Goal: Task Accomplishment & Management: Manage account settings

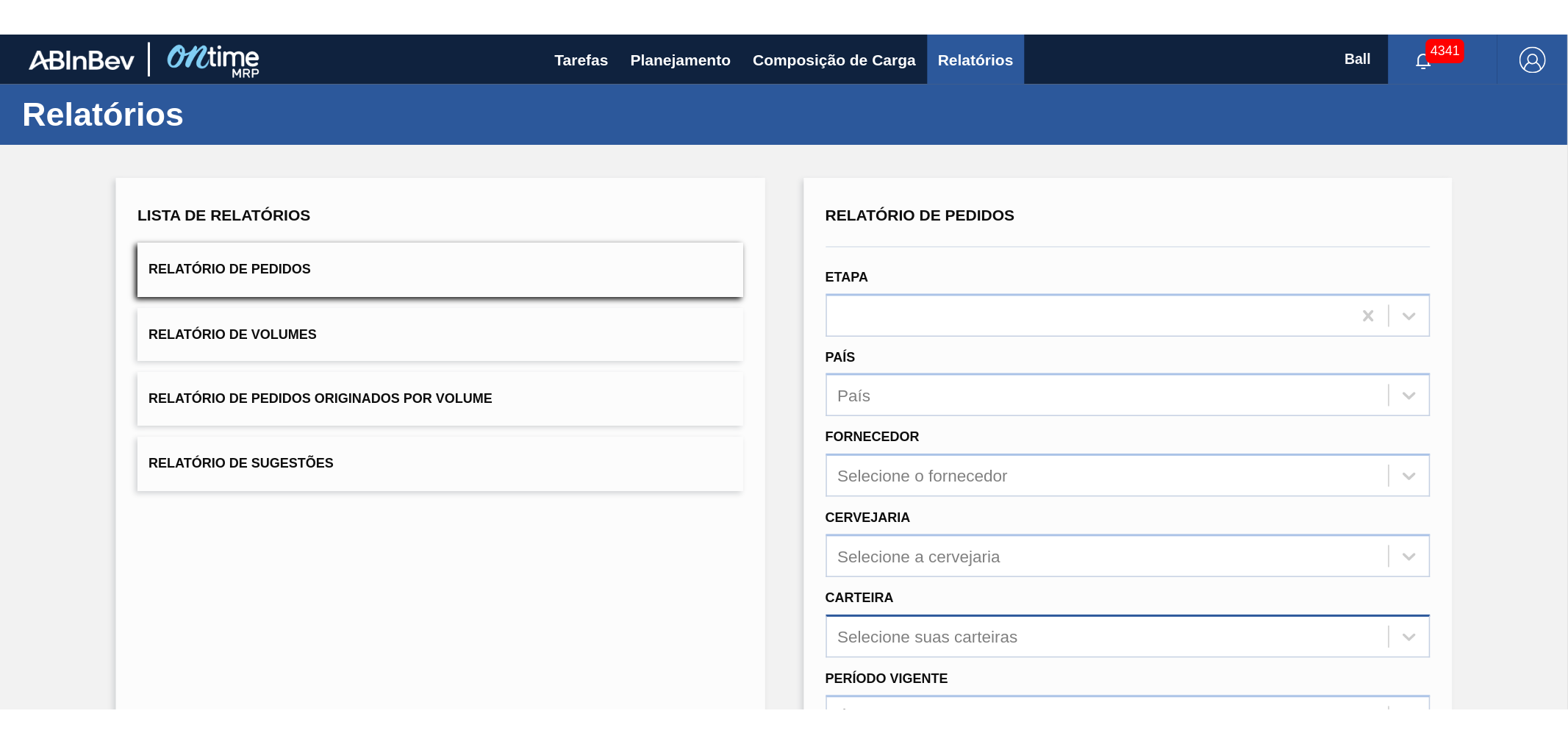
scroll to position [227, 0]
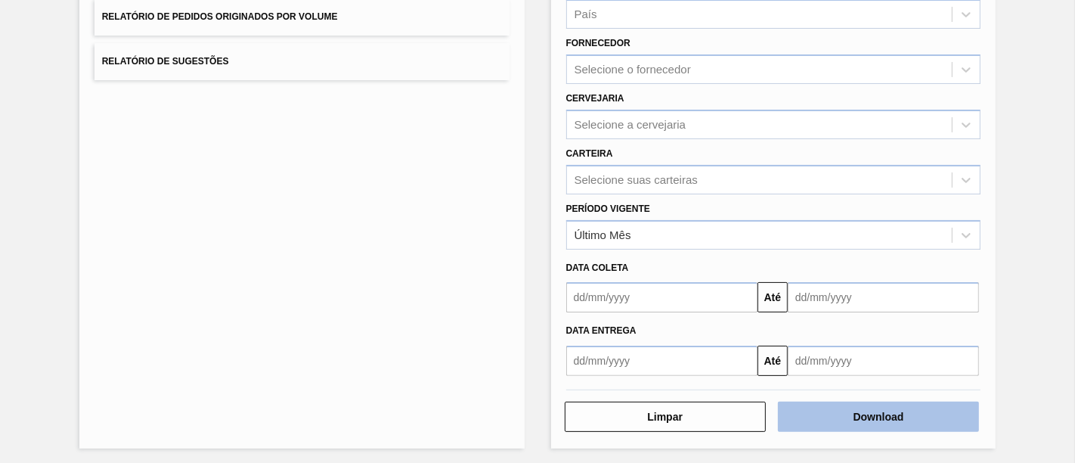
click at [855, 409] on button "Download" at bounding box center [878, 417] width 201 height 30
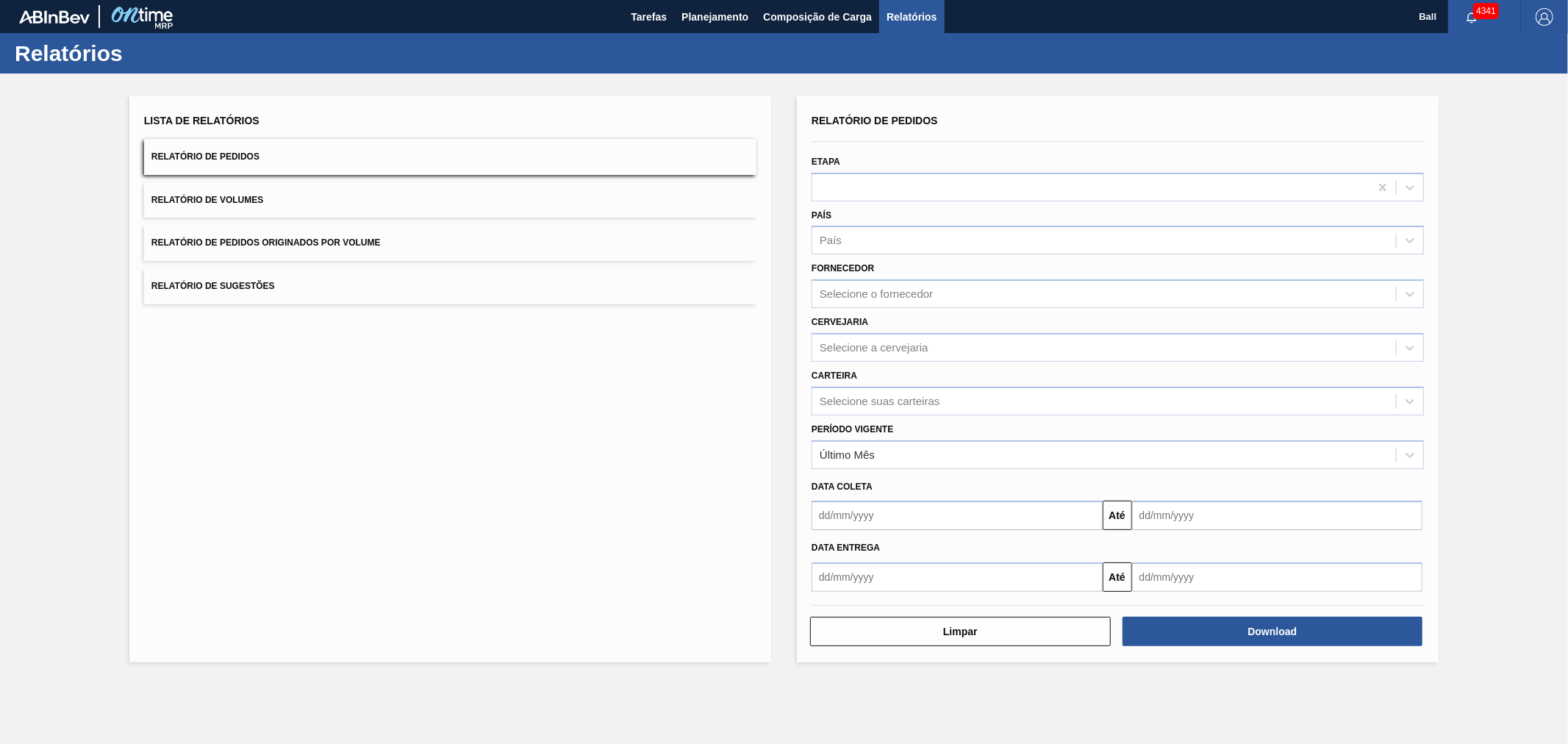
scroll to position [0, 0]
click at [704, 23] on span "Planejamento" at bounding box center [714, 17] width 67 height 18
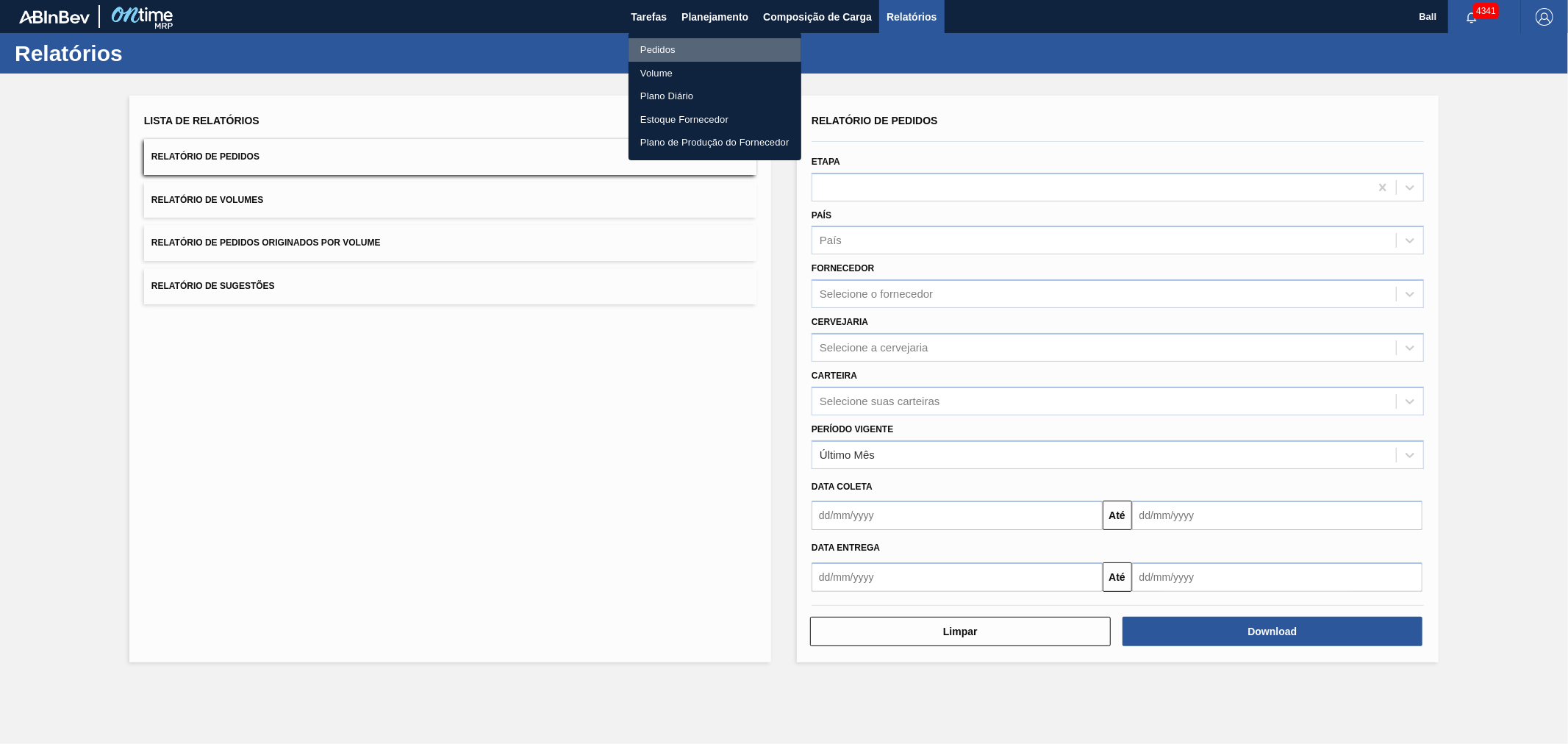
click at [665, 50] on li "Pedidos" at bounding box center [715, 50] width 173 height 23
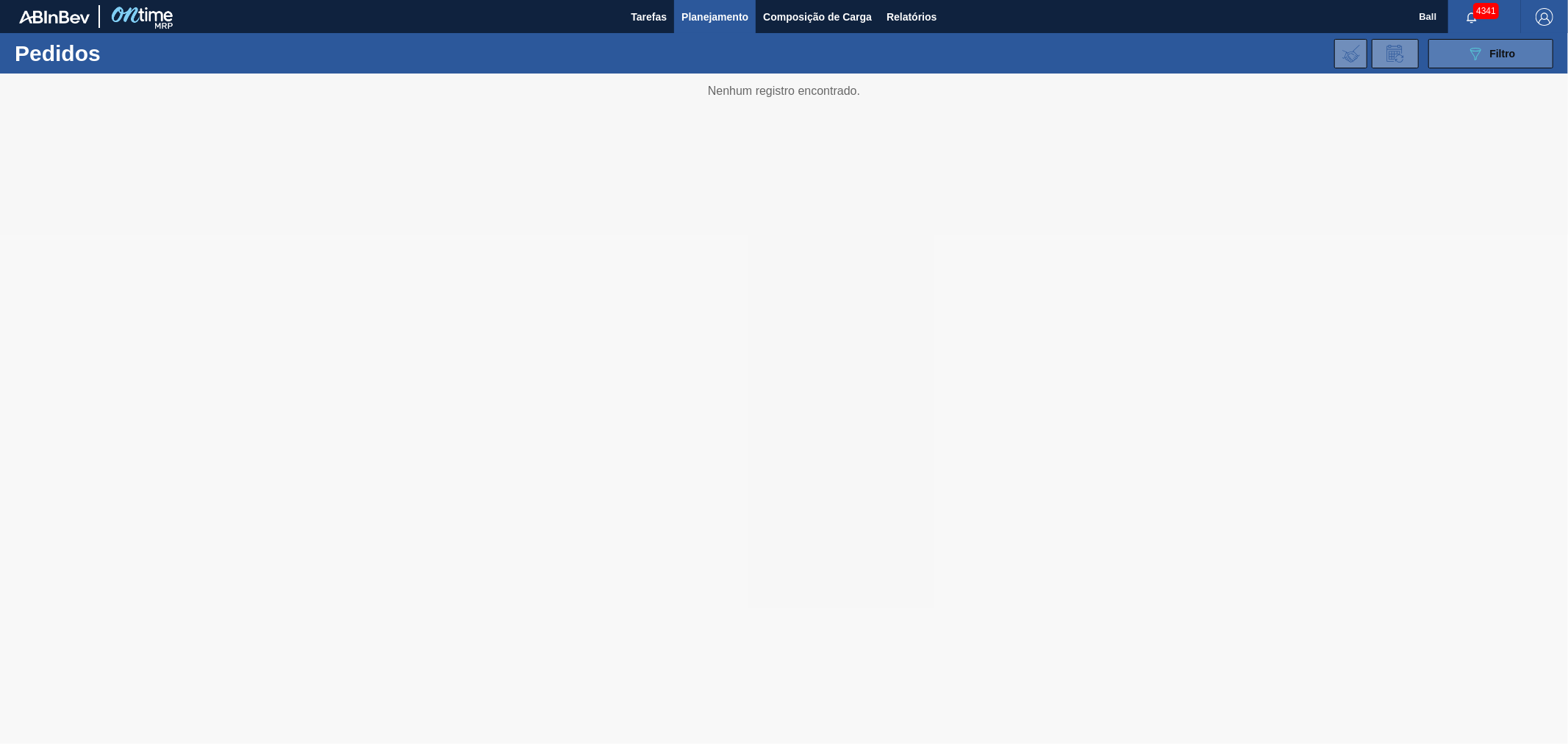
click at [1045, 53] on icon "089F7B8B-B2A5-4AFE-B5C0-19BA573D28AC" at bounding box center [1476, 53] width 17 height 18
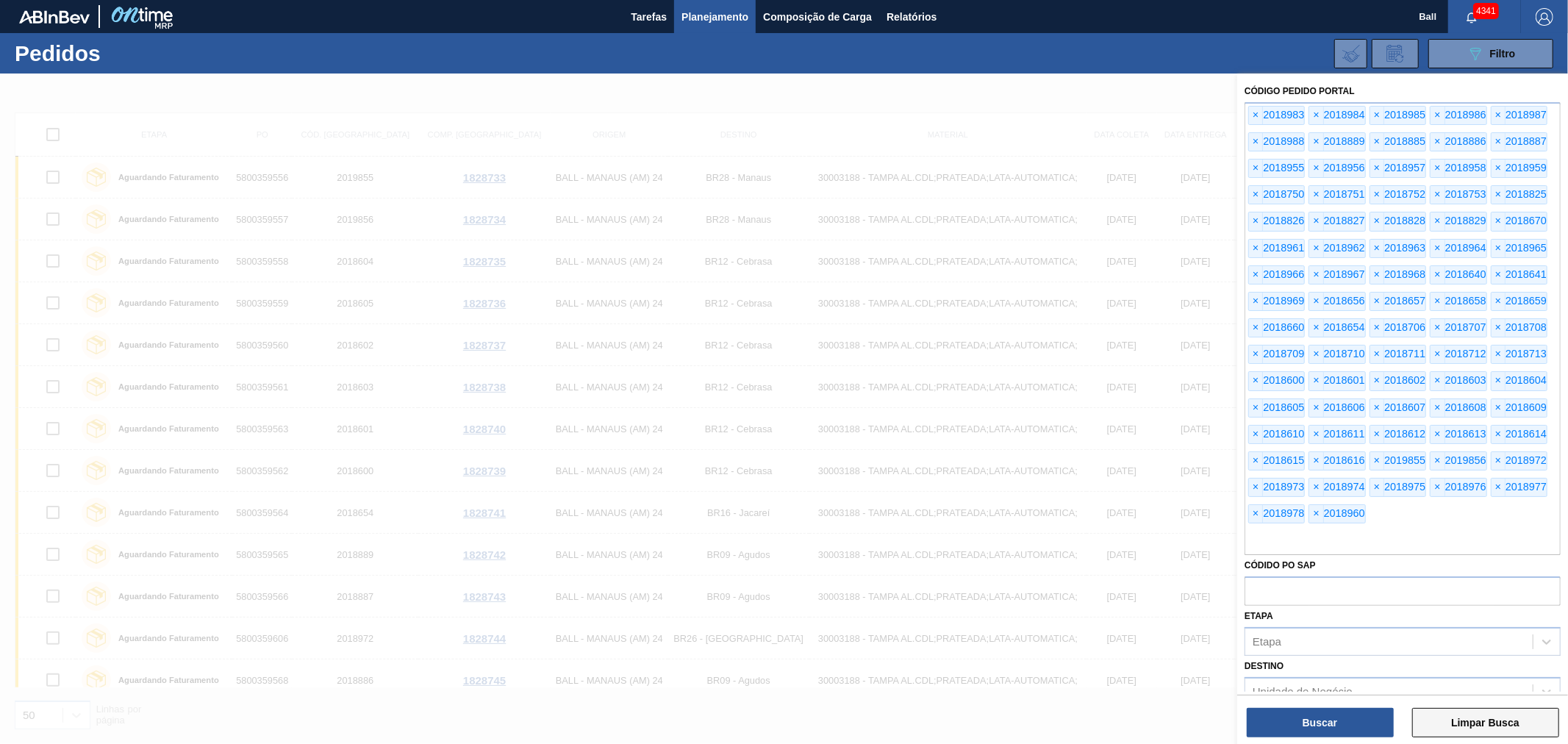
click at [1045, 449] on button "Limpar Busca" at bounding box center [1485, 723] width 147 height 29
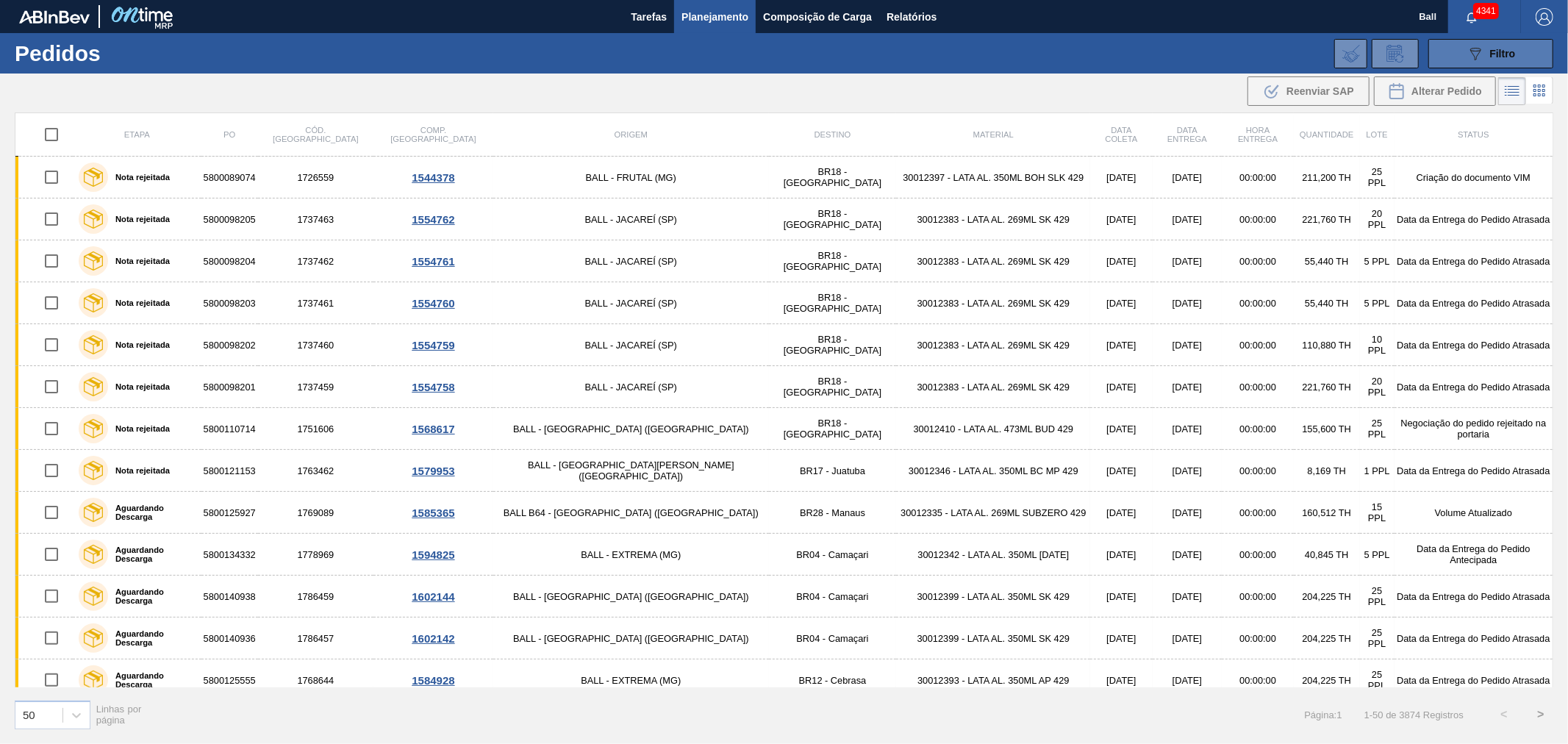
click at [1045, 49] on icon "089F7B8B-B2A5-4AFE-B5C0-19BA573D28AC" at bounding box center [1476, 53] width 17 height 18
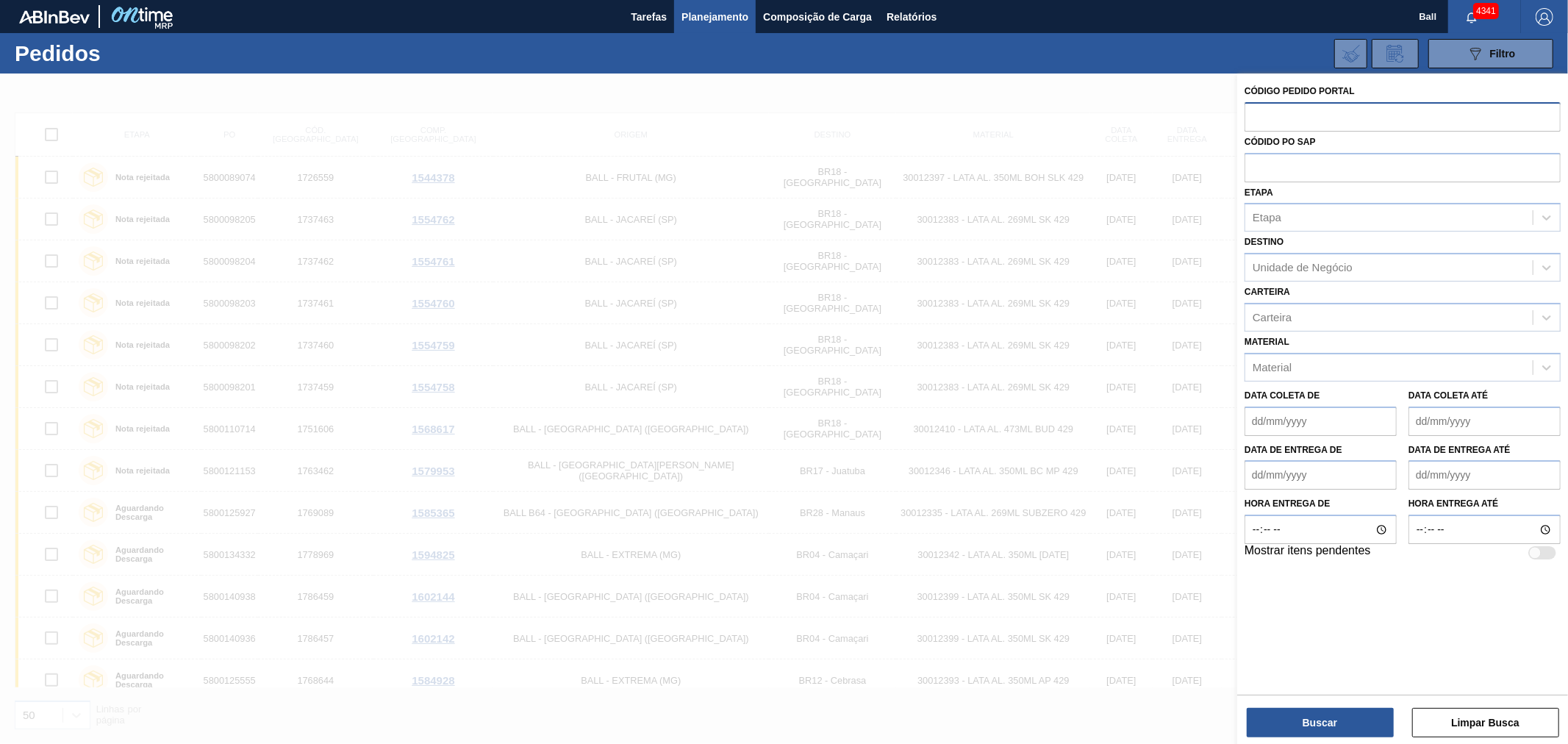
click at [1045, 128] on input "text" at bounding box center [1402, 116] width 316 height 28
click at [1045, 158] on input "text" at bounding box center [1402, 166] width 316 height 28
click at [1045, 113] on input "text" at bounding box center [1402, 116] width 316 height 28
paste input "text"
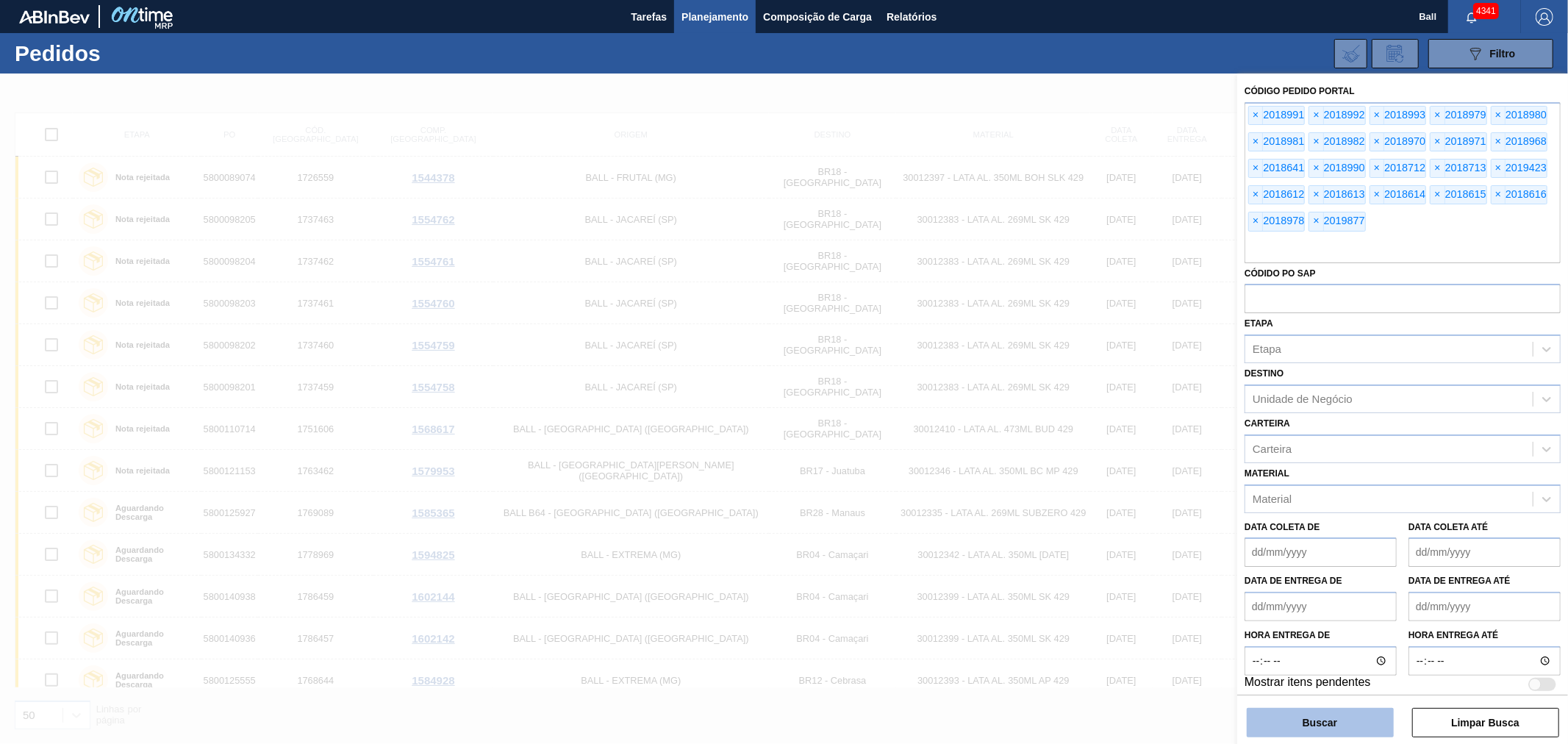
click at [1045, 449] on button "Buscar" at bounding box center [1320, 723] width 147 height 29
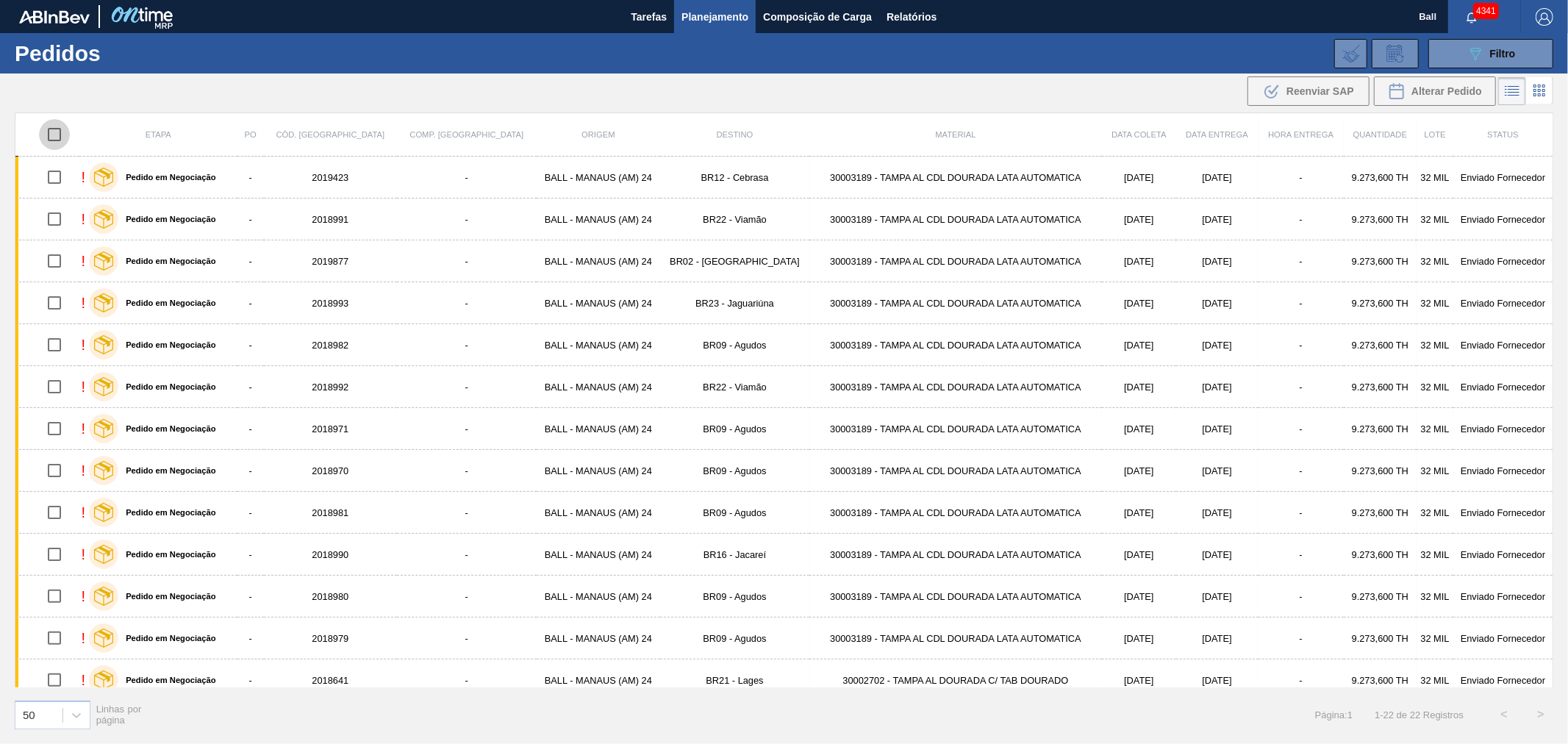
click at [50, 128] on input "checkbox" at bounding box center [54, 135] width 31 height 31
checkbox input "true"
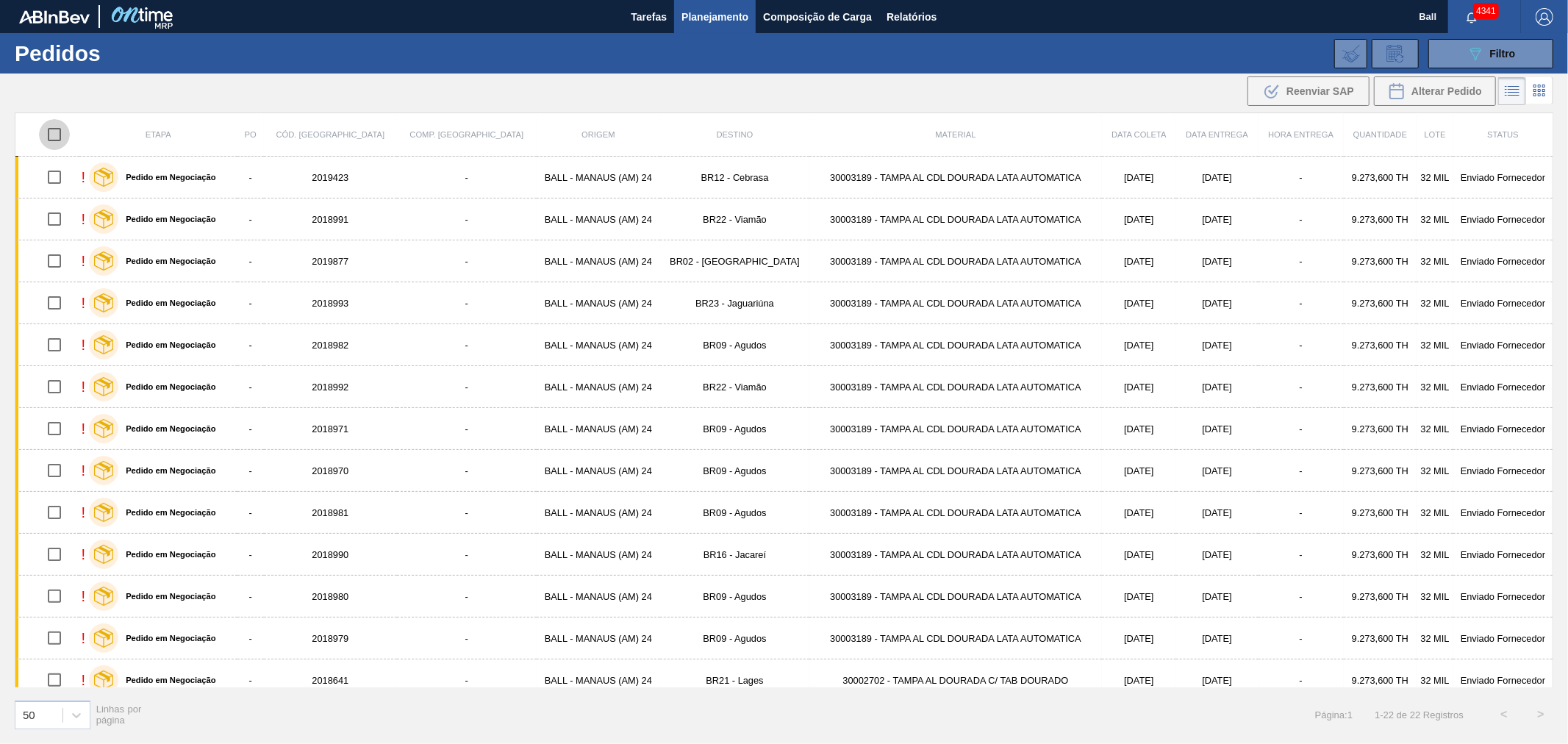
checkbox input "true"
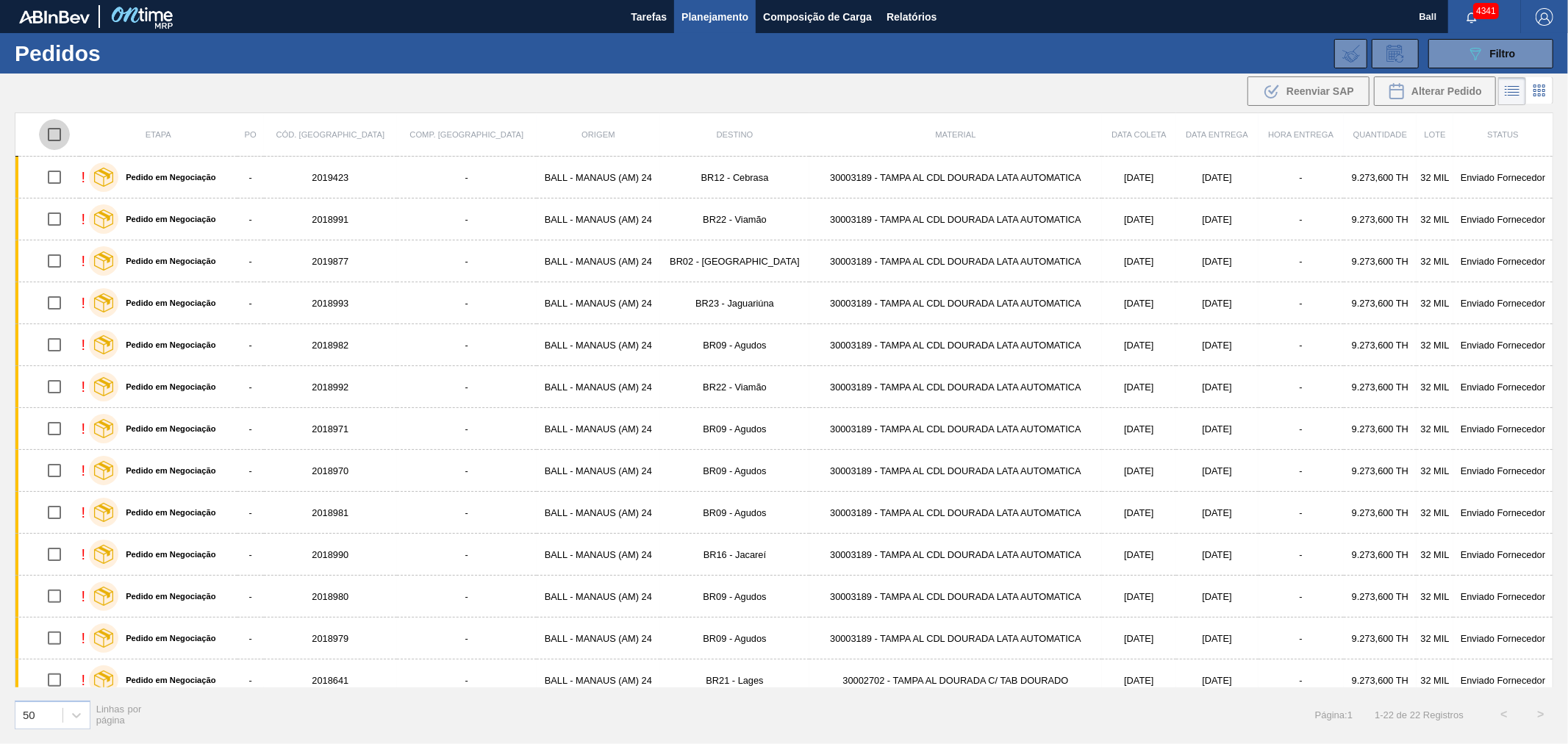
checkbox input "true"
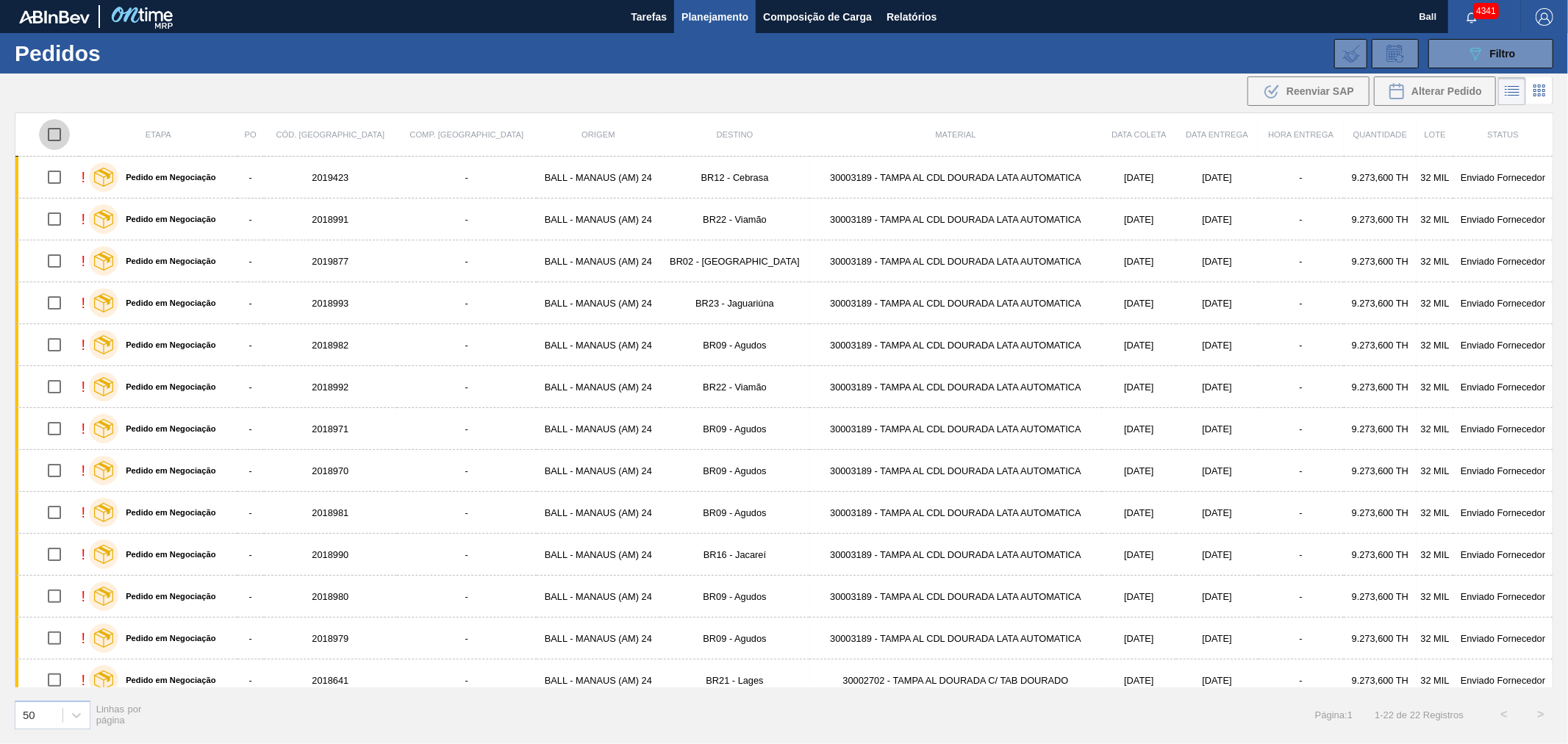
checkbox input "true"
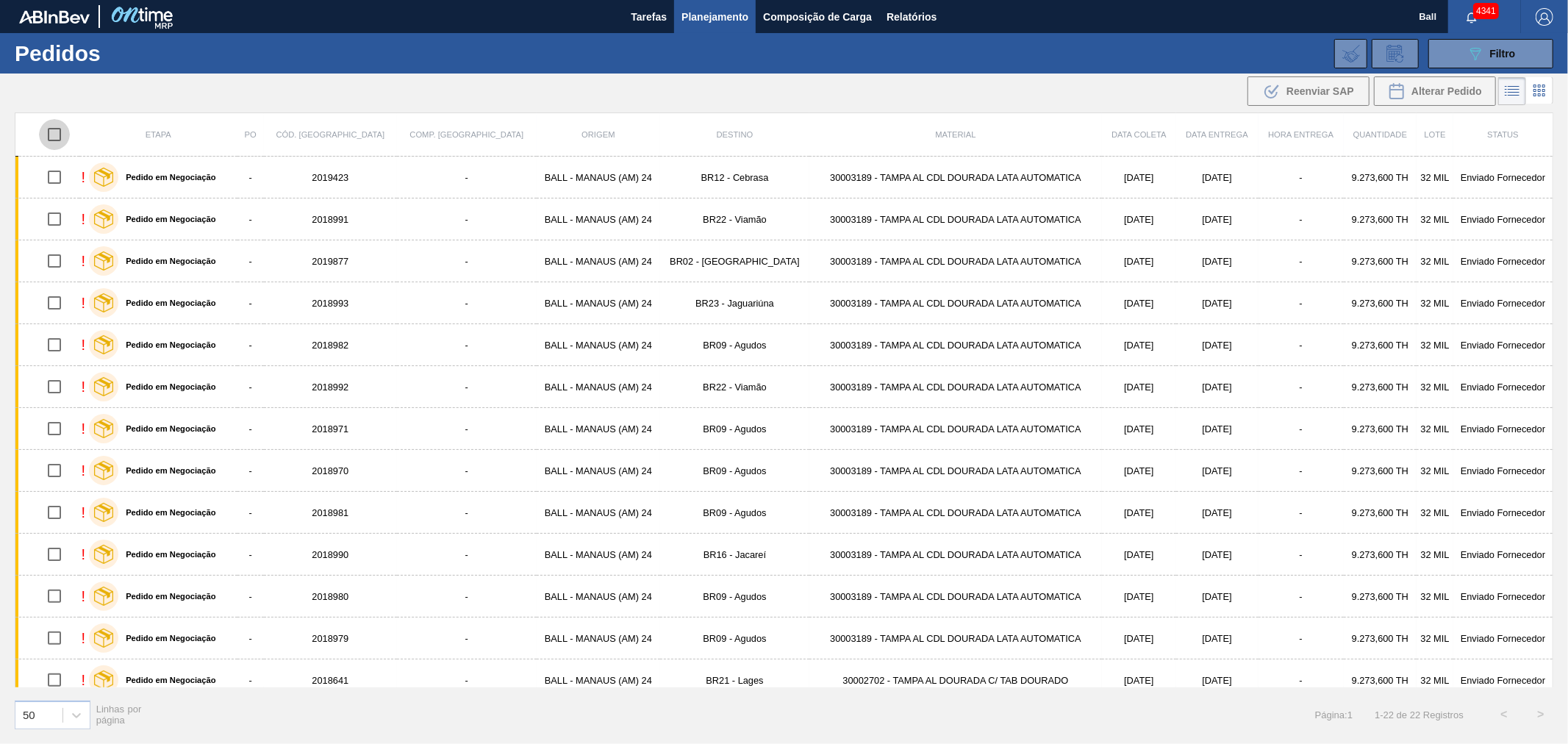
checkbox input "true"
click at [1045, 87] on span "Reenviar SAP" at bounding box center [1320, 91] width 68 height 12
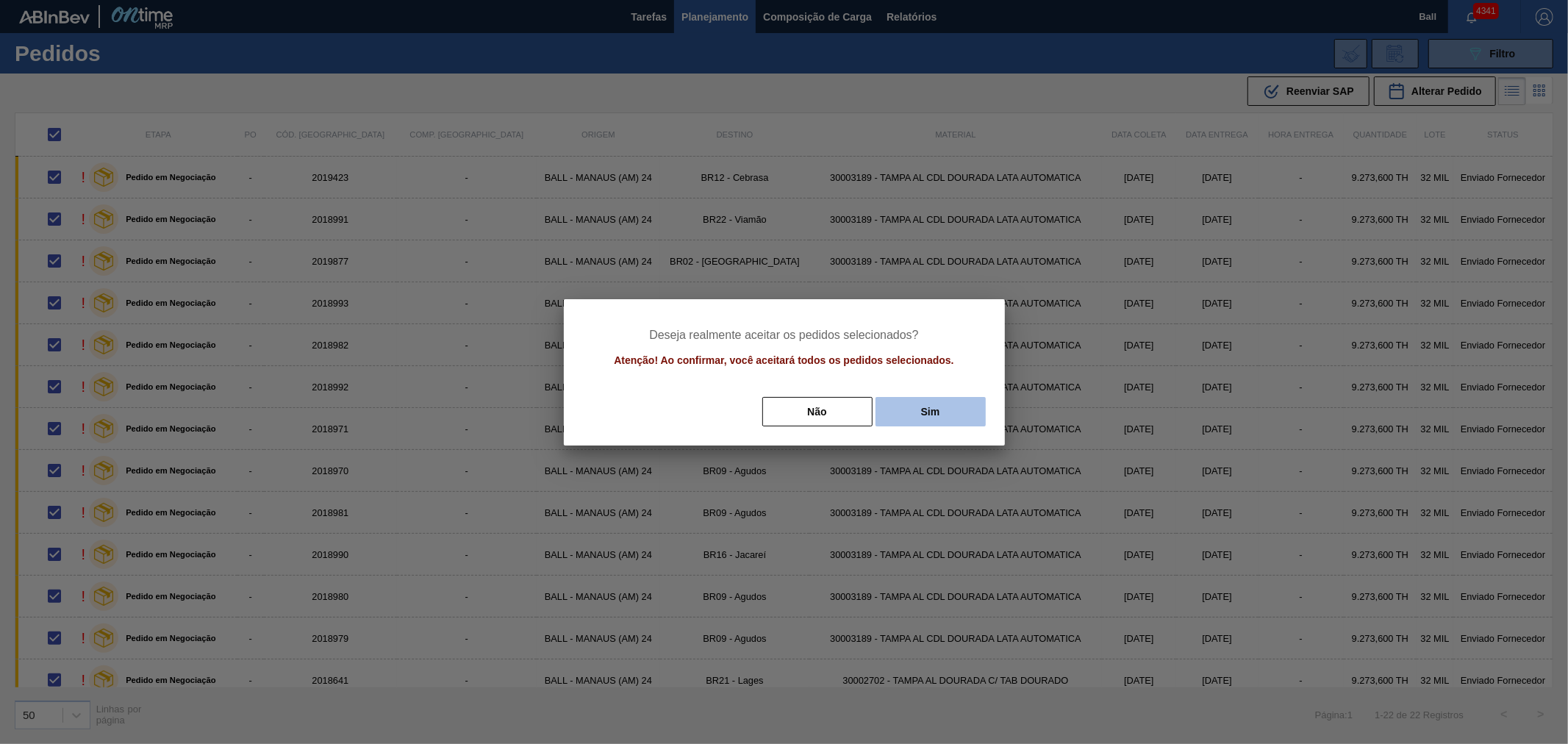
click at [906, 411] on button "Sim" at bounding box center [930, 411] width 110 height 29
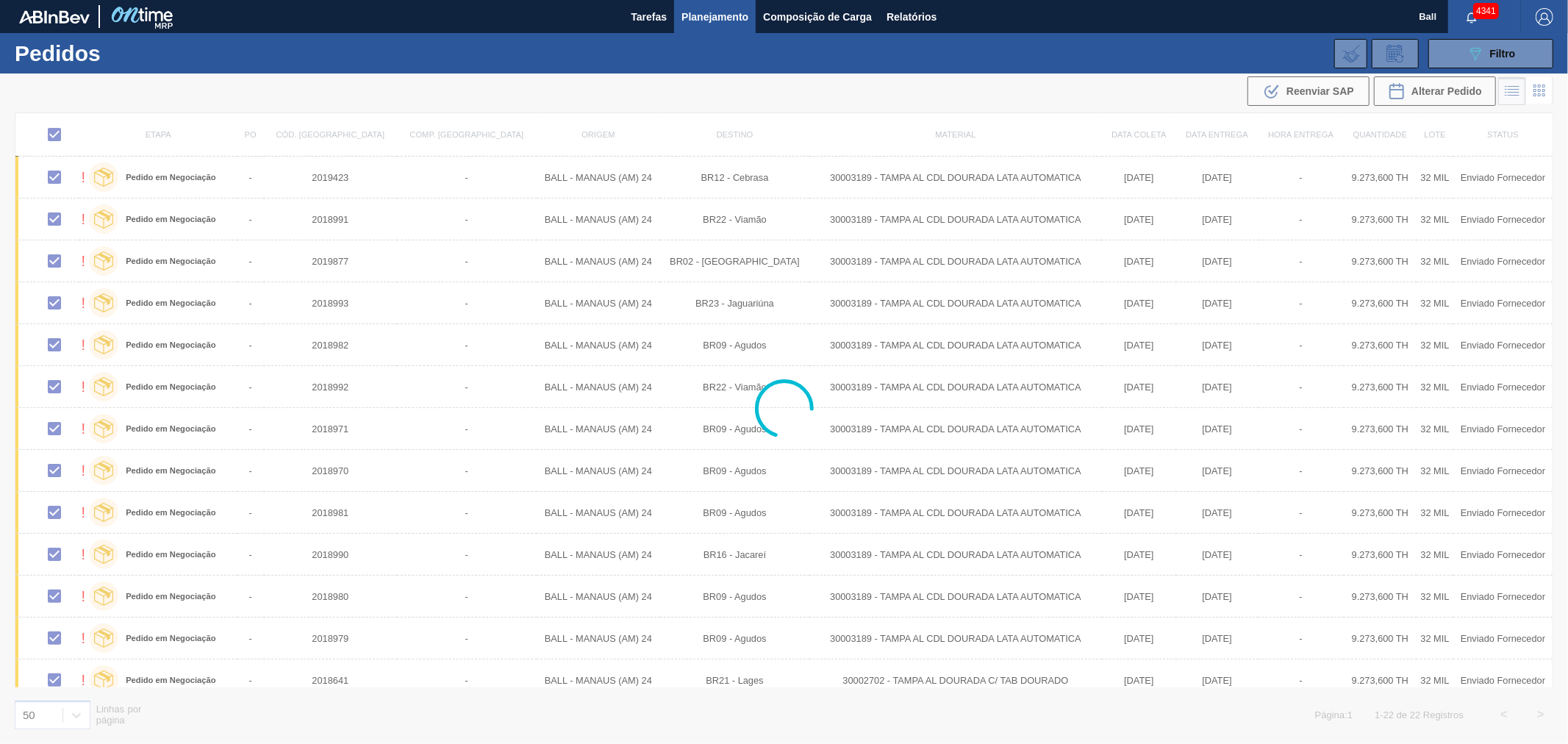
checkbox input "false"
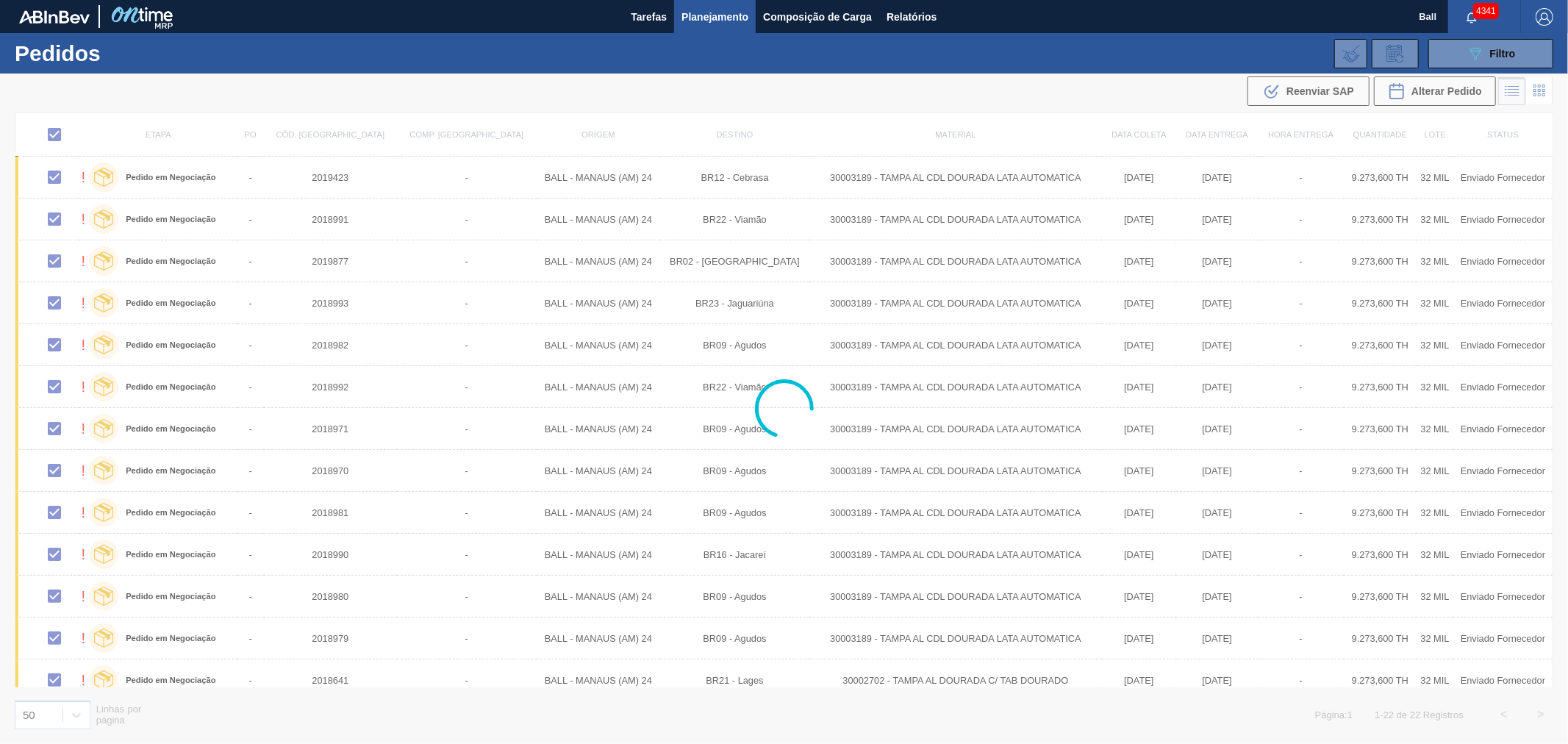
checkbox input "false"
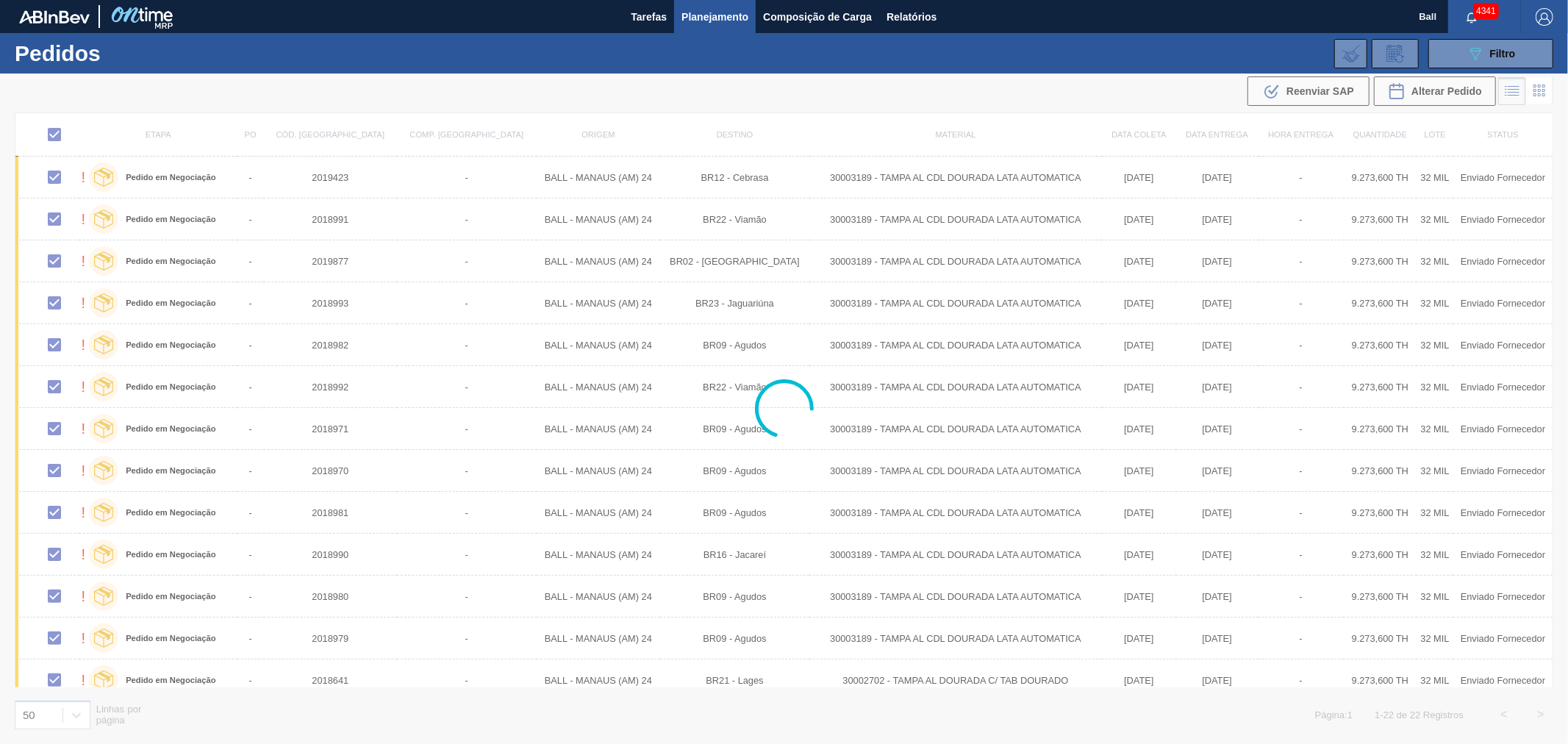
checkbox input "false"
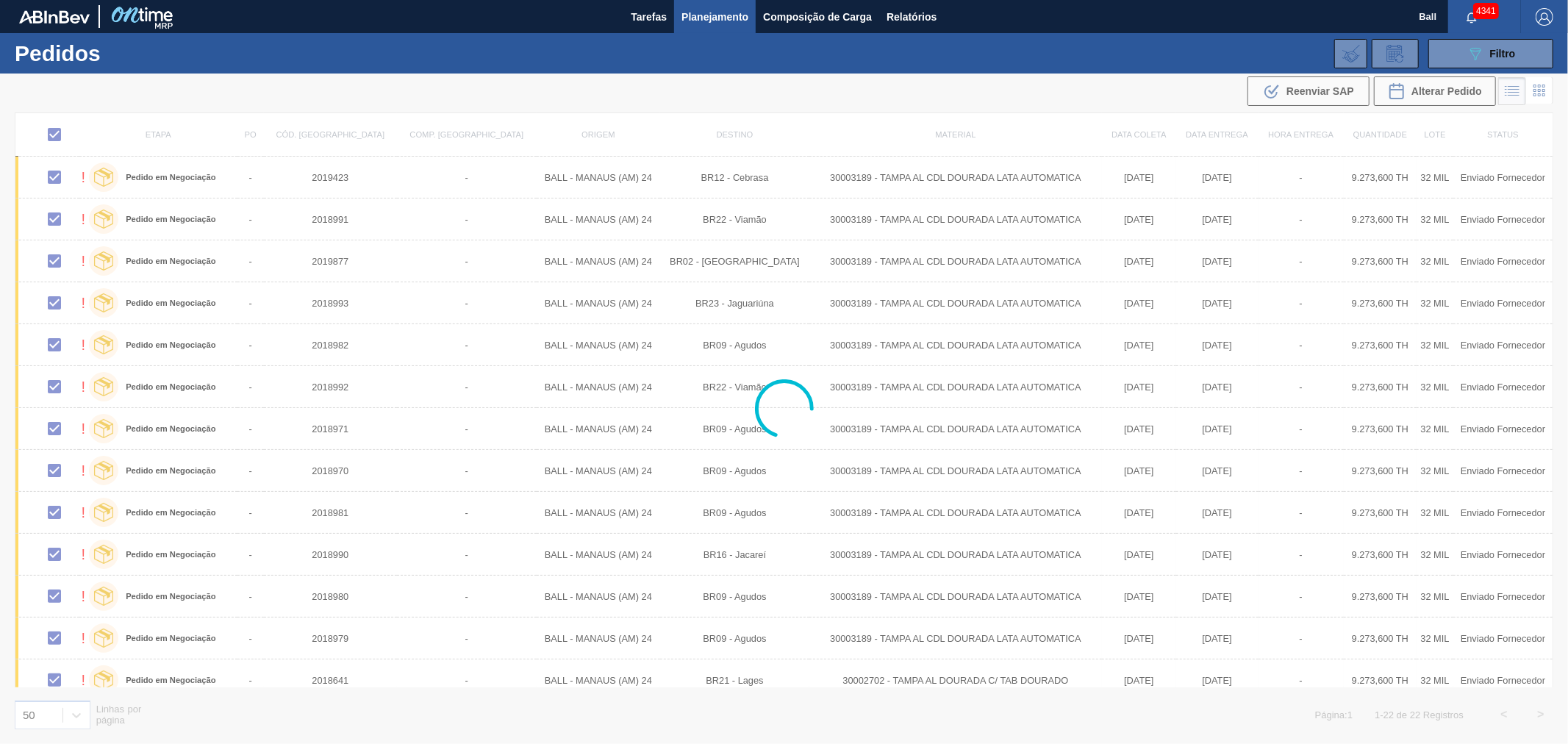
checkbox input "false"
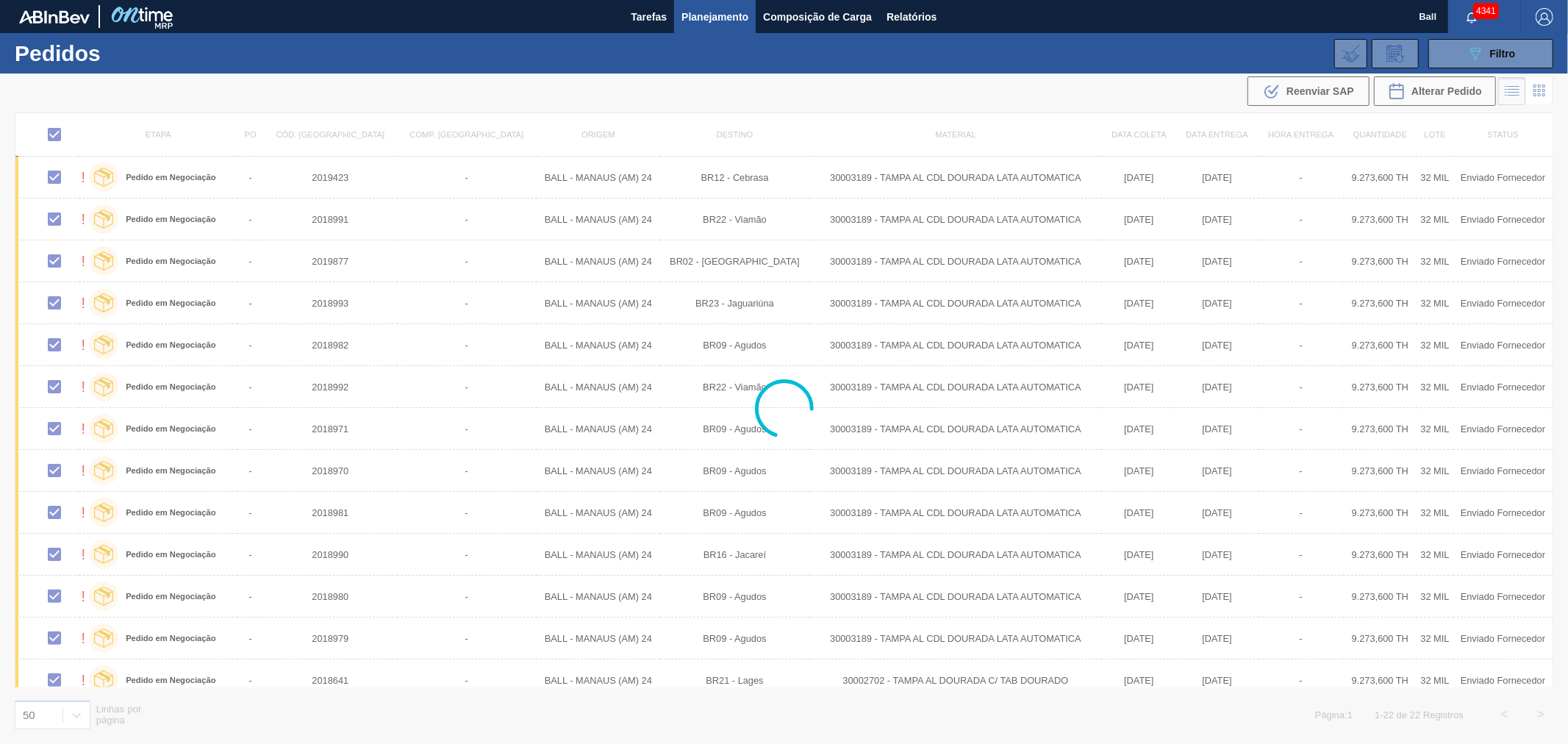
checkbox input "false"
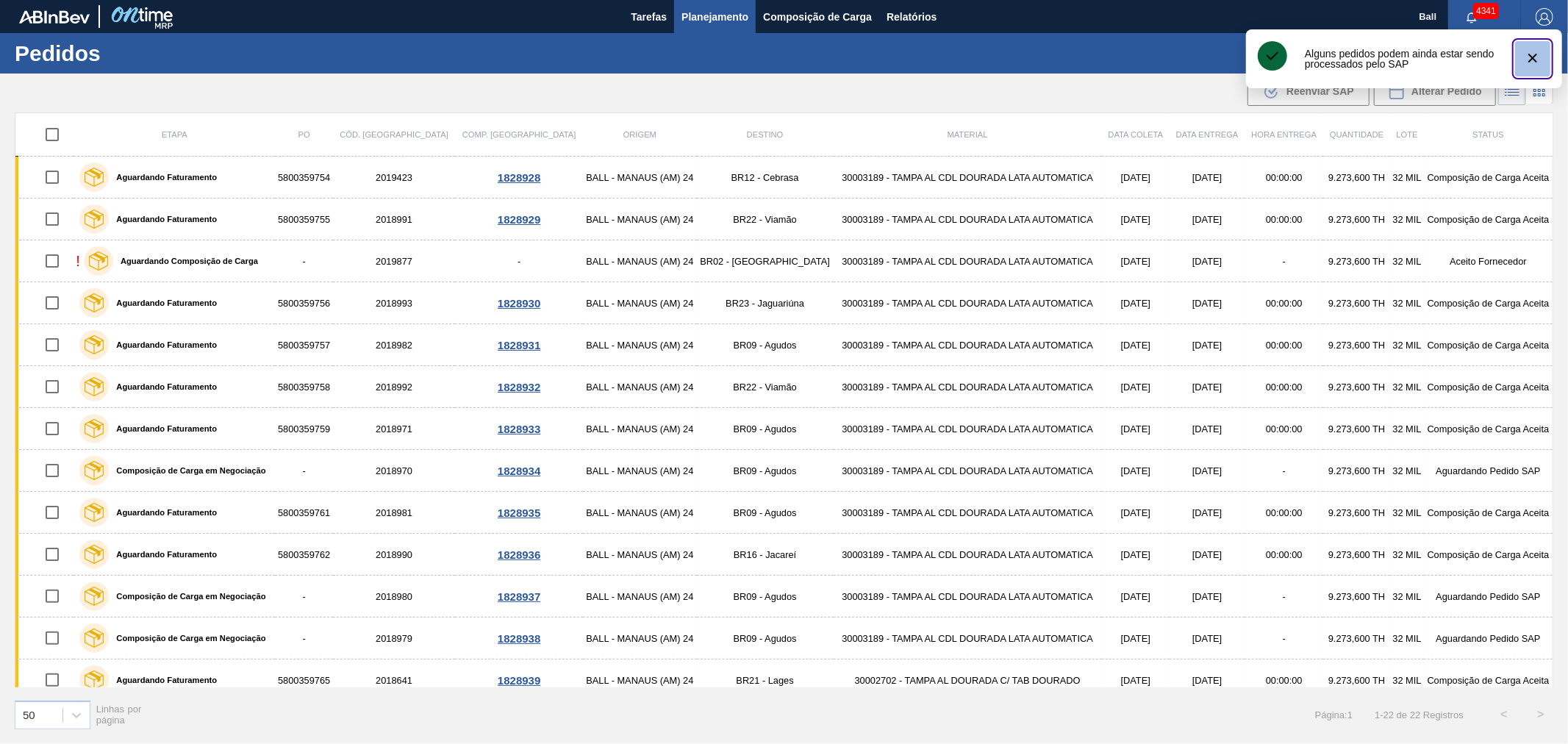
click at [1045, 56] on icon "botão de ícone" at bounding box center [1533, 58] width 17 height 18
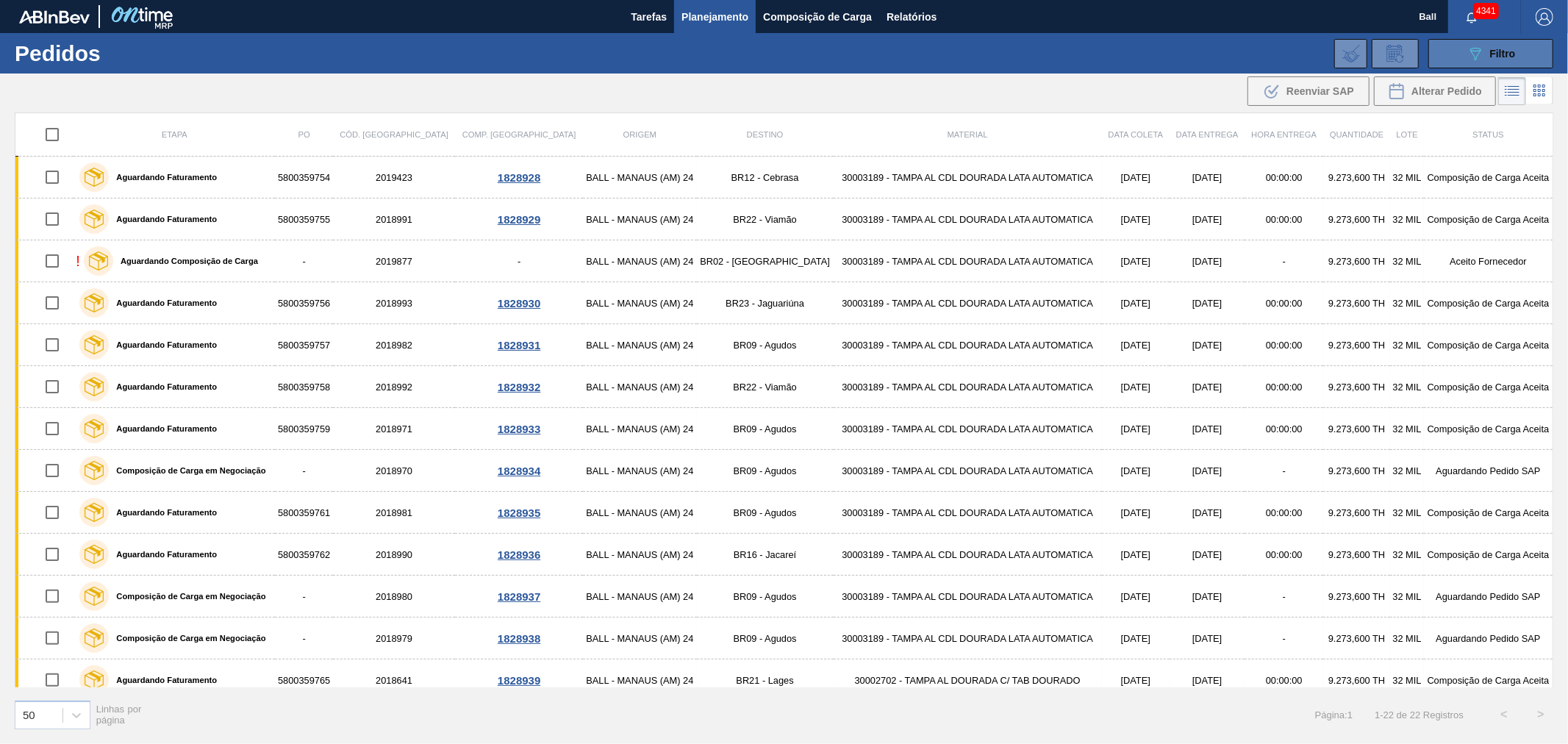
click at [1045, 57] on span "Filtro" at bounding box center [1503, 53] width 25 height 12
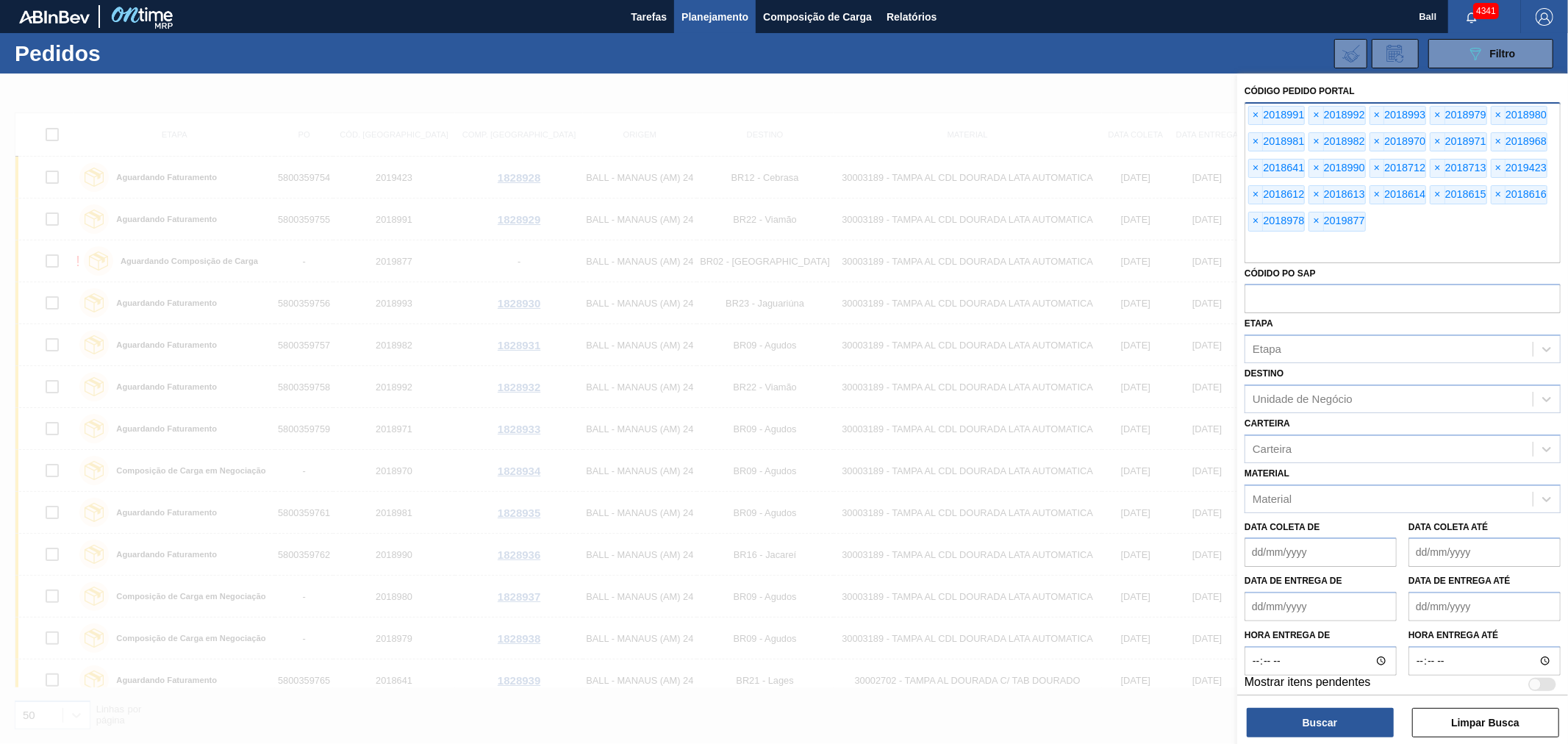
click at [1045, 103] on div "× 2018991 × 2018992 × 2018993 × 2018979 × 2018980 × 2018981 × 2018982 × 2018970…" at bounding box center [1402, 183] width 316 height 161
click at [1045, 109] on span "×" at bounding box center [1256, 116] width 14 height 18
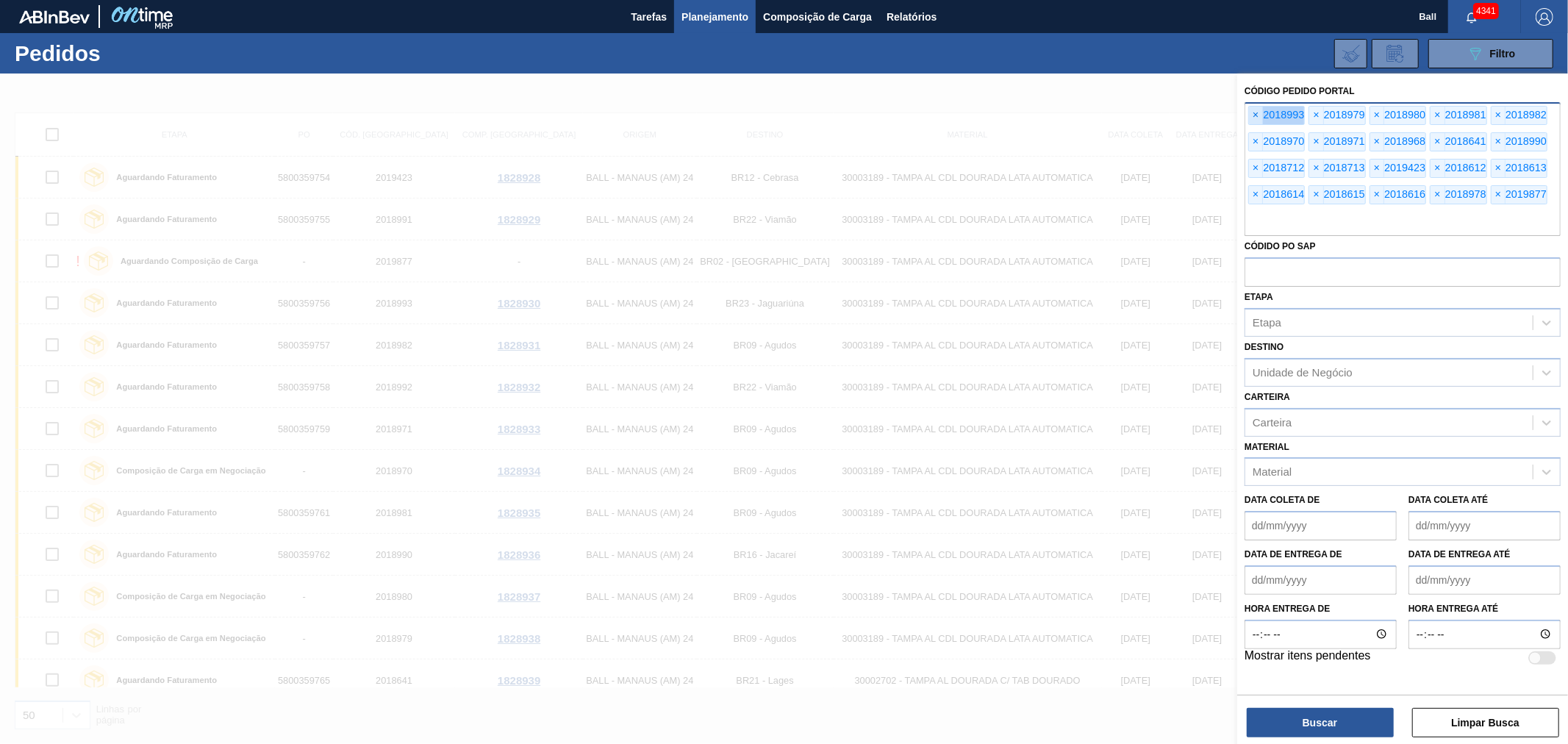
click at [1045, 109] on span "×" at bounding box center [1256, 116] width 14 height 18
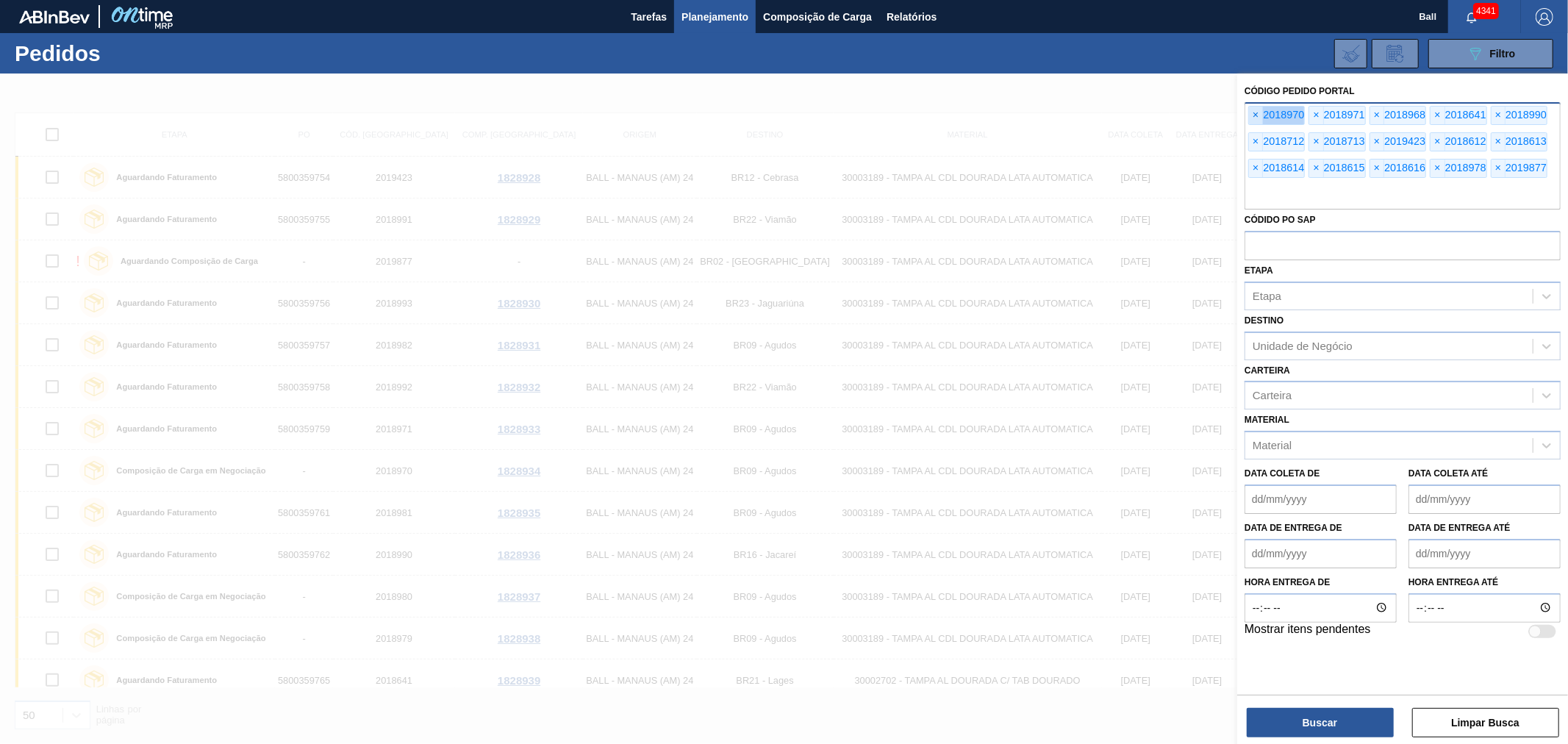
click at [1045, 109] on span "×" at bounding box center [1256, 116] width 14 height 18
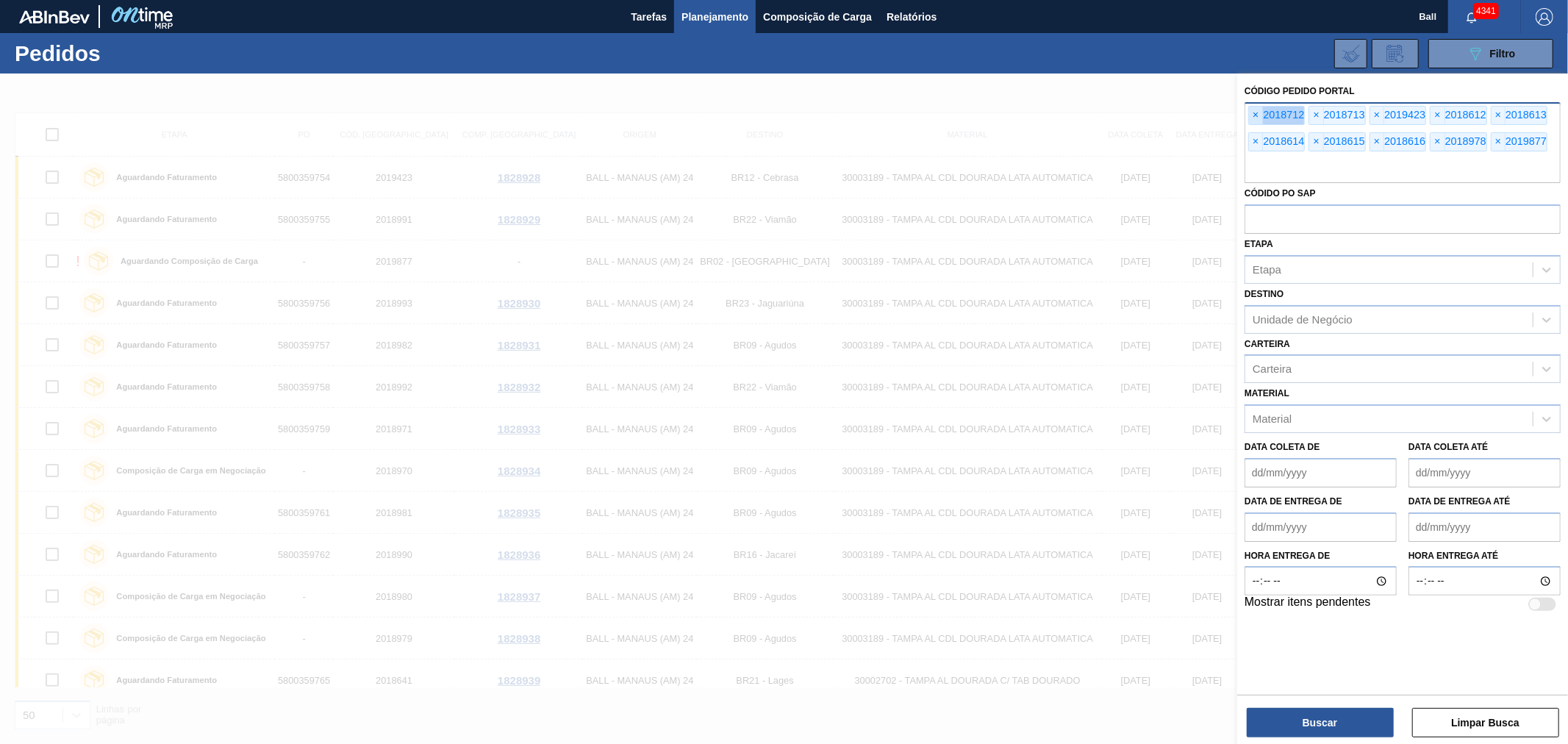
click at [1045, 109] on span "×" at bounding box center [1256, 116] width 14 height 18
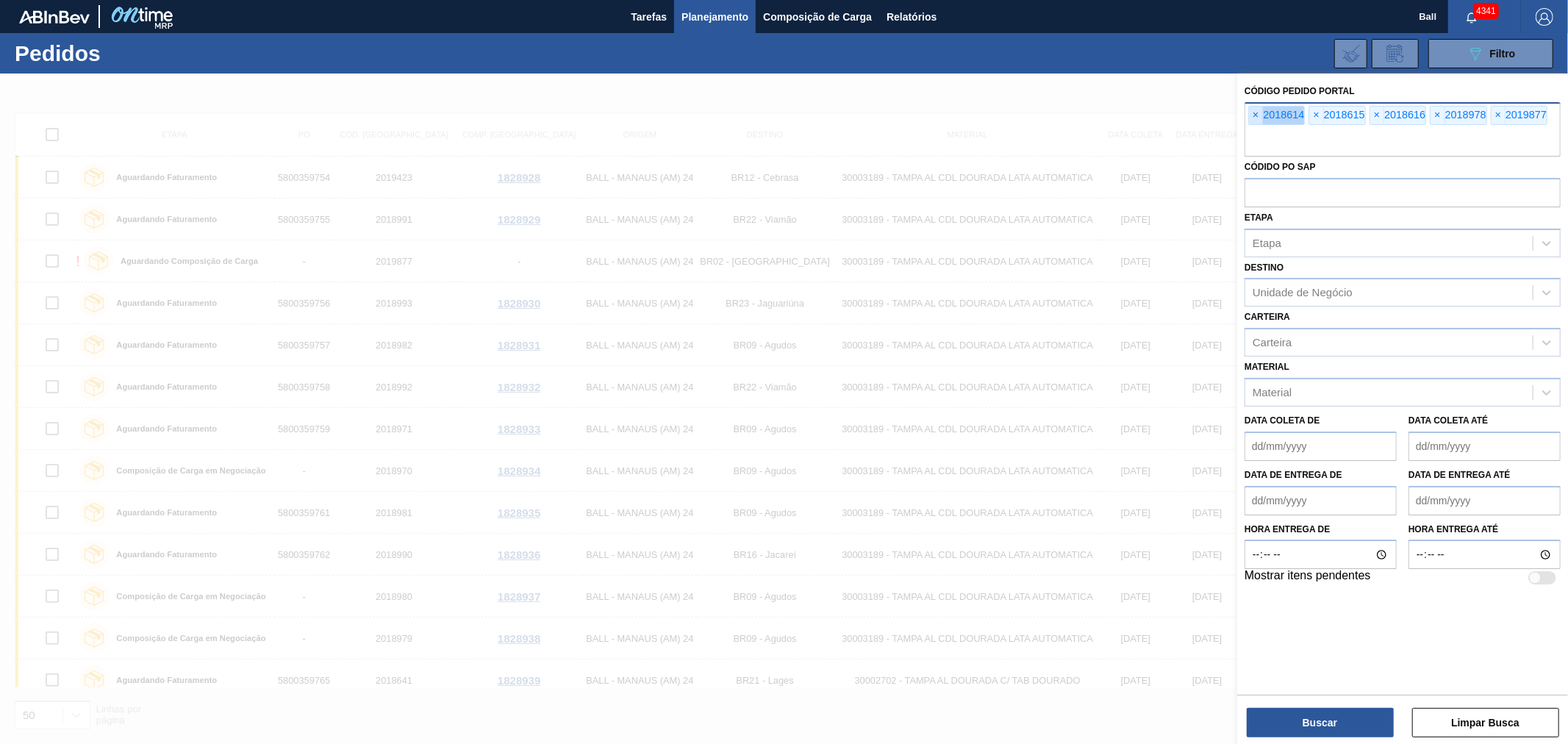
click at [1045, 109] on span "×" at bounding box center [1256, 116] width 14 height 18
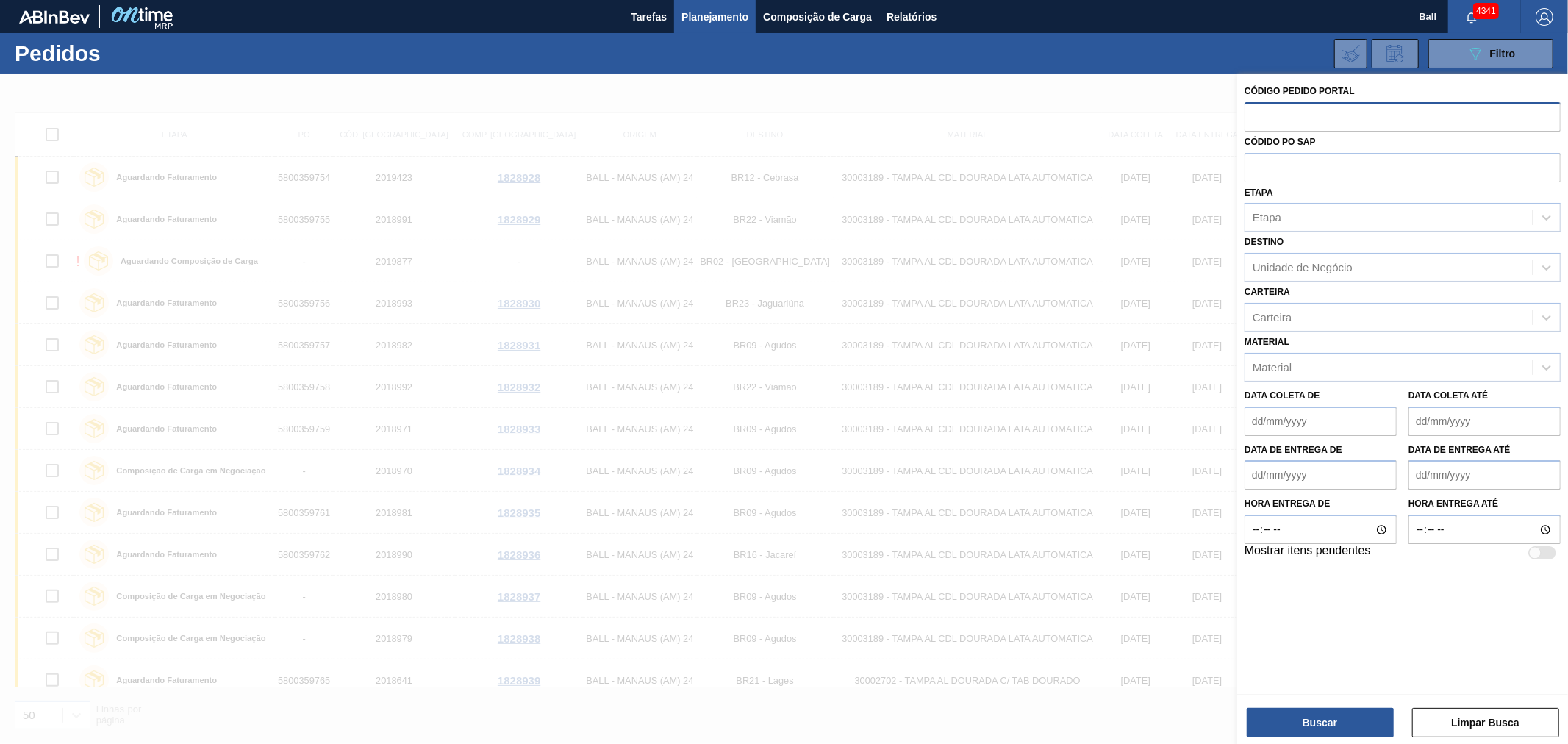
click at [1045, 109] on input "text" at bounding box center [1402, 116] width 316 height 28
paste input "text"
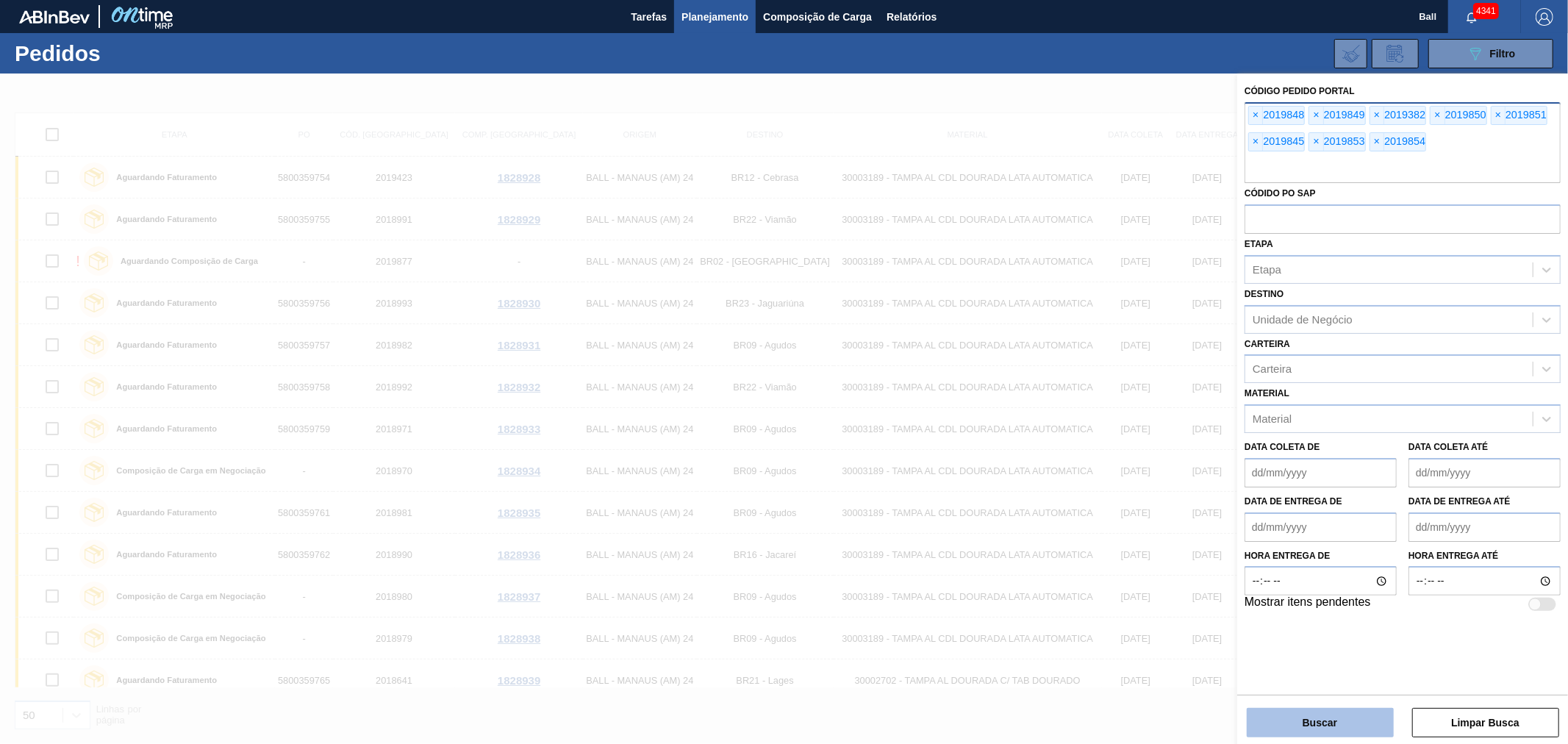
click at [1045, 449] on button "Buscar" at bounding box center [1320, 723] width 147 height 29
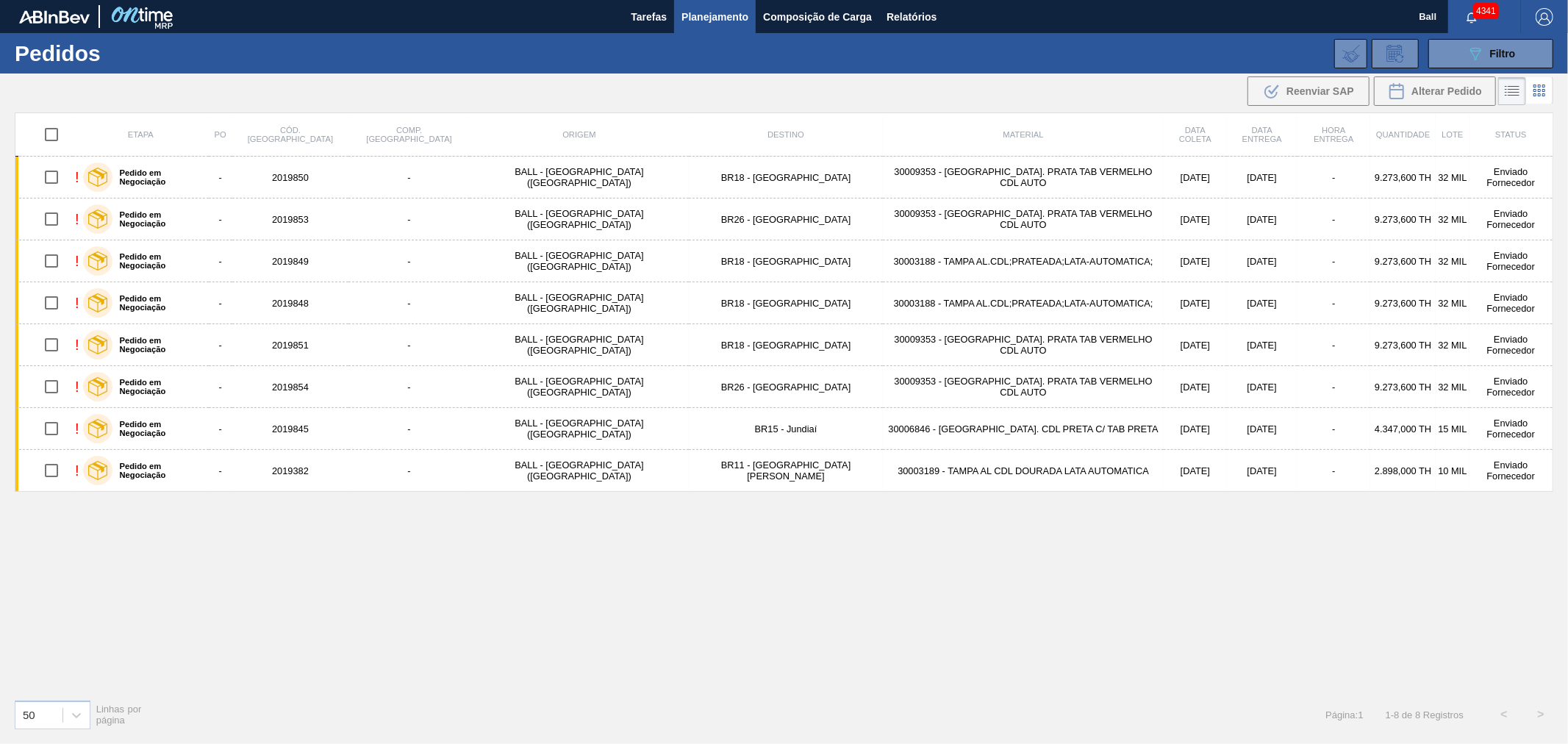
click at [58, 134] on input "checkbox" at bounding box center [52, 135] width 31 height 31
checkbox input "true"
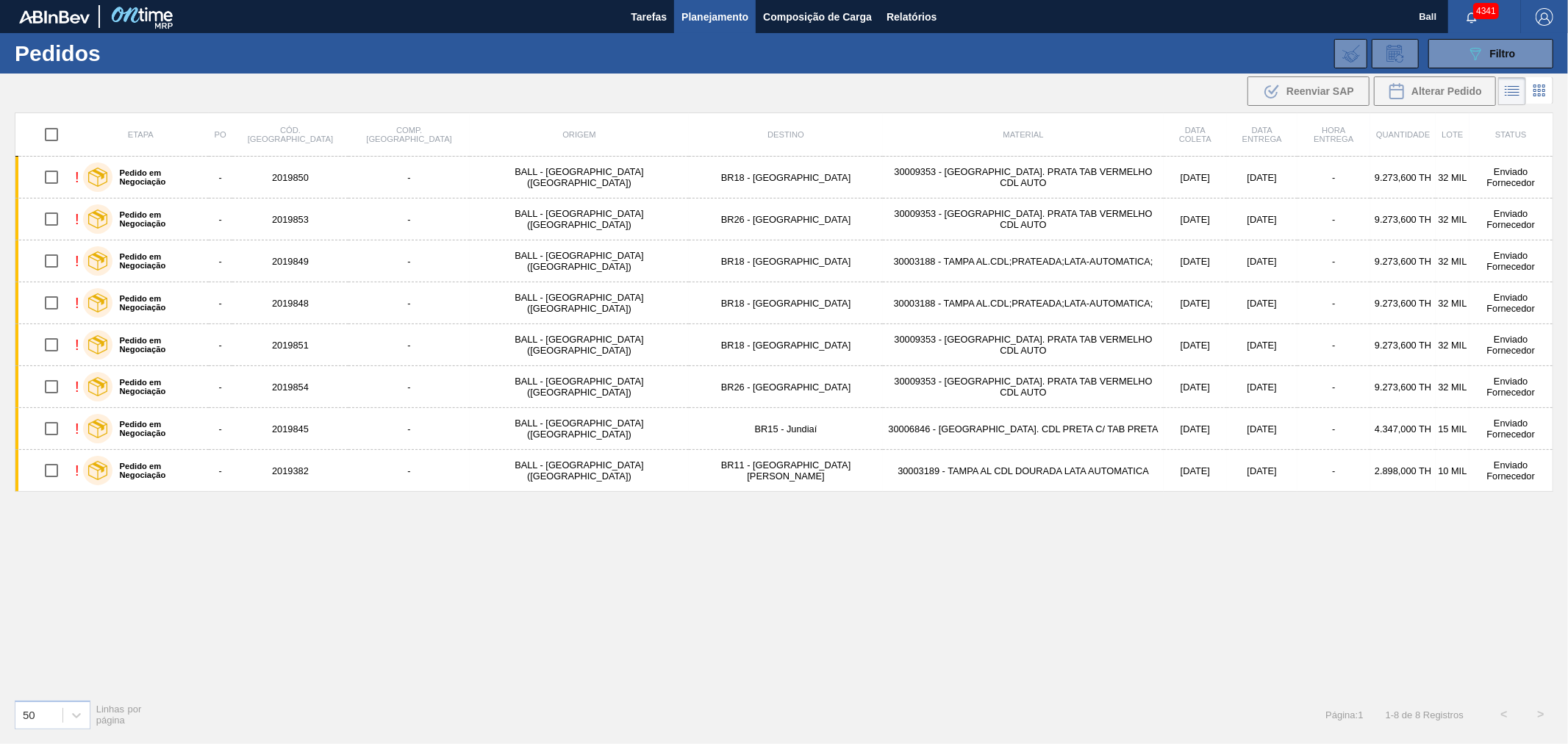
checkbox input "true"
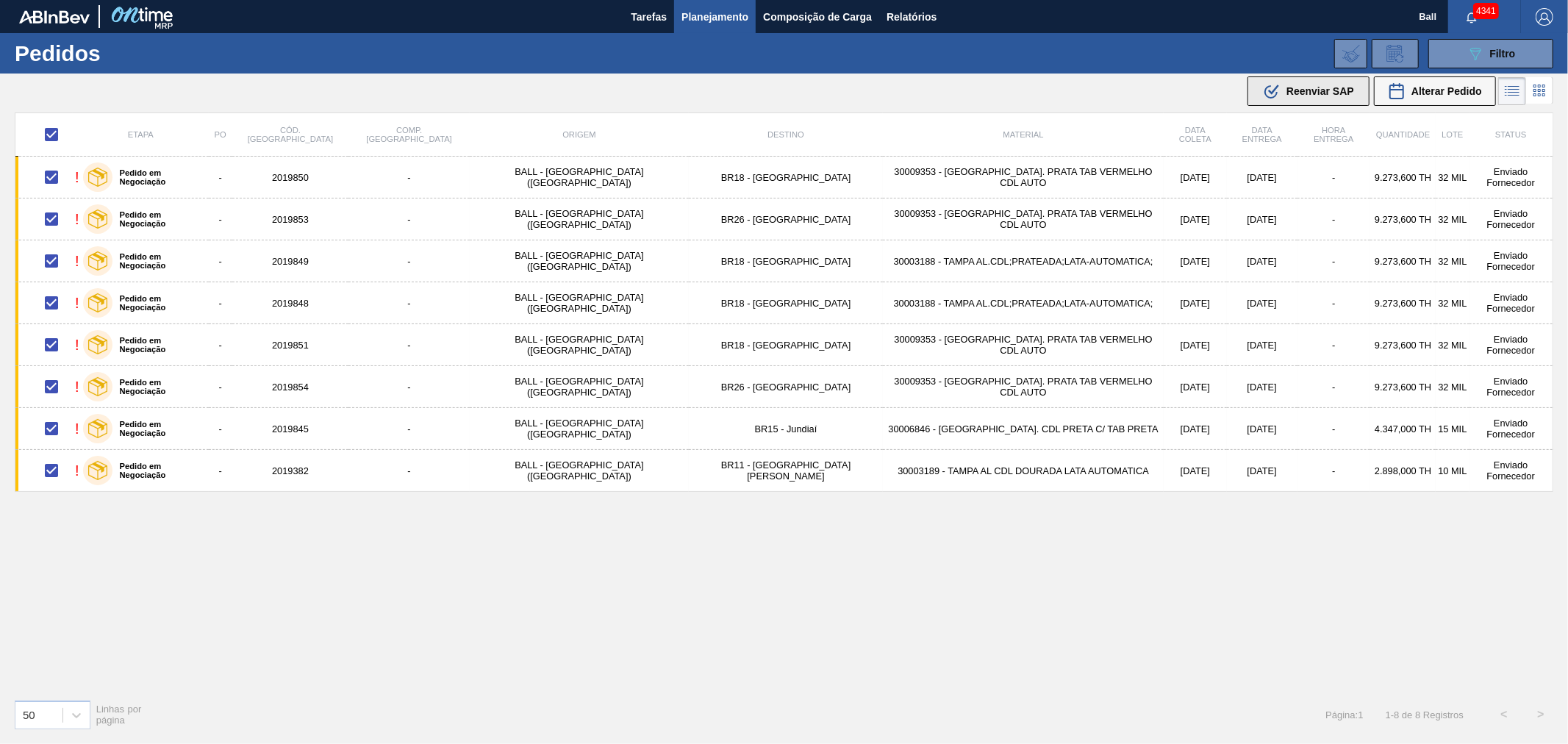
click at [1045, 95] on span "Reenviar SAP" at bounding box center [1320, 91] width 68 height 12
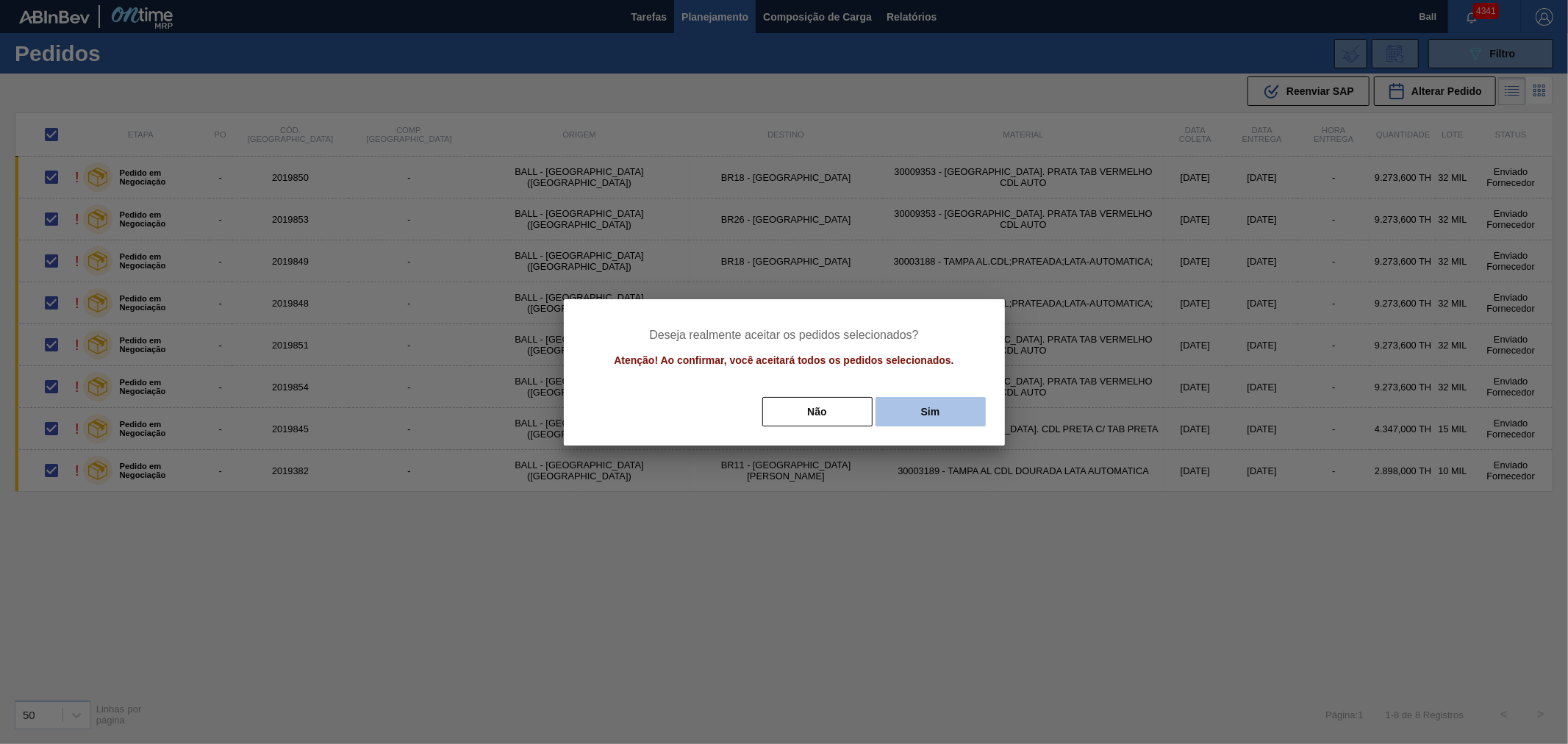
click at [912, 401] on button "Sim" at bounding box center [930, 411] width 110 height 29
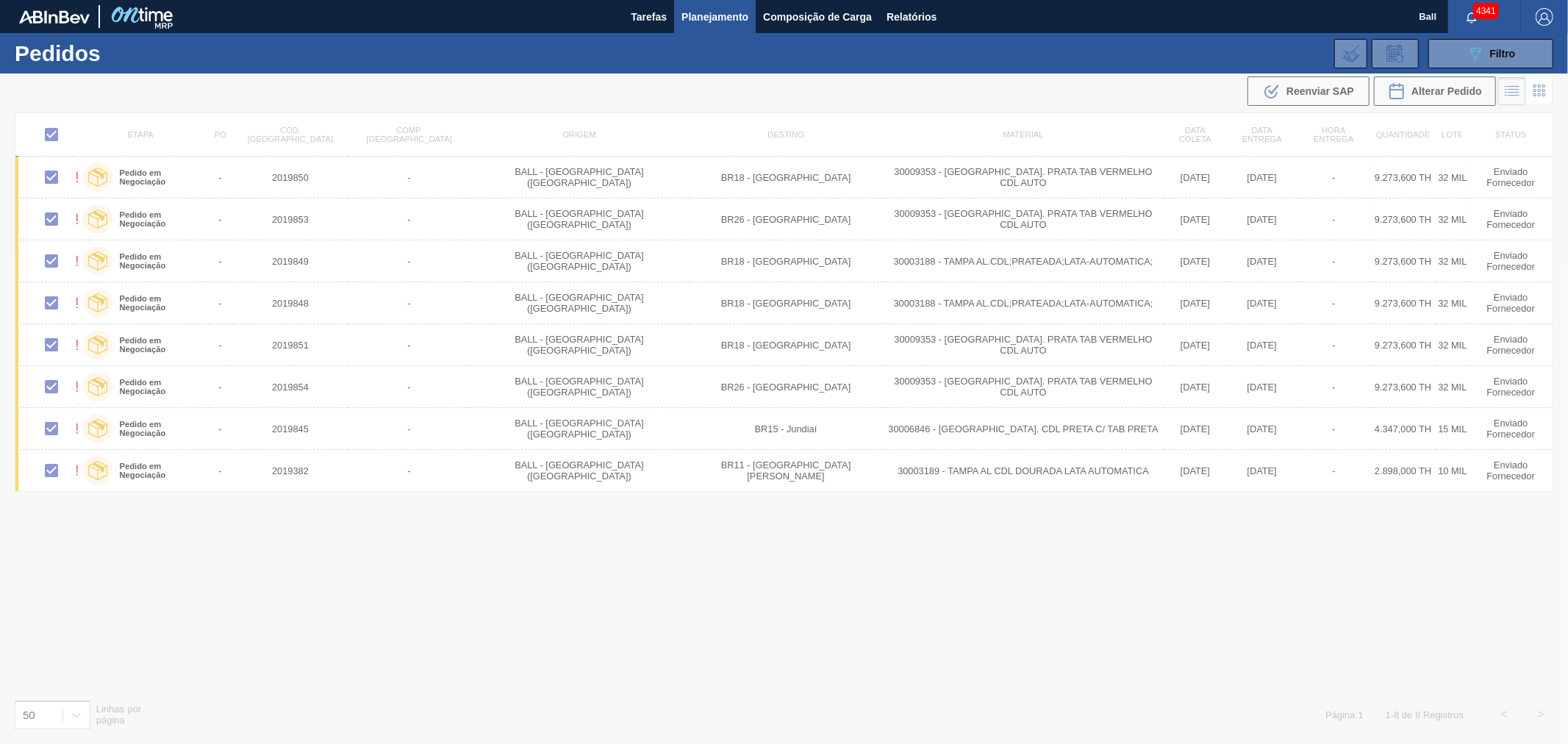
checkbox input "false"
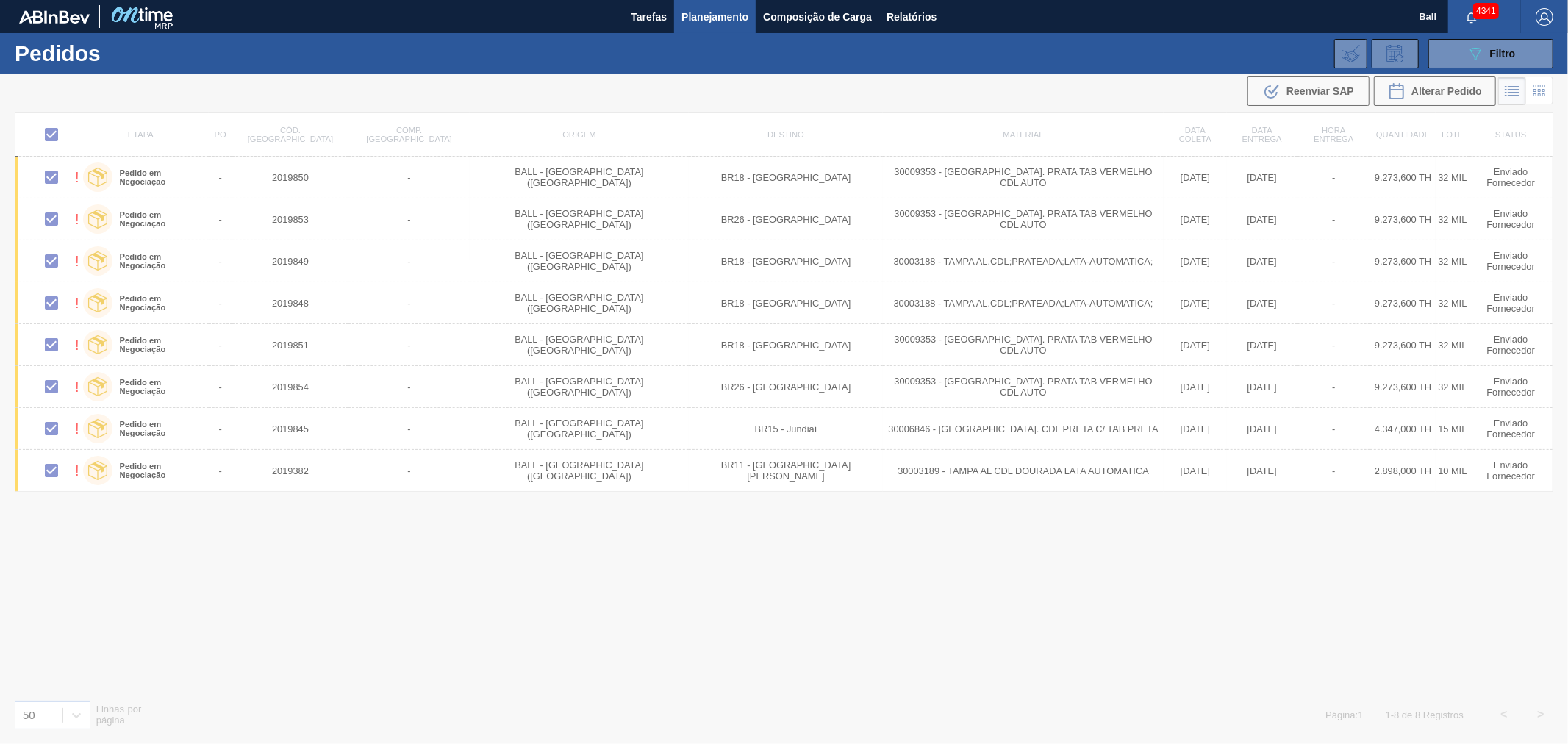
checkbox input "false"
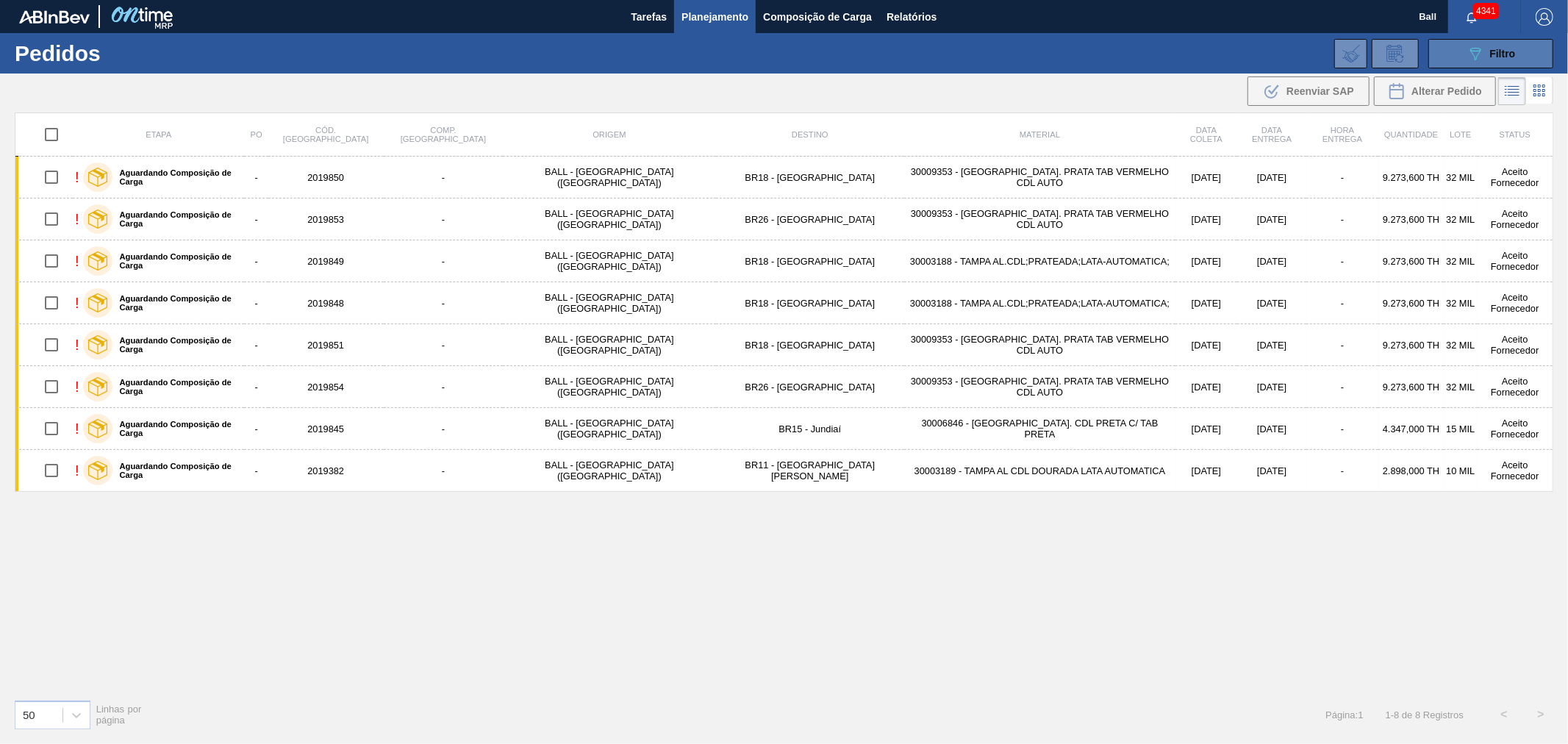
click at [1473, 59] on icon "089F7B8B-B2A5-4AFE-B5C0-19BA573D28AC" at bounding box center [1476, 53] width 17 height 18
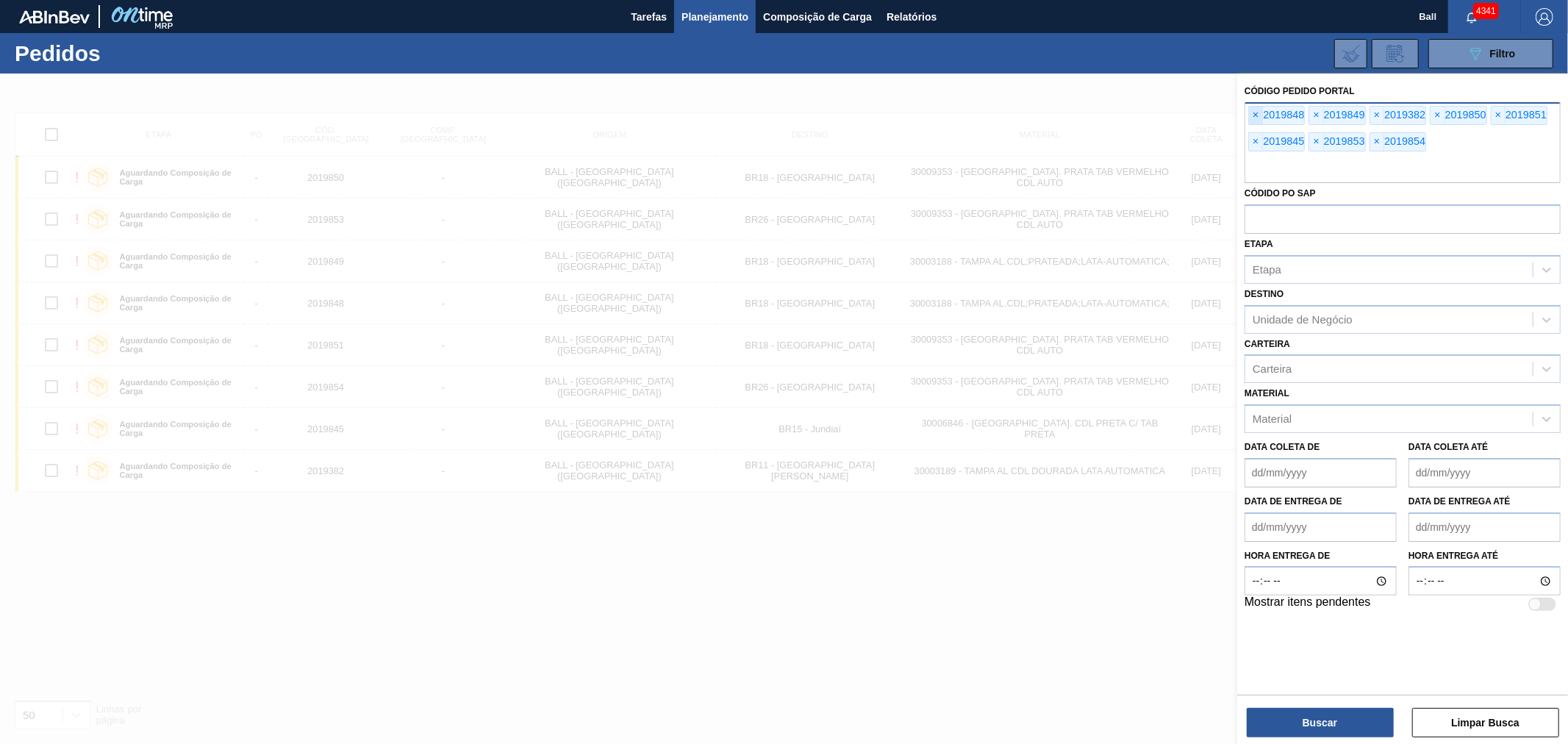
click at [1259, 116] on span "×" at bounding box center [1256, 116] width 14 height 18
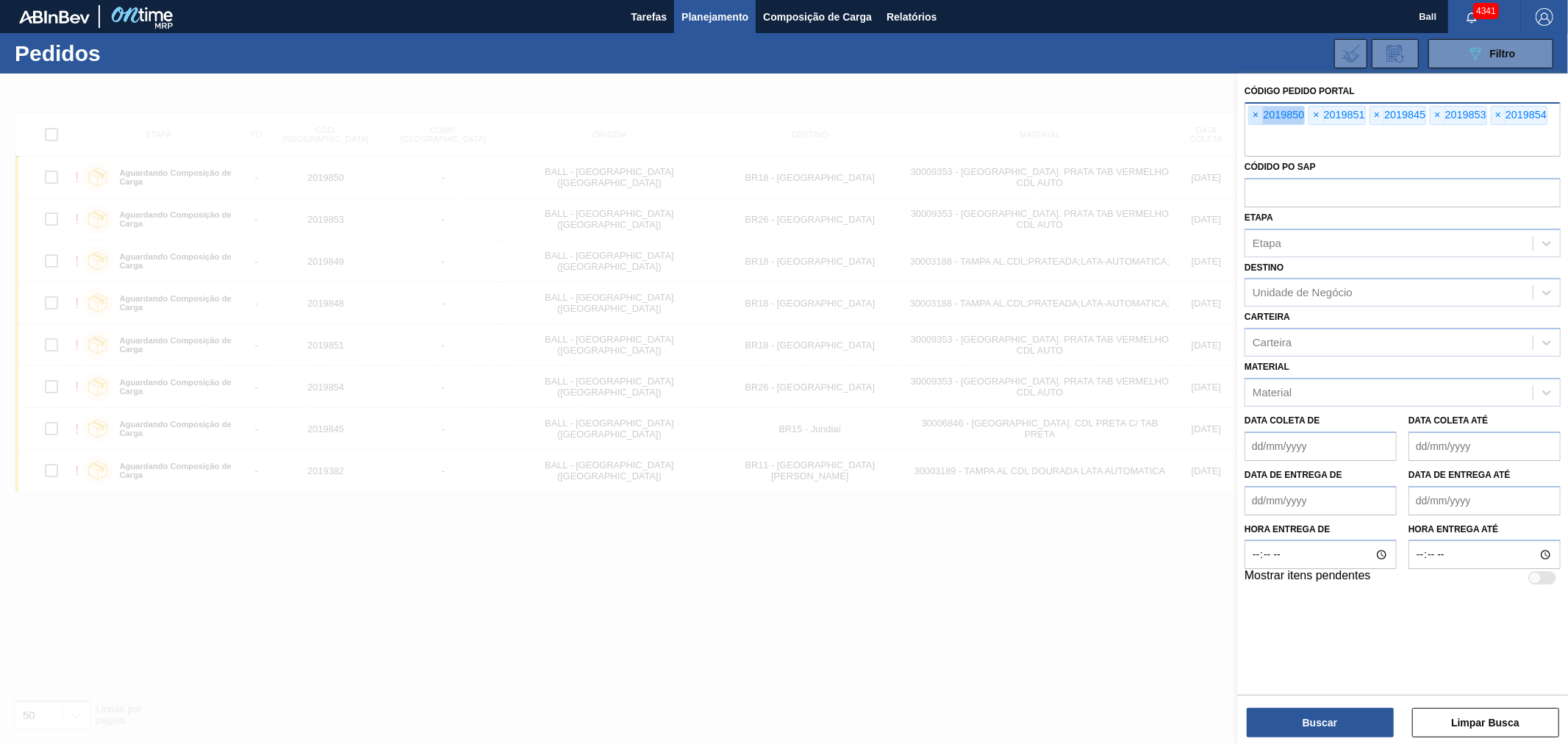
click at [1259, 116] on span "×" at bounding box center [1256, 116] width 14 height 18
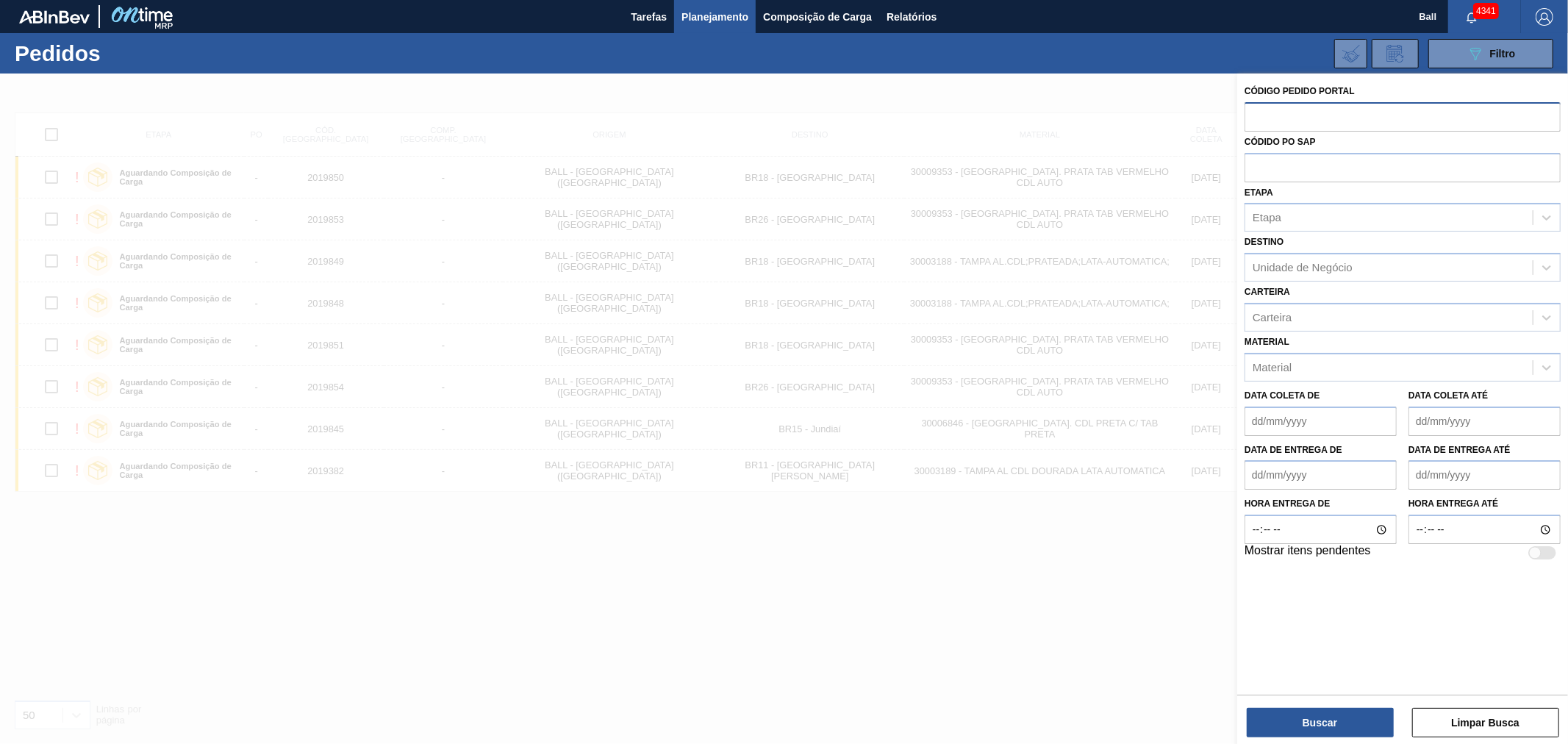
paste input "text"
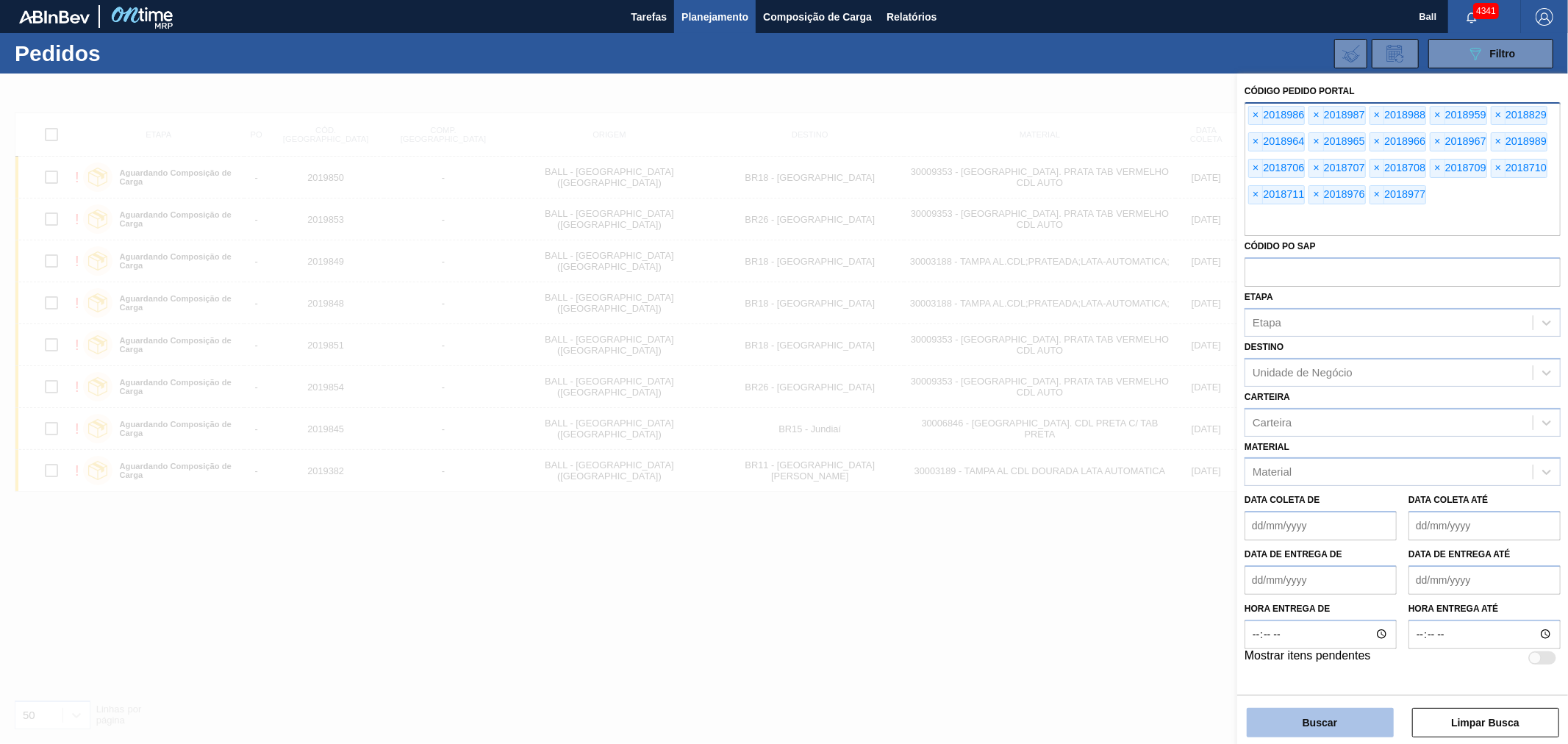
click at [1357, 717] on button "Buscar" at bounding box center [1320, 723] width 147 height 29
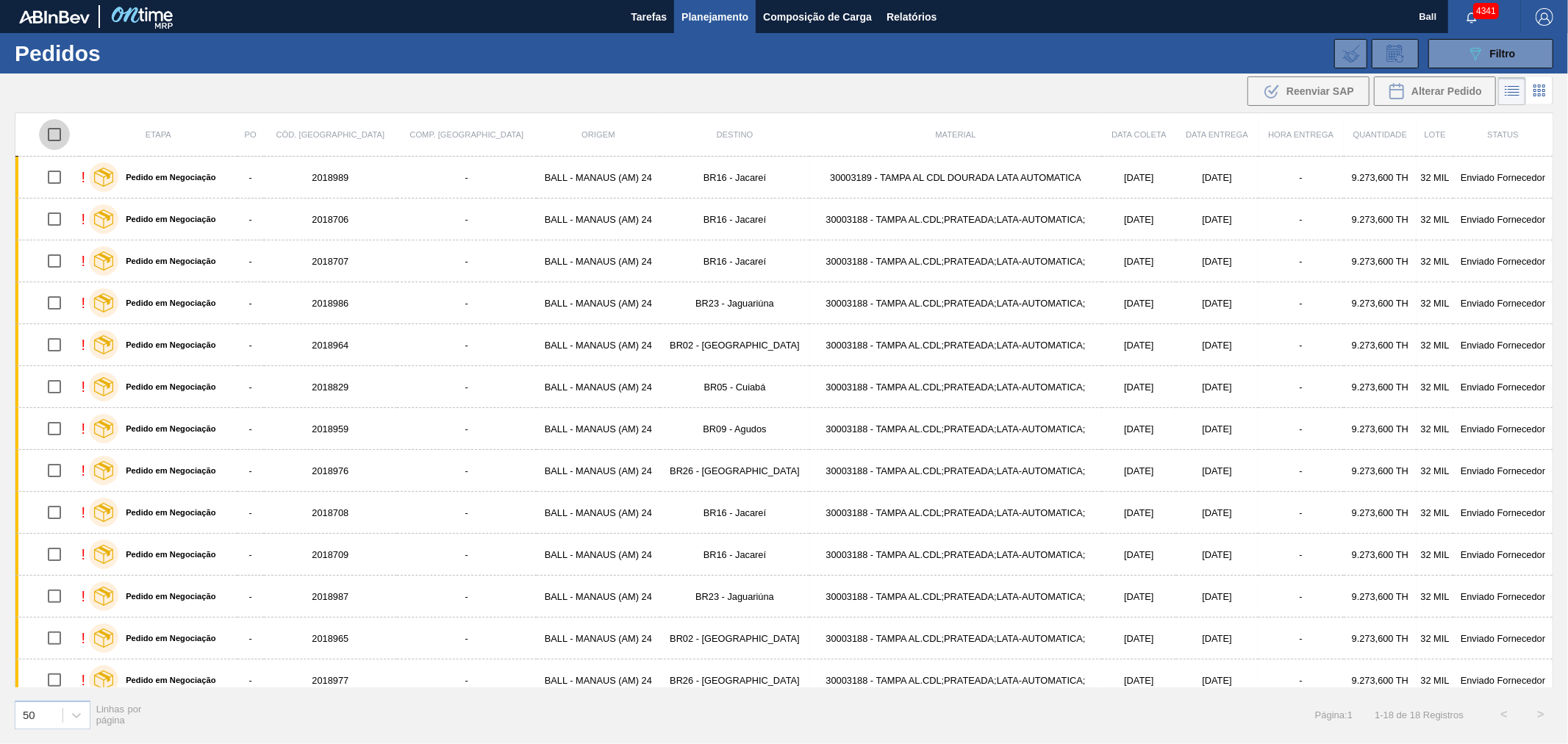
click at [57, 137] on input "checkbox" at bounding box center [54, 135] width 31 height 31
checkbox input "true"
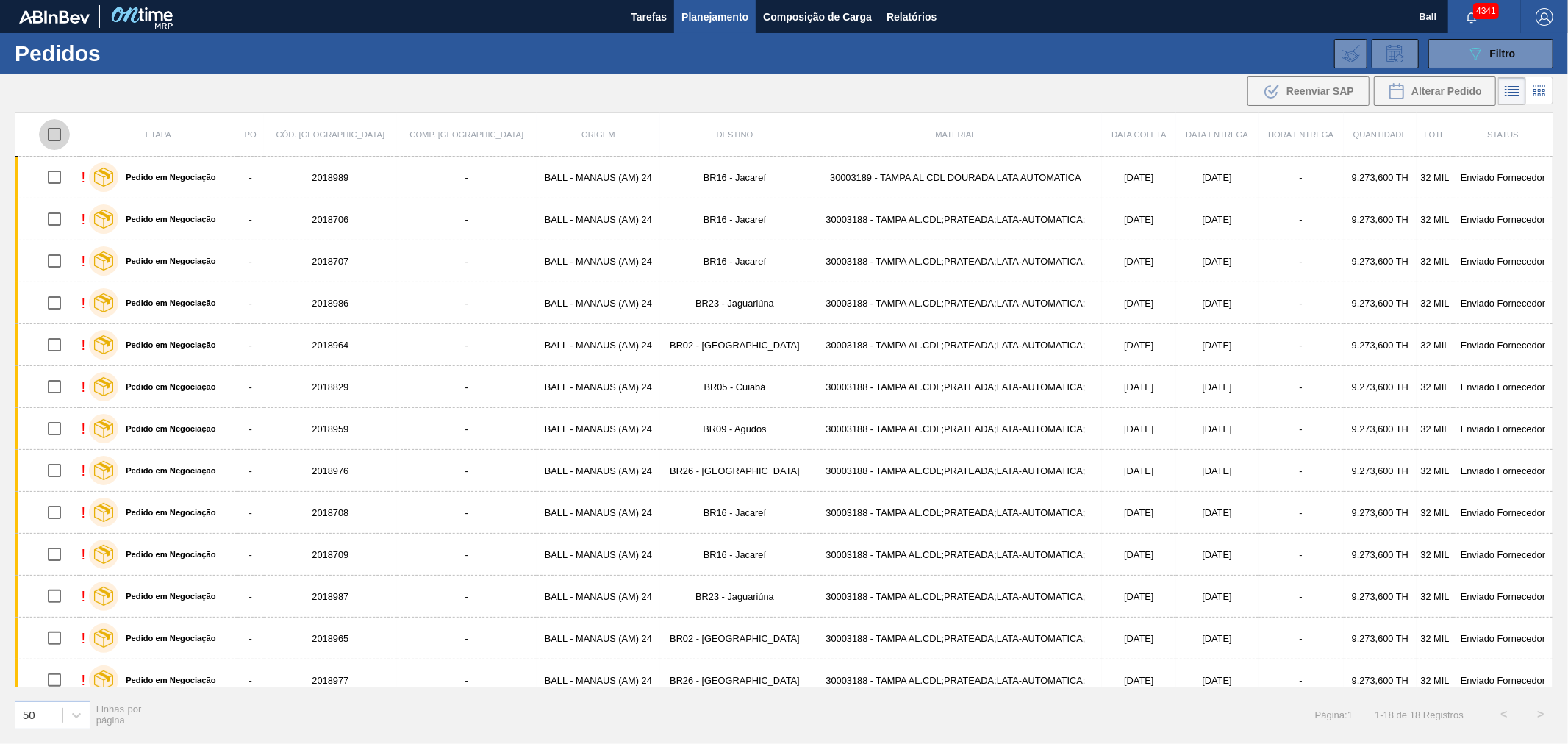
checkbox input "true"
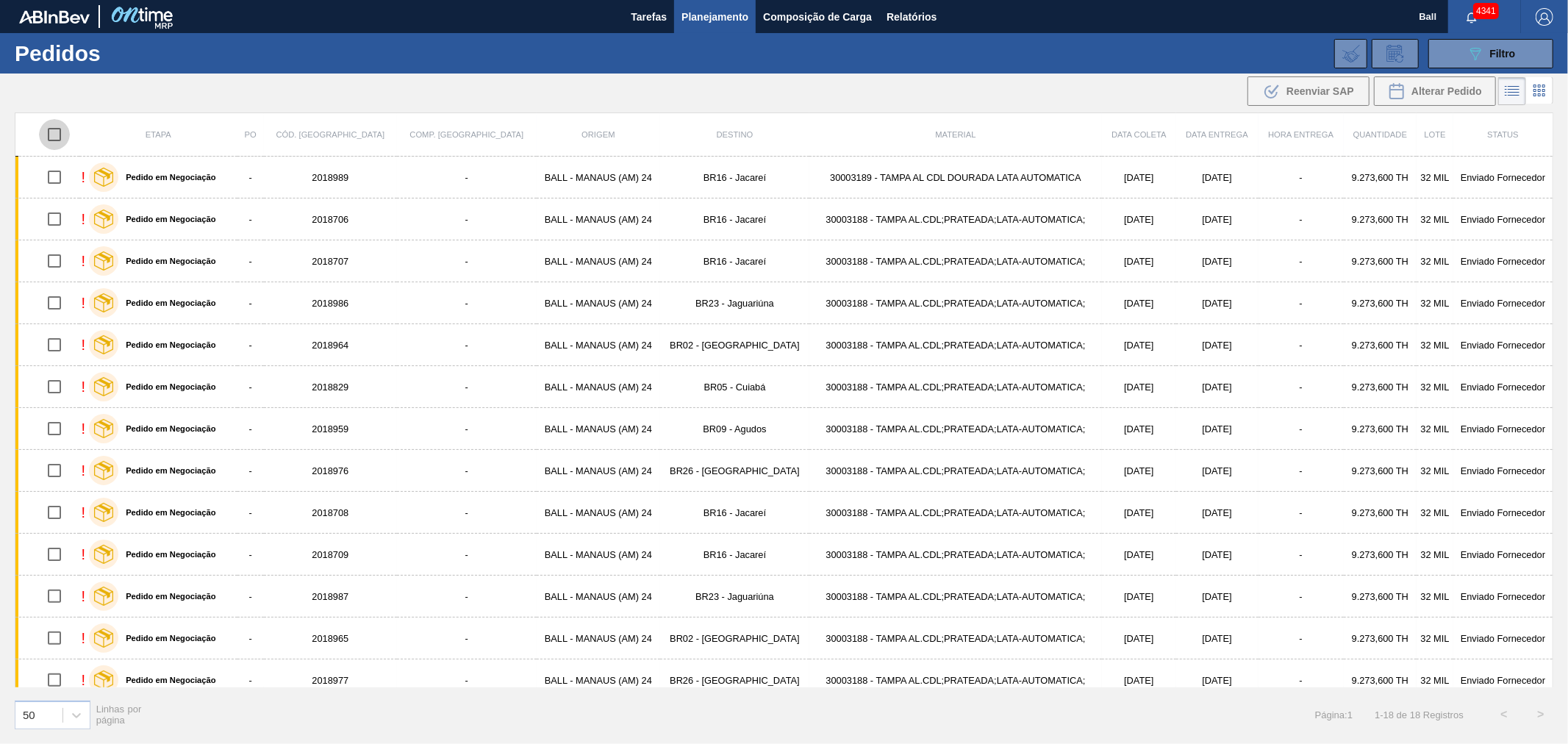
checkbox input "true"
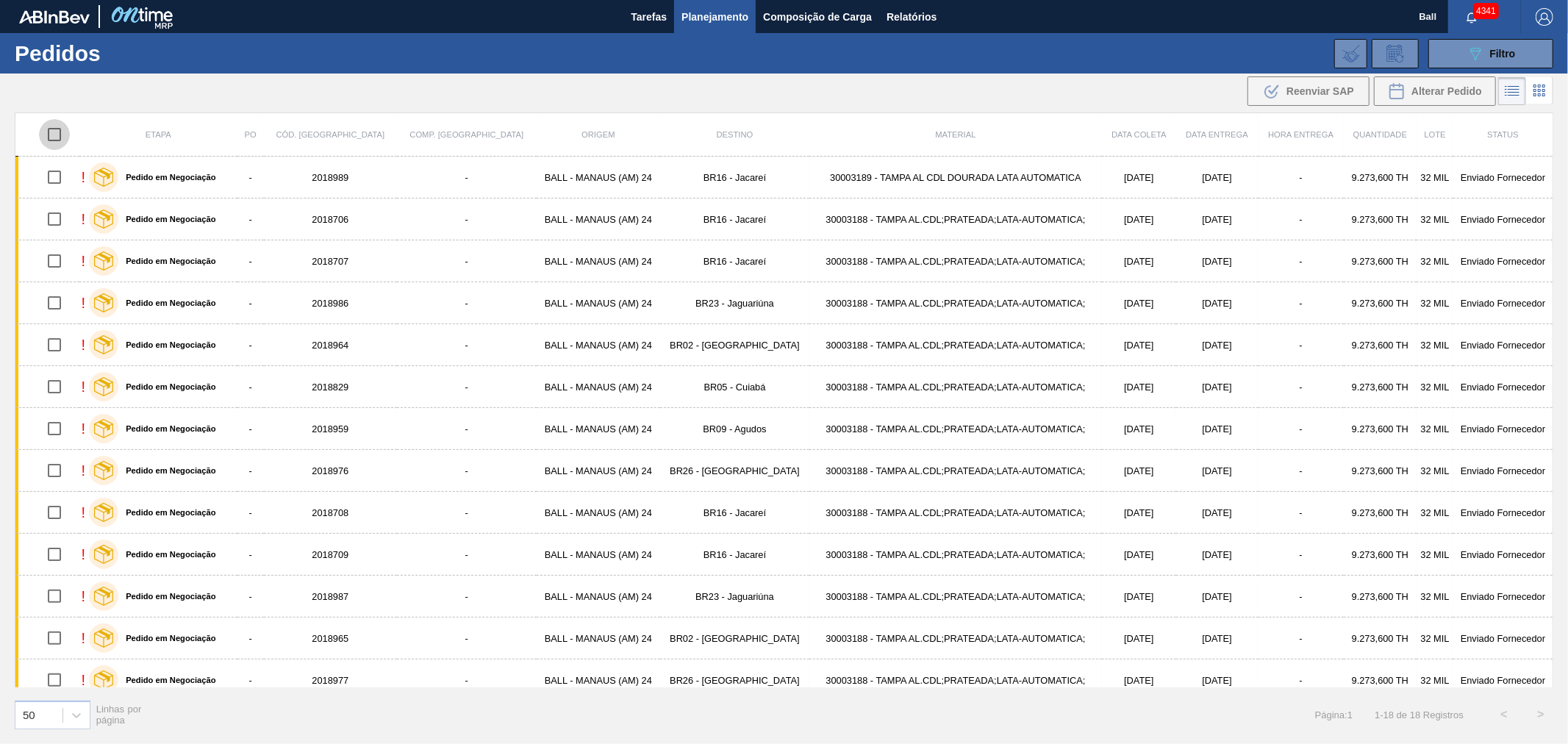
checkbox input "true"
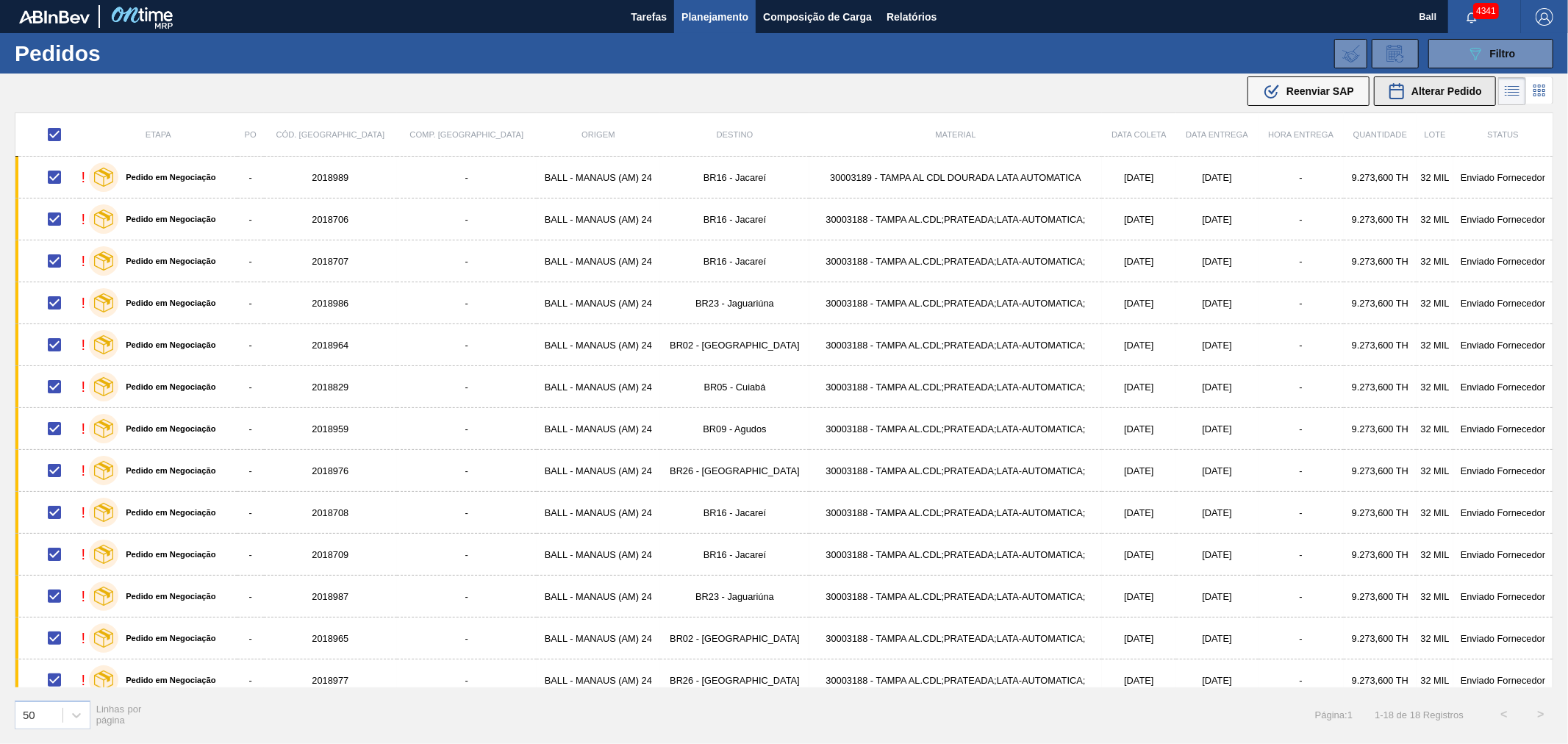
click at [1424, 90] on span "Alterar Pedido" at bounding box center [1446, 91] width 71 height 12
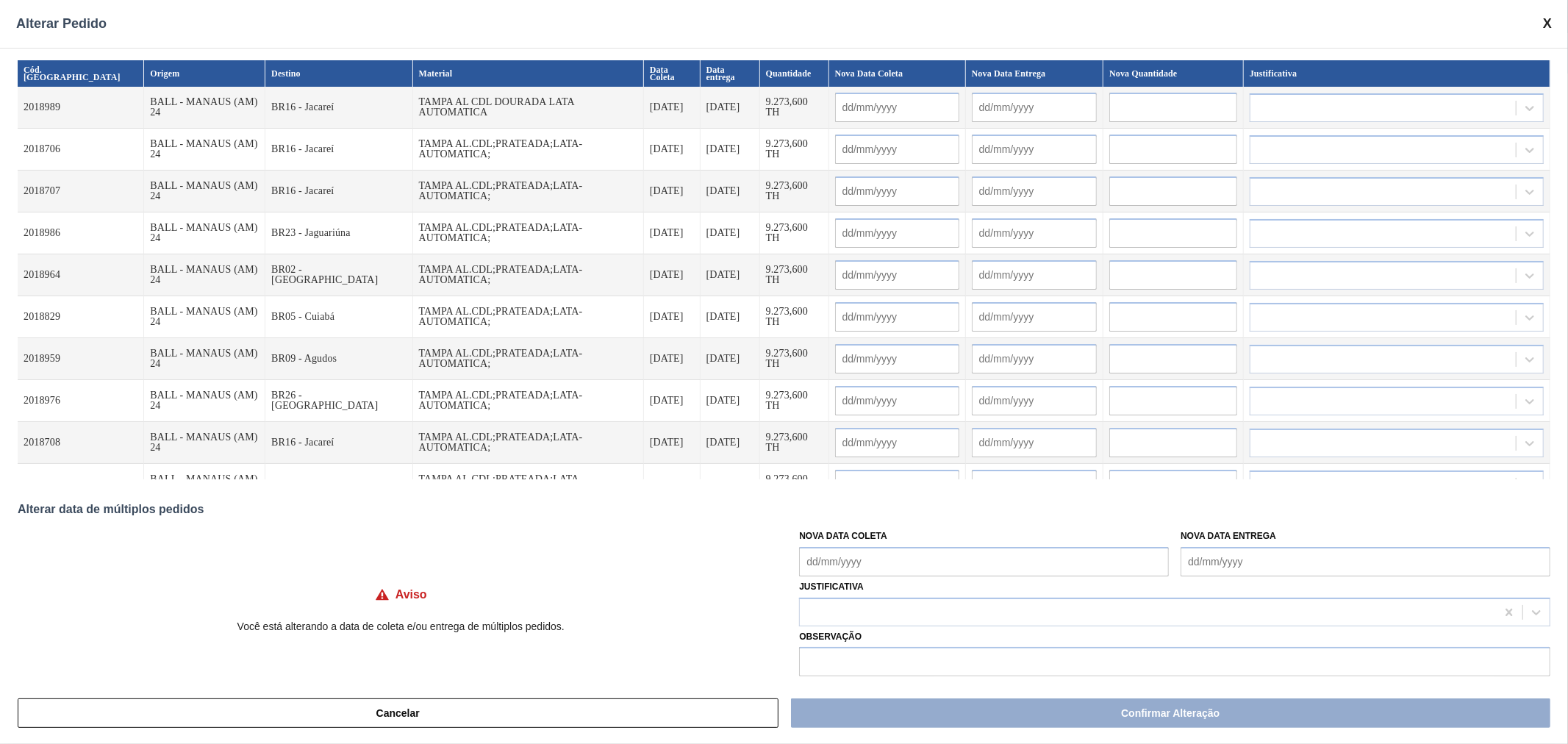
click at [1552, 22] on div "Alterar Pedido" at bounding box center [784, 23] width 1568 height 48
click at [1546, 22] on span at bounding box center [1547, 24] width 9 height 16
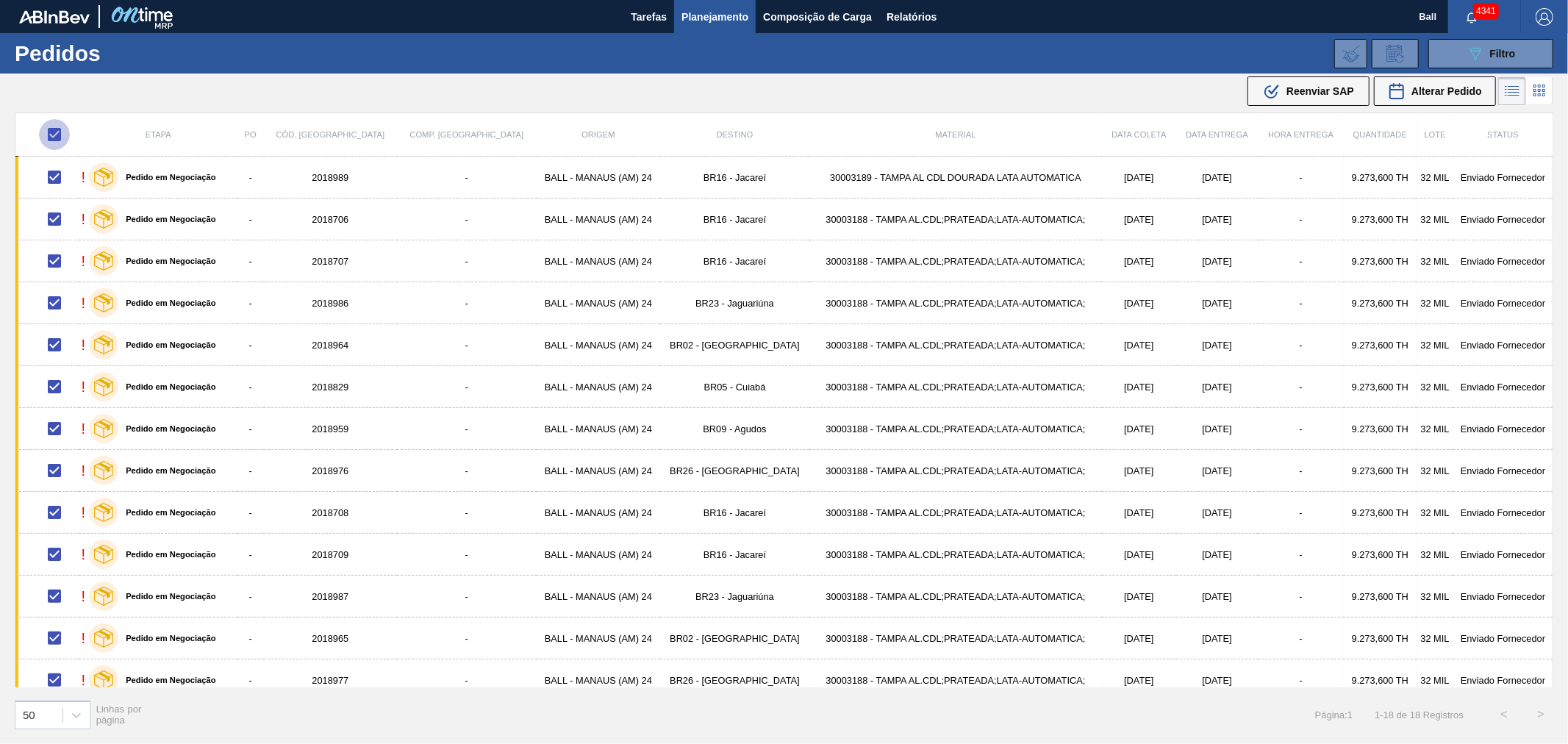
click at [62, 141] on input "checkbox" at bounding box center [54, 135] width 31 height 31
checkbox input "false"
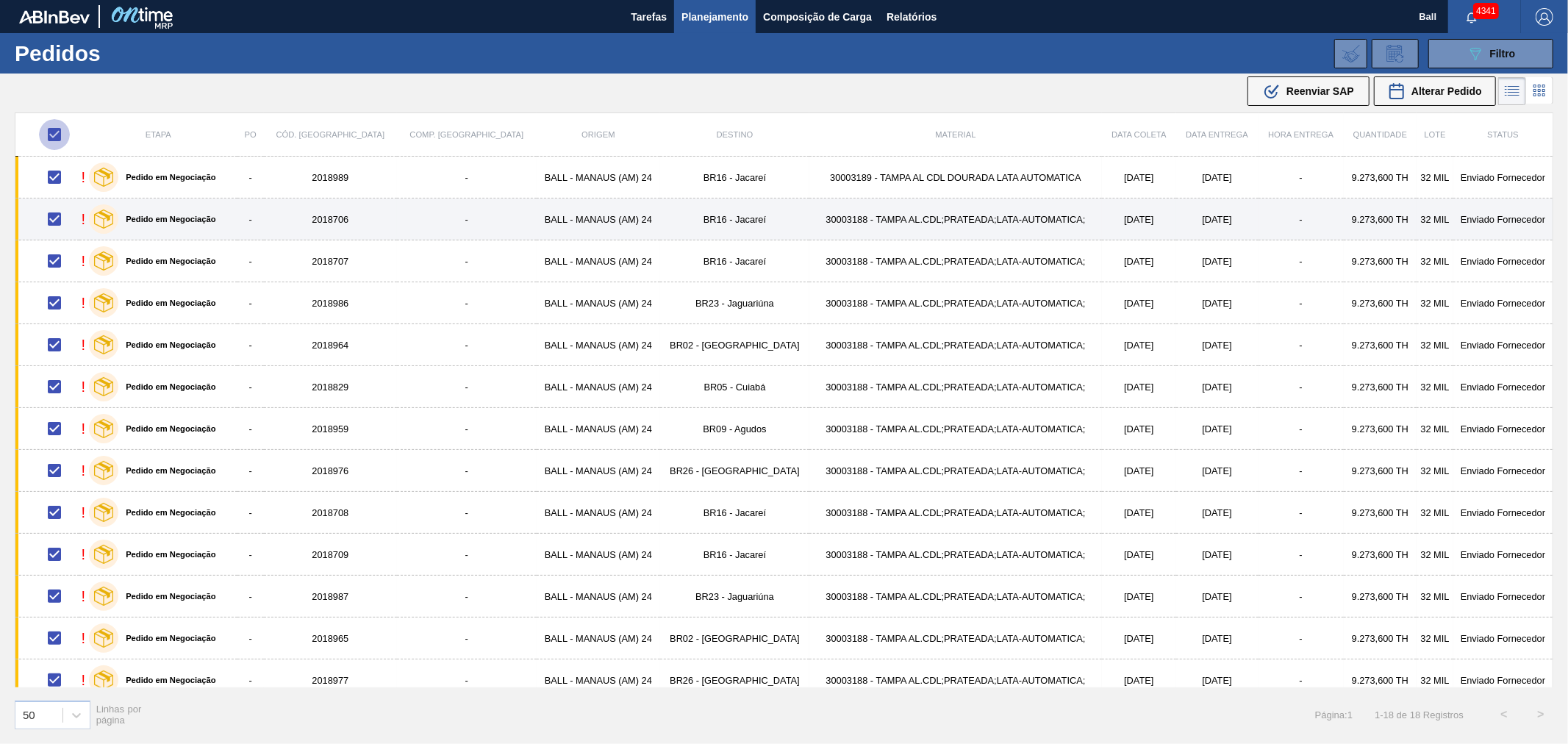
checkbox input "false"
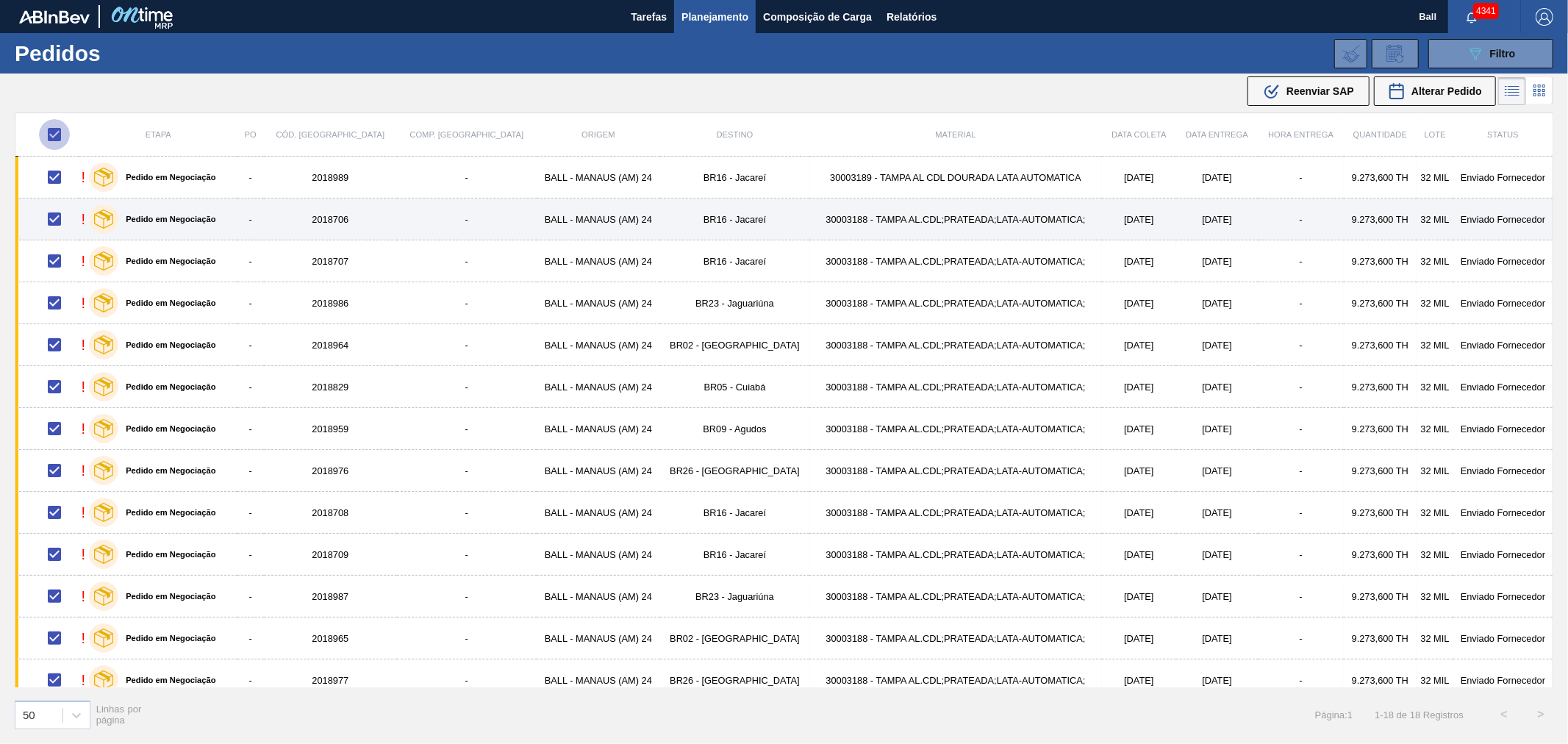
checkbox input "false"
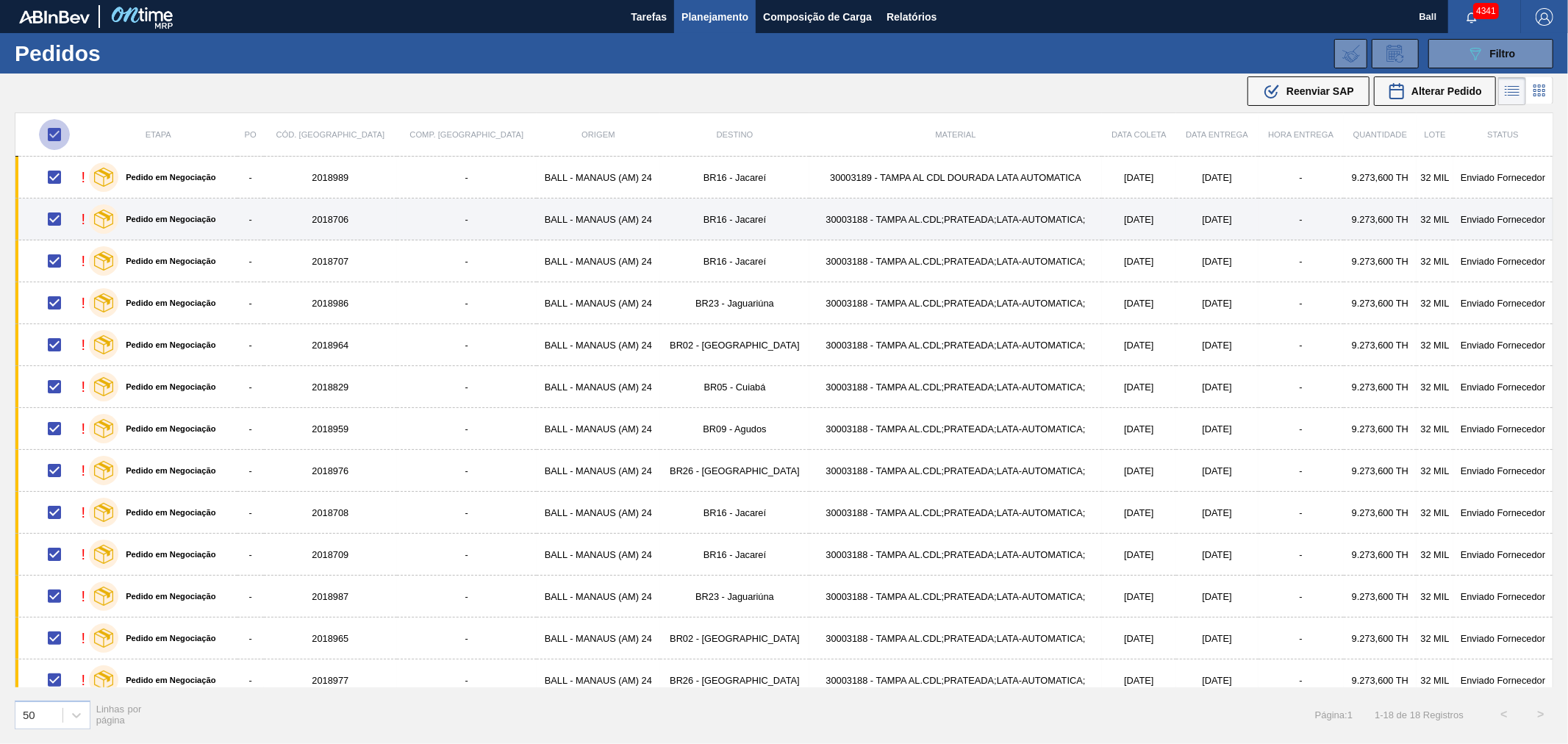
checkbox input "false"
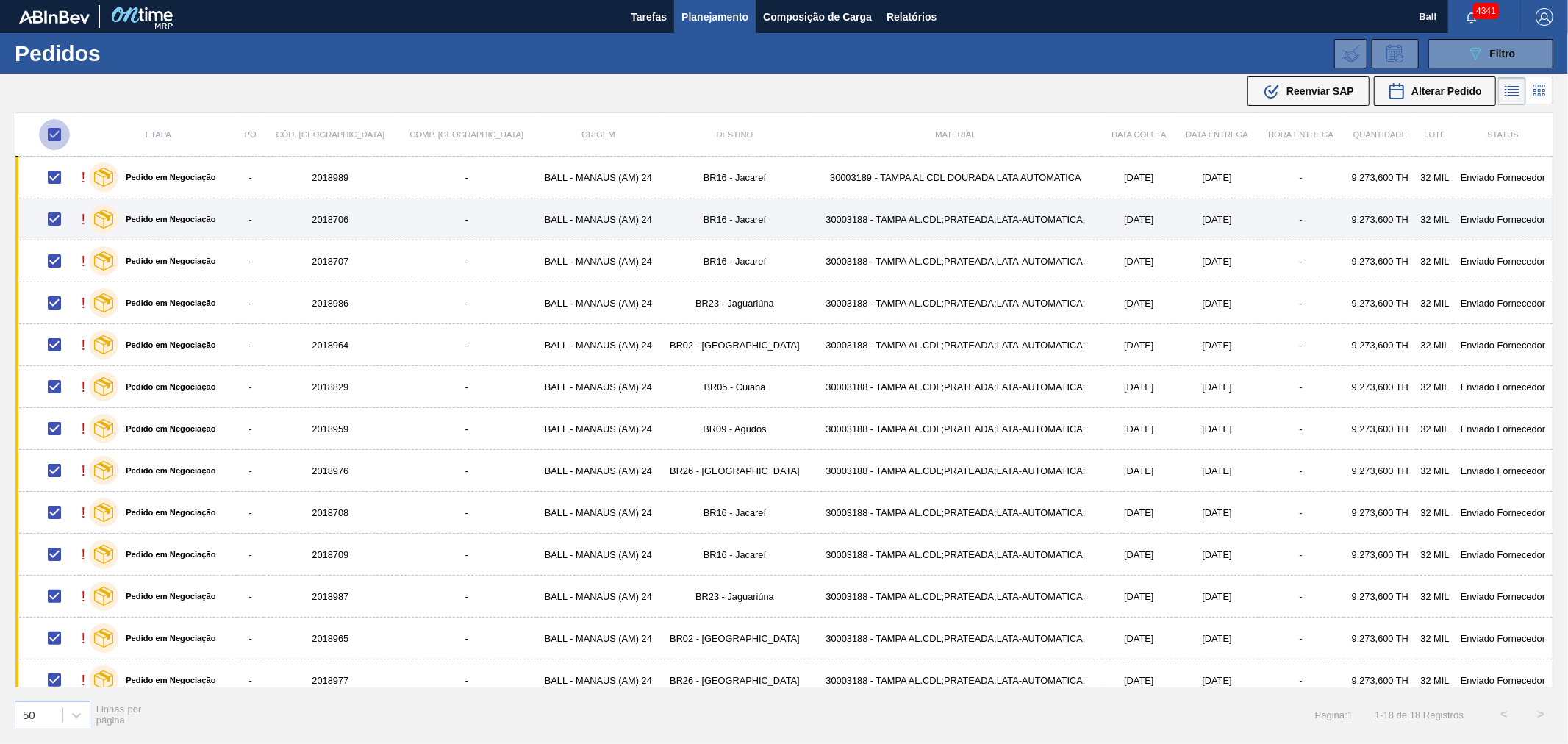
checkbox input "false"
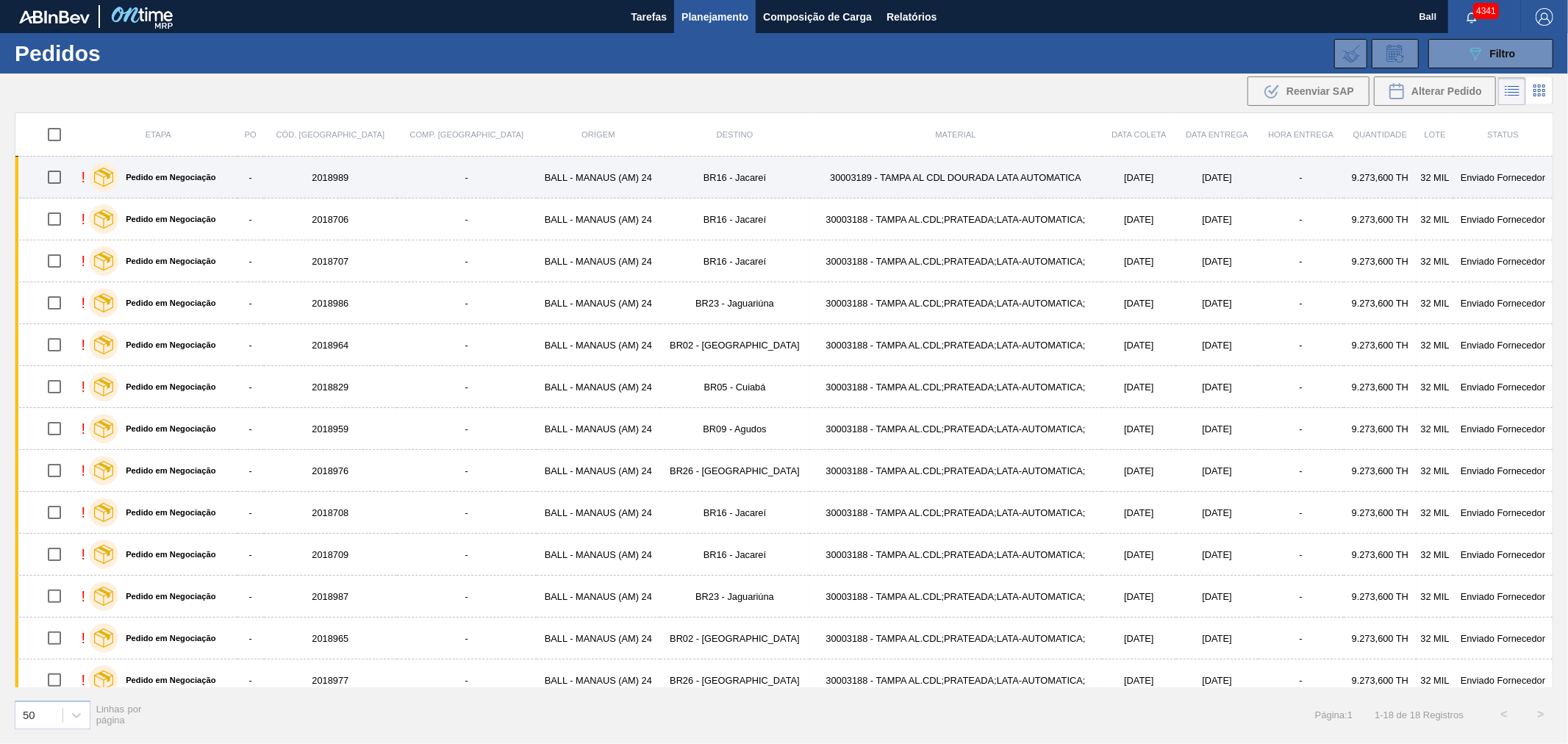
click at [810, 181] on td "30003189 - TAMPA AL CDL DOURADA LATA AUTOMATICA" at bounding box center [956, 177] width 293 height 42
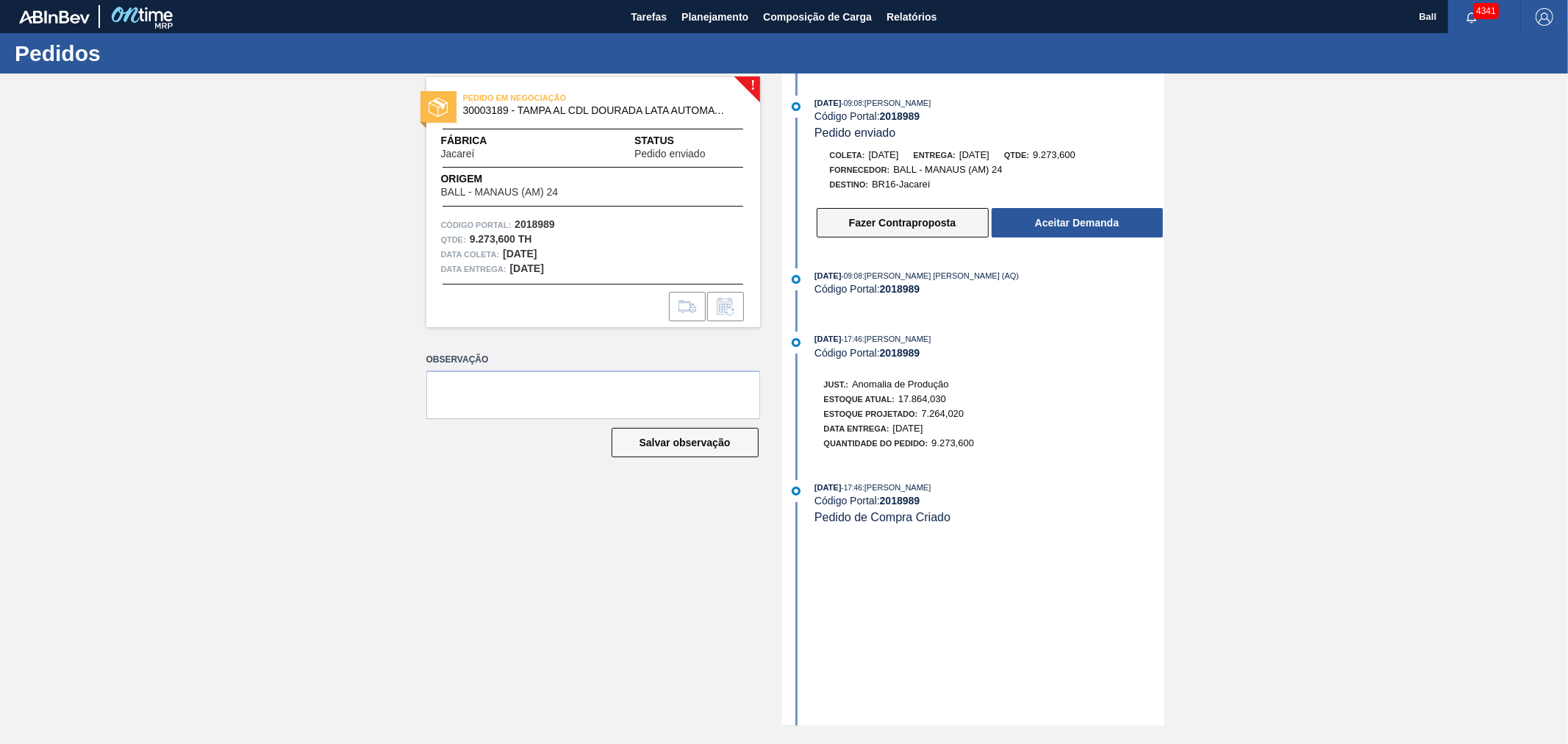
click at [880, 230] on button "Fazer Contraproposta" at bounding box center [902, 223] width 172 height 29
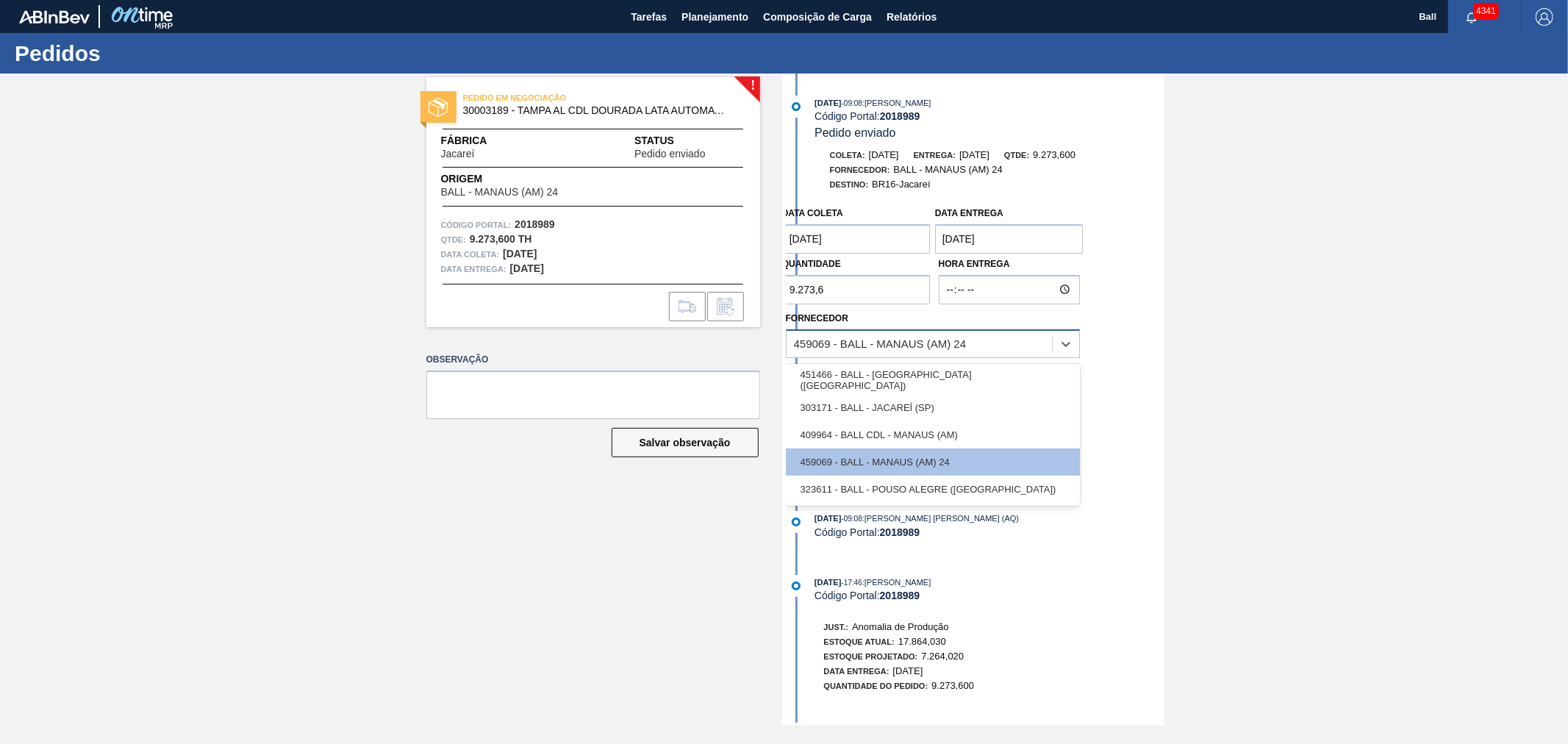
click at [904, 350] on div "459069 - BALL - MANAUS (AM) 24" at bounding box center [881, 343] width 173 height 13
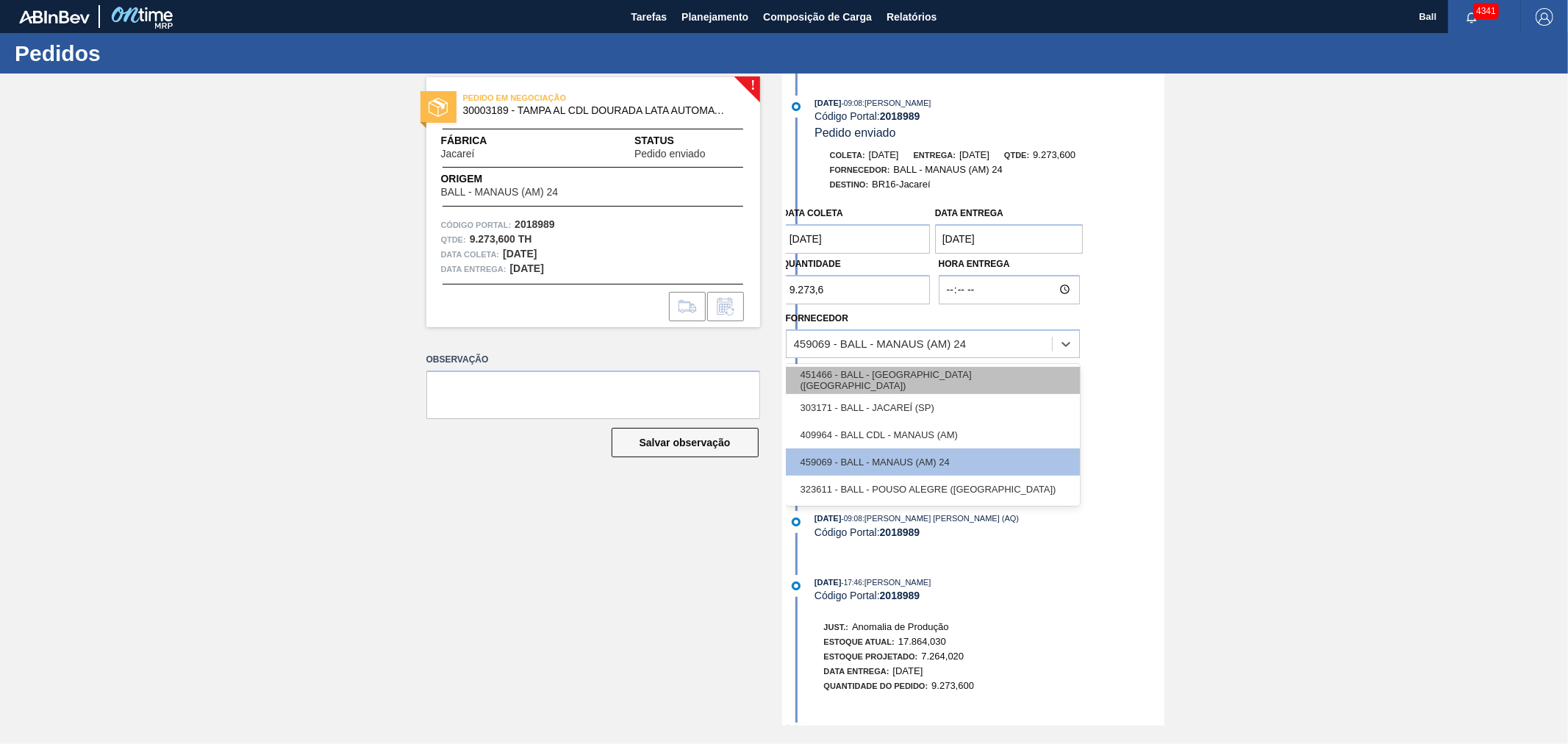
click at [949, 383] on div "451466 - BALL - [GEOGRAPHIC_DATA] ([GEOGRAPHIC_DATA])" at bounding box center [932, 380] width 294 height 27
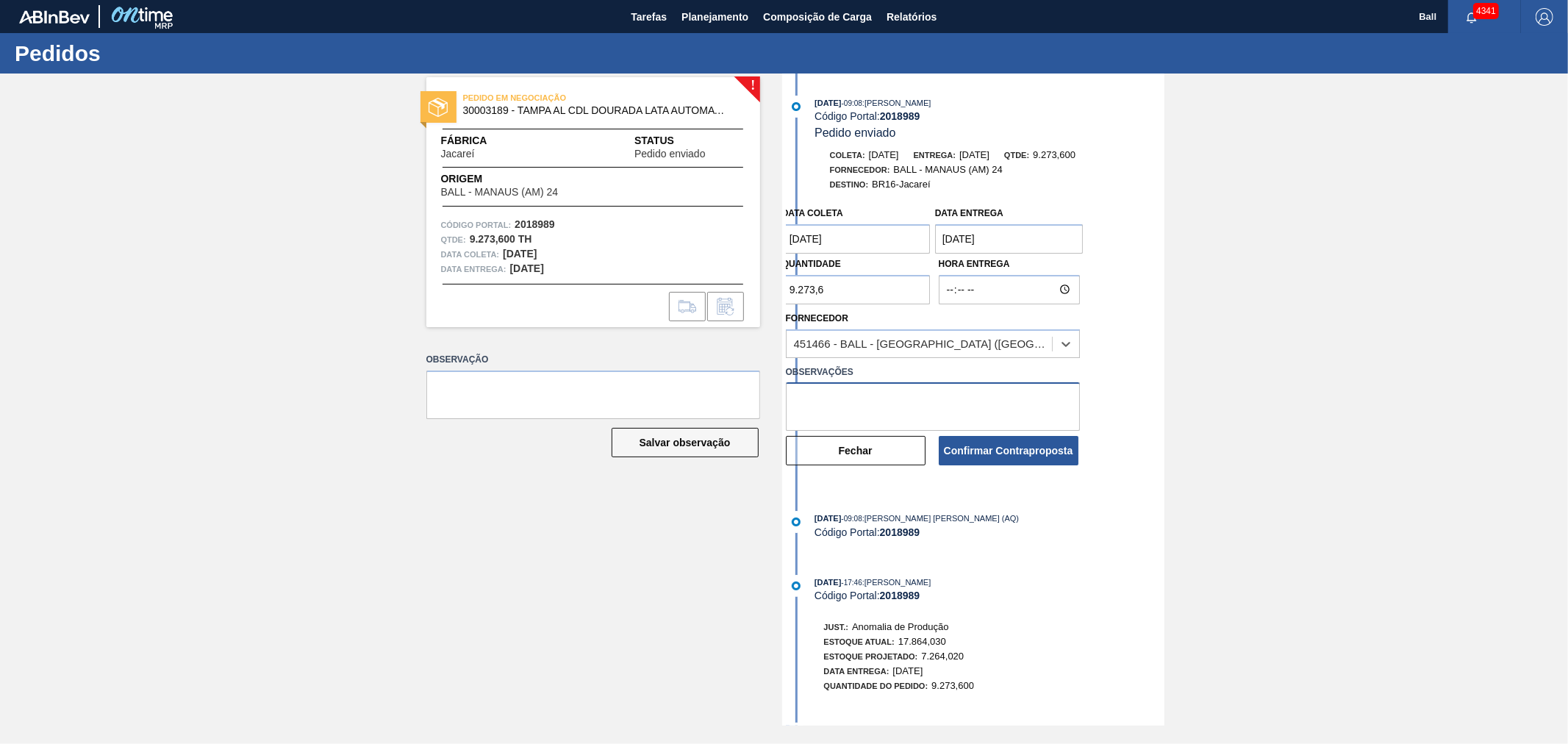
click at [900, 411] on textarea at bounding box center [932, 407] width 294 height 49
click at [993, 472] on div "Data coleta 14/09/2025 Data entrega 04/10/2025 Quantidade 9.273,6 Hora Entrega …" at bounding box center [974, 340] width 378 height 282
click at [1002, 454] on button "Confirmar Contraproposta" at bounding box center [1009, 450] width 140 height 29
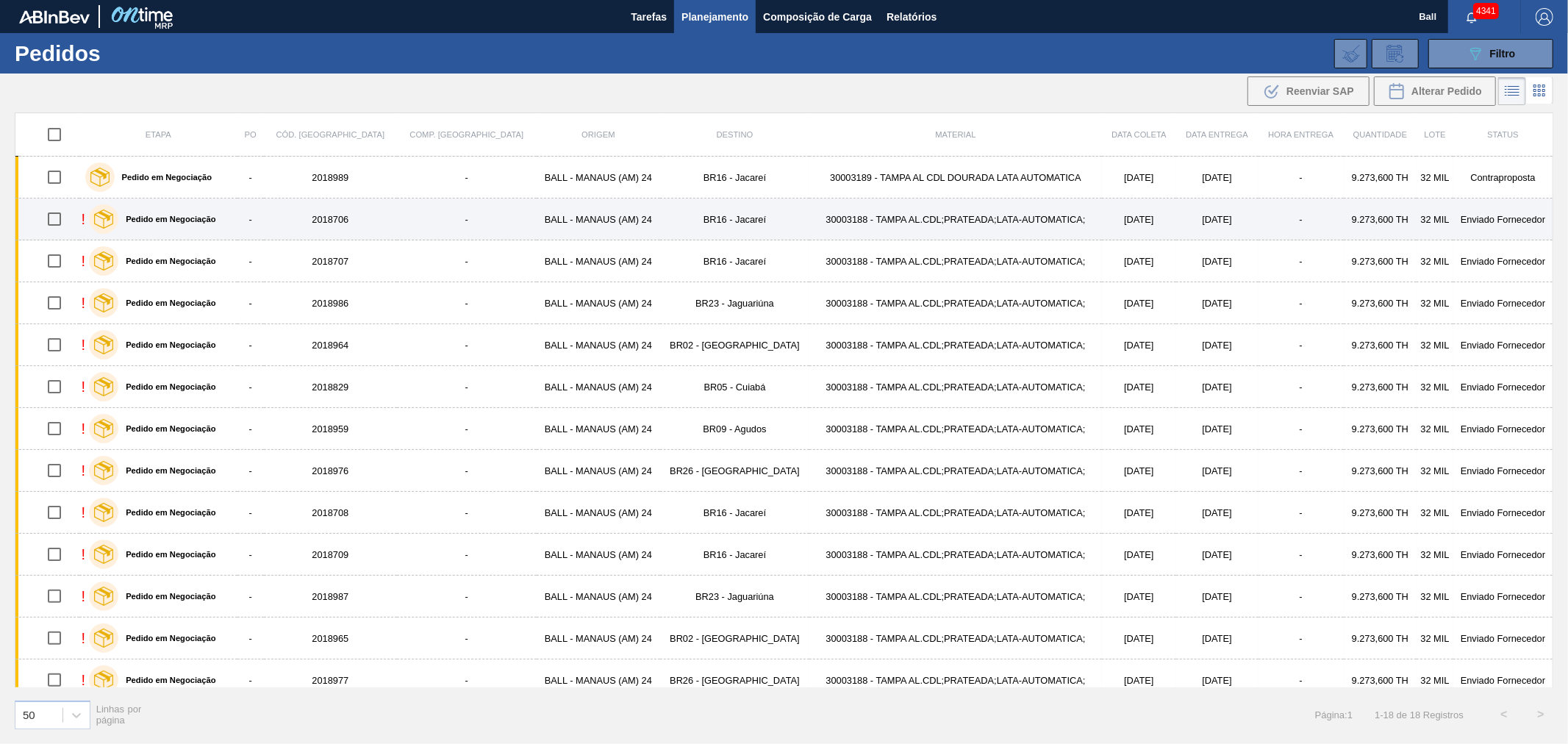
click at [399, 230] on td "-" at bounding box center [467, 219] width 140 height 42
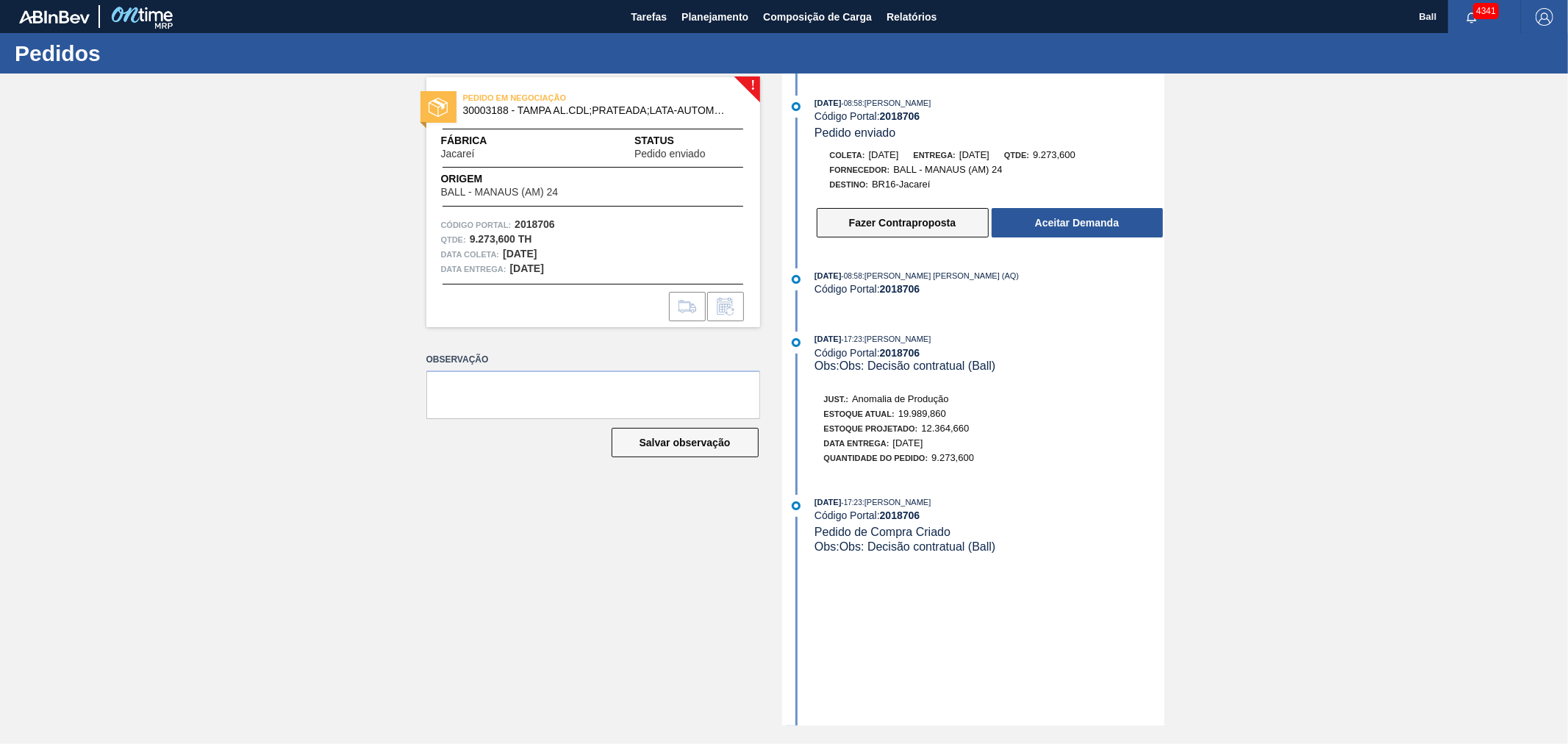
click at [886, 229] on button "Fazer Contraproposta" at bounding box center [902, 223] width 172 height 29
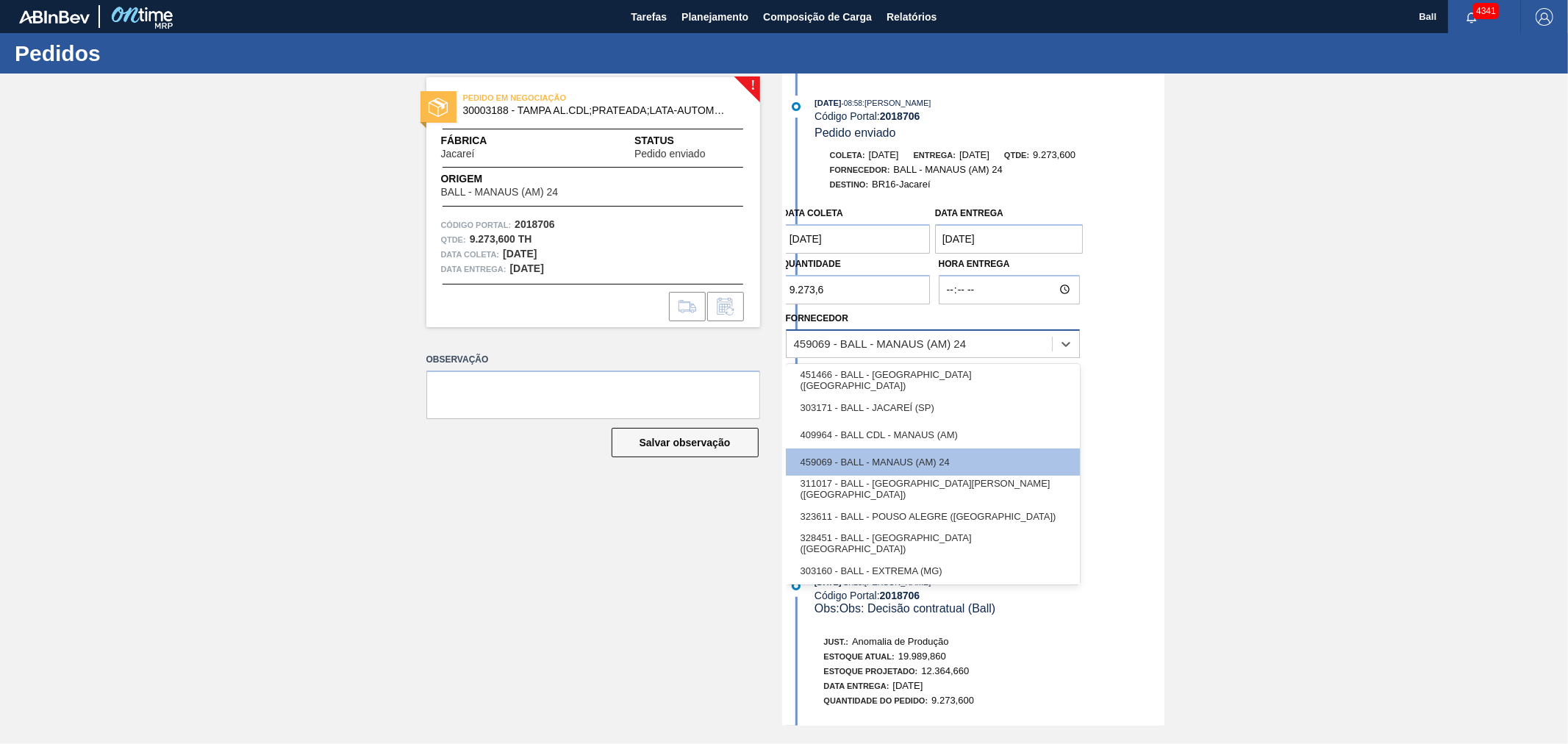
click at [883, 347] on div "459069 - BALL - MANAUS (AM) 24" at bounding box center [881, 343] width 173 height 13
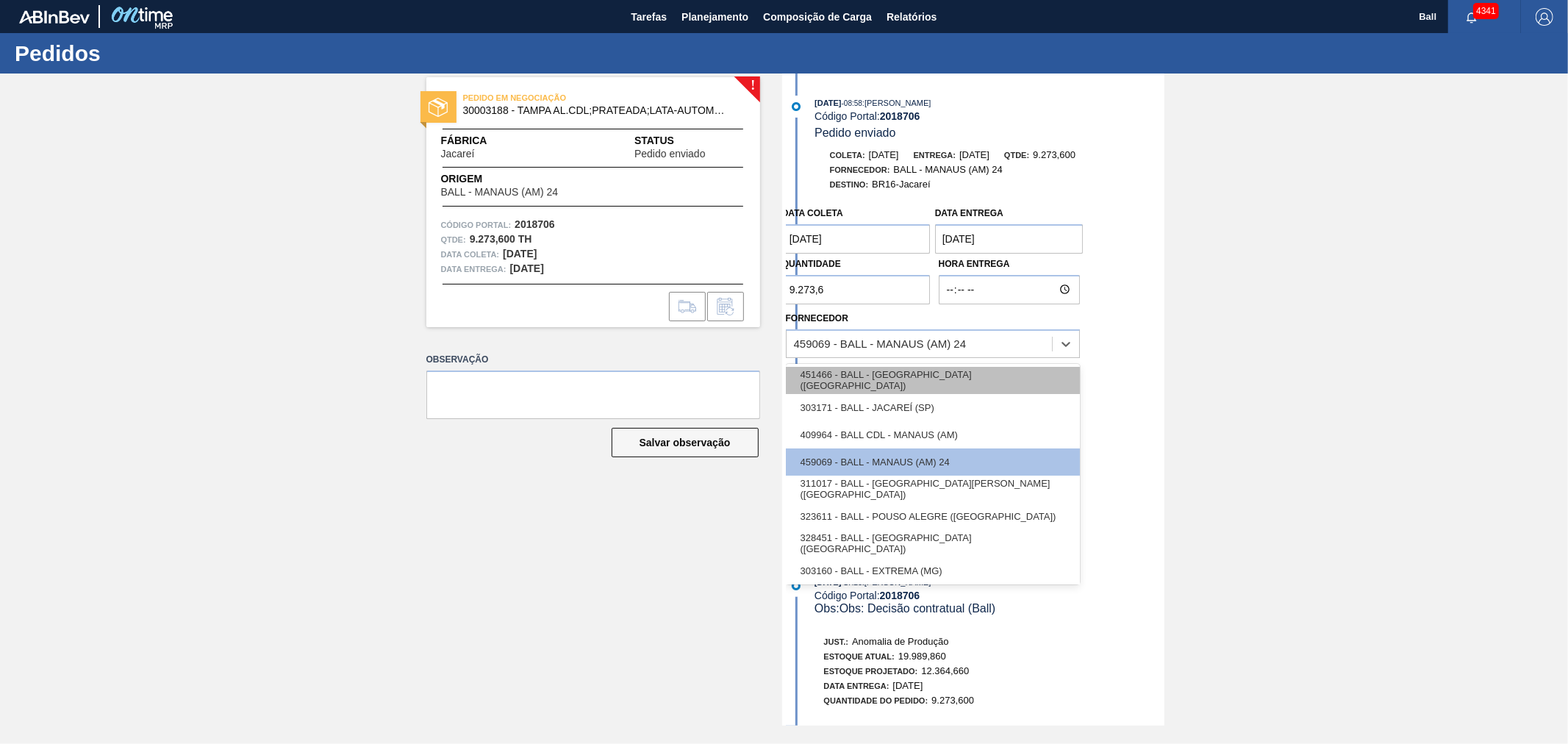
click at [946, 384] on div "451466 - BALL - [GEOGRAPHIC_DATA] ([GEOGRAPHIC_DATA])" at bounding box center [932, 380] width 294 height 27
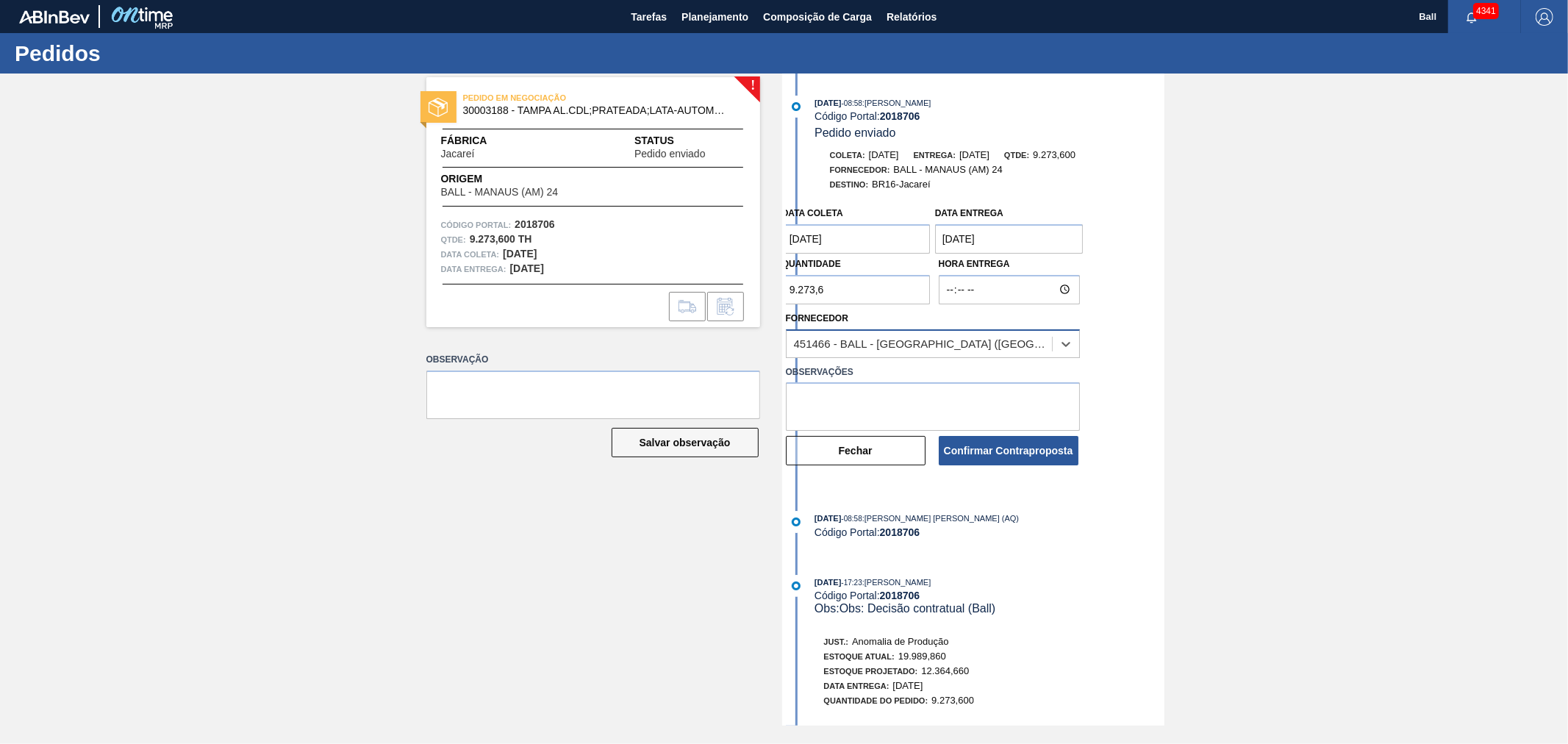
click at [980, 351] on div "451466 - BALL - [GEOGRAPHIC_DATA] ([GEOGRAPHIC_DATA])" at bounding box center [919, 344] width 265 height 21
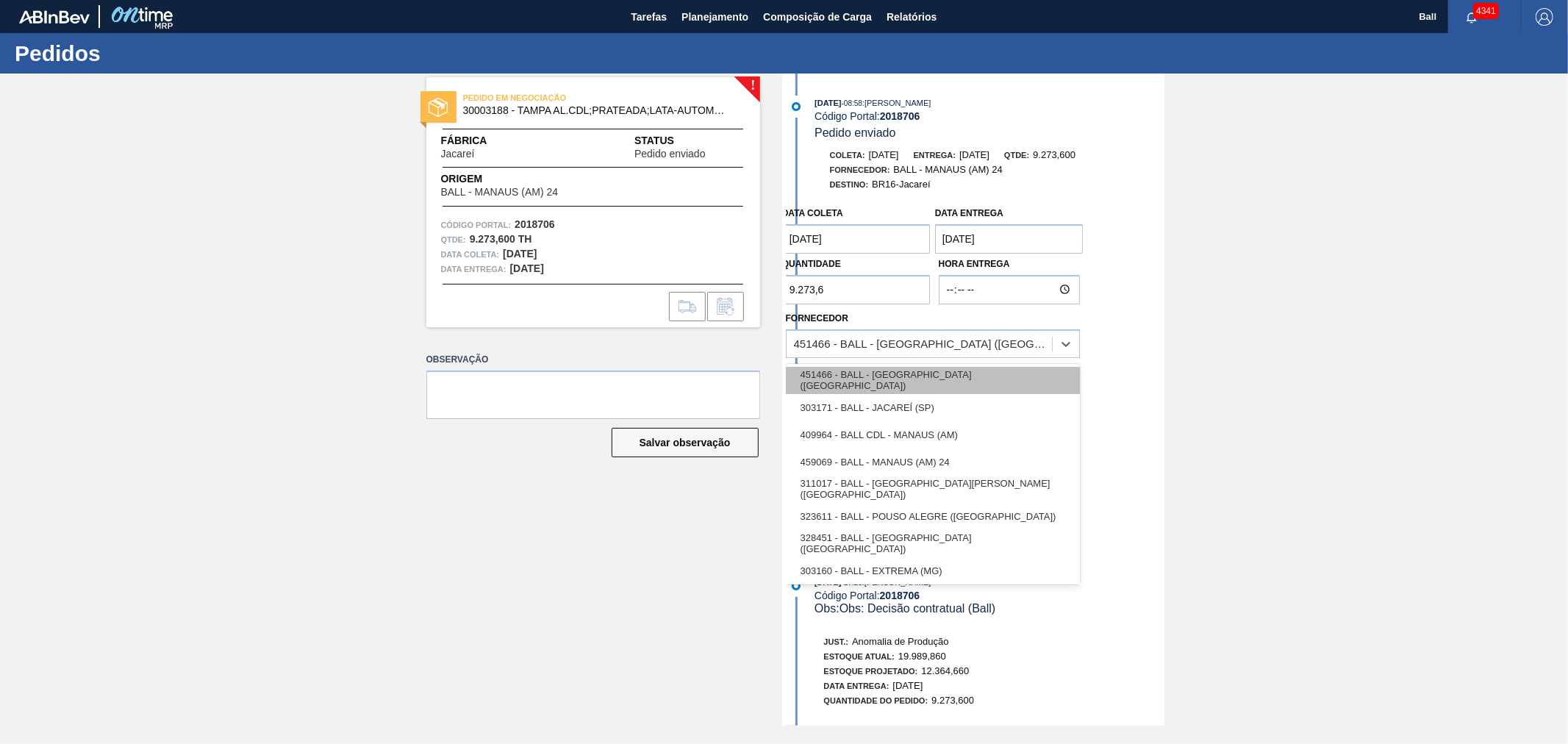
click at [951, 381] on div "451466 - BALL - [GEOGRAPHIC_DATA] ([GEOGRAPHIC_DATA])" at bounding box center [932, 380] width 294 height 27
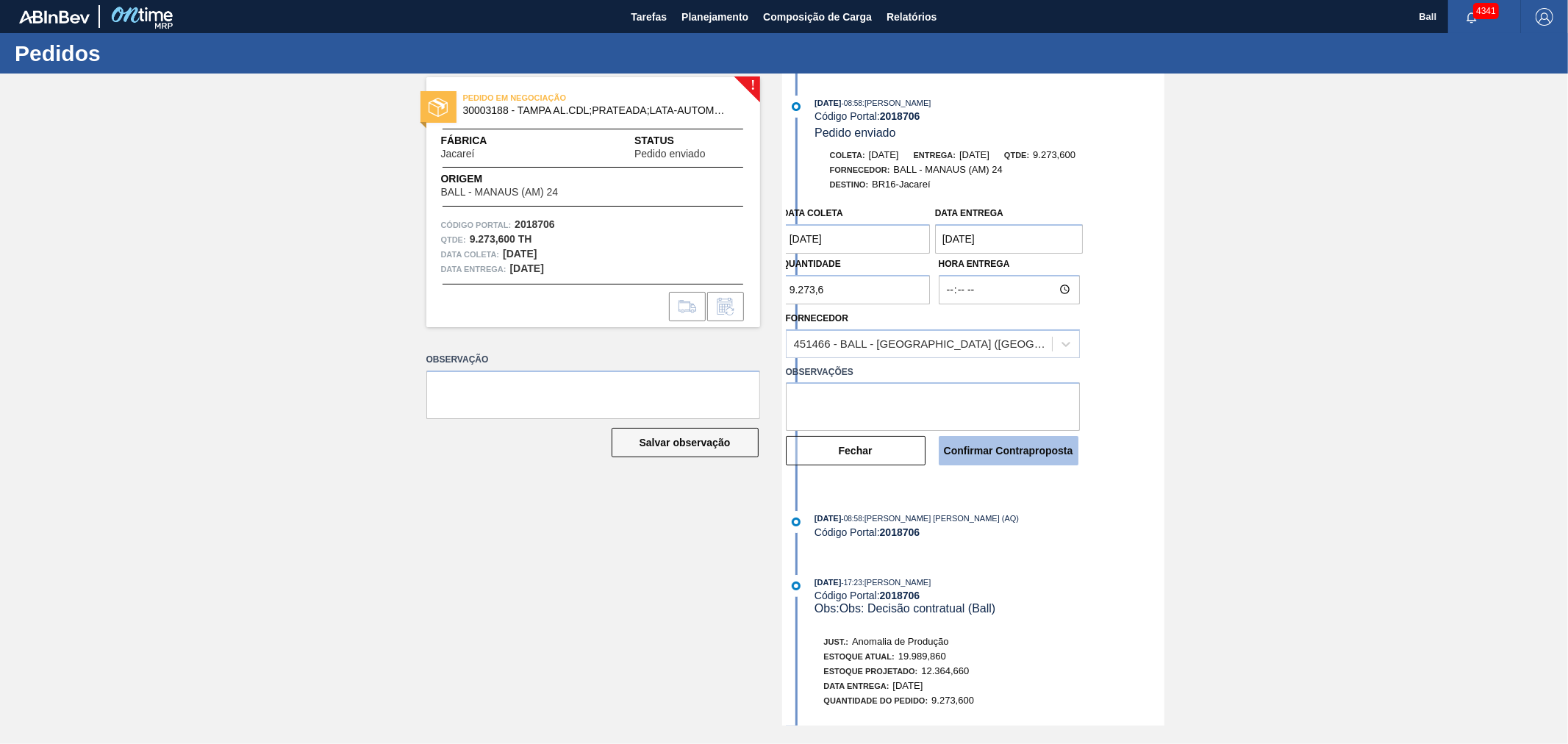
click at [1025, 453] on button "Confirmar Contraproposta" at bounding box center [1009, 450] width 140 height 29
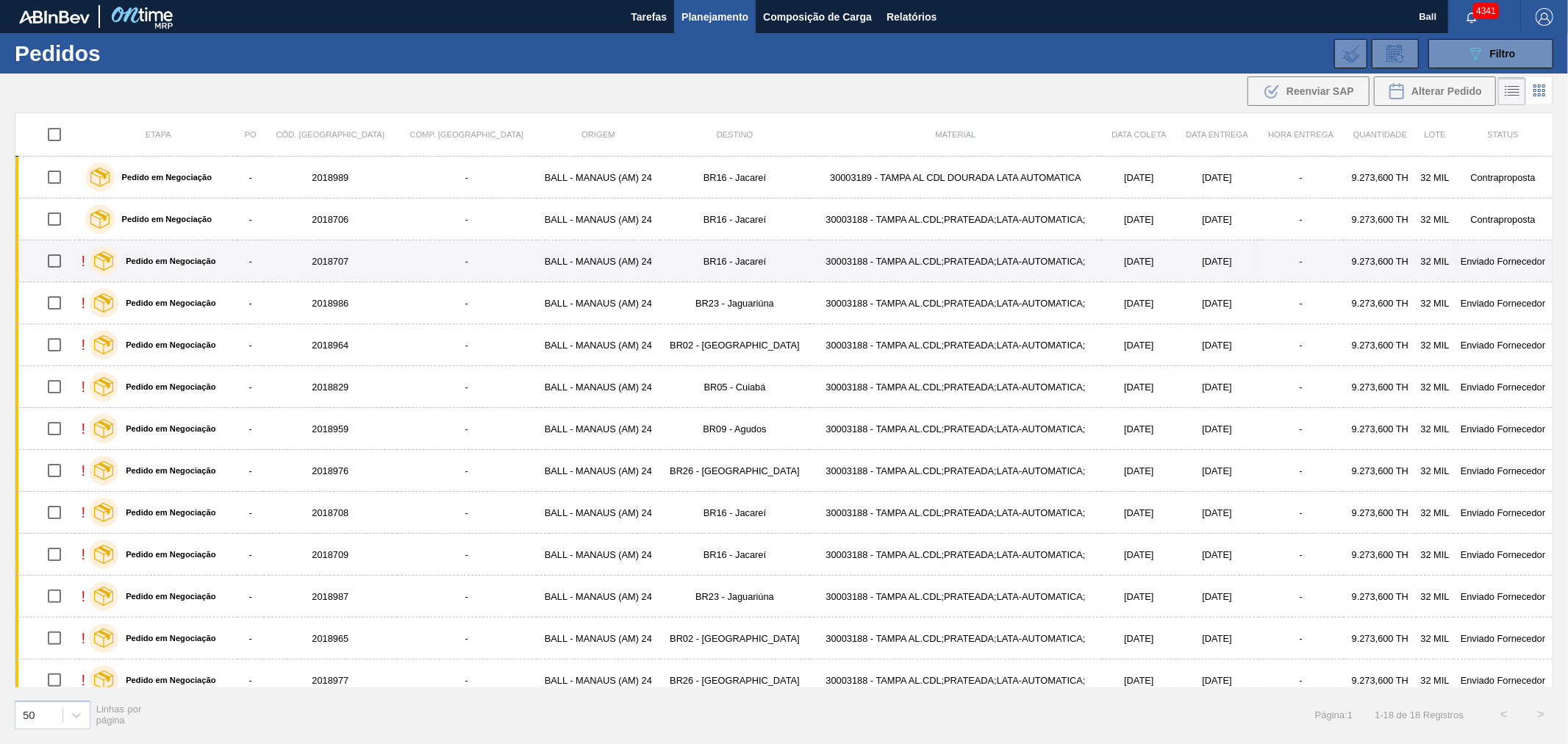
click at [810, 273] on td "30003188 - TAMPA AL.CDL;PRATEADA;LATA-AUTOMATICA;" at bounding box center [956, 261] width 293 height 42
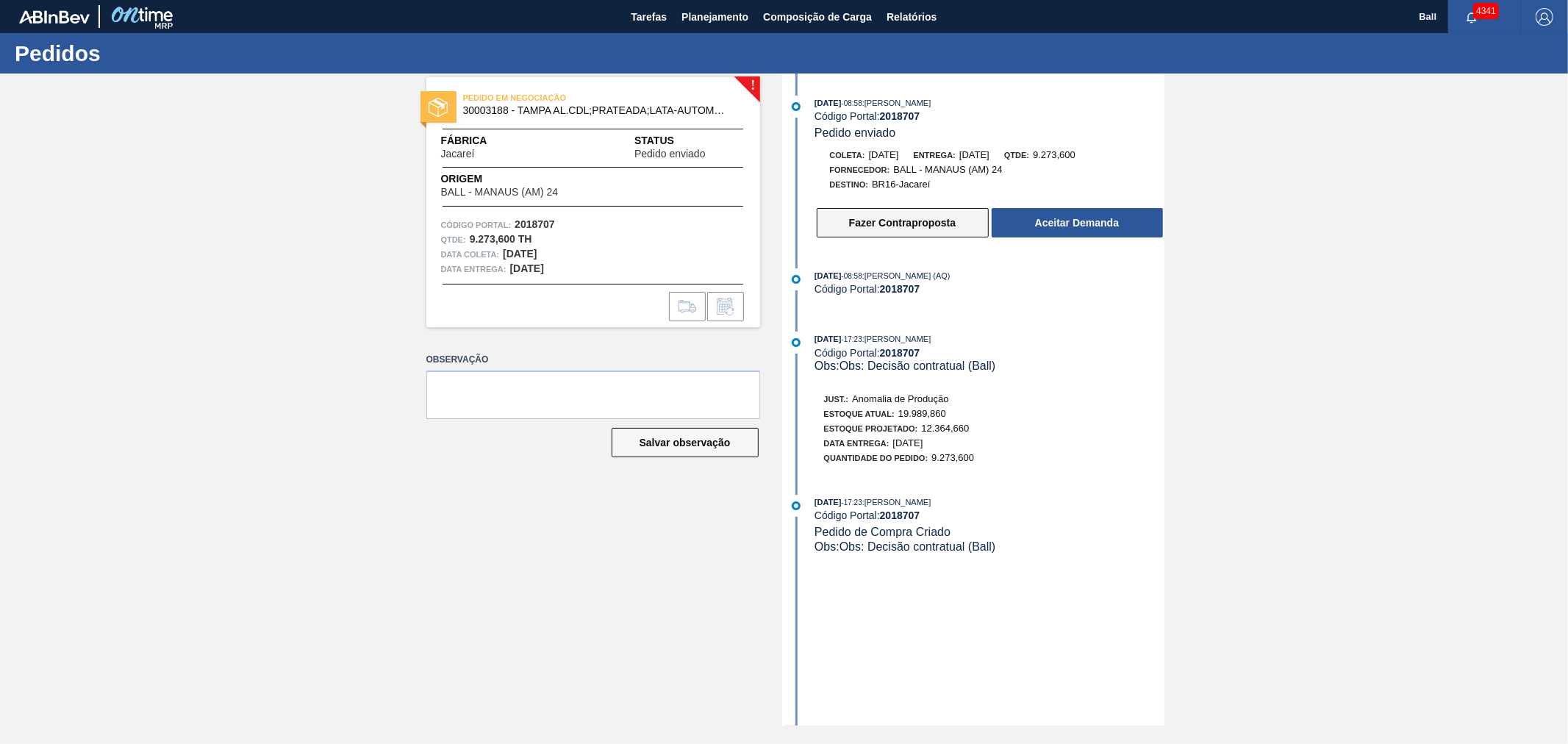
click at [867, 212] on button "Fazer Contraproposta" at bounding box center [902, 223] width 172 height 29
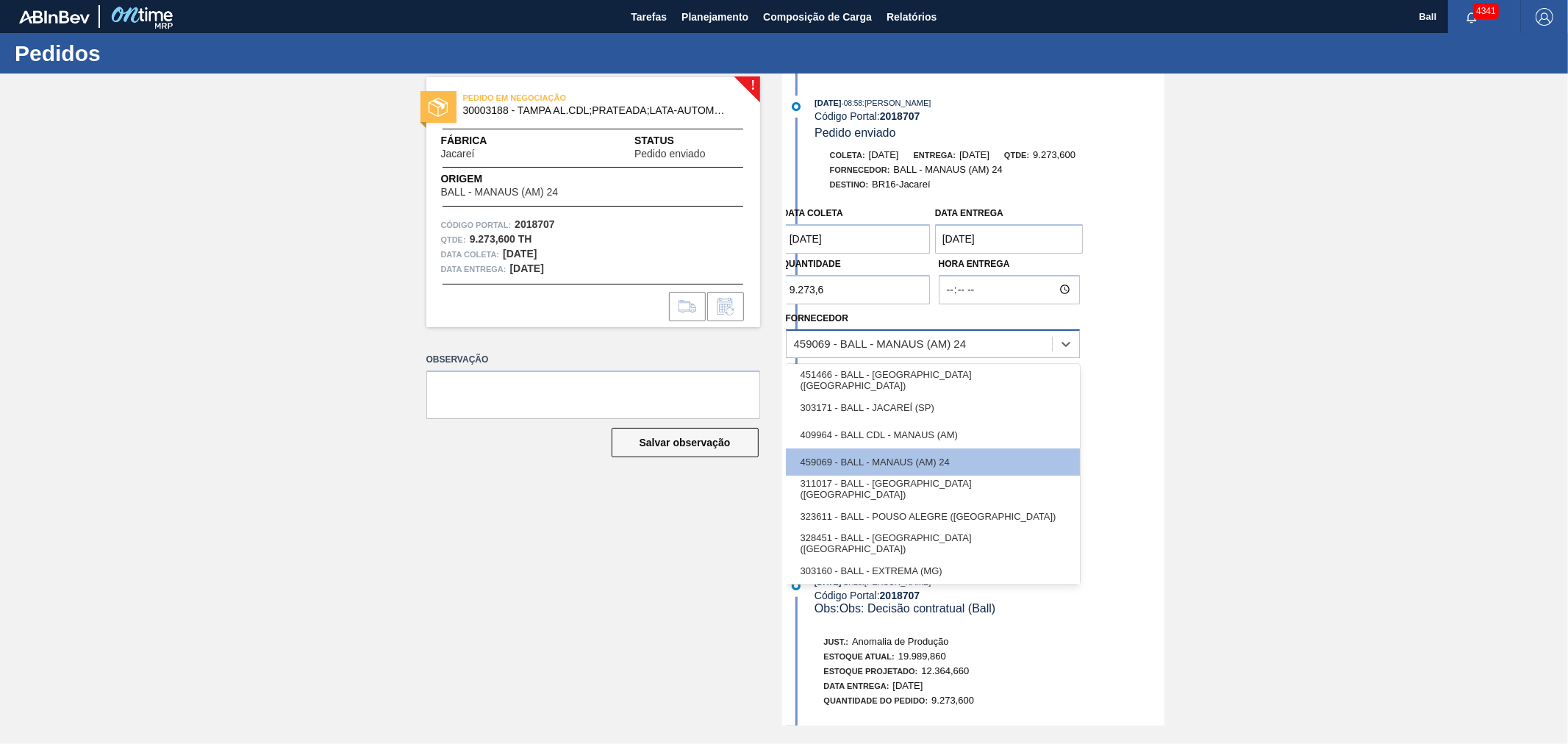
click at [819, 341] on div "459069 - BALL - MANAUS (AM) 24" at bounding box center [881, 343] width 173 height 13
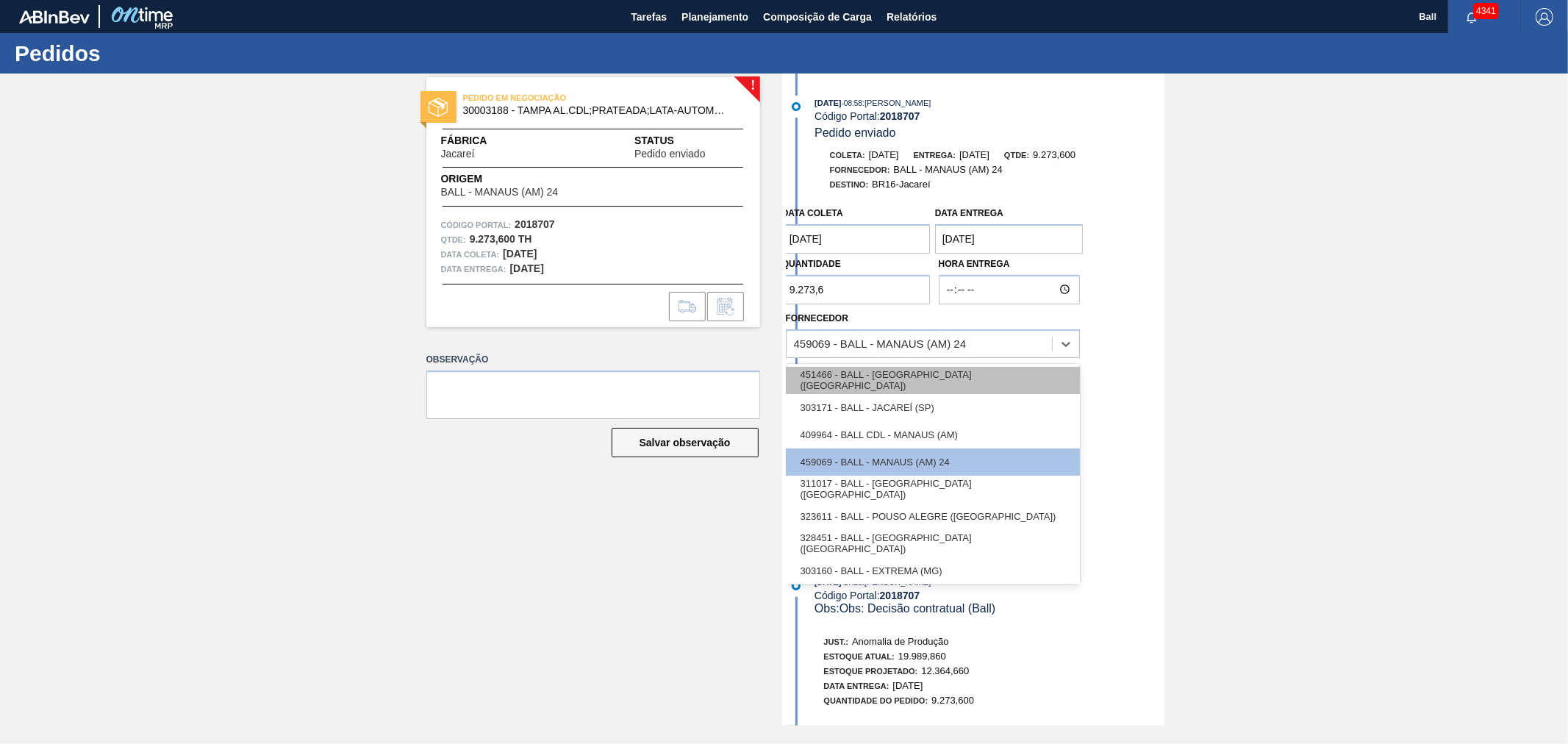
click at [833, 378] on div "451466 - BALL - [GEOGRAPHIC_DATA] ([GEOGRAPHIC_DATA])" at bounding box center [932, 380] width 294 height 27
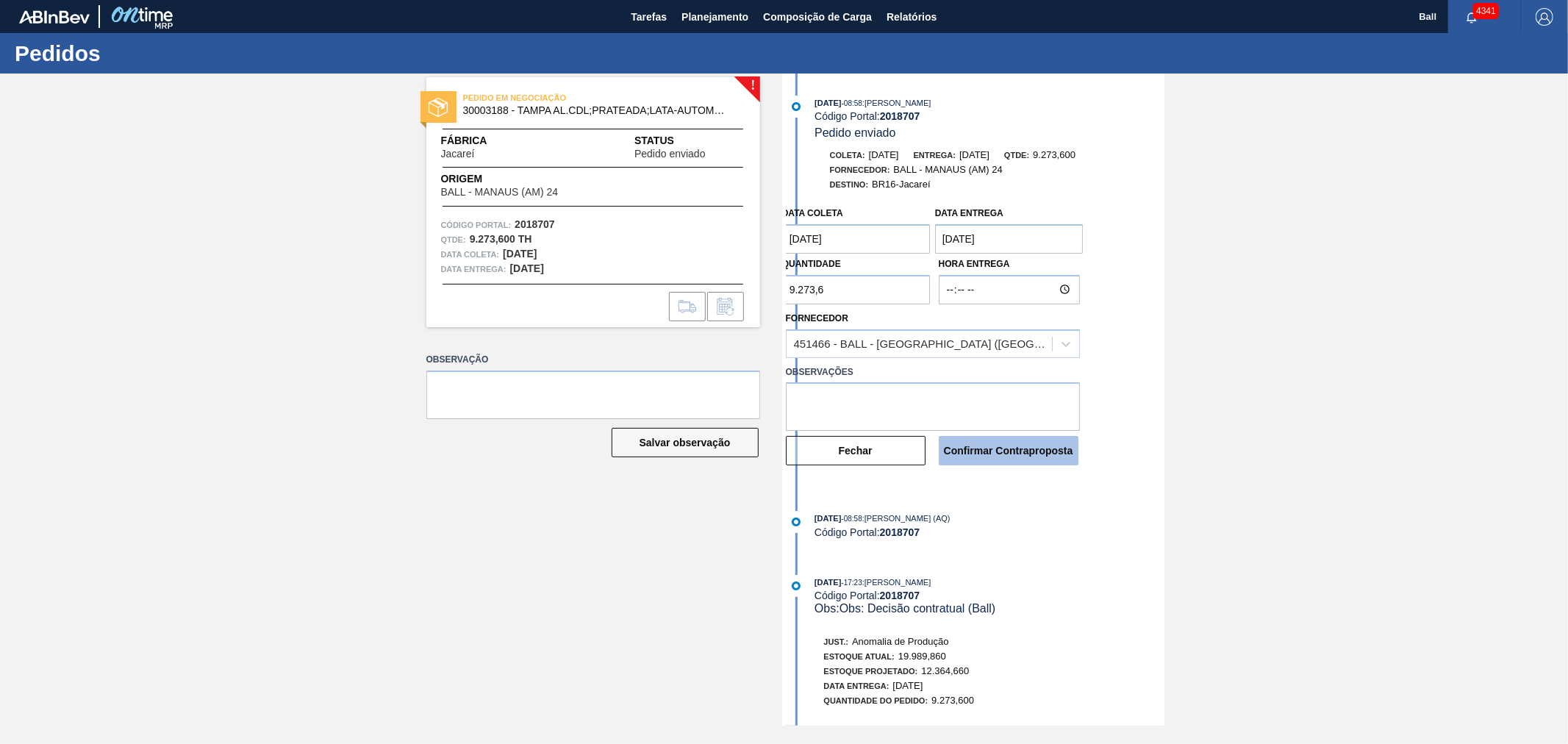
click at [1024, 453] on button "Confirmar Contraproposta" at bounding box center [1009, 450] width 140 height 29
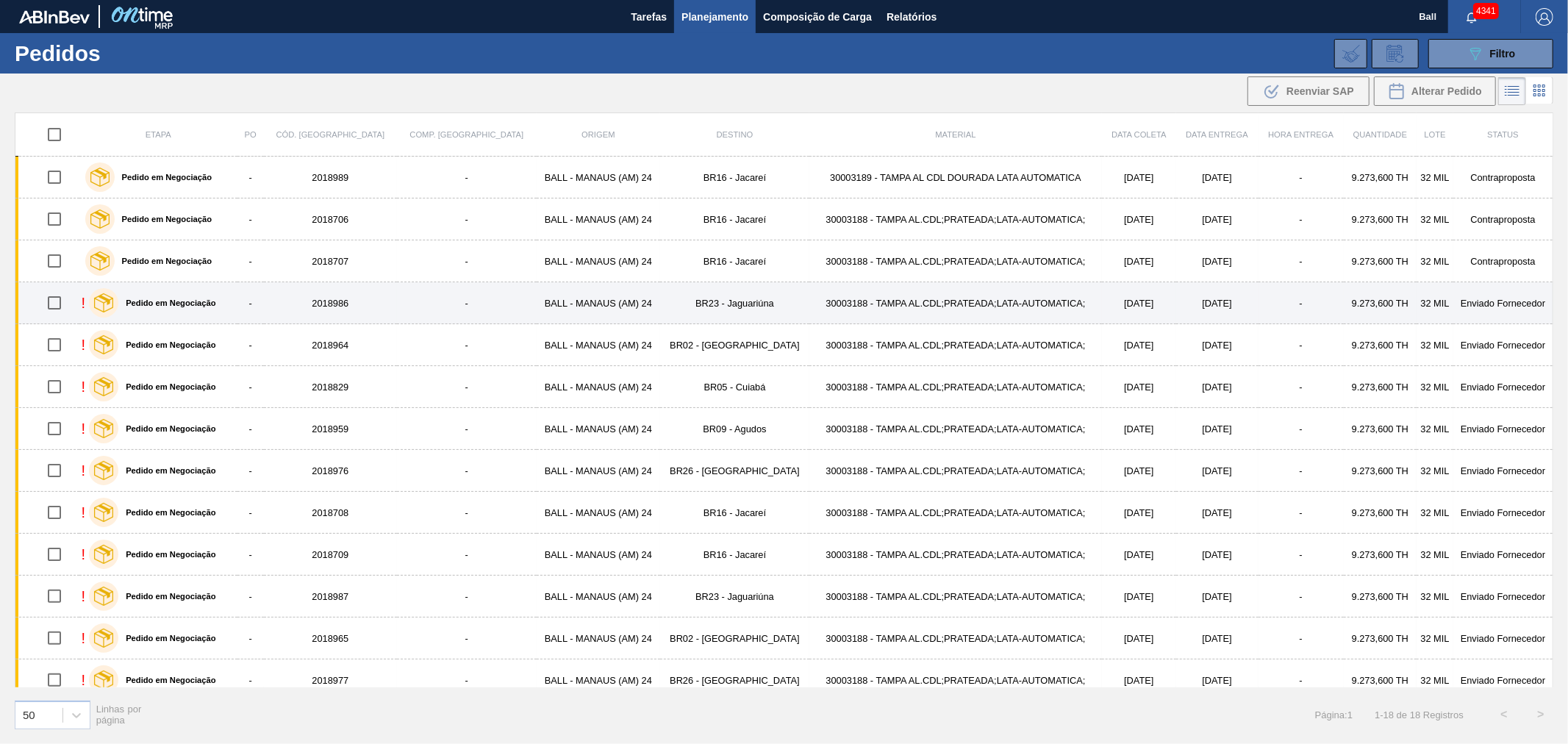
click at [810, 298] on td "30003188 - TAMPA AL.CDL;PRATEADA;LATA-AUTOMATICA;" at bounding box center [956, 302] width 293 height 42
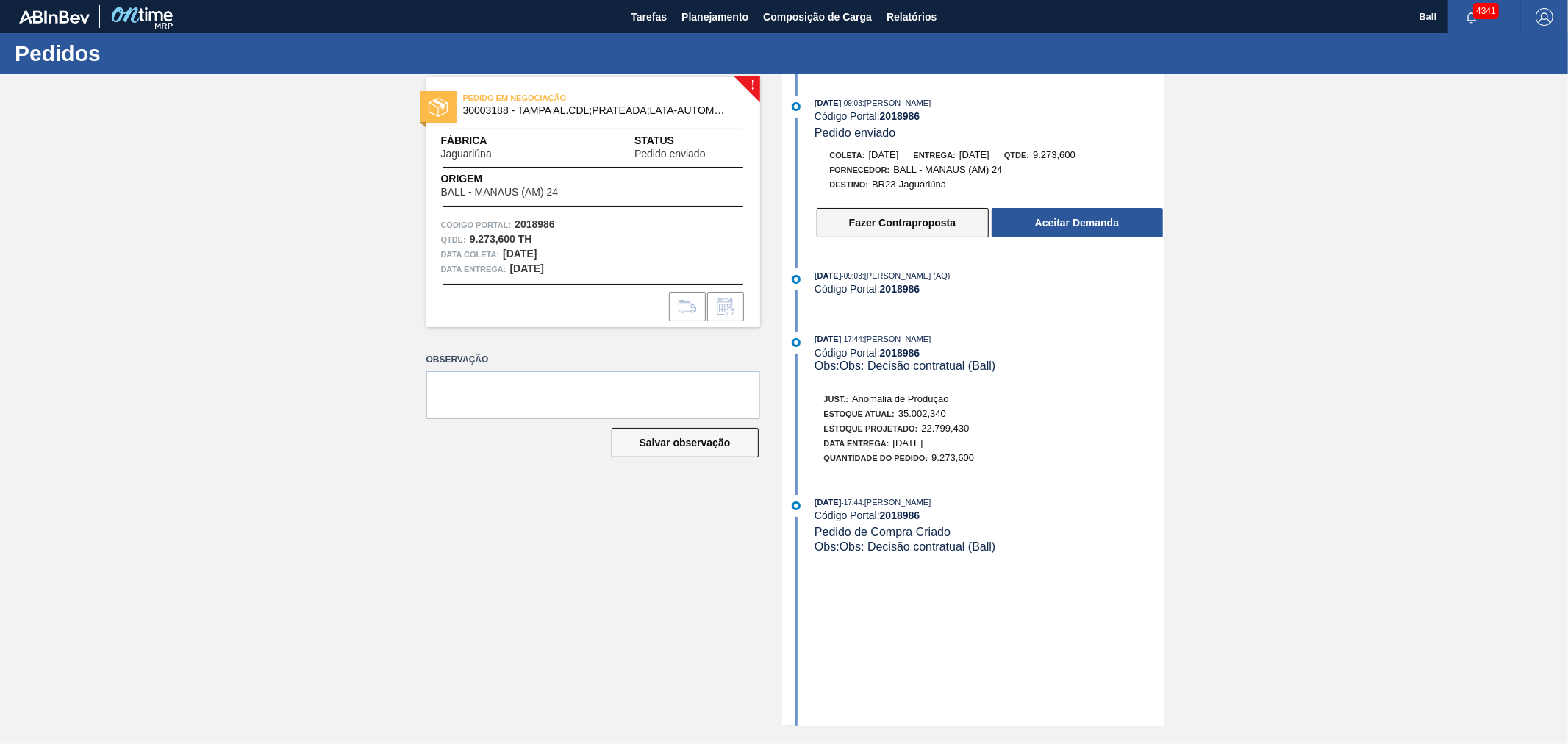
click at [863, 233] on button "Fazer Contraproposta" at bounding box center [902, 223] width 172 height 29
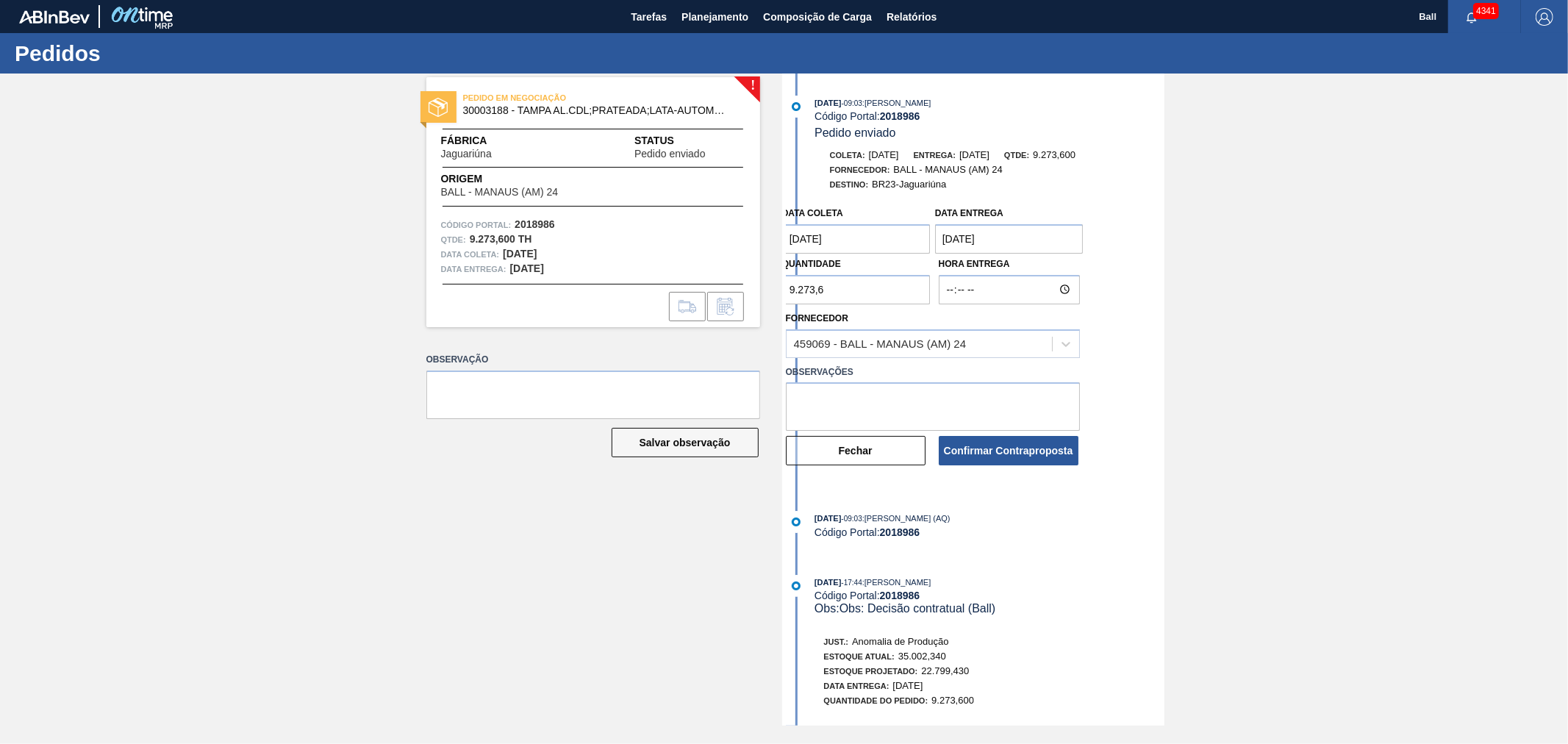
click at [899, 363] on div "Observações" at bounding box center [932, 395] width 306 height 74
click at [900, 355] on div "459069 - BALL - MANAUS (AM) 24" at bounding box center [919, 344] width 265 height 21
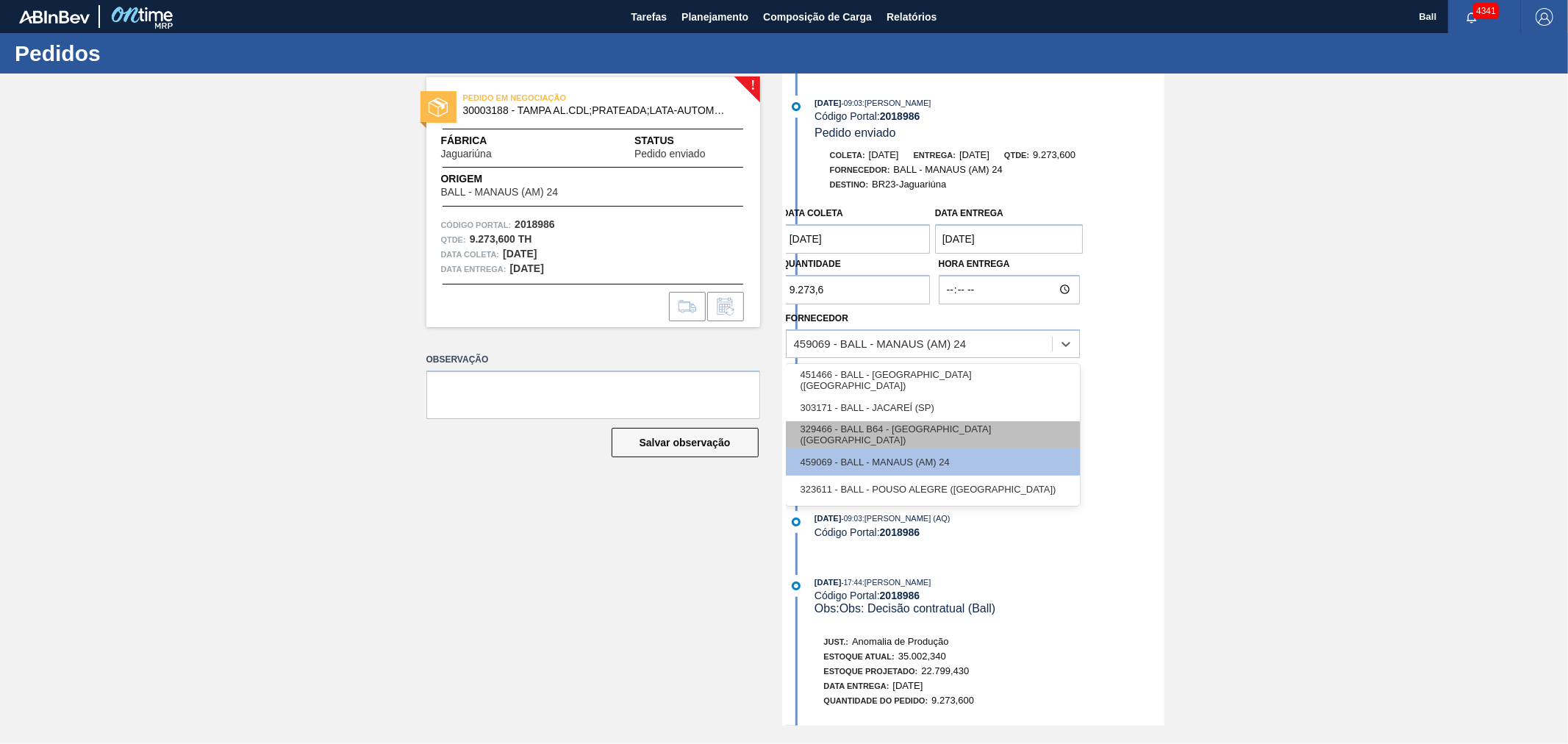
click at [920, 427] on div "329466 - BALL B64 - [GEOGRAPHIC_DATA] ([GEOGRAPHIC_DATA])" at bounding box center [932, 435] width 294 height 27
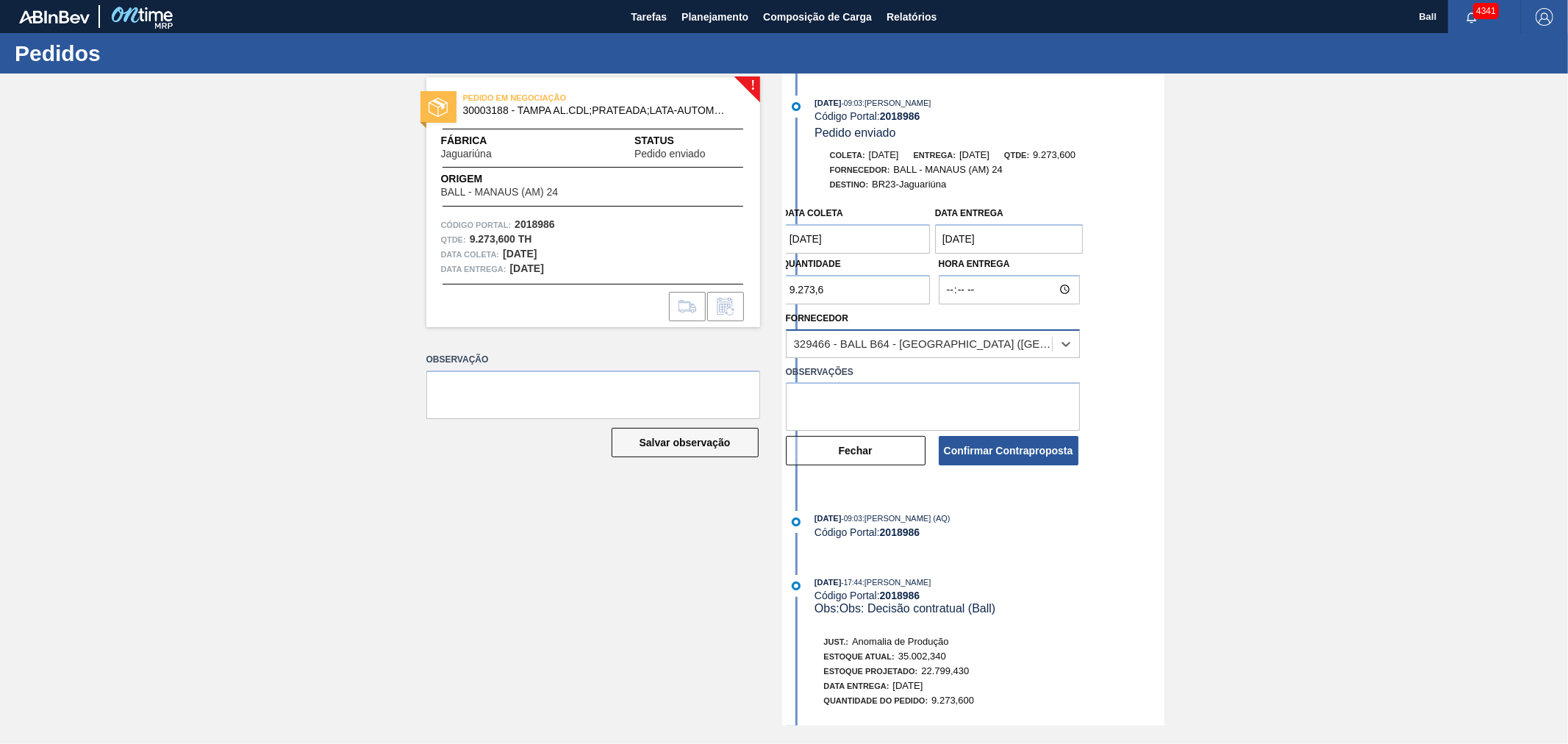
click at [924, 349] on div "329466 - BALL B64 - [GEOGRAPHIC_DATA] ([GEOGRAPHIC_DATA])" at bounding box center [923, 343] width 260 height 13
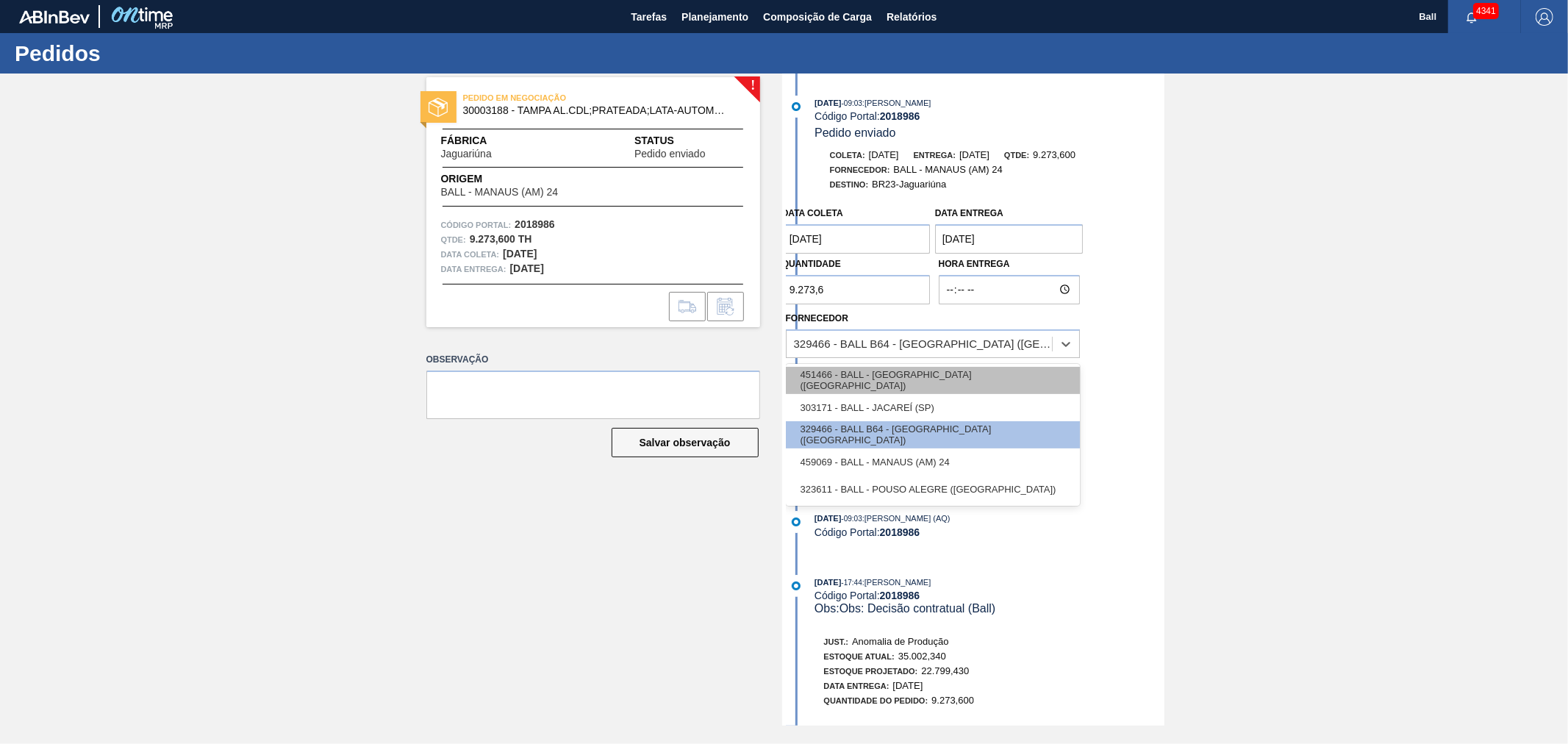
click at [916, 385] on div "451466 - BALL - [GEOGRAPHIC_DATA] ([GEOGRAPHIC_DATA])" at bounding box center [932, 380] width 294 height 27
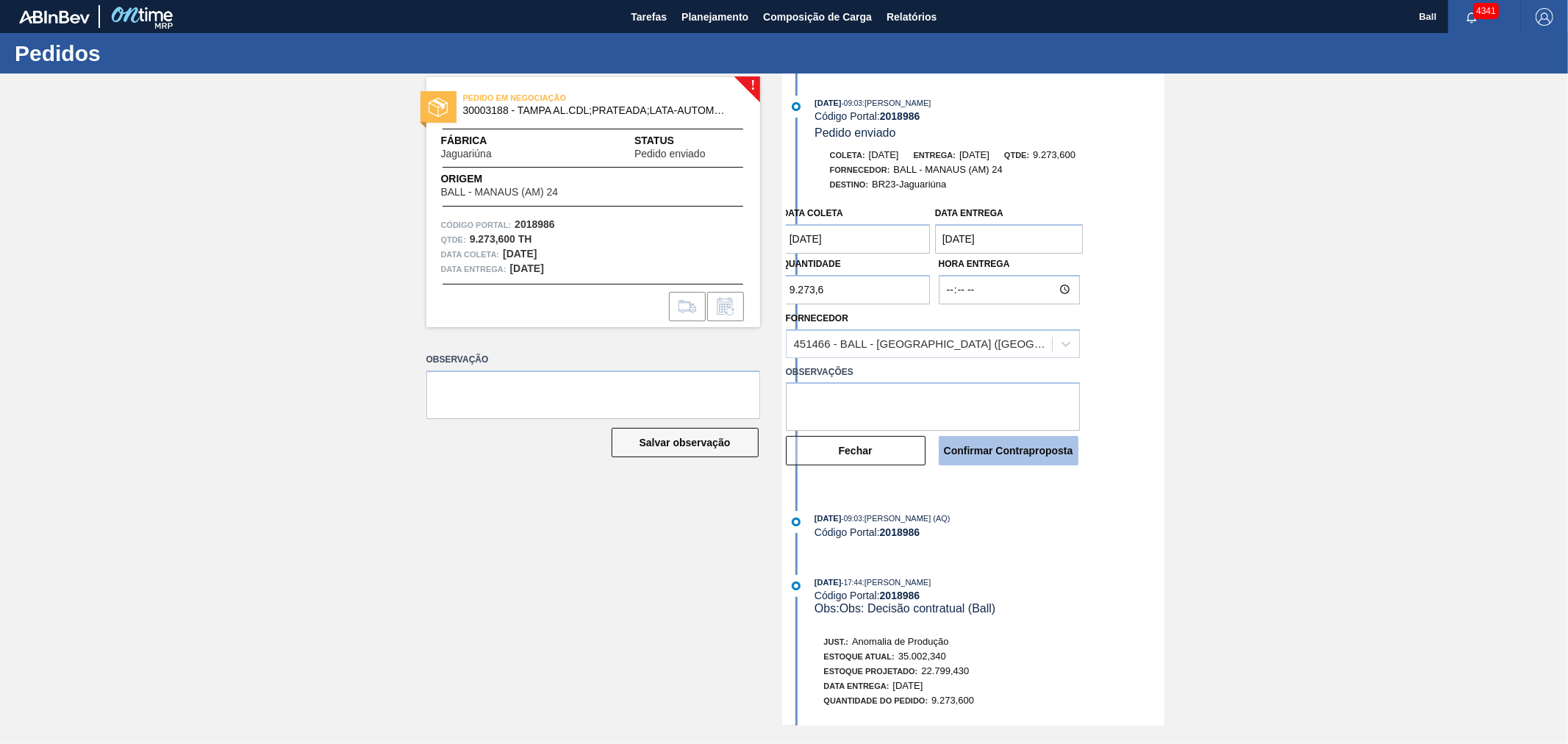
click at [1005, 449] on button "Confirmar Contraproposta" at bounding box center [1009, 450] width 140 height 29
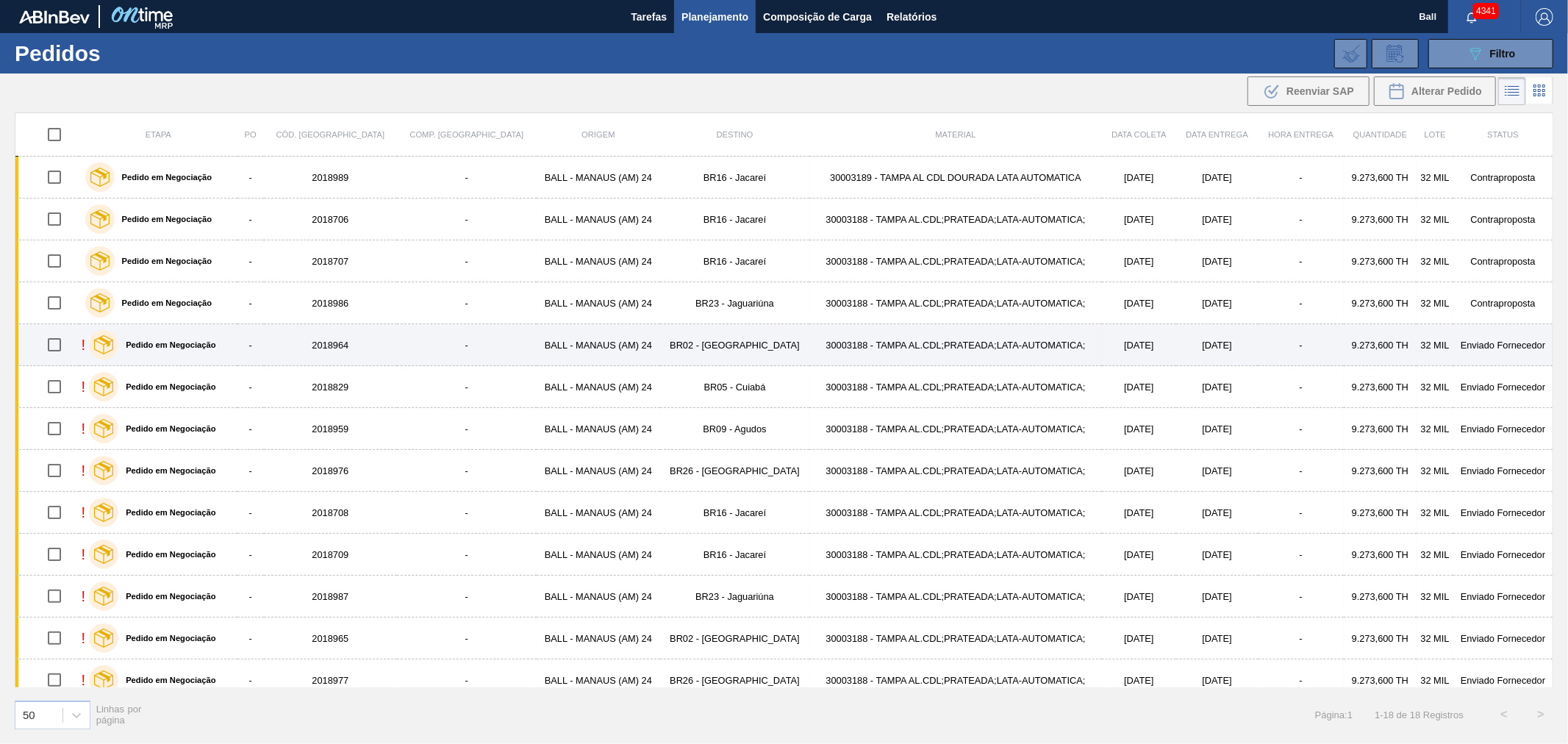
click at [935, 355] on td "30003188 - TAMPA AL.CDL;PRATEADA;LATA-AUTOMATICA;" at bounding box center [956, 345] width 293 height 42
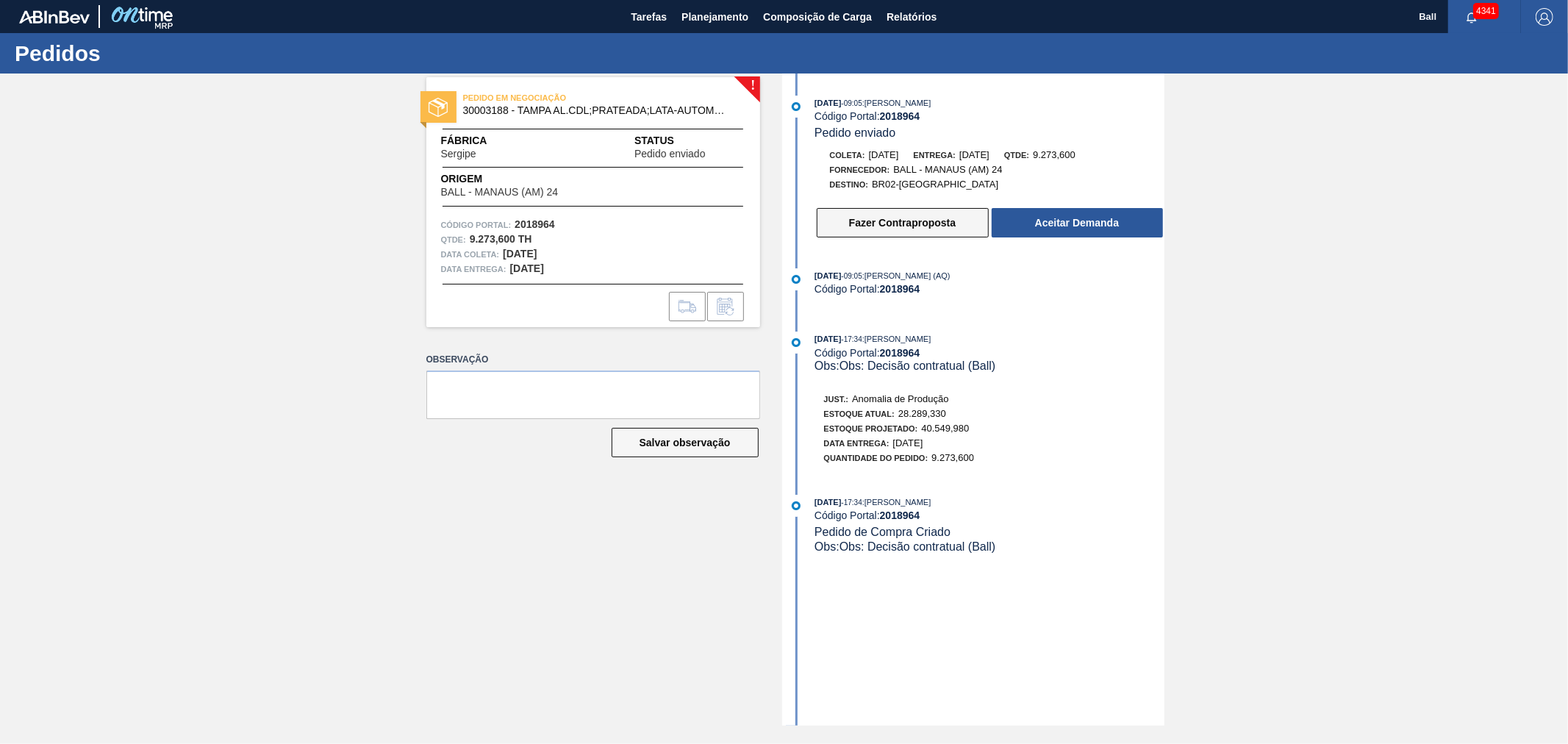
click at [861, 227] on button "Fazer Contraproposta" at bounding box center [902, 223] width 172 height 29
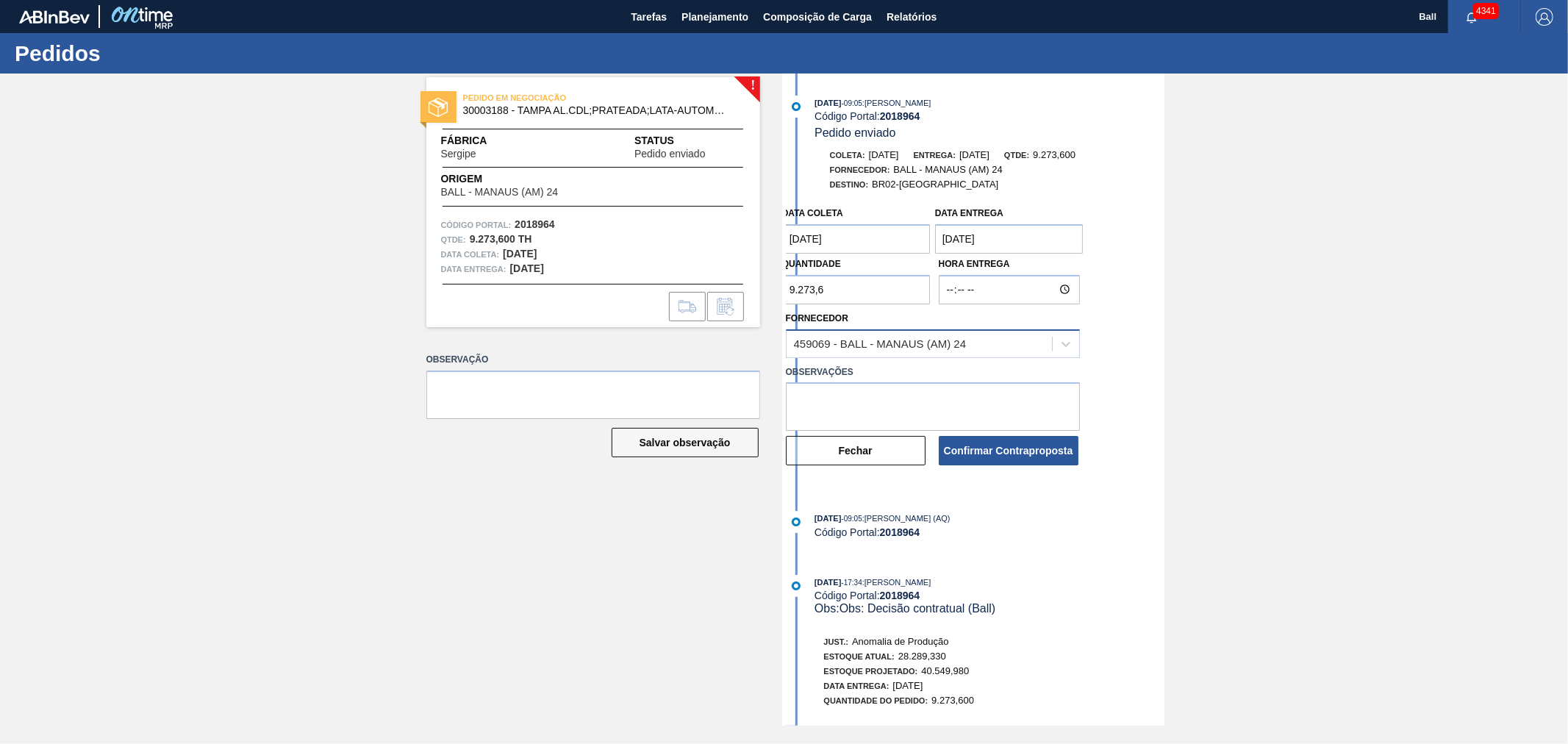
click at [836, 348] on div "459069 - BALL - MANAUS (AM) 24" at bounding box center [881, 343] width 173 height 13
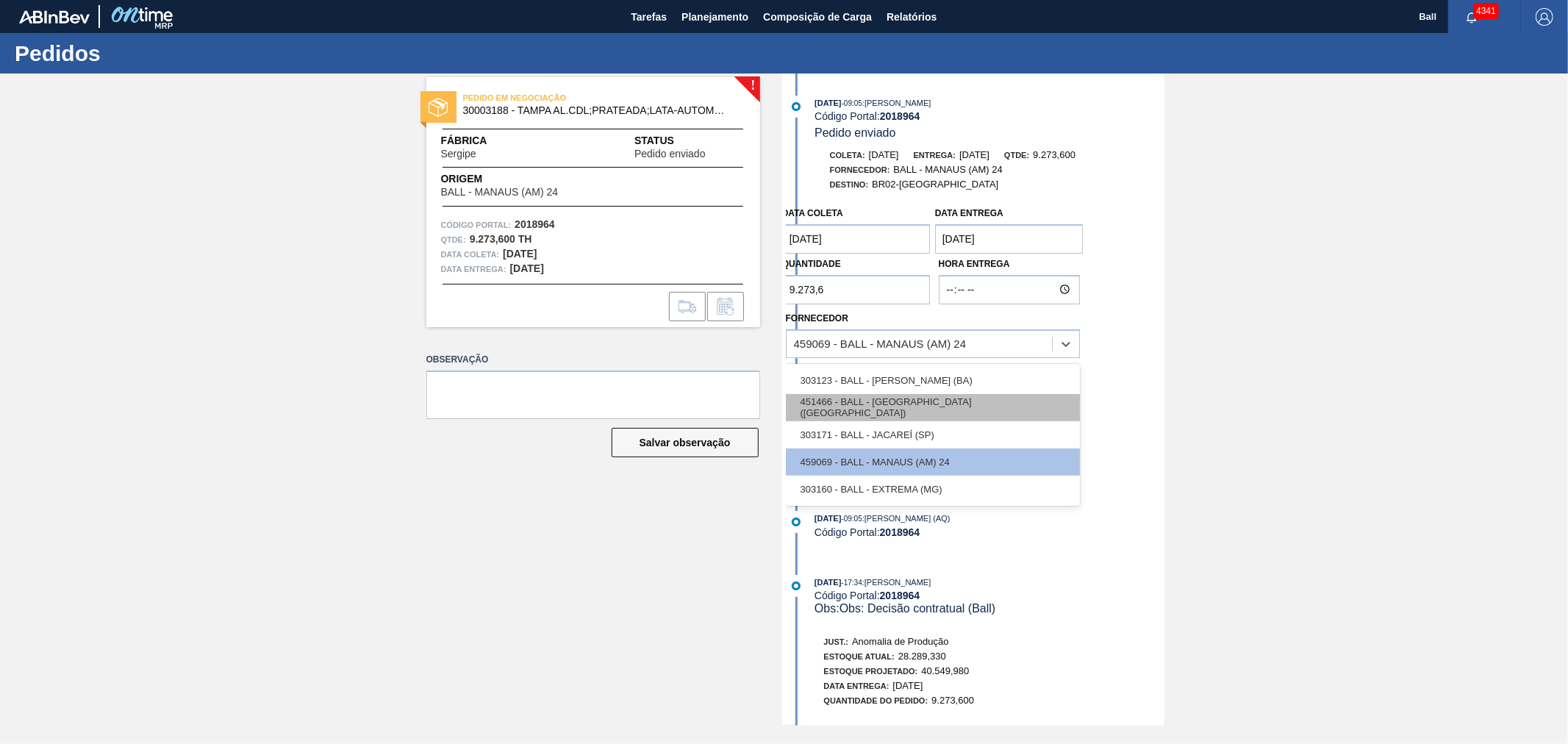
click at [842, 406] on div "451466 - BALL - [GEOGRAPHIC_DATA] ([GEOGRAPHIC_DATA])" at bounding box center [932, 407] width 294 height 27
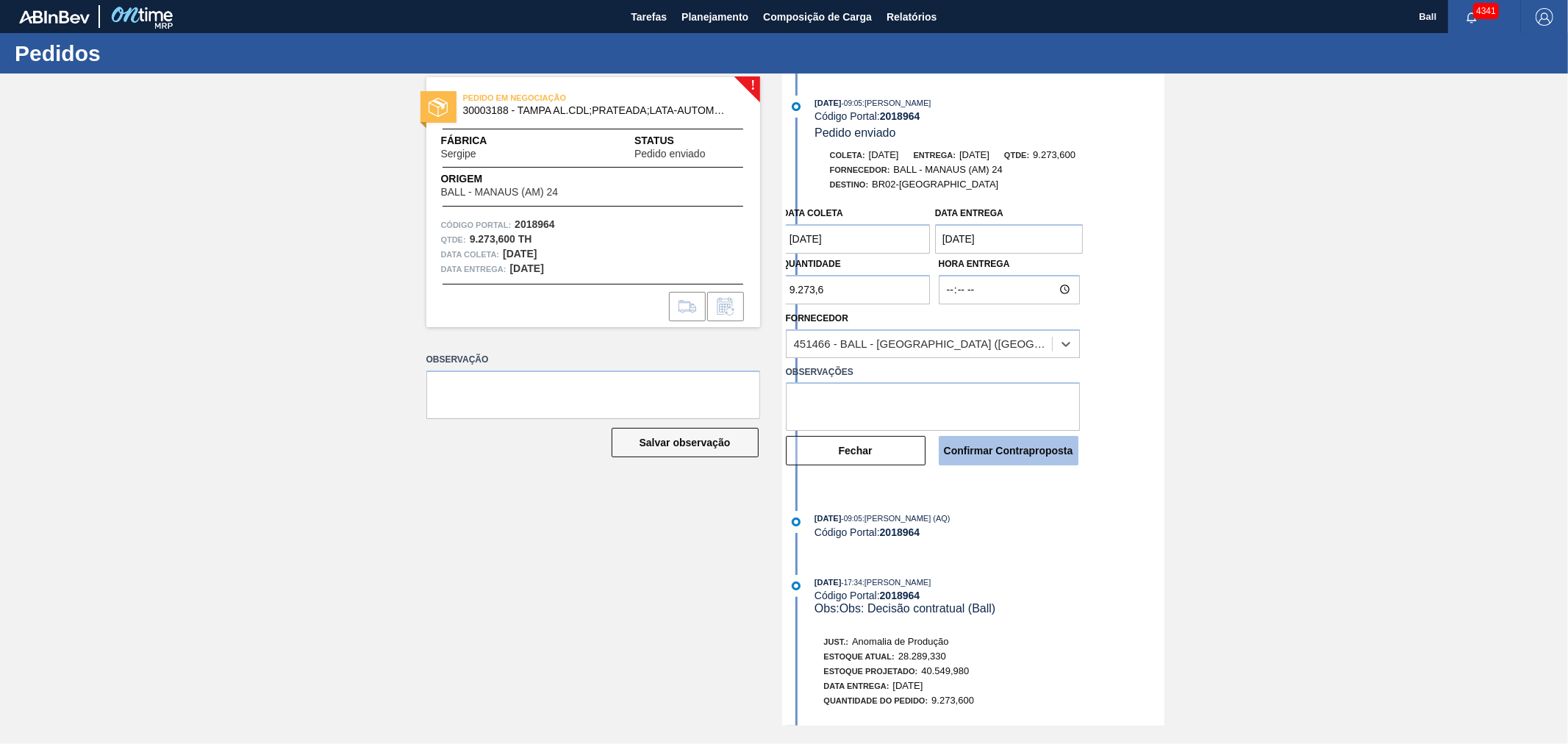
click at [1051, 445] on button "Confirmar Contraproposta" at bounding box center [1009, 450] width 140 height 29
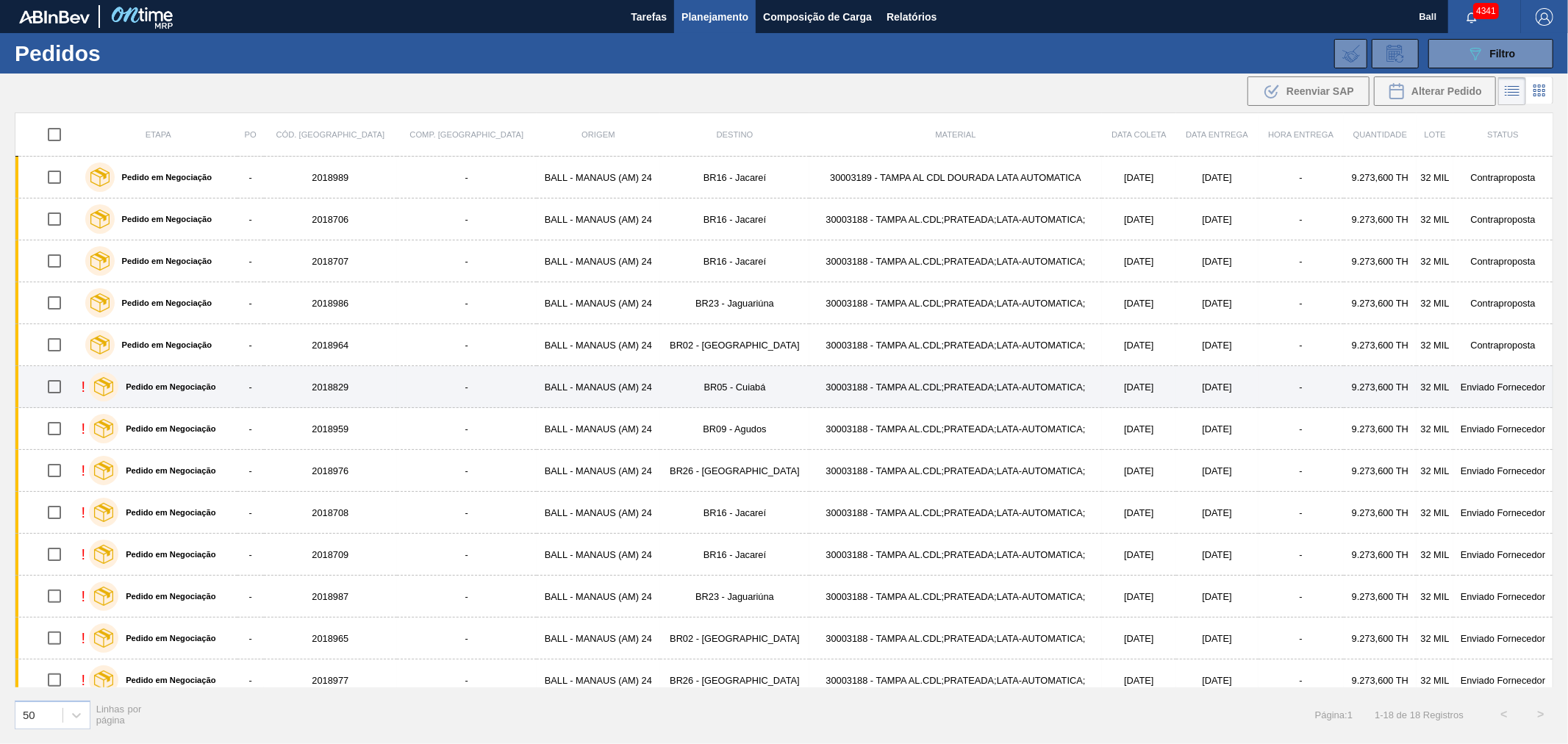
click at [957, 384] on td "30003188 - TAMPA AL.CDL;PRATEADA;LATA-AUTOMATICA;" at bounding box center [956, 387] width 293 height 42
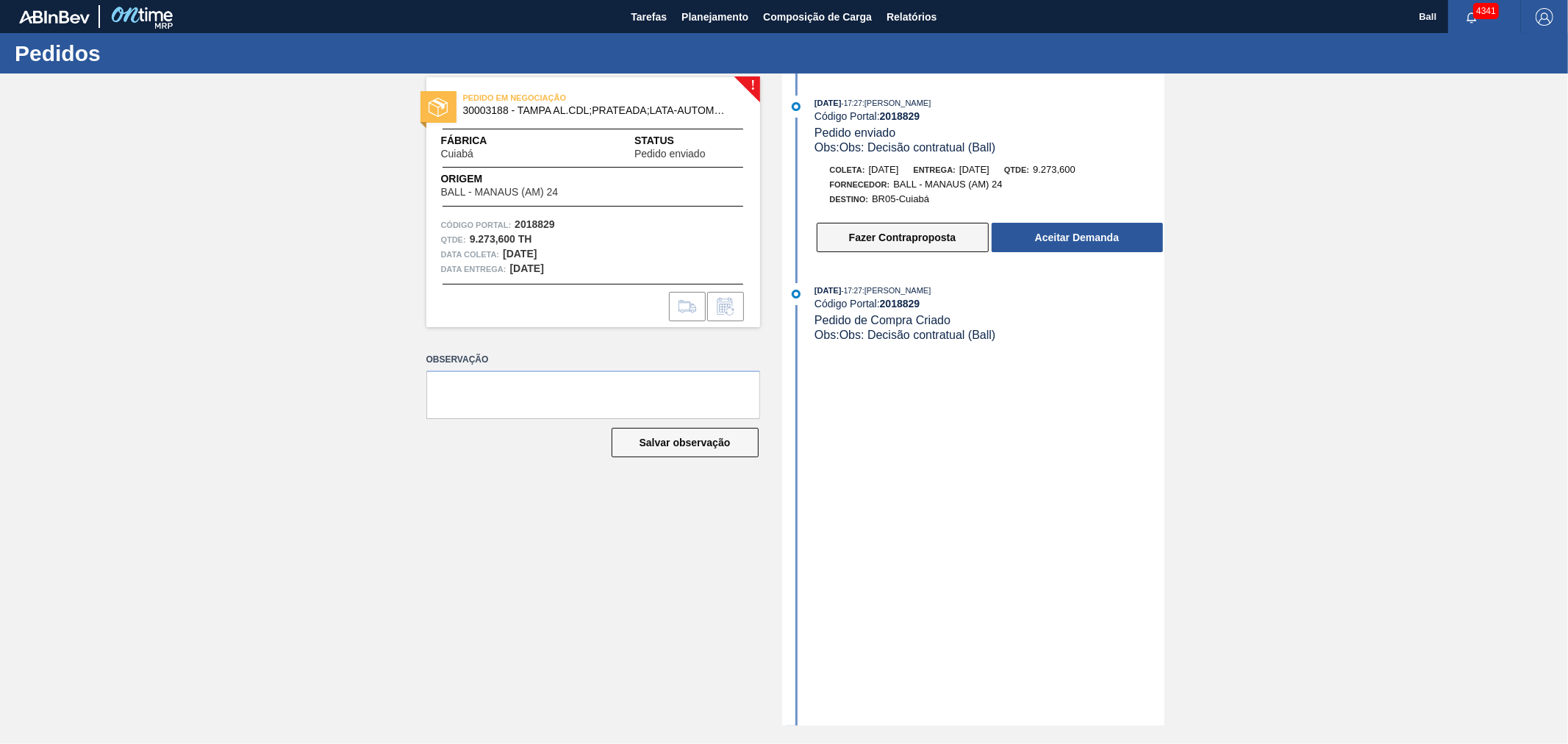
click at [878, 247] on button "Fazer Contraproposta" at bounding box center [902, 237] width 172 height 29
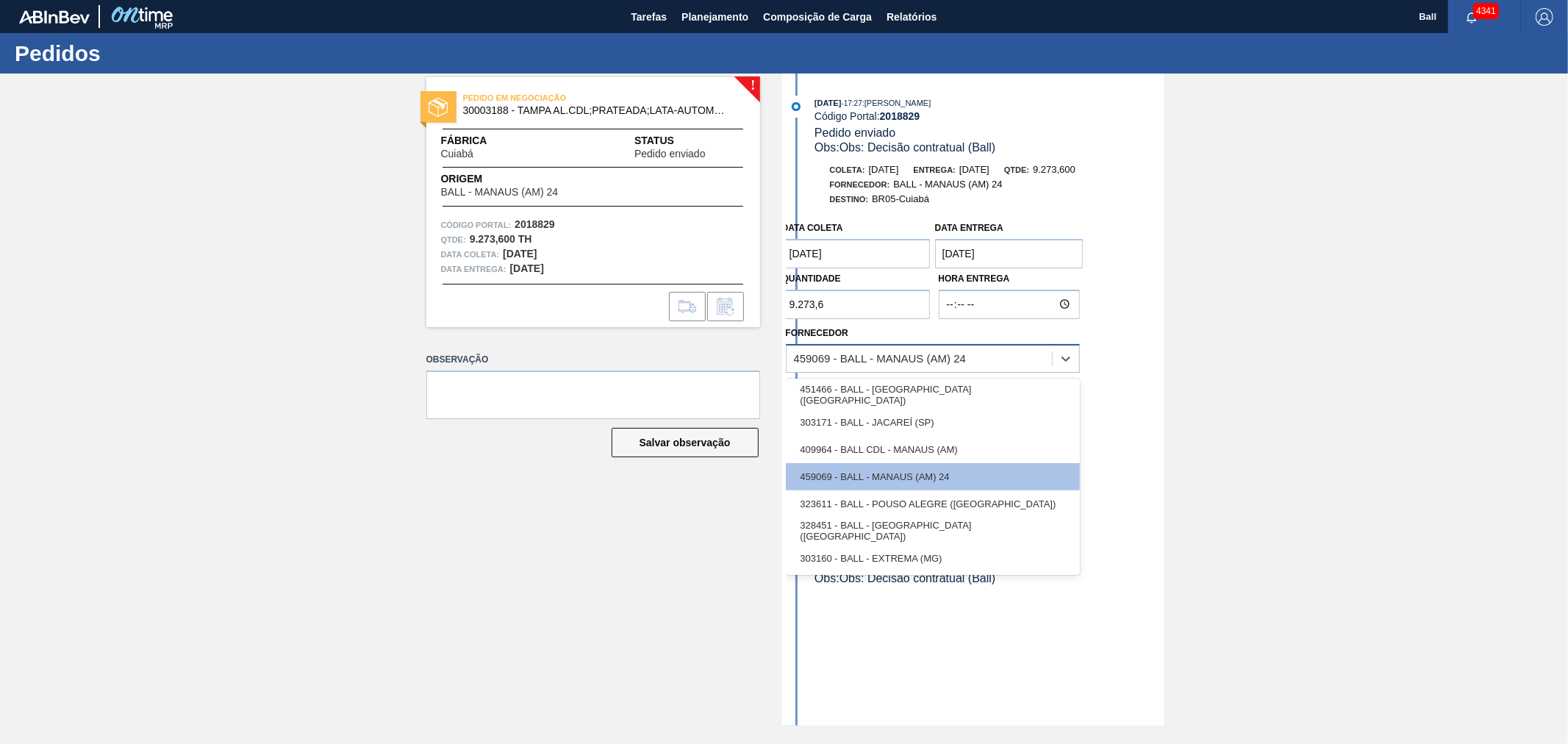
click at [827, 357] on div "459069 - BALL - MANAUS (AM) 24" at bounding box center [881, 358] width 173 height 13
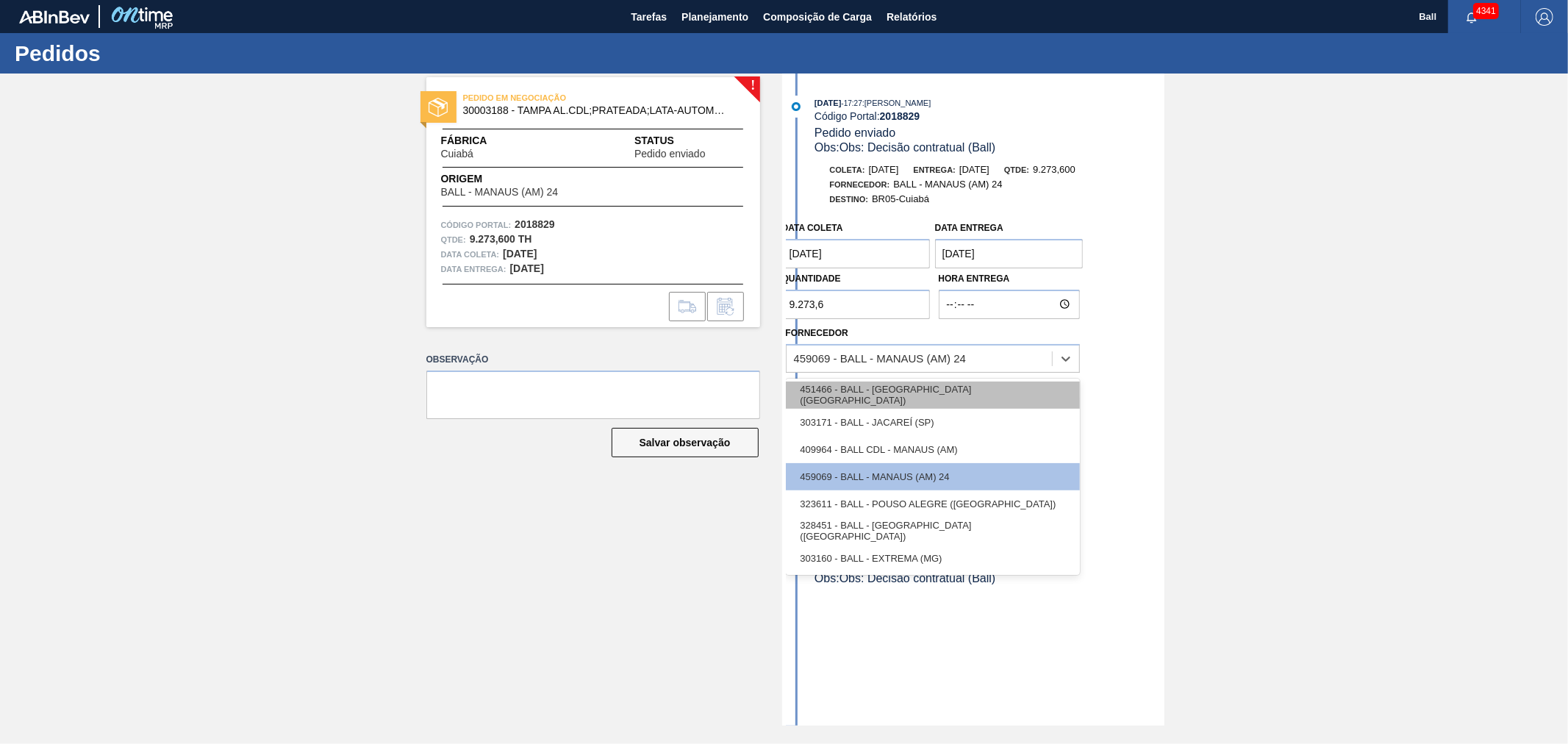
click at [831, 393] on div "451466 - BALL - [GEOGRAPHIC_DATA] ([GEOGRAPHIC_DATA])" at bounding box center [932, 395] width 294 height 27
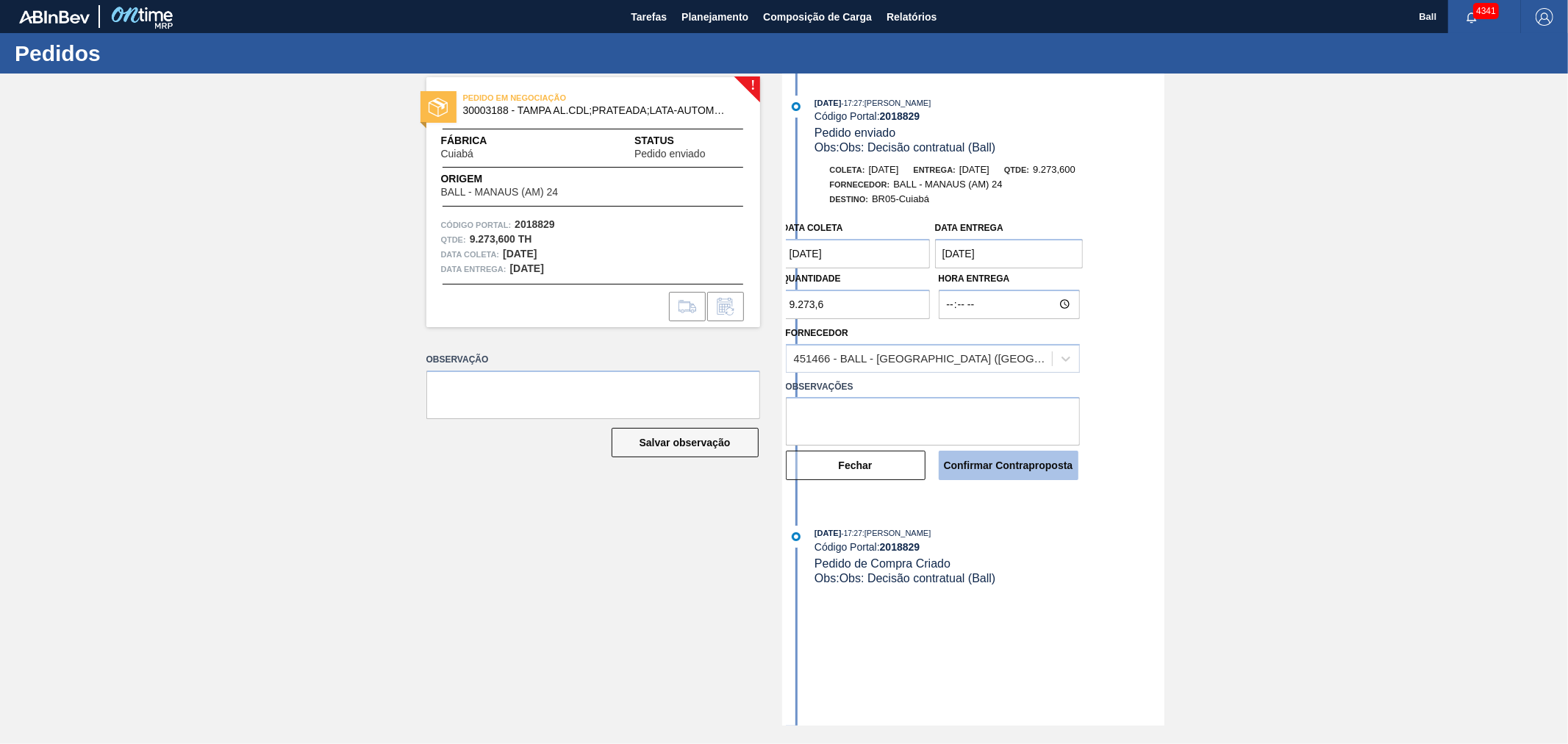
click at [1046, 462] on button "Confirmar Contraproposta" at bounding box center [1009, 466] width 140 height 29
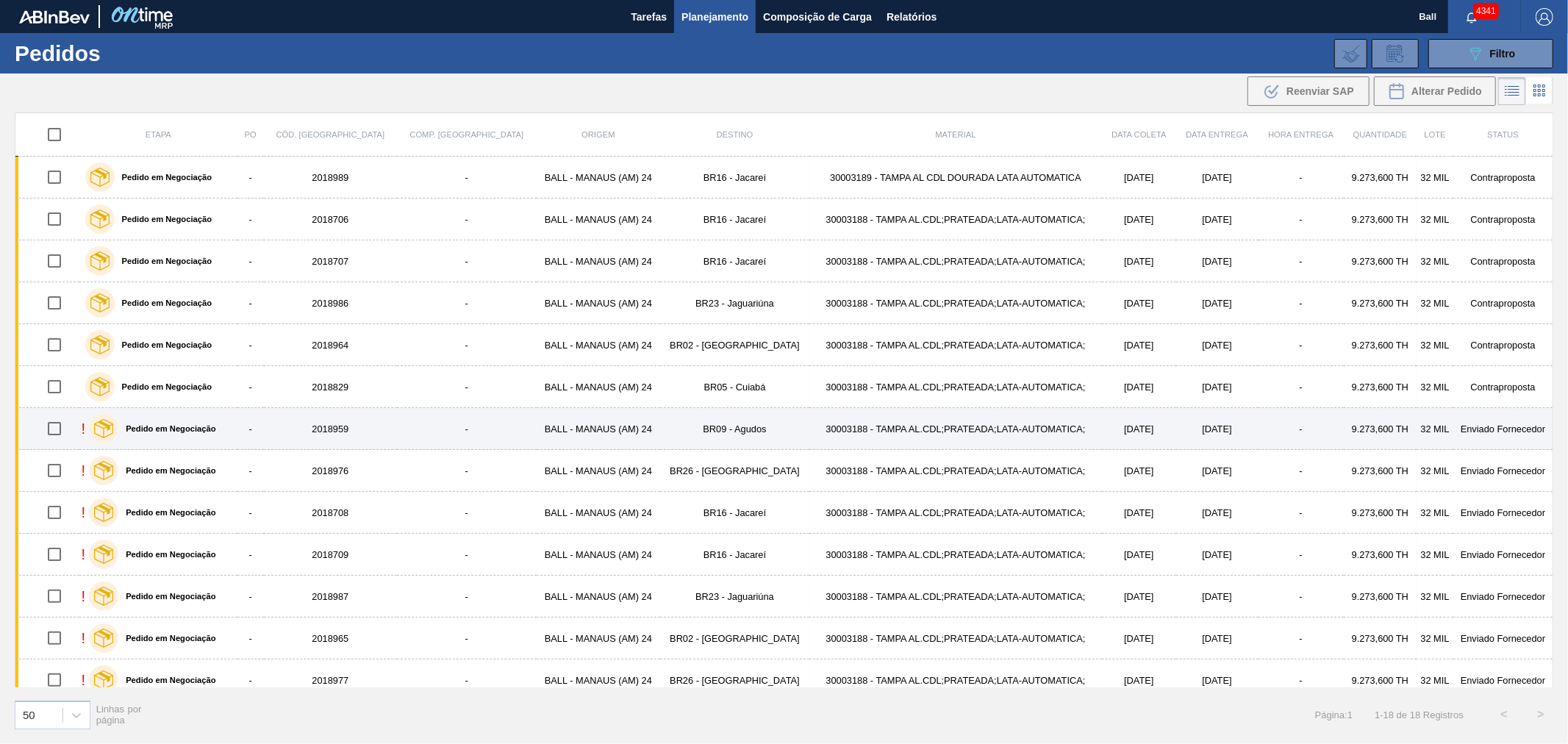
click at [1102, 435] on td "[DATE]" at bounding box center [1139, 429] width 74 height 42
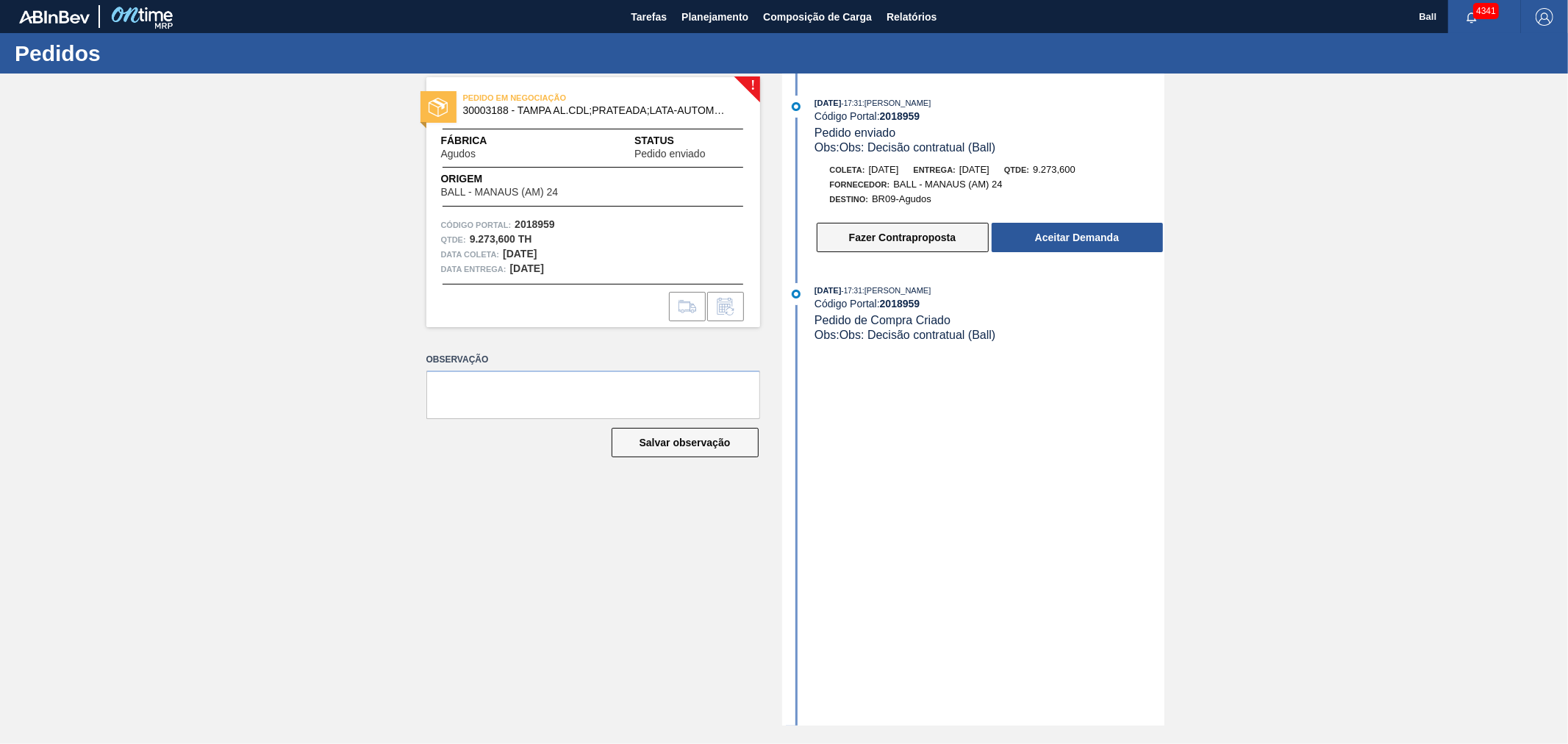
click at [846, 237] on button "Fazer Contraproposta" at bounding box center [902, 237] width 172 height 29
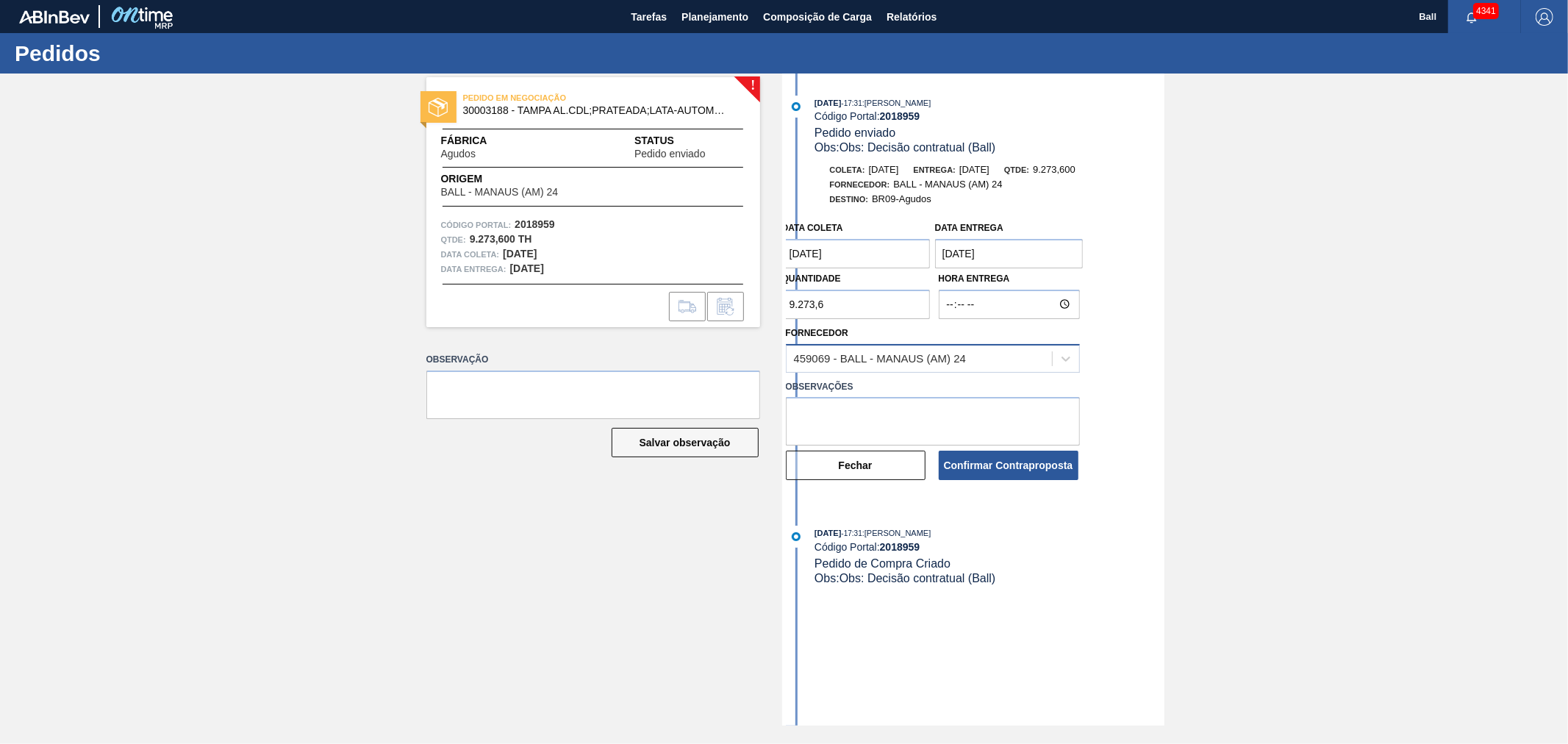
click at [843, 361] on div "459069 - BALL - MANAUS (AM) 24" at bounding box center [881, 358] width 173 height 13
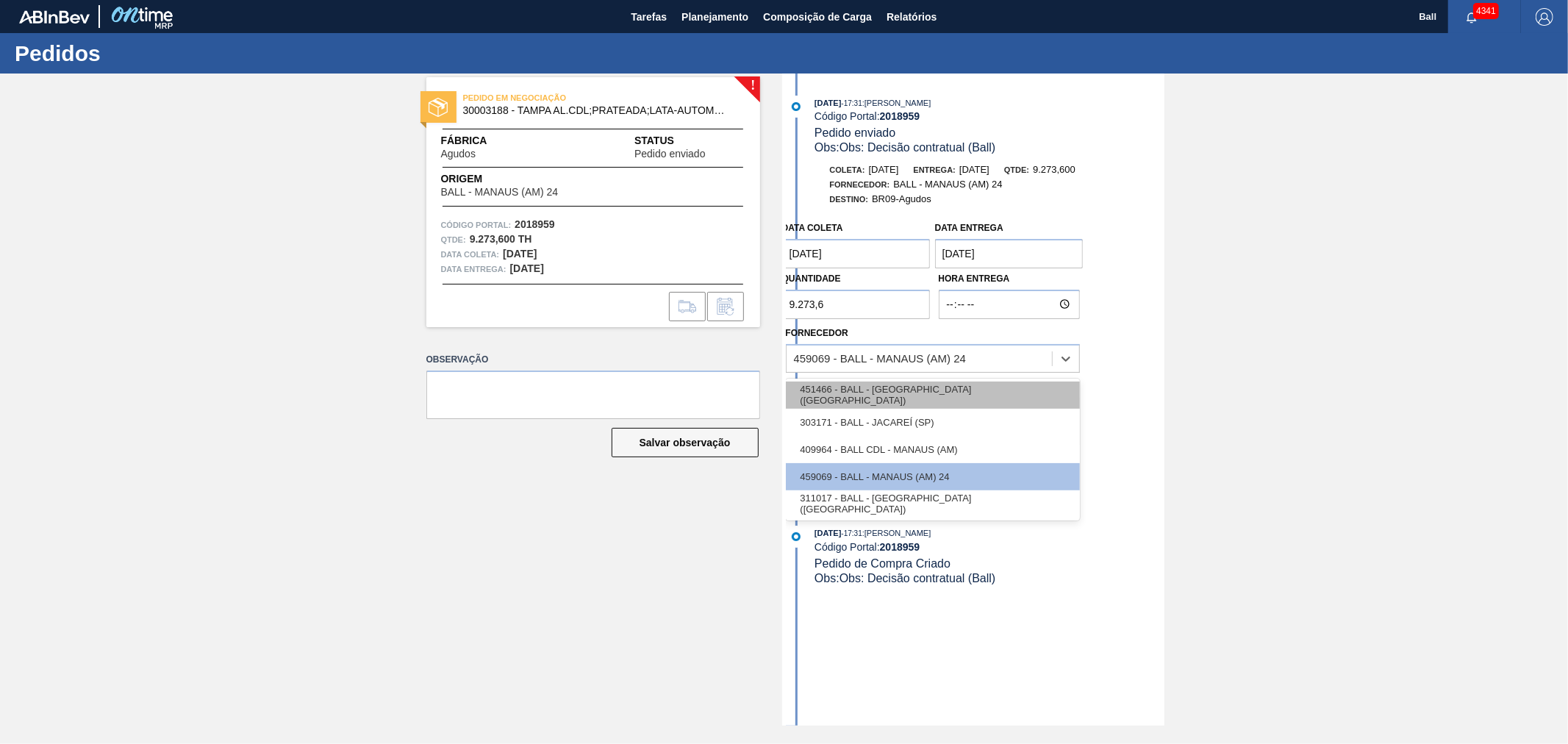
click at [834, 408] on div "451466 - BALL - [GEOGRAPHIC_DATA] ([GEOGRAPHIC_DATA])" at bounding box center [932, 395] width 294 height 27
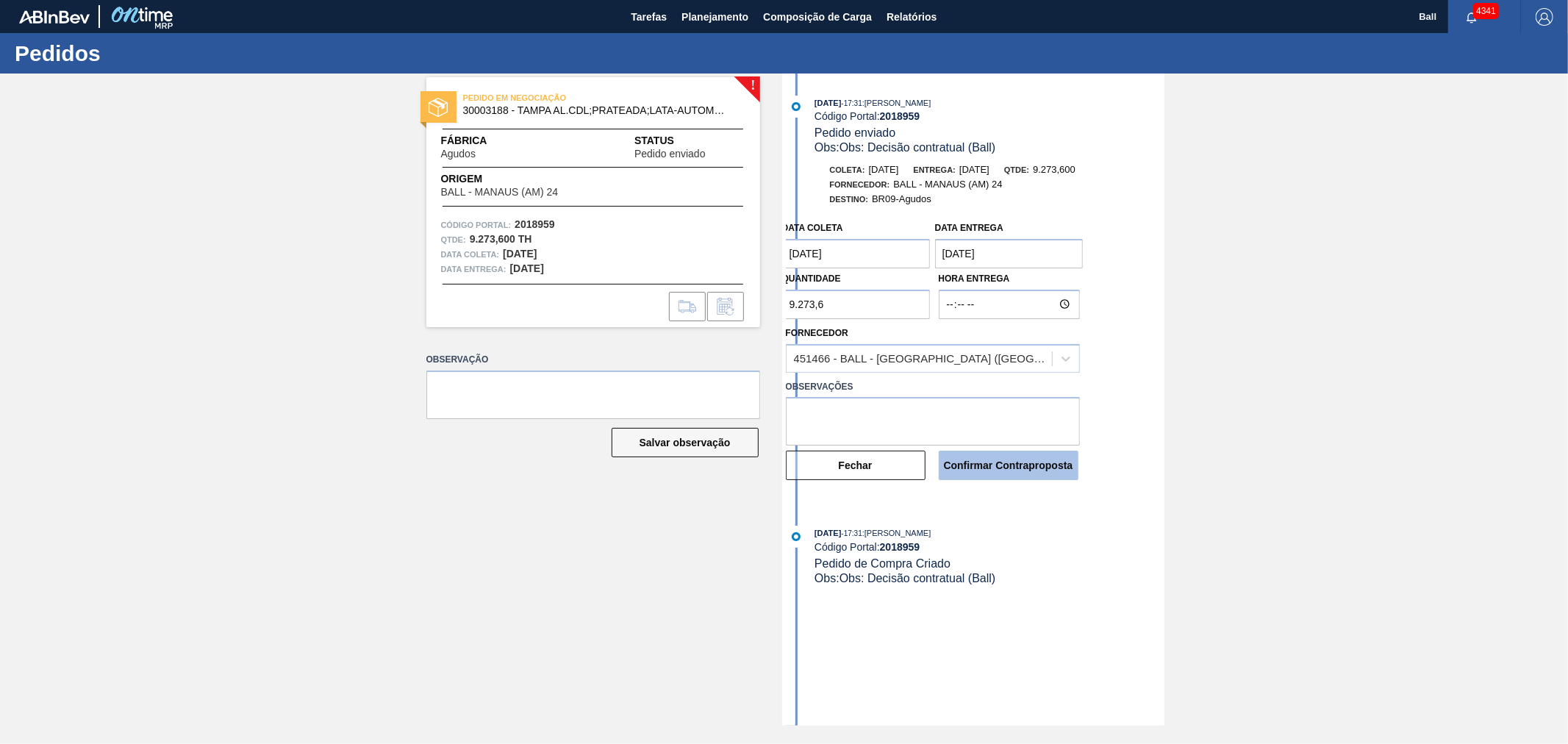
click at [1048, 471] on button "Confirmar Contraproposta" at bounding box center [1009, 466] width 140 height 29
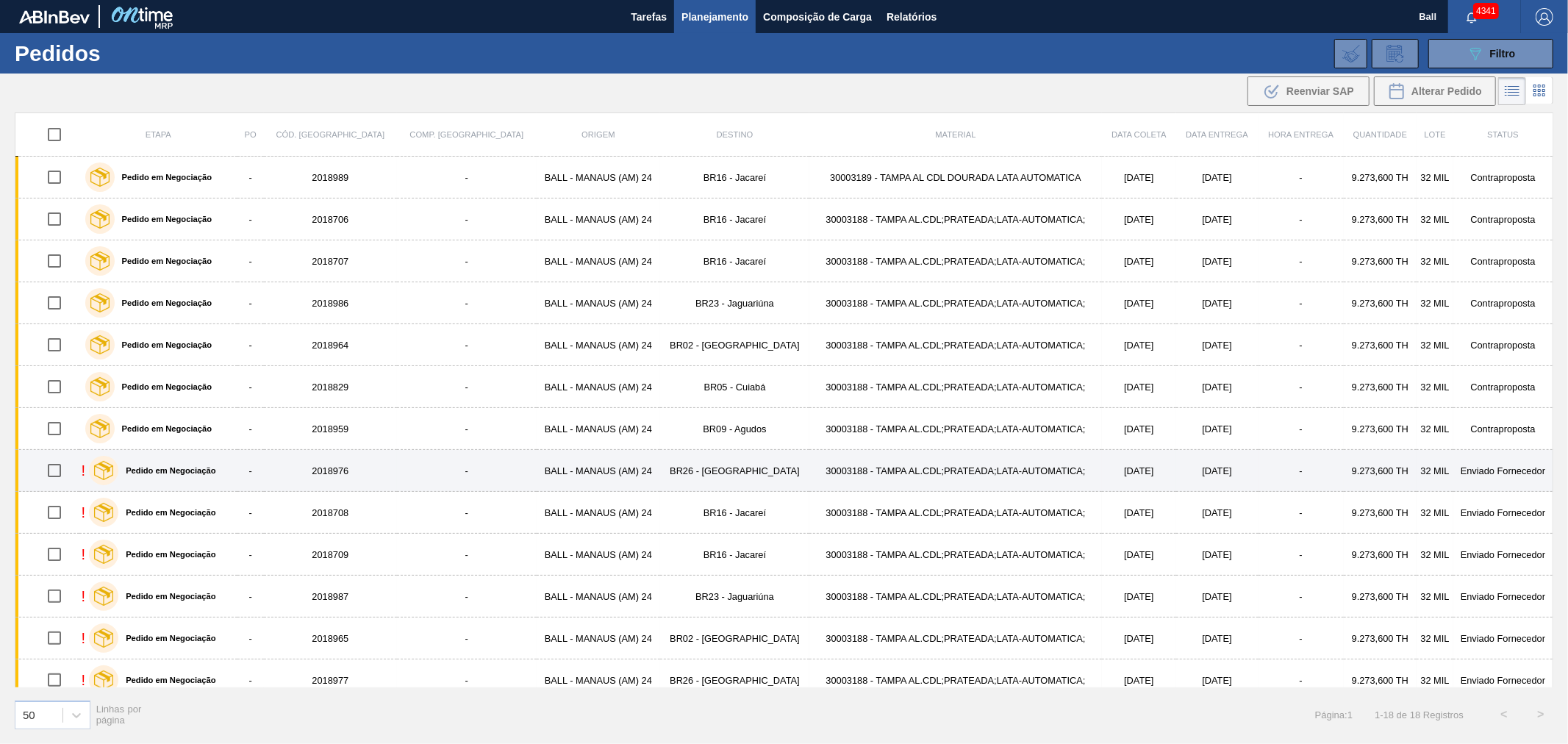
click at [1031, 474] on td "30003188 - TAMPA AL.CDL;PRATEADA;LATA-AUTOMATICA;" at bounding box center [956, 471] width 293 height 42
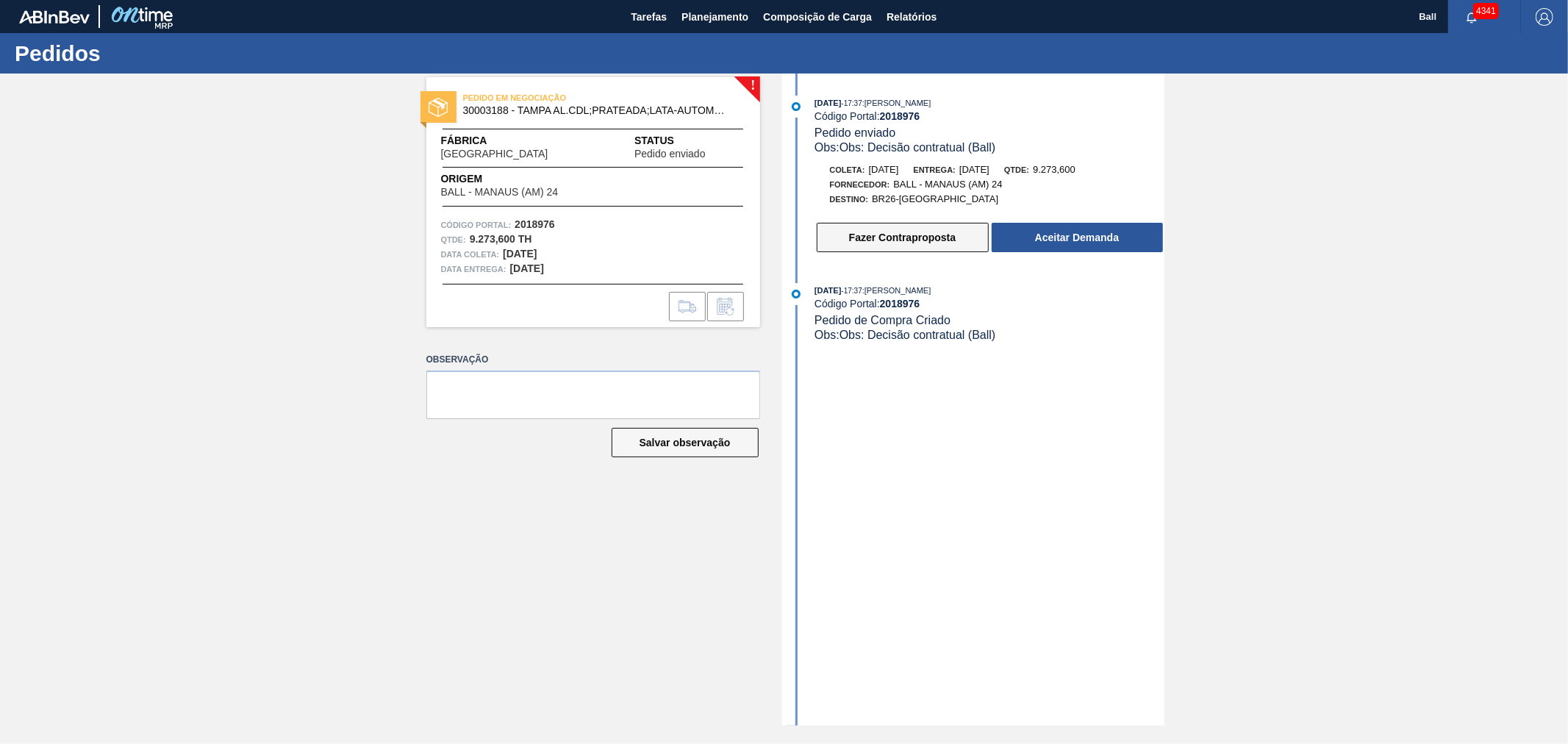
click at [864, 240] on button "Fazer Contraproposta" at bounding box center [902, 237] width 172 height 29
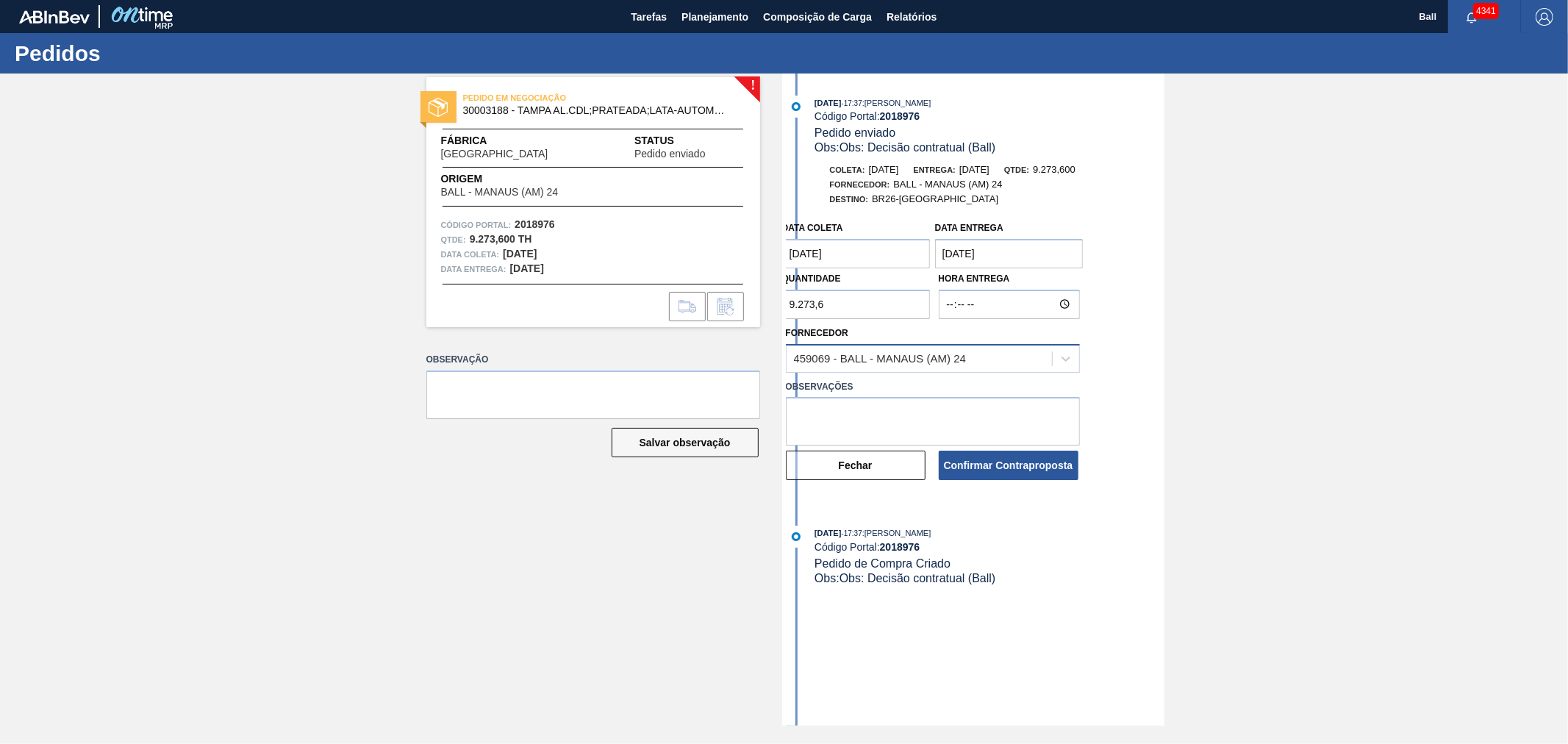
click at [835, 370] on div "459069 - BALL - MANAUS (AM) 24" at bounding box center [919, 359] width 265 height 21
click at [1174, 346] on div "! PEDIDO EM NEGOCIAÇÃO 30003188 - [GEOGRAPHIC_DATA] AL.CDL;PRATEADA;LATA-AUTOMA…" at bounding box center [784, 400] width 1568 height 653
click at [892, 364] on div "459069 - BALL - MANAUS (AM) 24" at bounding box center [881, 358] width 173 height 13
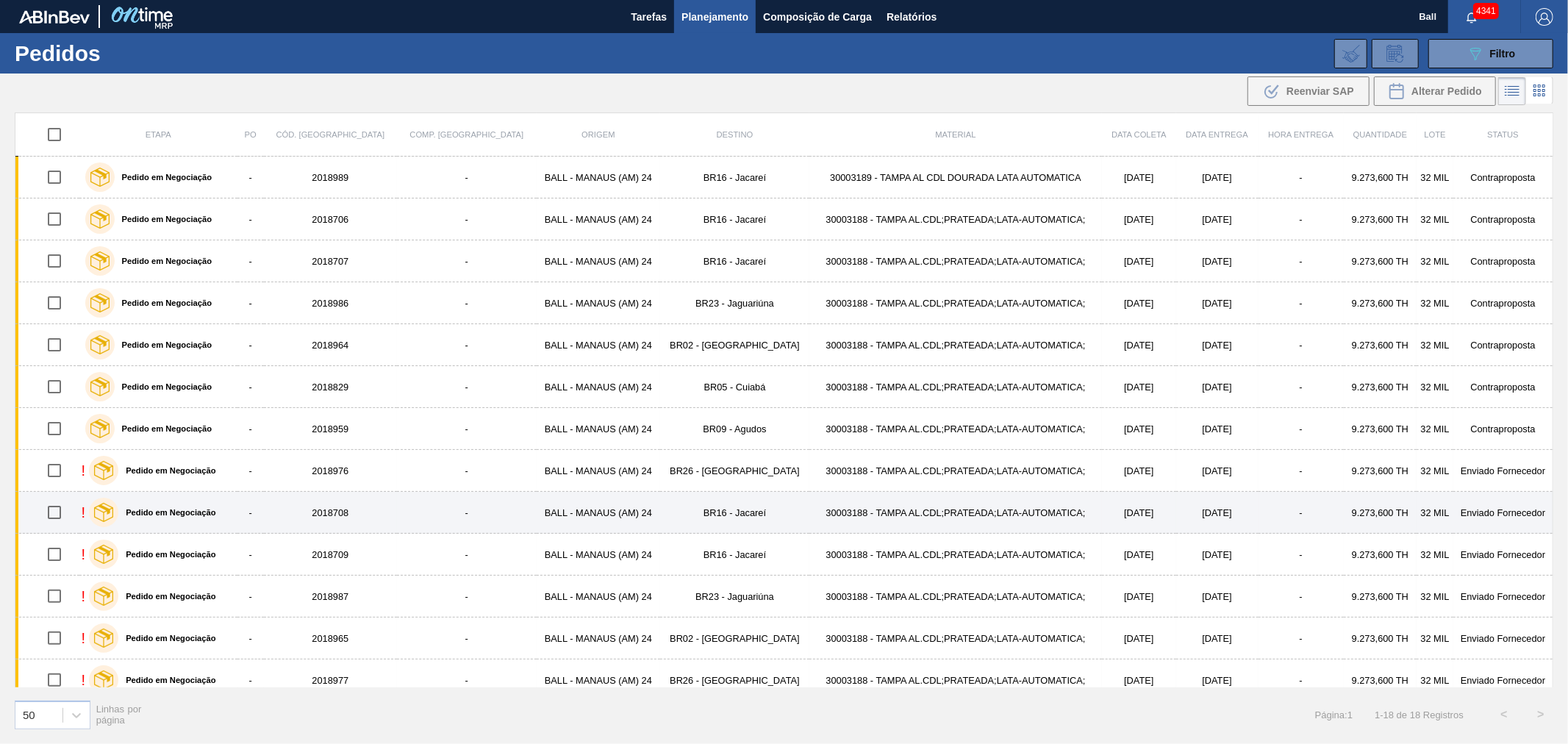
click at [810, 514] on td "30003188 - TAMPA AL.CDL;PRATEADA;LATA-AUTOMATICA;" at bounding box center [956, 513] width 293 height 42
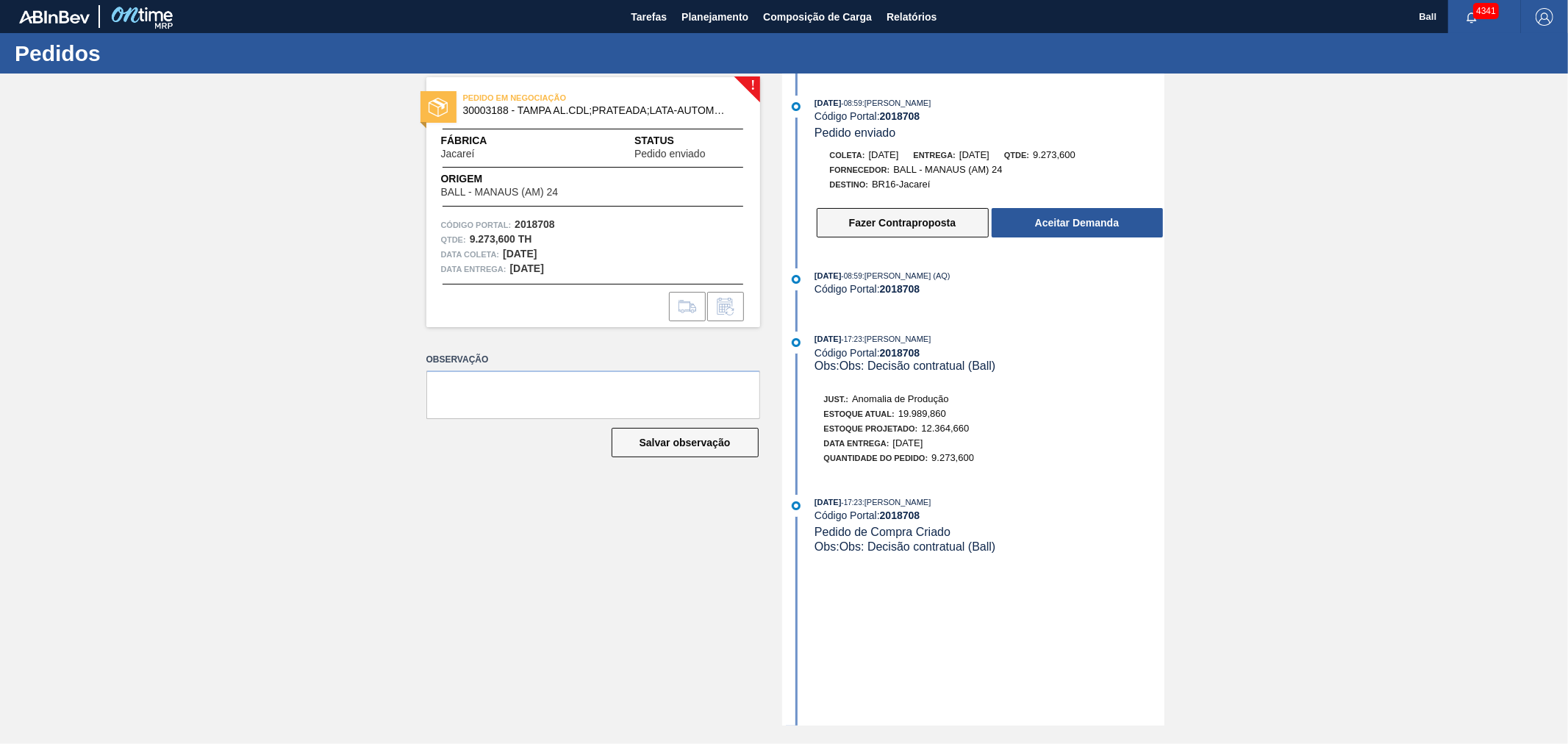
click at [876, 233] on button "Fazer Contraproposta" at bounding box center [902, 223] width 172 height 29
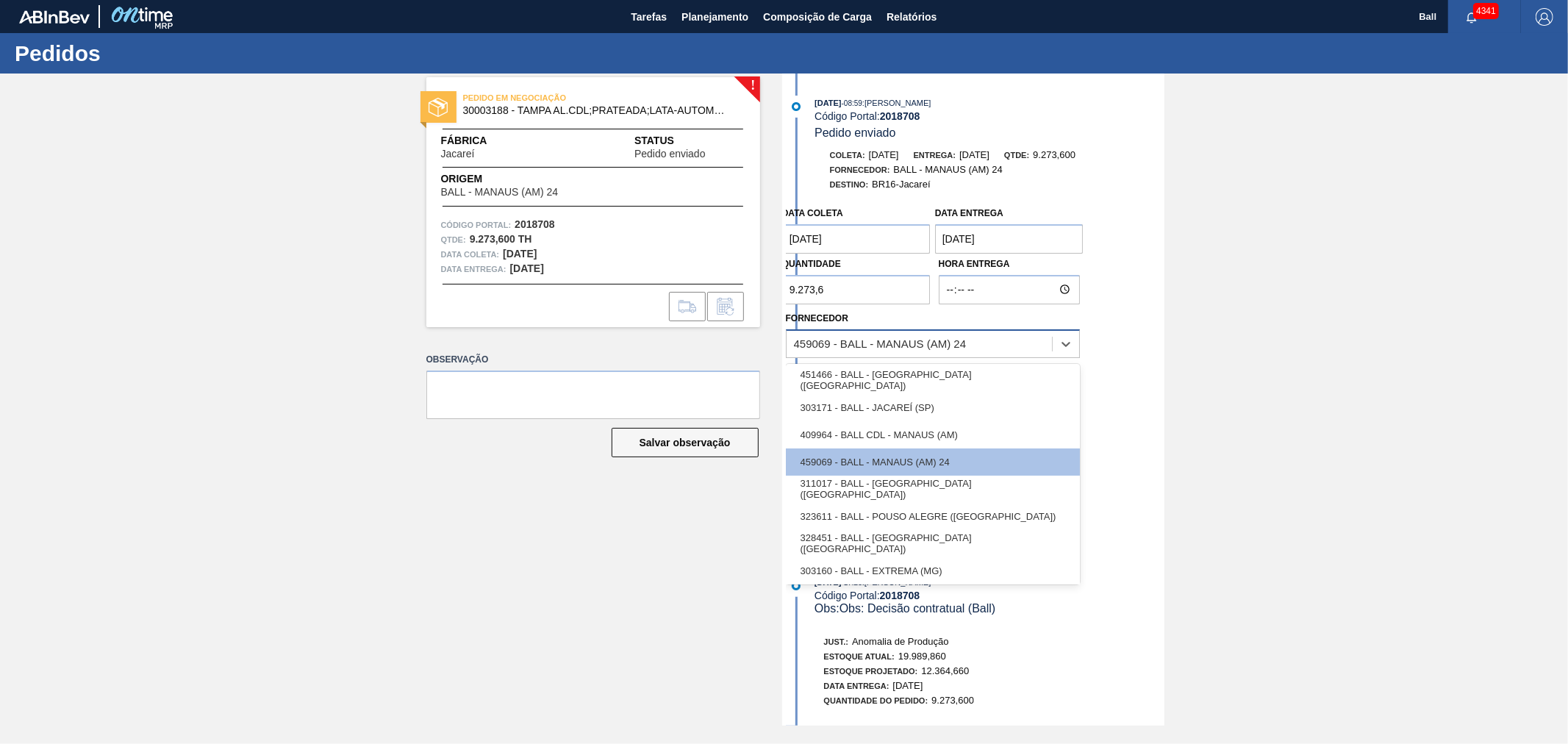
click at [858, 346] on div "459069 - BALL - MANAUS (AM) 24" at bounding box center [881, 343] width 173 height 13
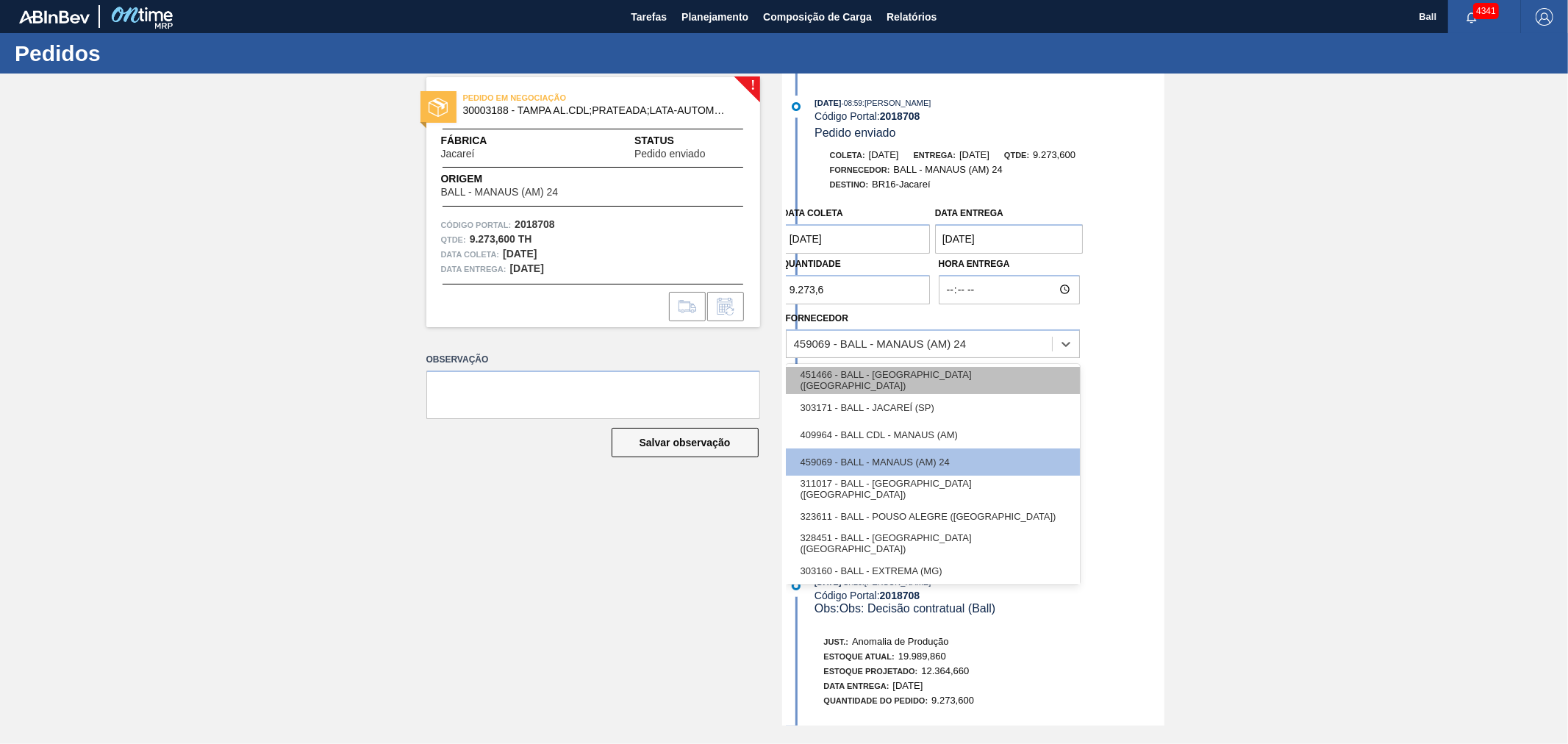
click at [863, 381] on div "451466 - BALL - [GEOGRAPHIC_DATA] ([GEOGRAPHIC_DATA])" at bounding box center [932, 380] width 294 height 27
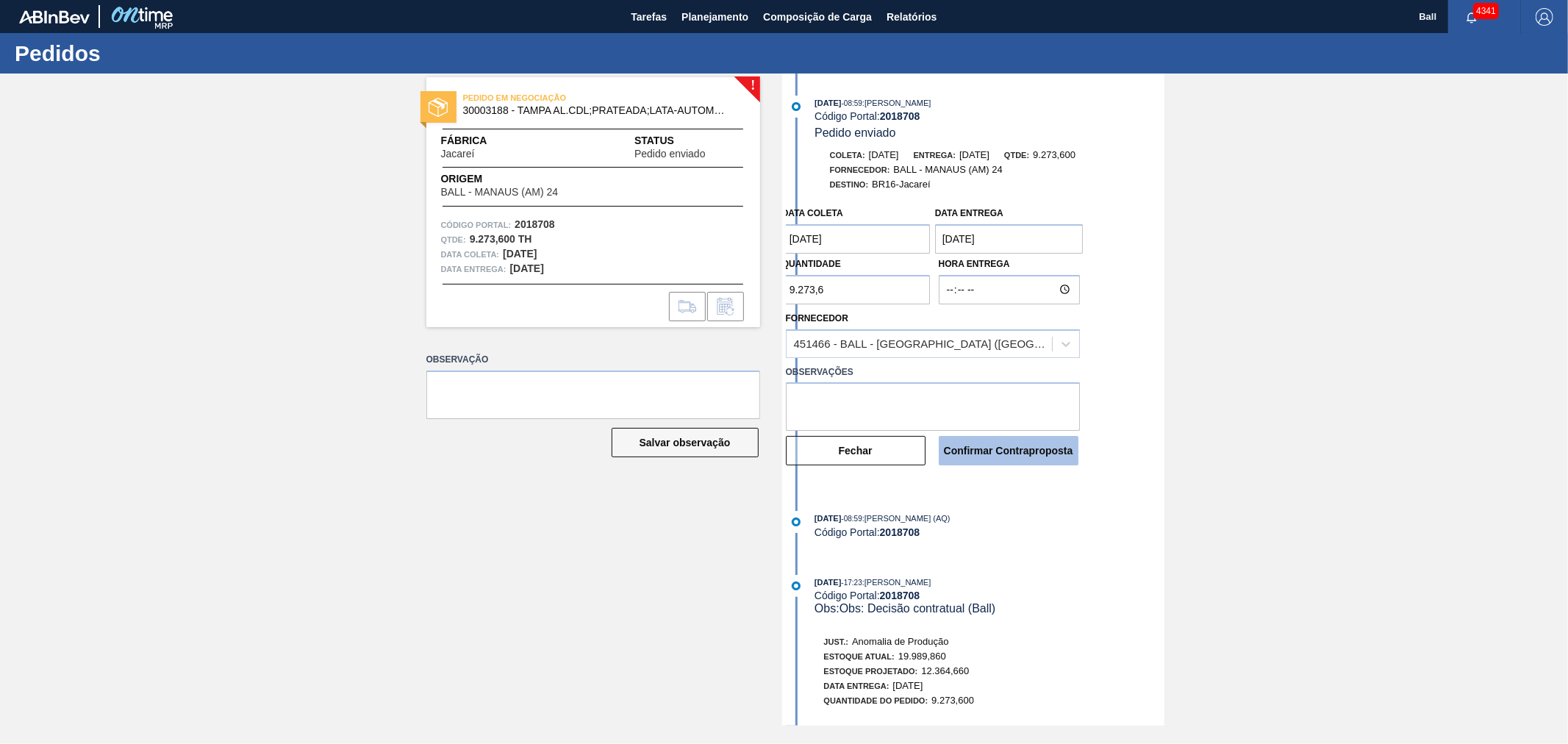
click at [973, 457] on button "Confirmar Contraproposta" at bounding box center [1009, 450] width 140 height 29
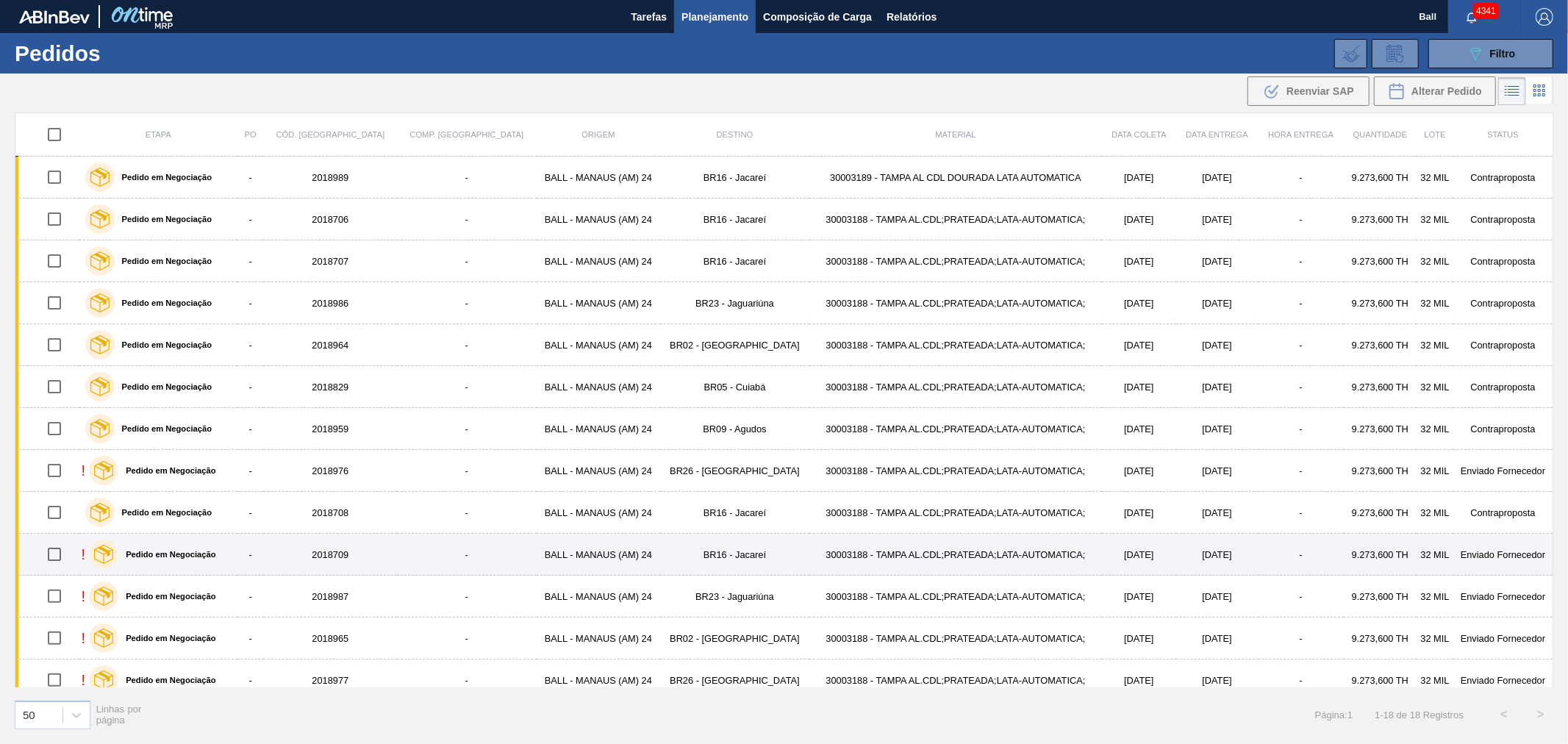
click at [934, 561] on td "30003188 - TAMPA AL.CDL;PRATEADA;LATA-AUTOMATICA;" at bounding box center [956, 554] width 293 height 42
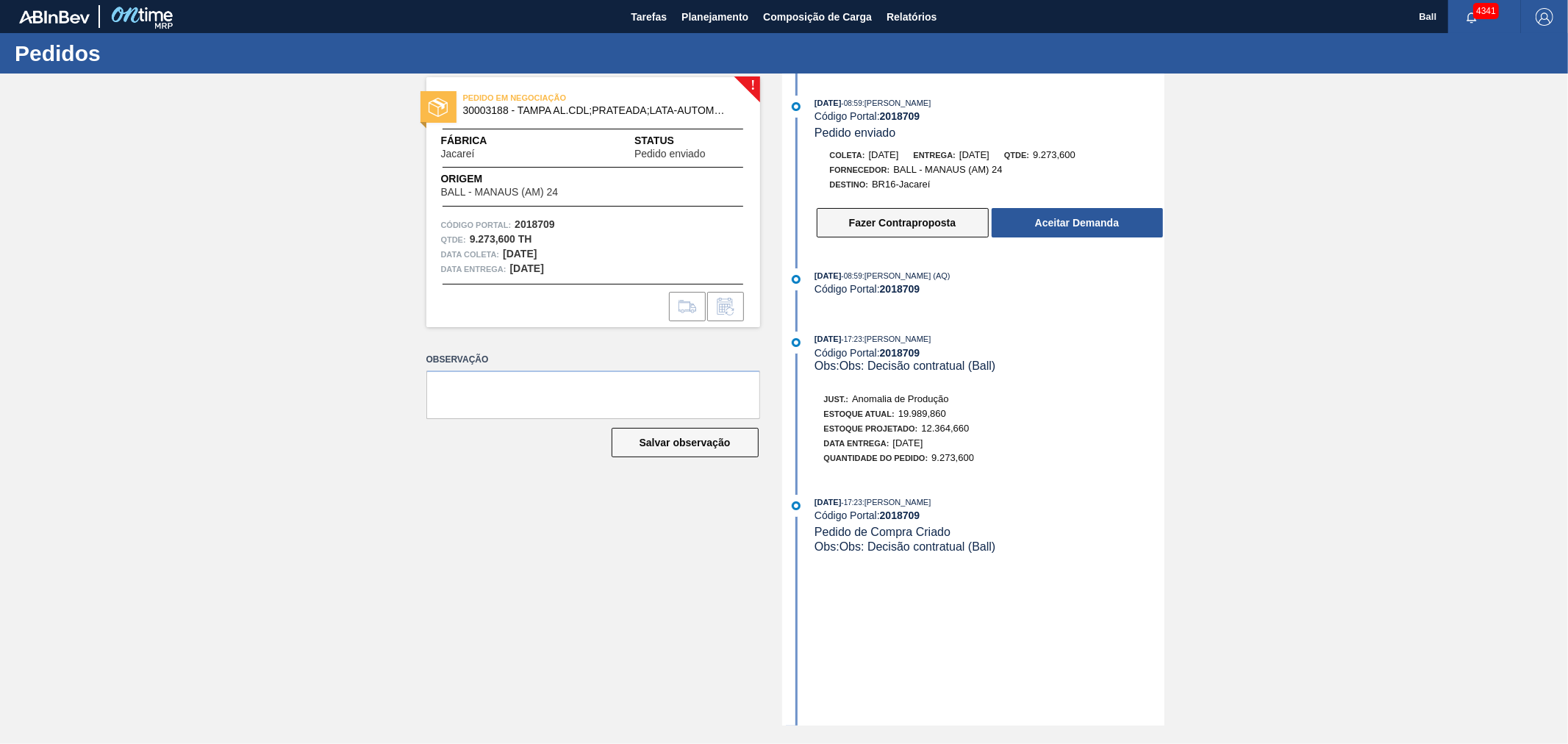
click at [882, 225] on button "Fazer Contraproposta" at bounding box center [902, 223] width 172 height 29
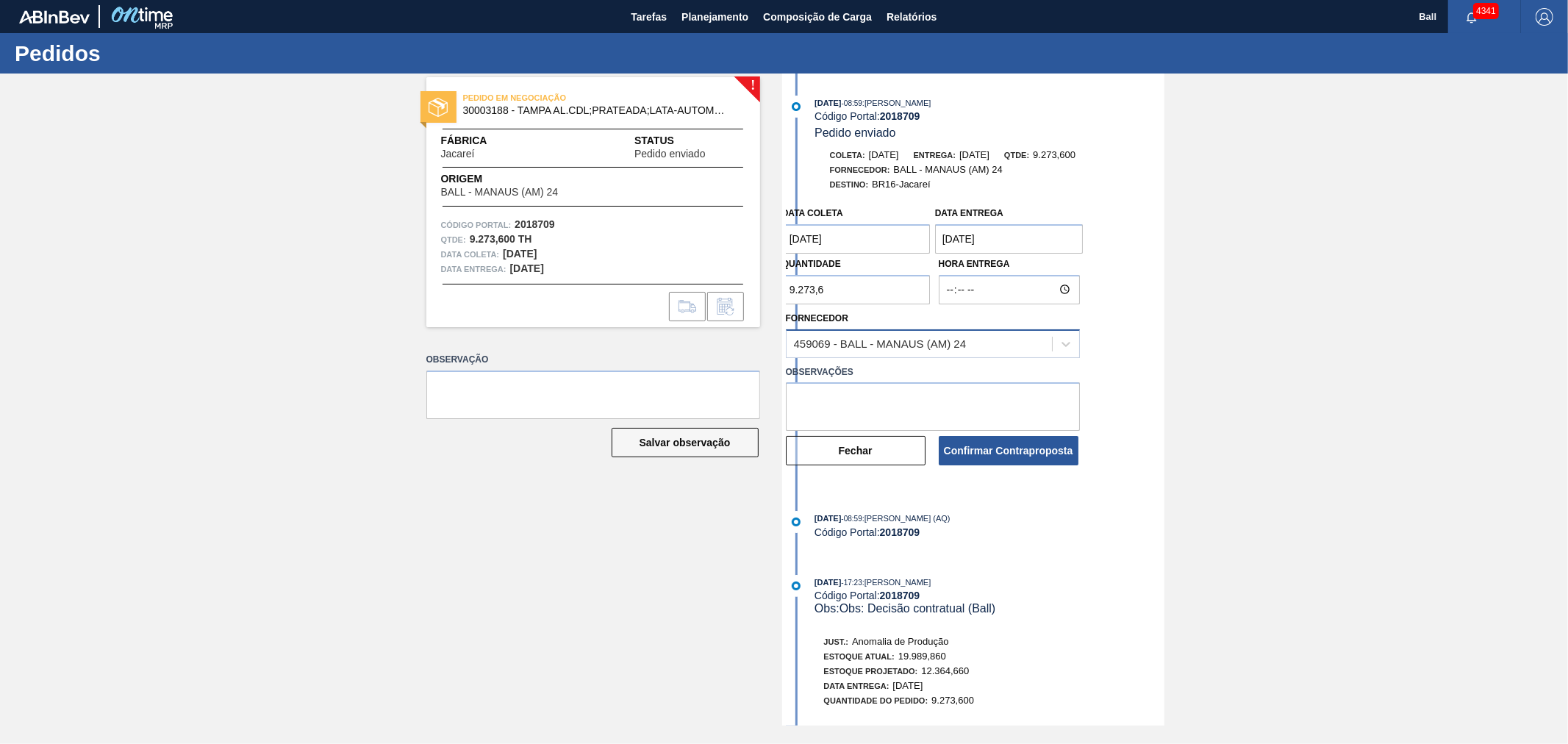
click at [806, 342] on div "459069 - BALL - MANAUS (AM) 24" at bounding box center [881, 343] width 173 height 13
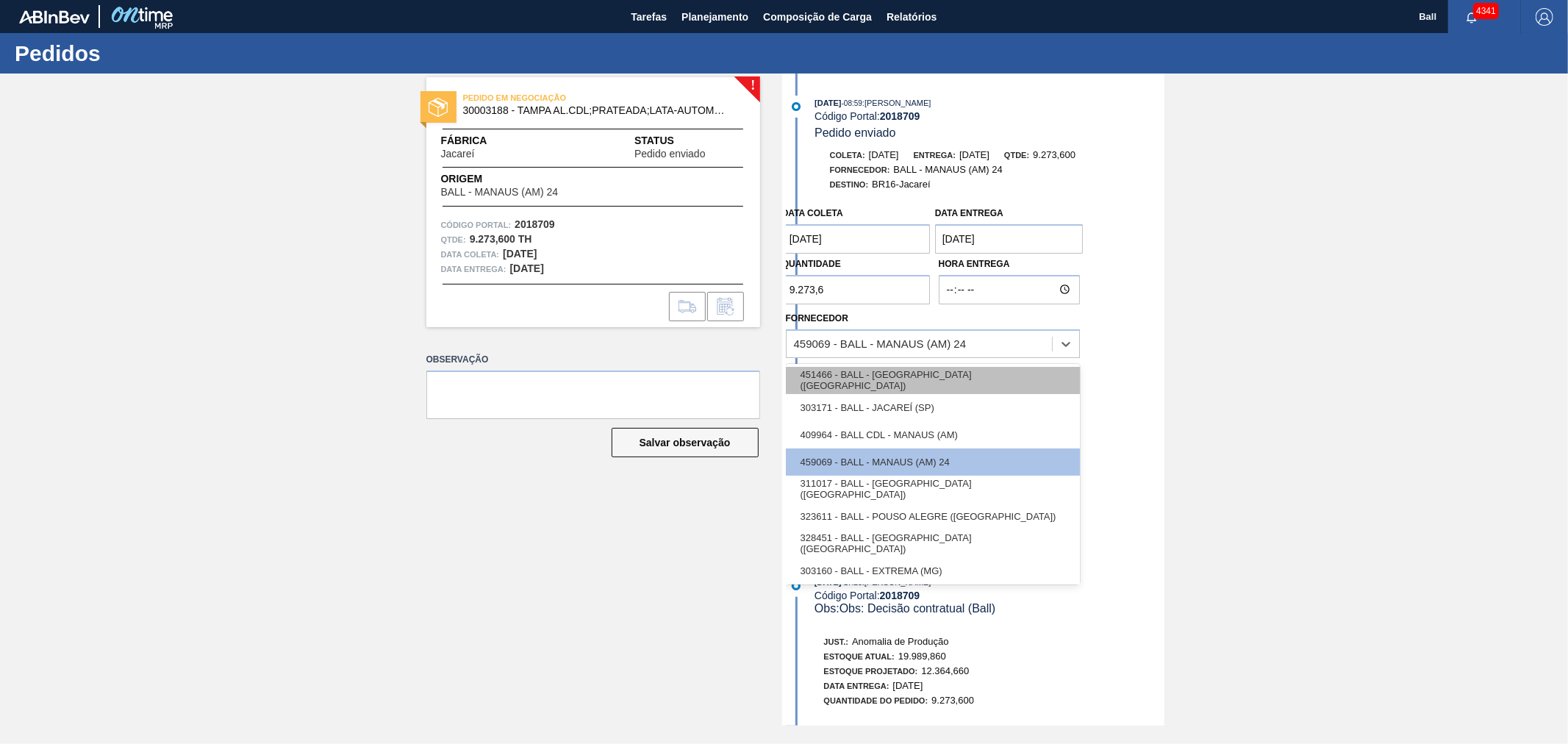
click at [810, 380] on div "451466 - BALL - [GEOGRAPHIC_DATA] ([GEOGRAPHIC_DATA])" at bounding box center [932, 380] width 294 height 27
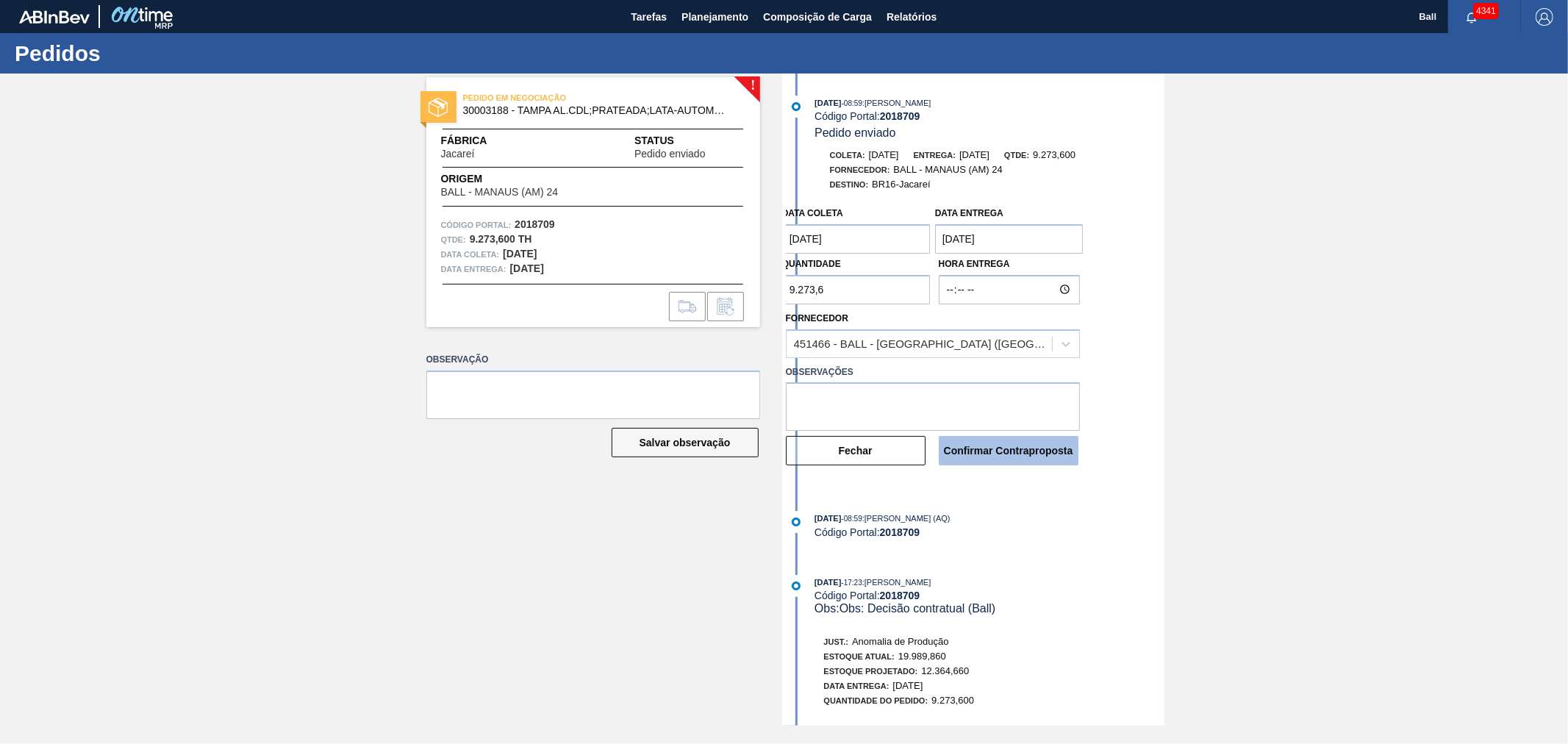
click at [982, 446] on button "Confirmar Contraproposta" at bounding box center [1009, 450] width 140 height 29
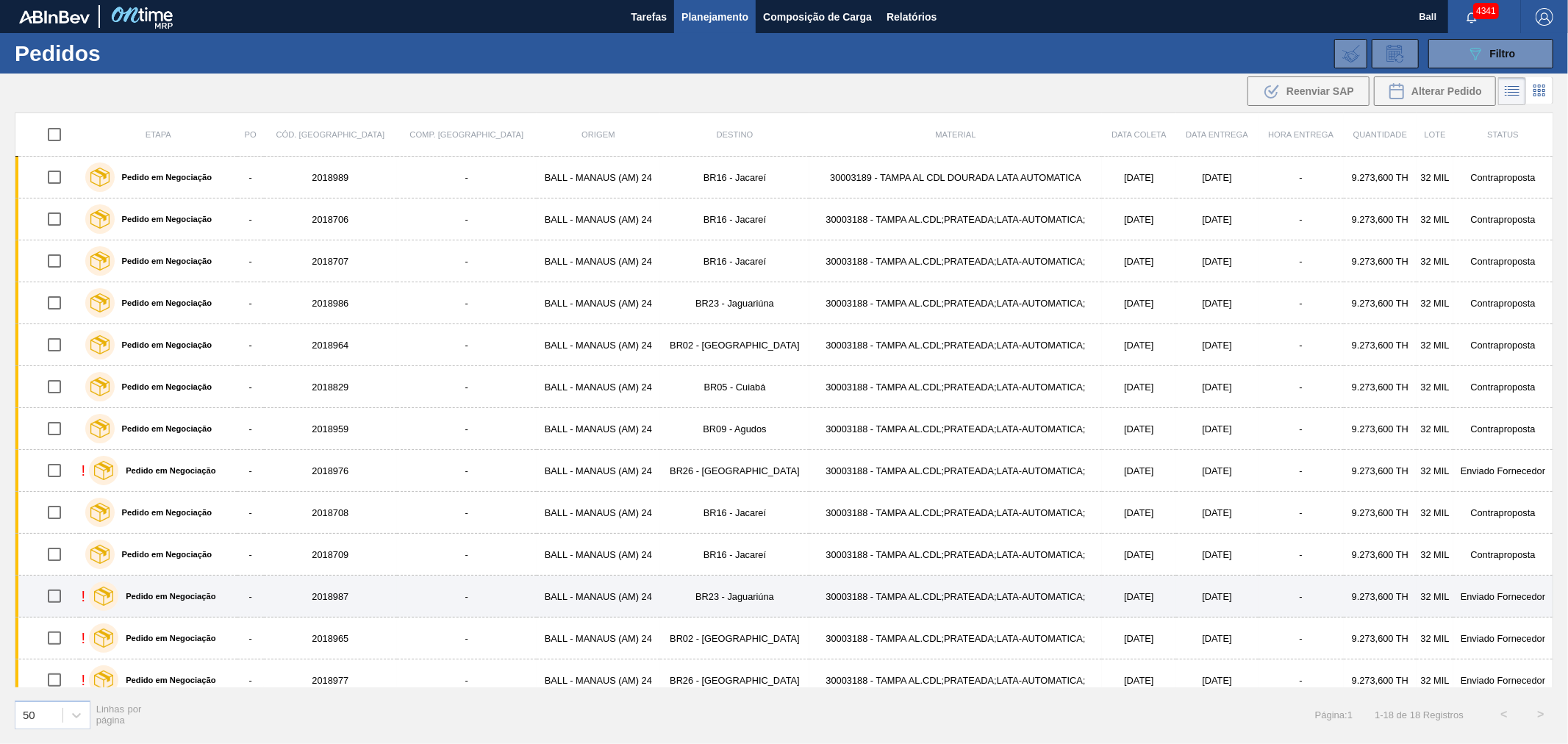
click at [537, 608] on td "BALL - MANAUS (AM) 24" at bounding box center [599, 596] width 124 height 42
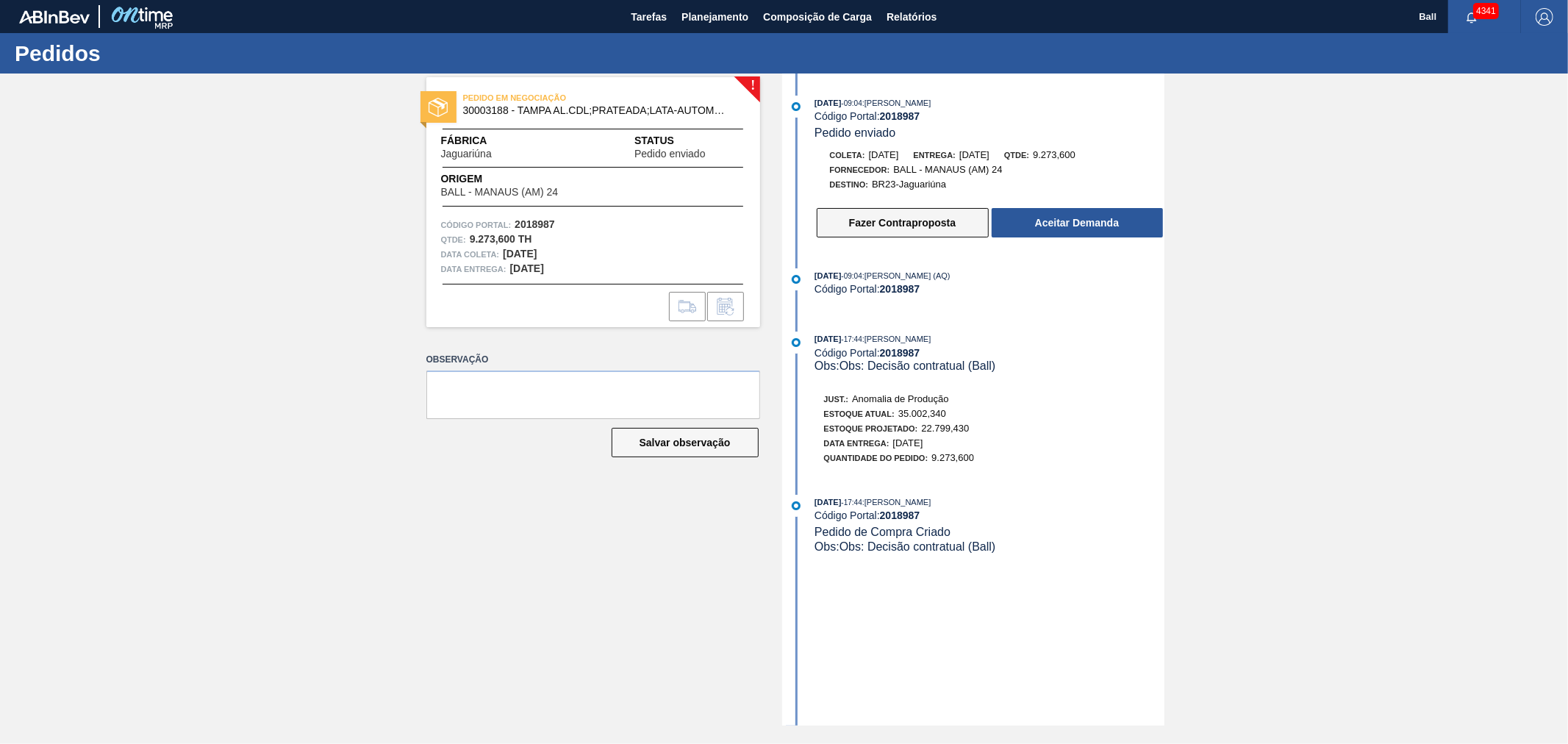
click at [856, 227] on button "Fazer Contraproposta" at bounding box center [902, 223] width 172 height 29
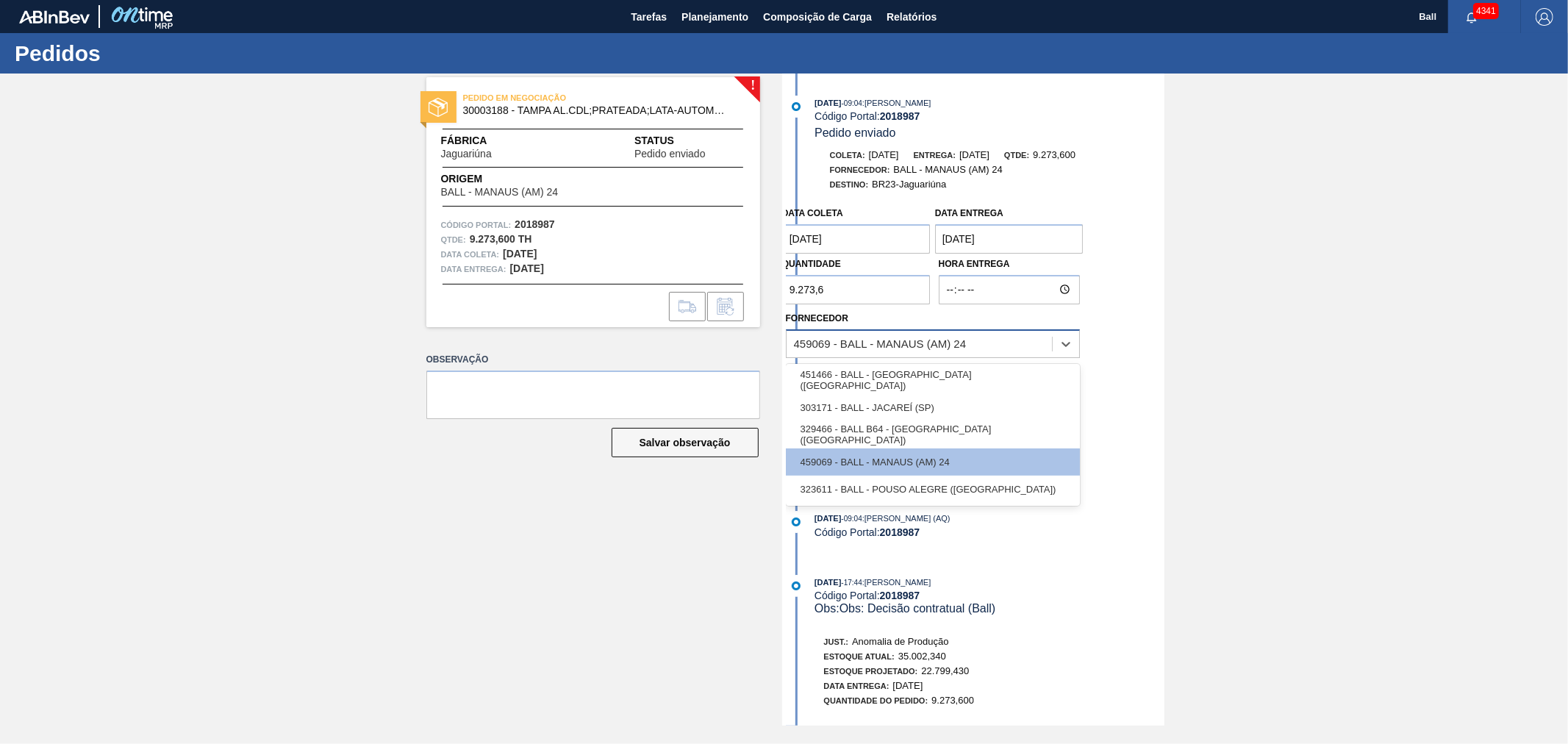
click at [817, 355] on div "459069 - BALL - MANAUS (AM) 24" at bounding box center [919, 344] width 265 height 21
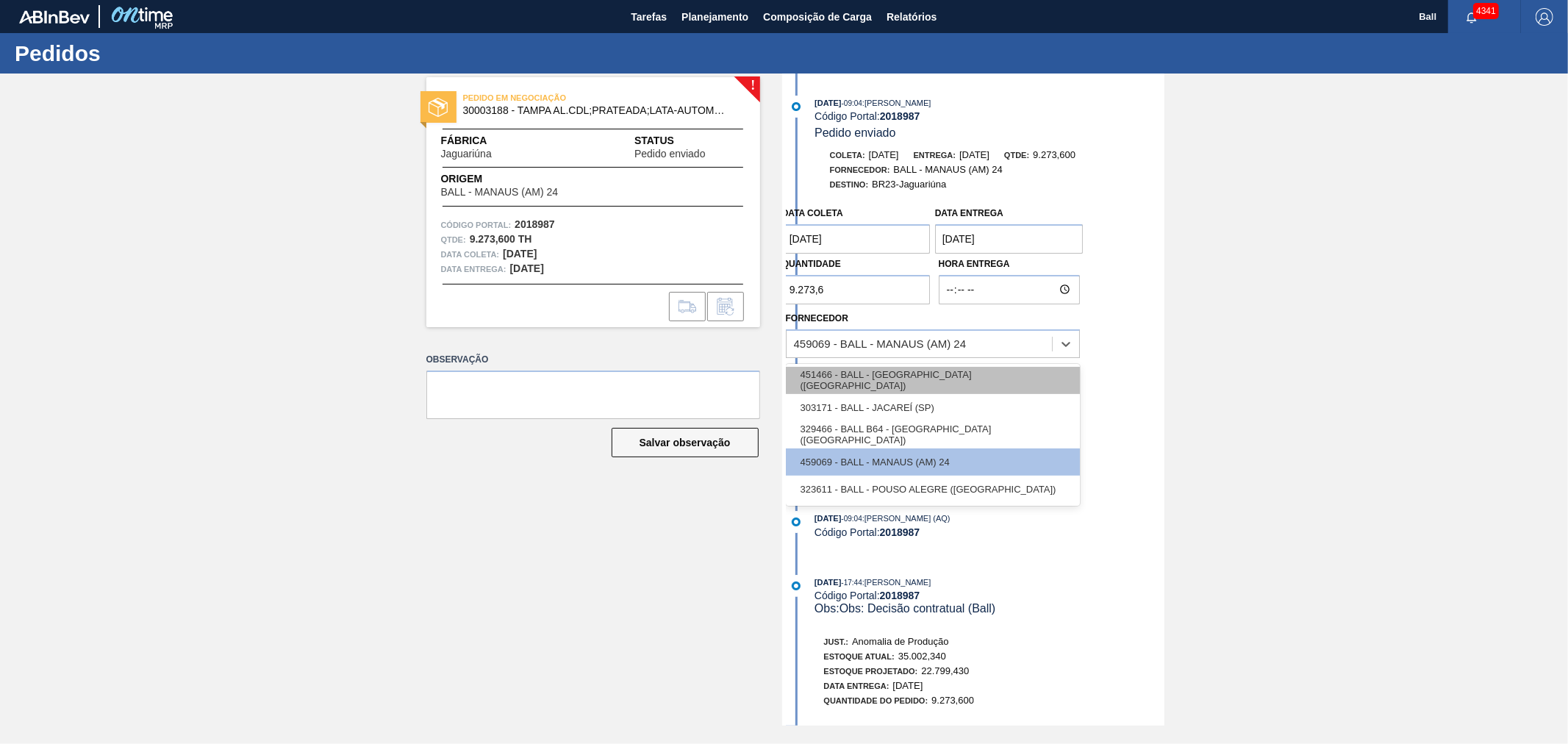
click at [817, 385] on div "451466 - BALL - [GEOGRAPHIC_DATA] ([GEOGRAPHIC_DATA])" at bounding box center [932, 380] width 294 height 27
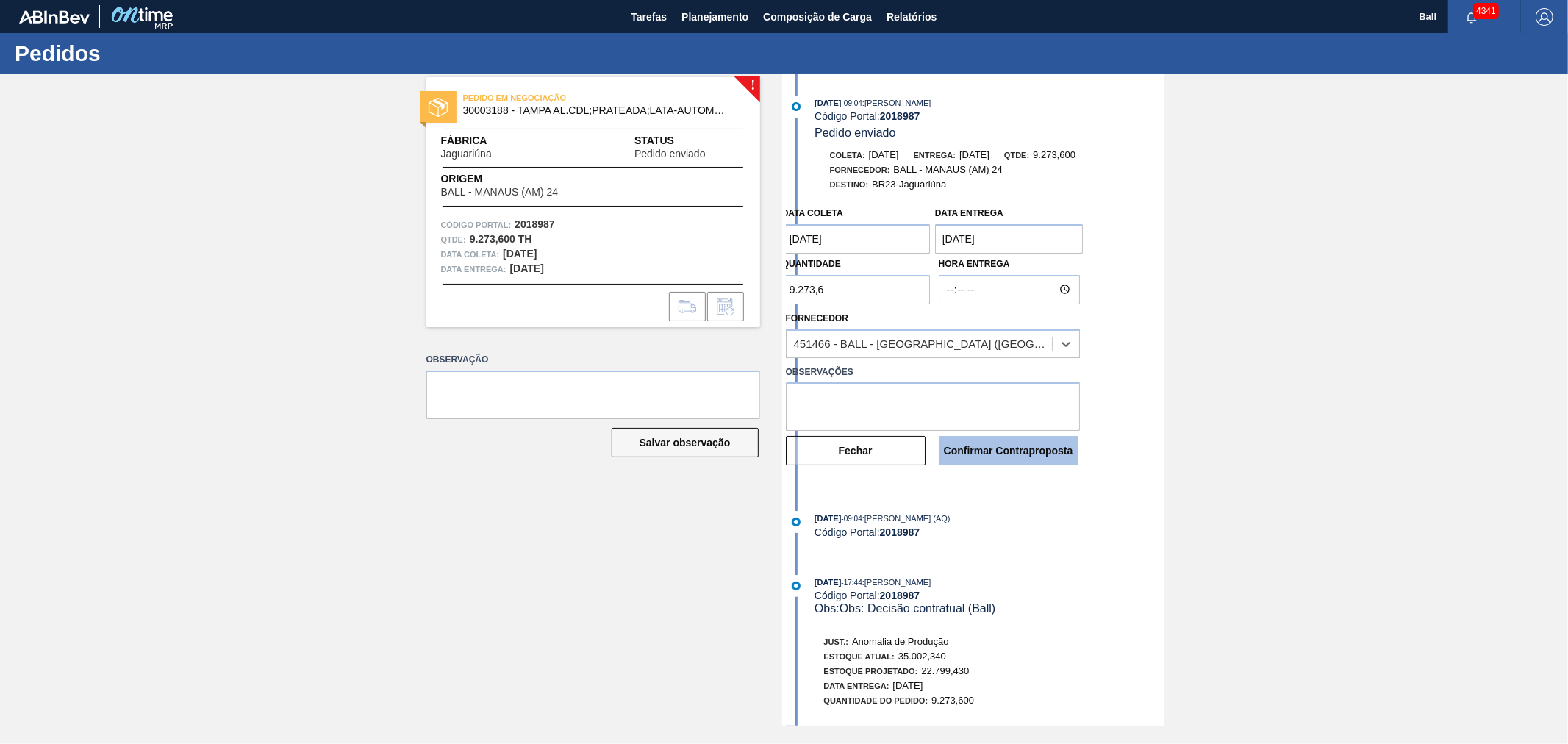
click at [1062, 460] on button "Confirmar Contraproposta" at bounding box center [1009, 450] width 140 height 29
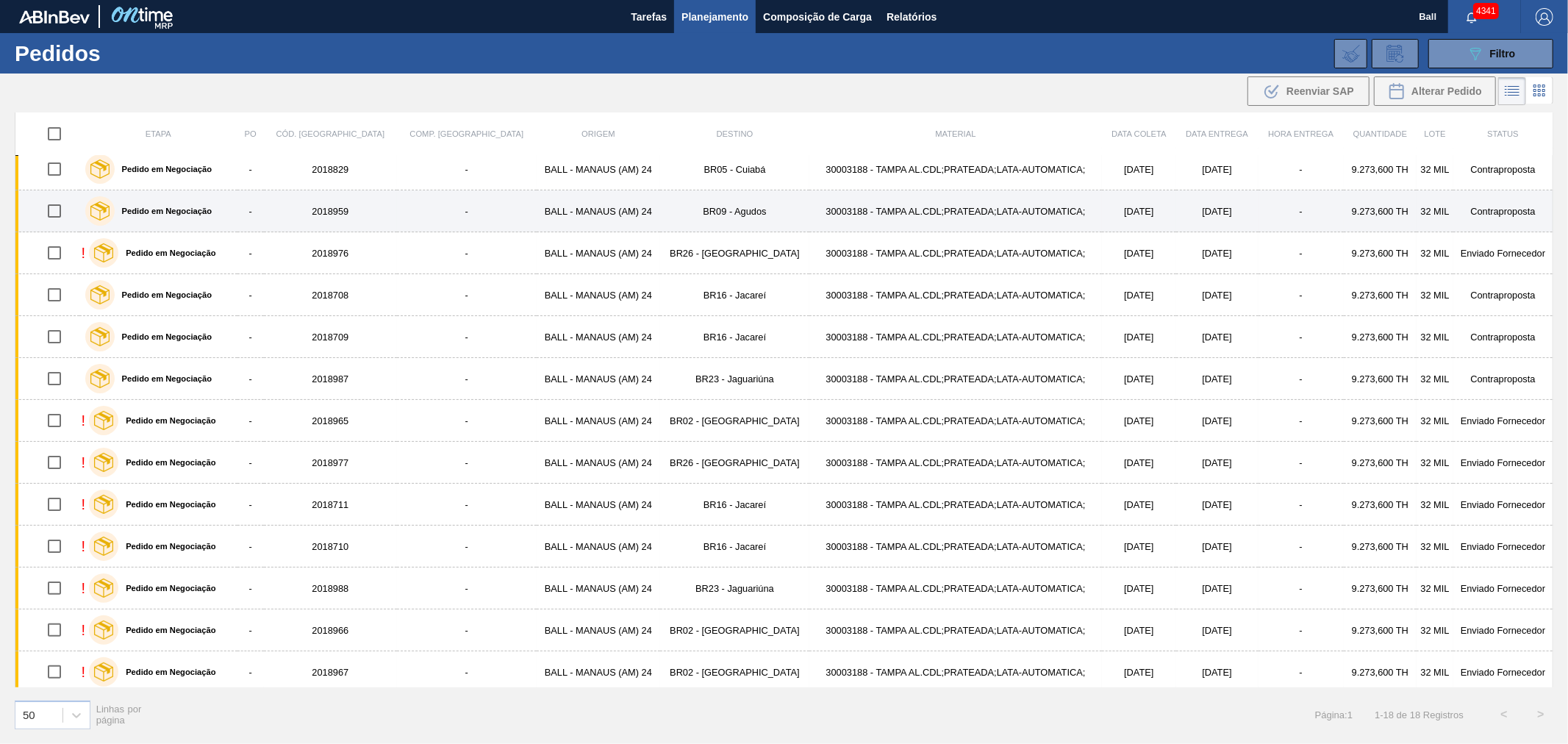
scroll to position [225, 0]
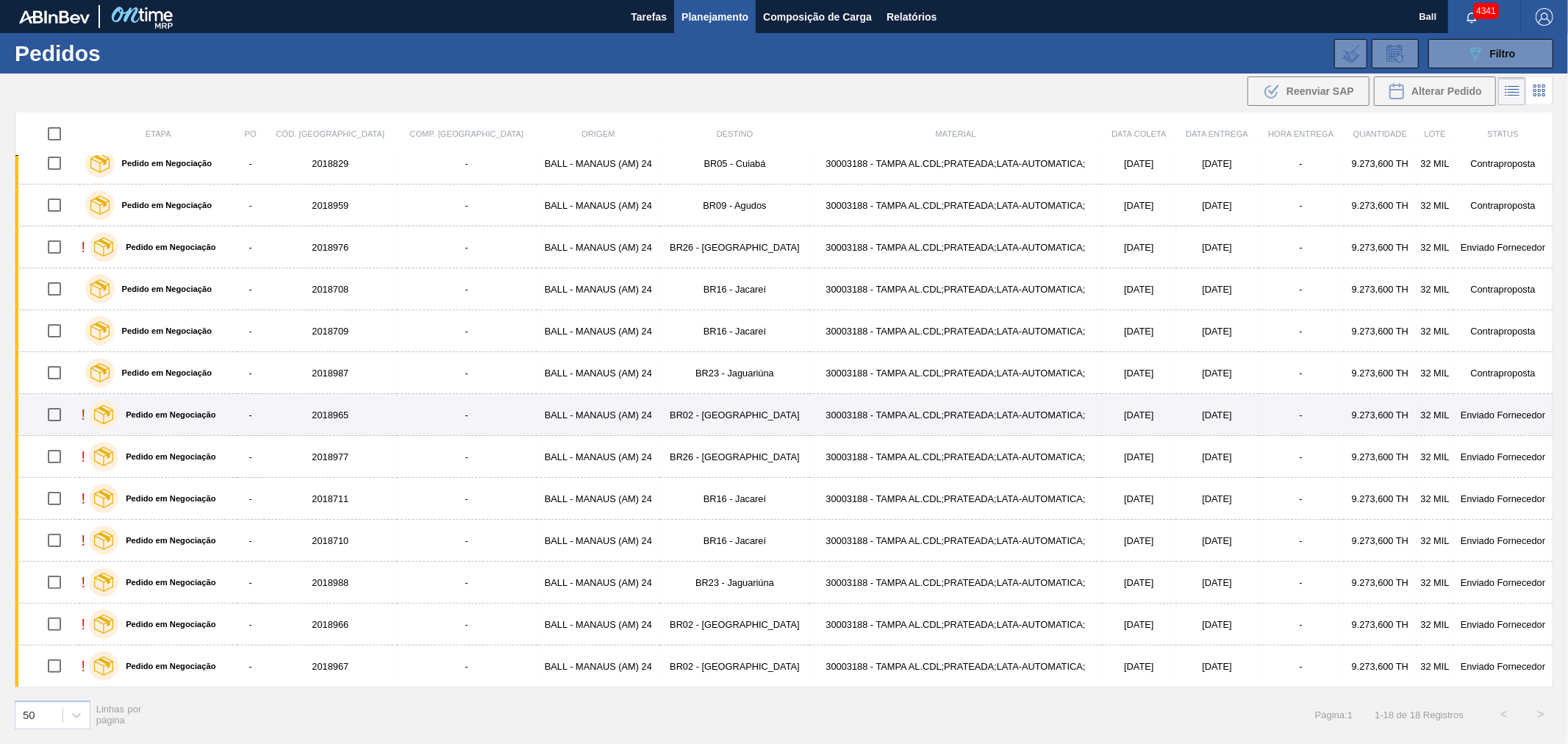
click at [810, 403] on td "30003188 - TAMPA AL.CDL;PRATEADA;LATA-AUTOMATICA;" at bounding box center [956, 414] width 293 height 42
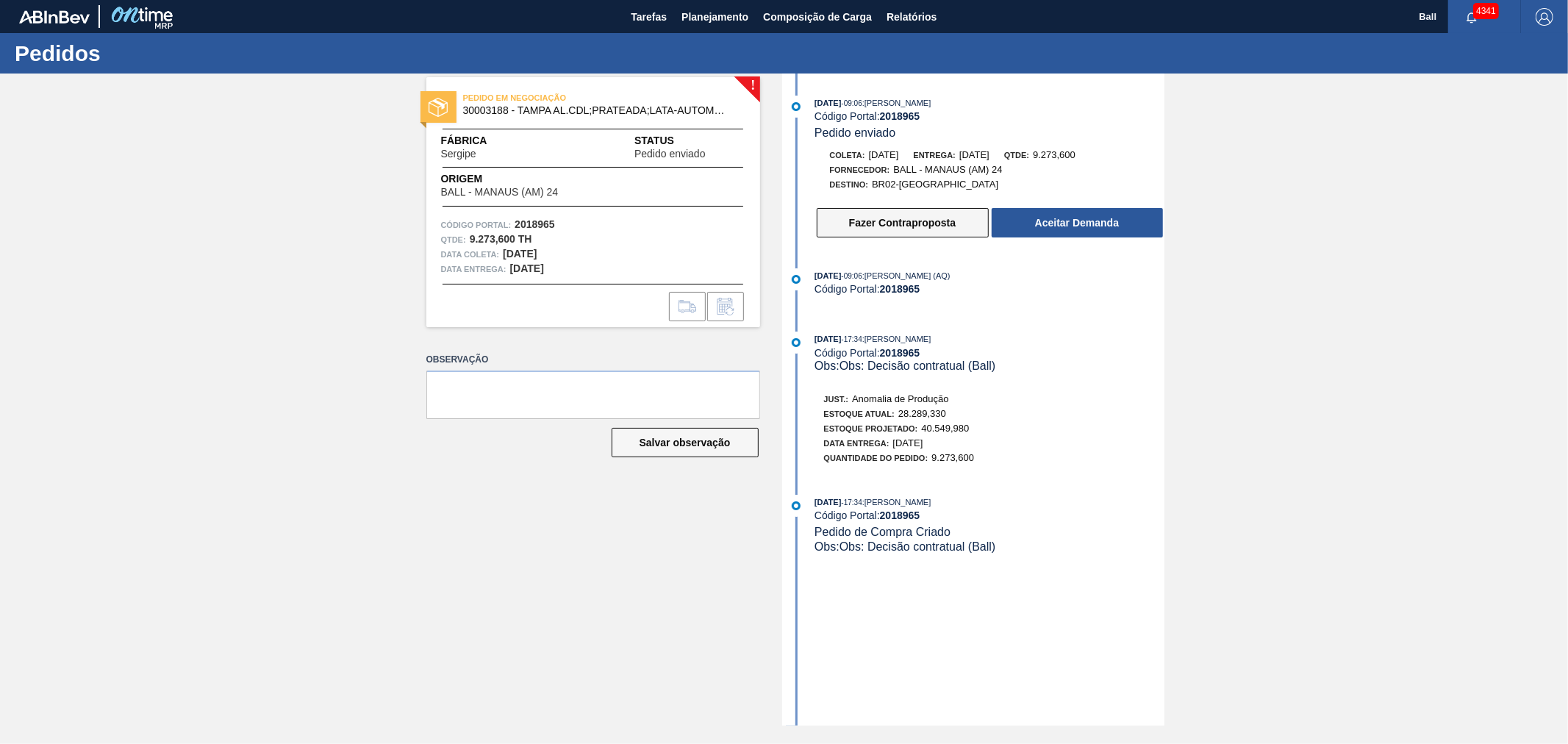
click at [856, 228] on button "Fazer Contraproposta" at bounding box center [902, 223] width 172 height 29
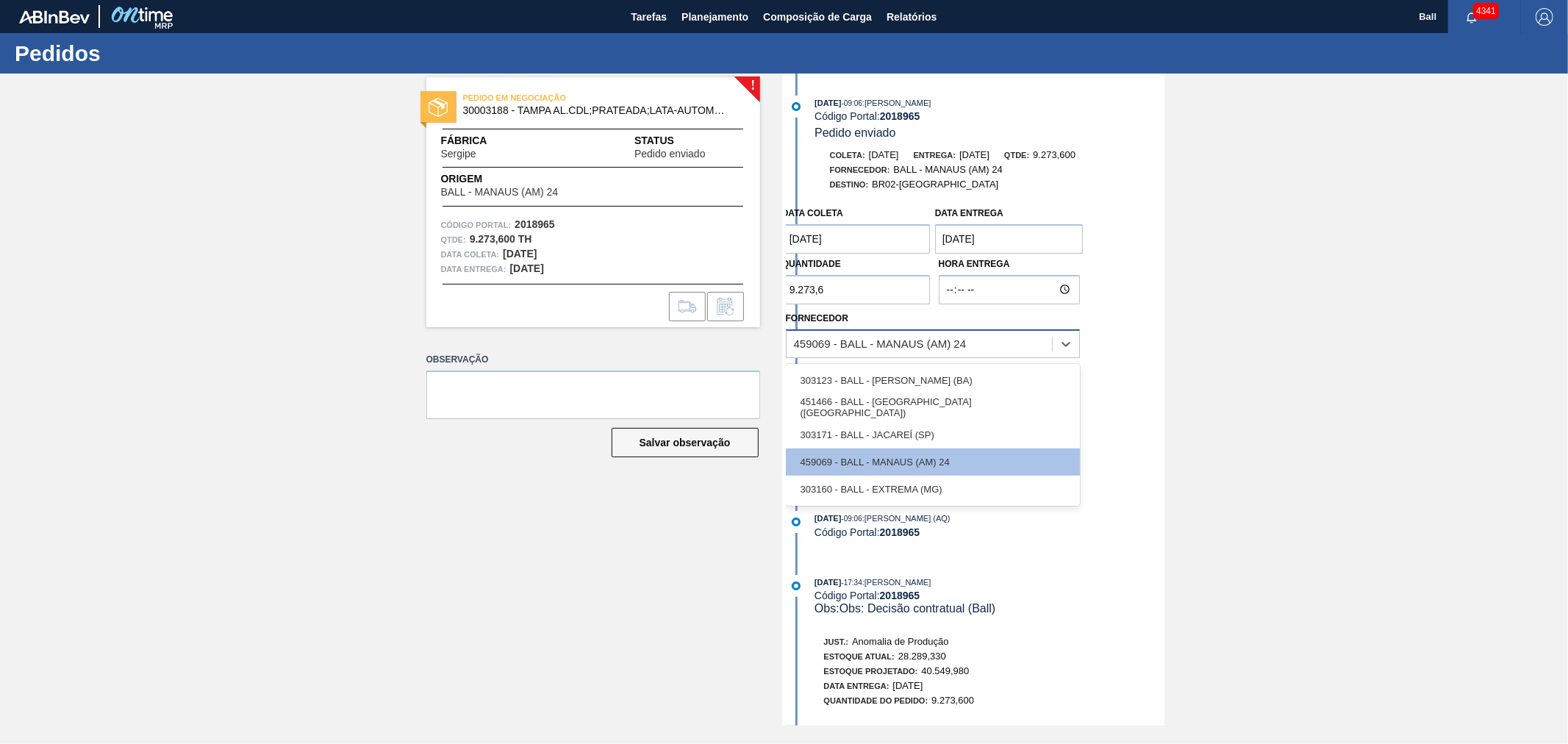
click at [897, 350] on div "459069 - BALL - MANAUS (AM) 24" at bounding box center [881, 343] width 173 height 13
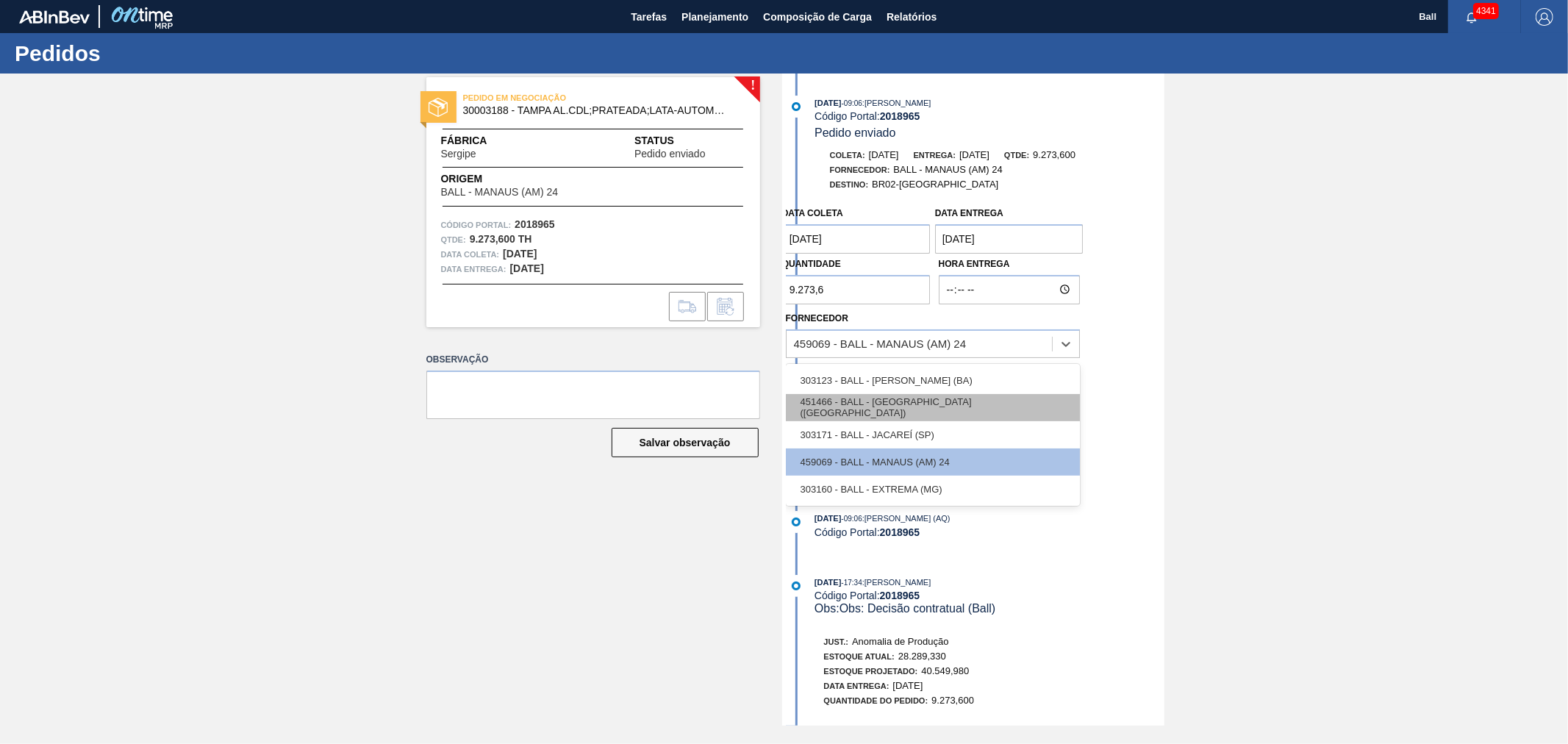
click at [881, 408] on div "451466 - BALL - [GEOGRAPHIC_DATA] ([GEOGRAPHIC_DATA])" at bounding box center [932, 407] width 294 height 27
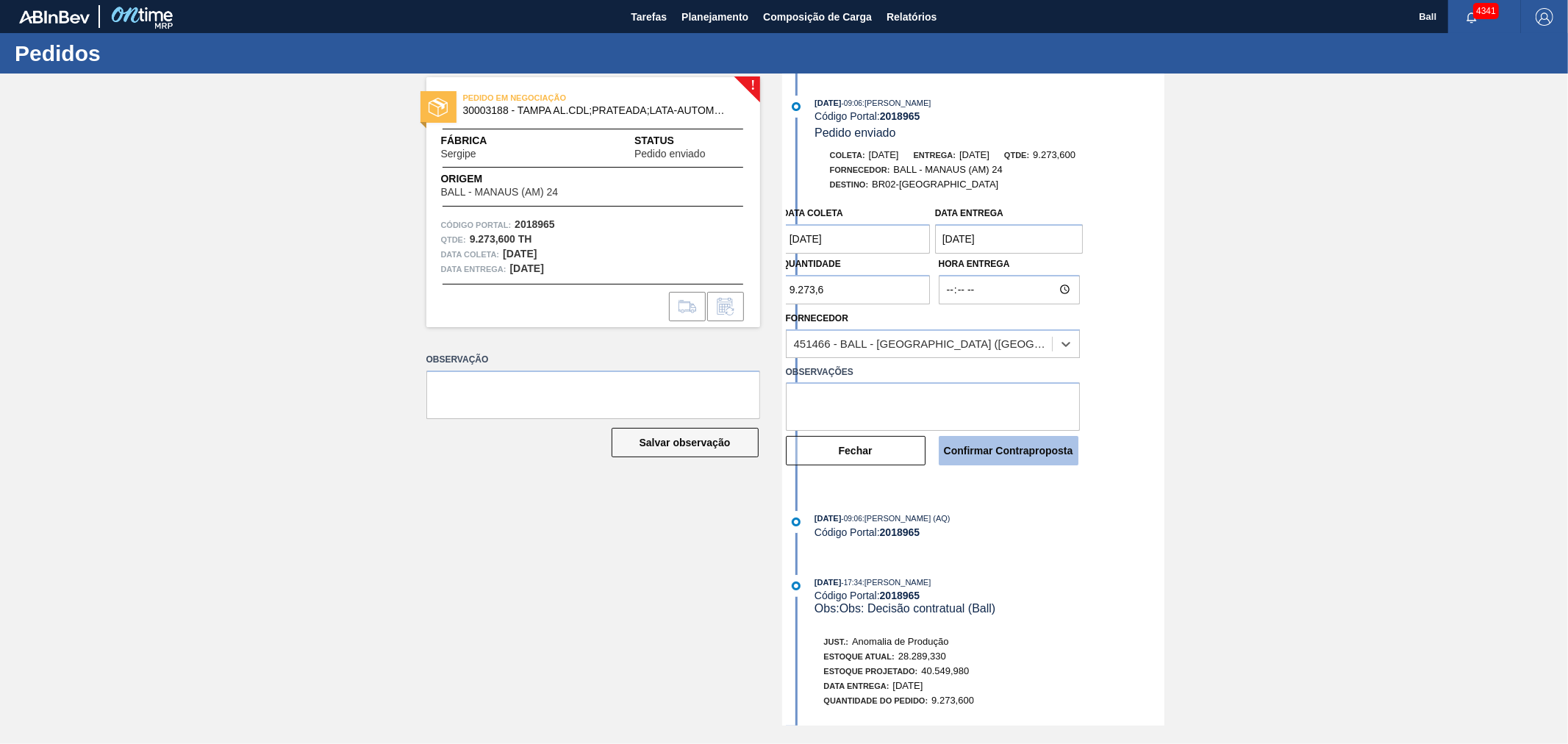
click at [1027, 454] on button "Confirmar Contraproposta" at bounding box center [1009, 450] width 140 height 29
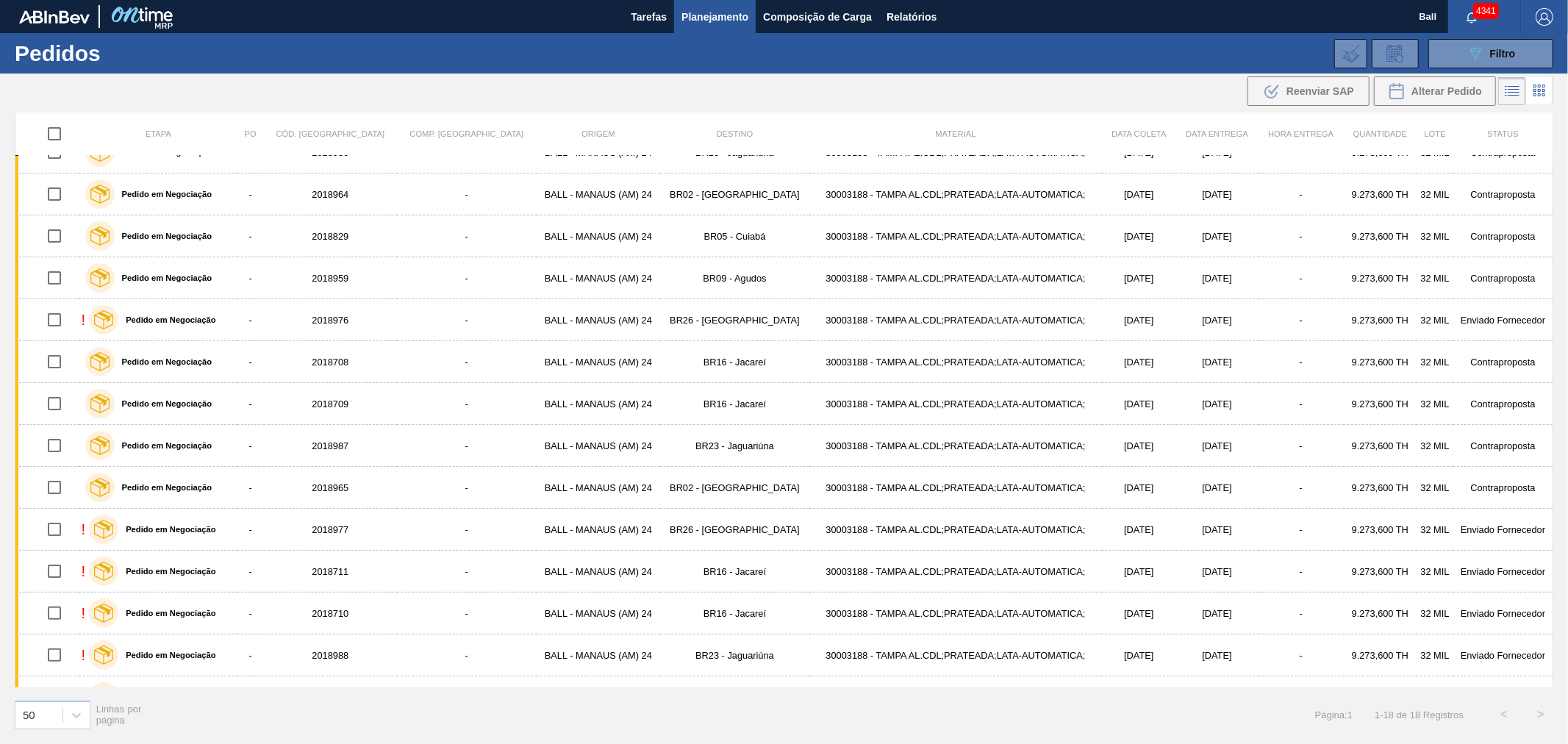
scroll to position [225, 0]
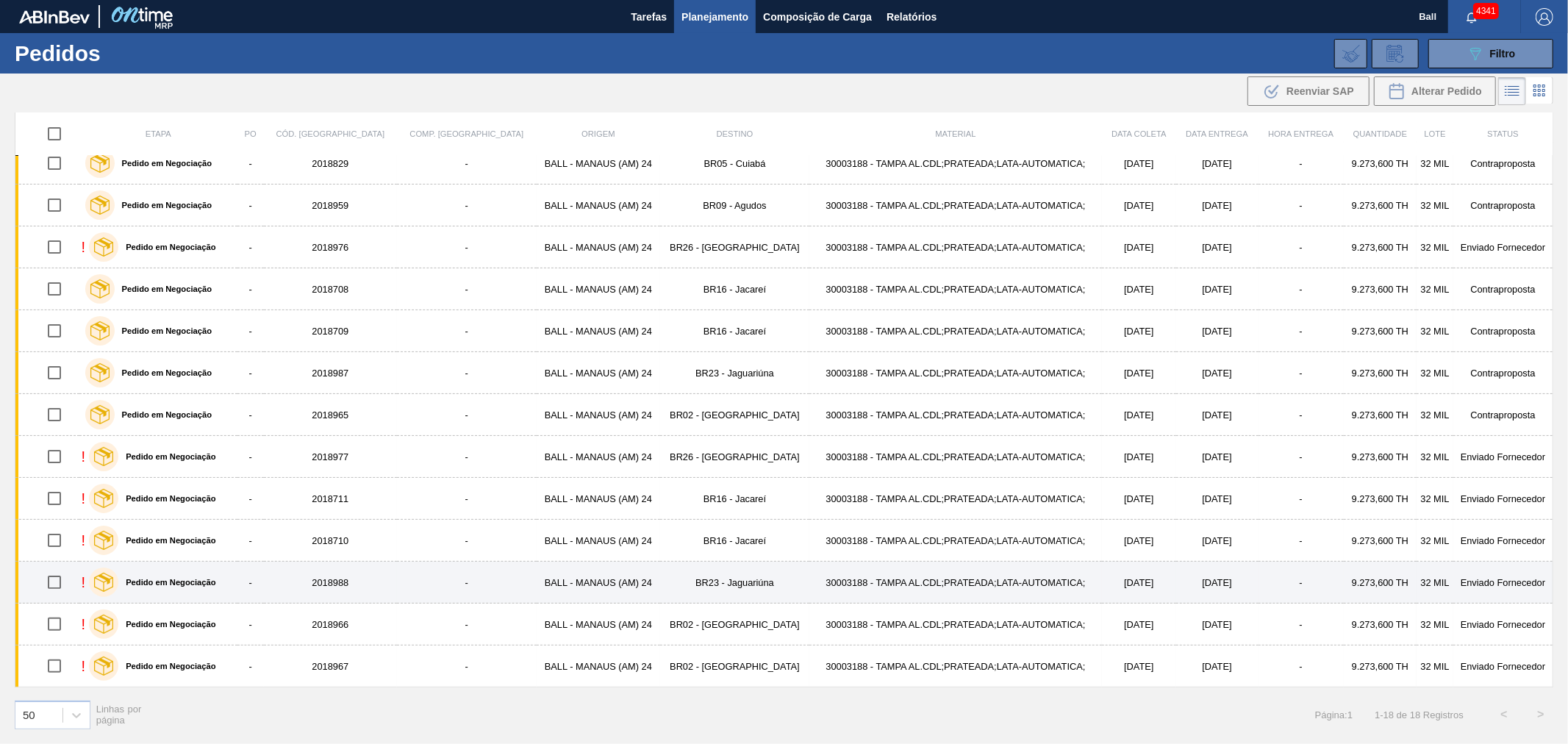
click at [810, 575] on td "30003188 - TAMPA AL.CDL;PRATEADA;LATA-AUTOMATICA;" at bounding box center [956, 583] width 293 height 42
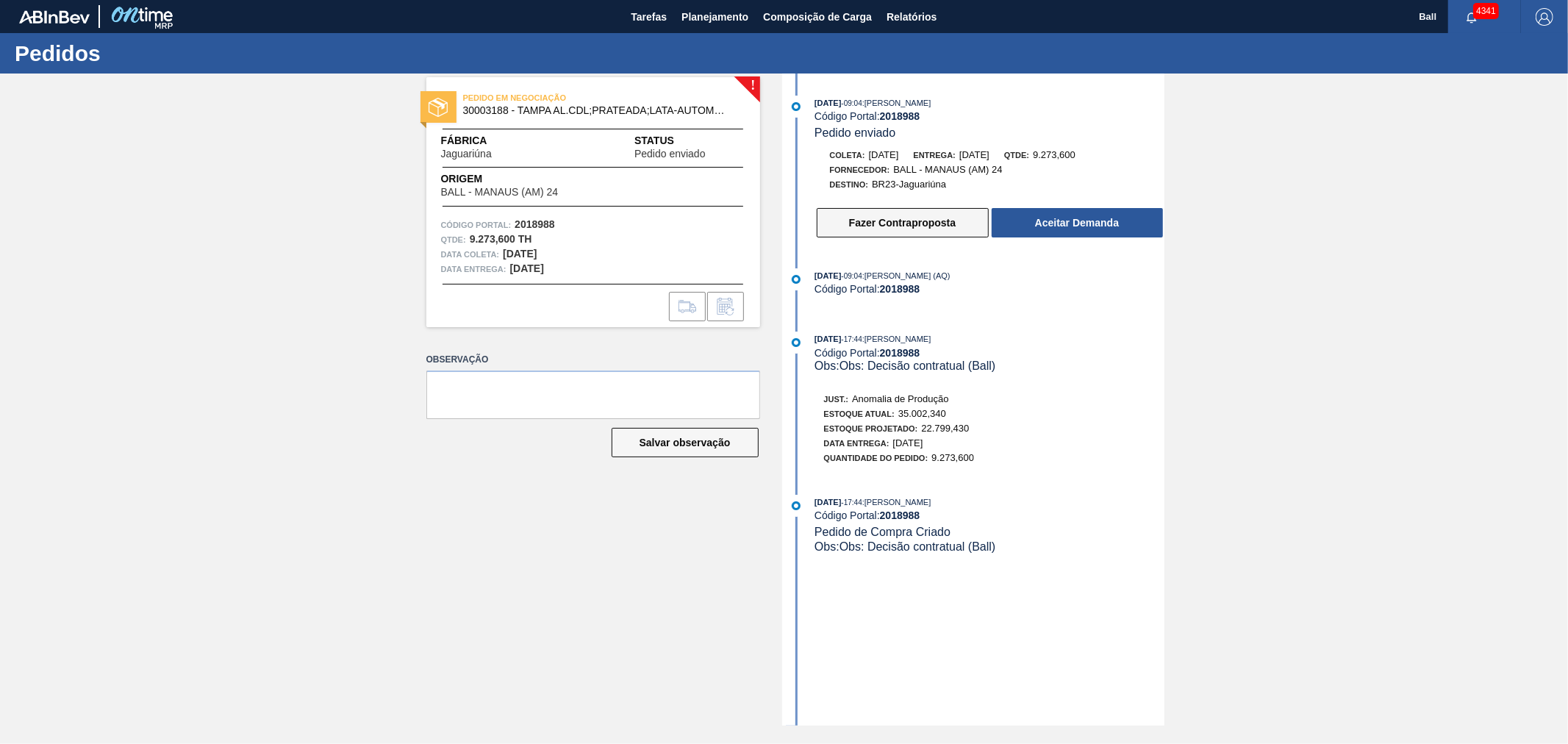
click at [899, 226] on button "Fazer Contraproposta" at bounding box center [902, 223] width 172 height 29
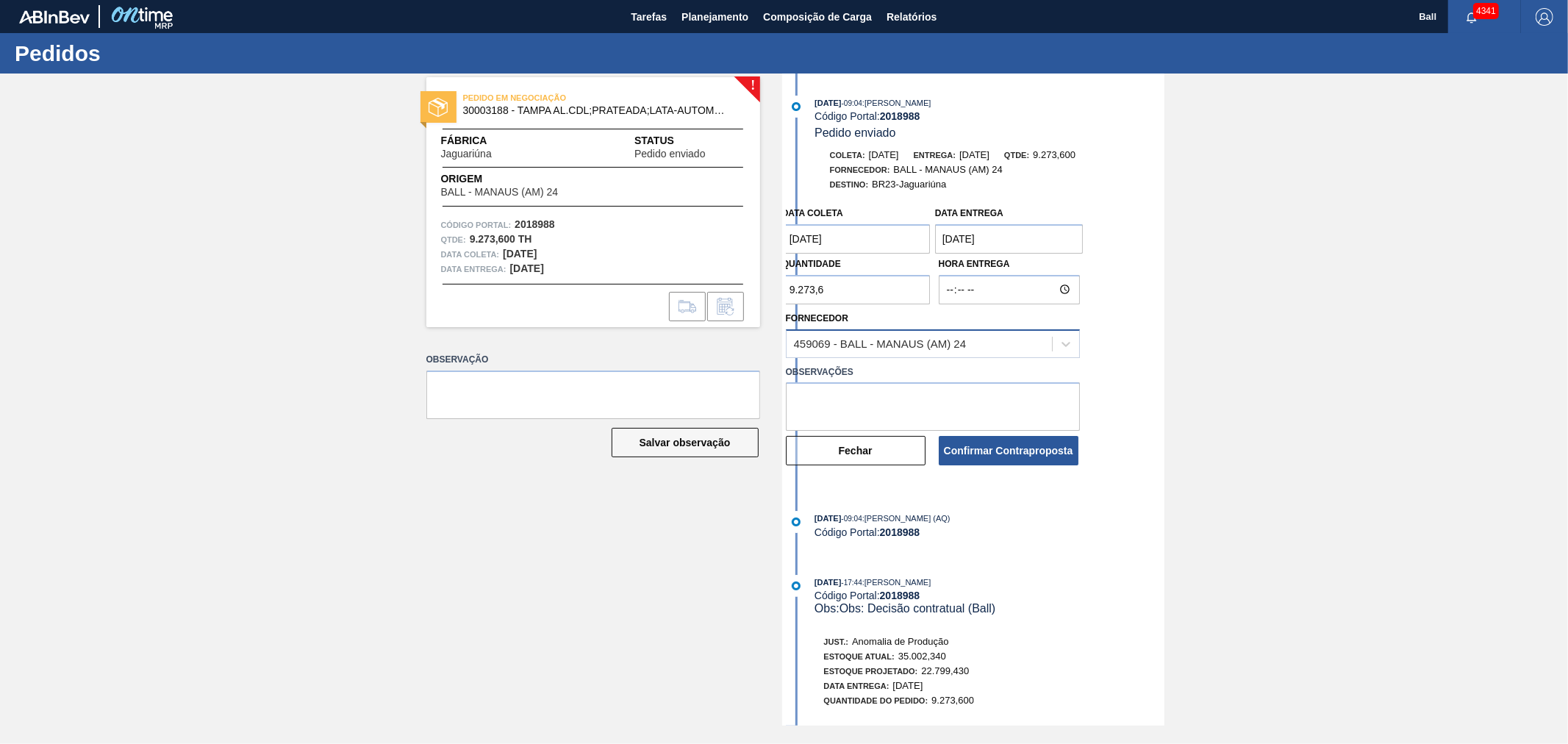
click at [847, 341] on div "459069 - BALL - MANAUS (AM) 24" at bounding box center [881, 343] width 173 height 13
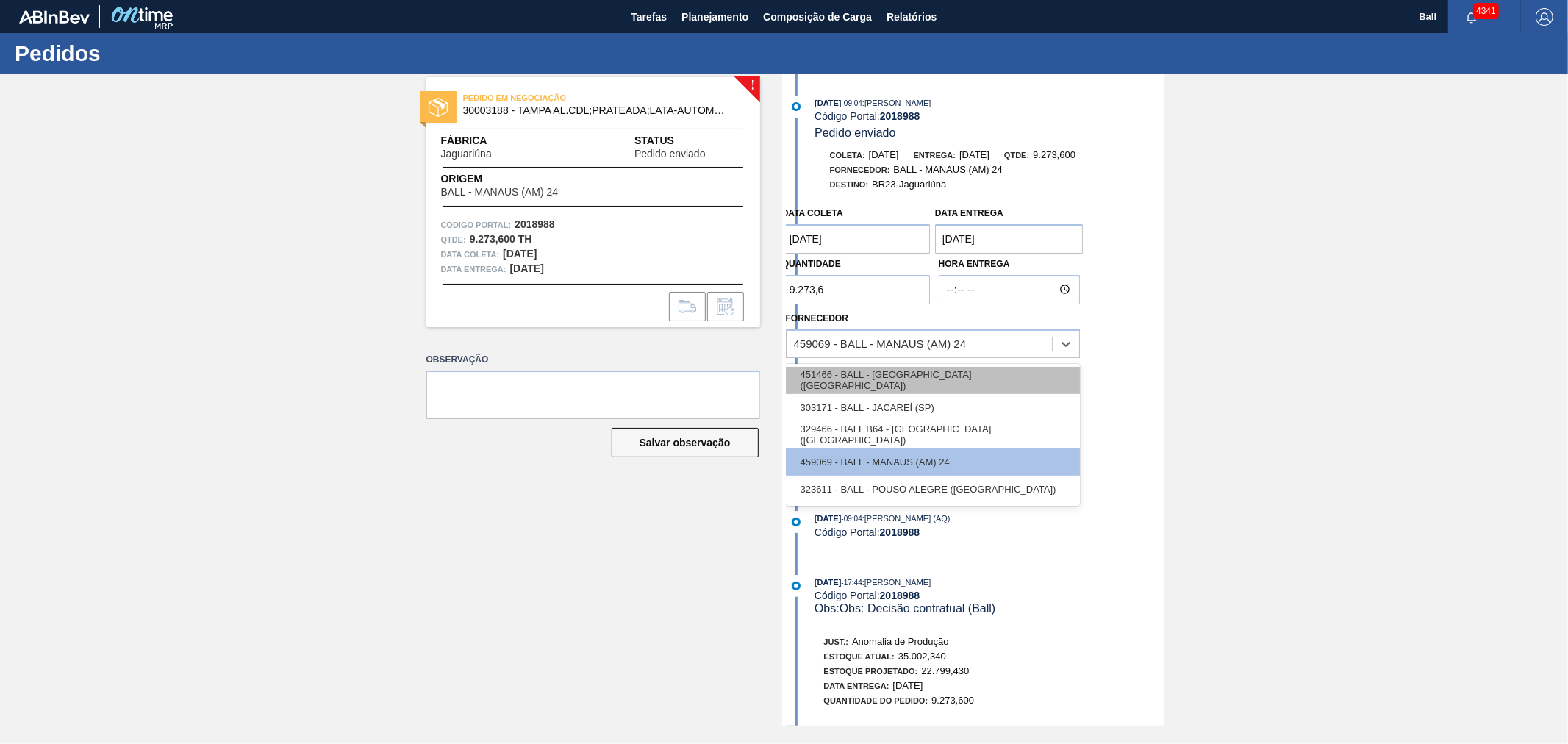
click at [849, 385] on div "451466 - BALL - [GEOGRAPHIC_DATA] ([GEOGRAPHIC_DATA])" at bounding box center [932, 380] width 294 height 27
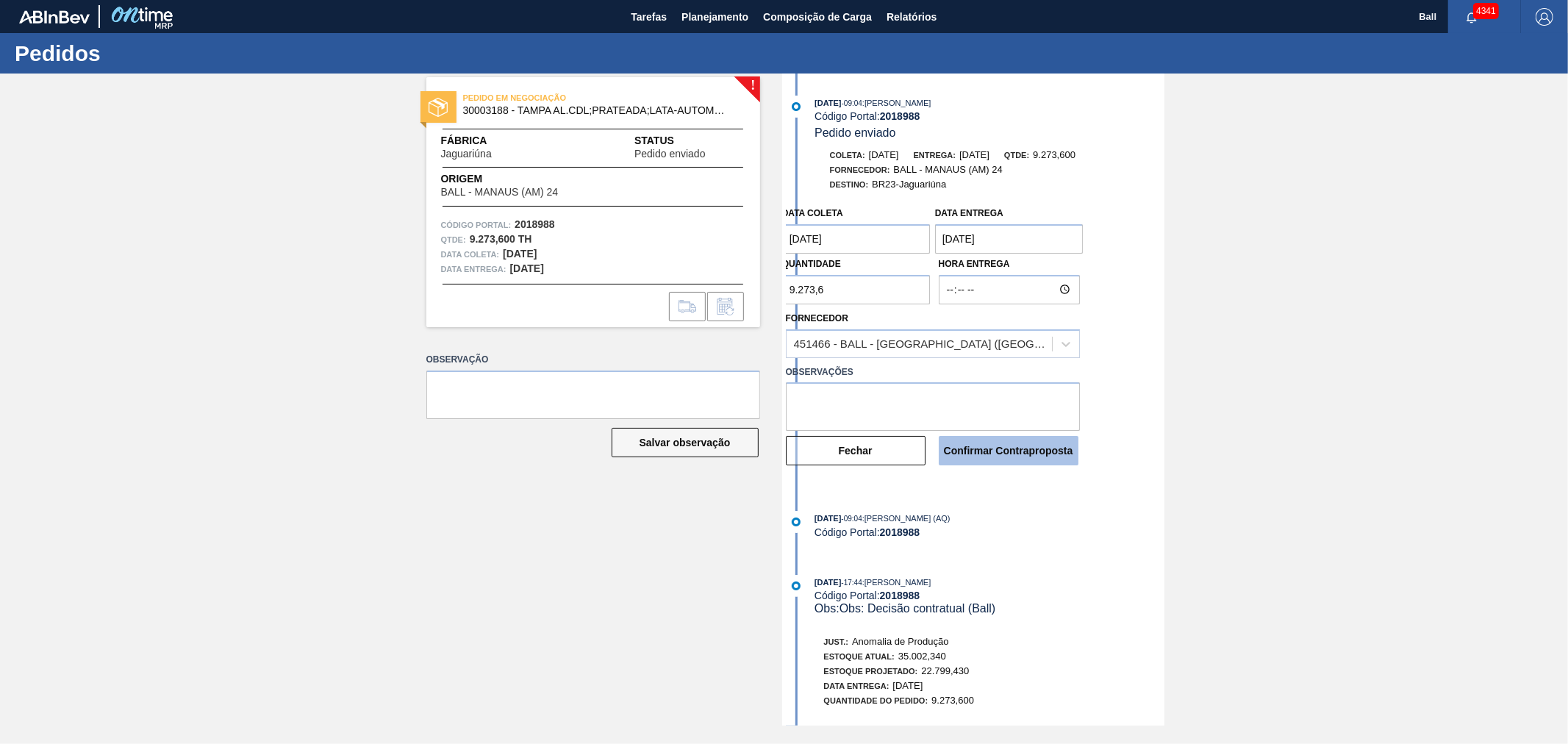
click at [1027, 457] on button "Confirmar Contraproposta" at bounding box center [1009, 450] width 140 height 29
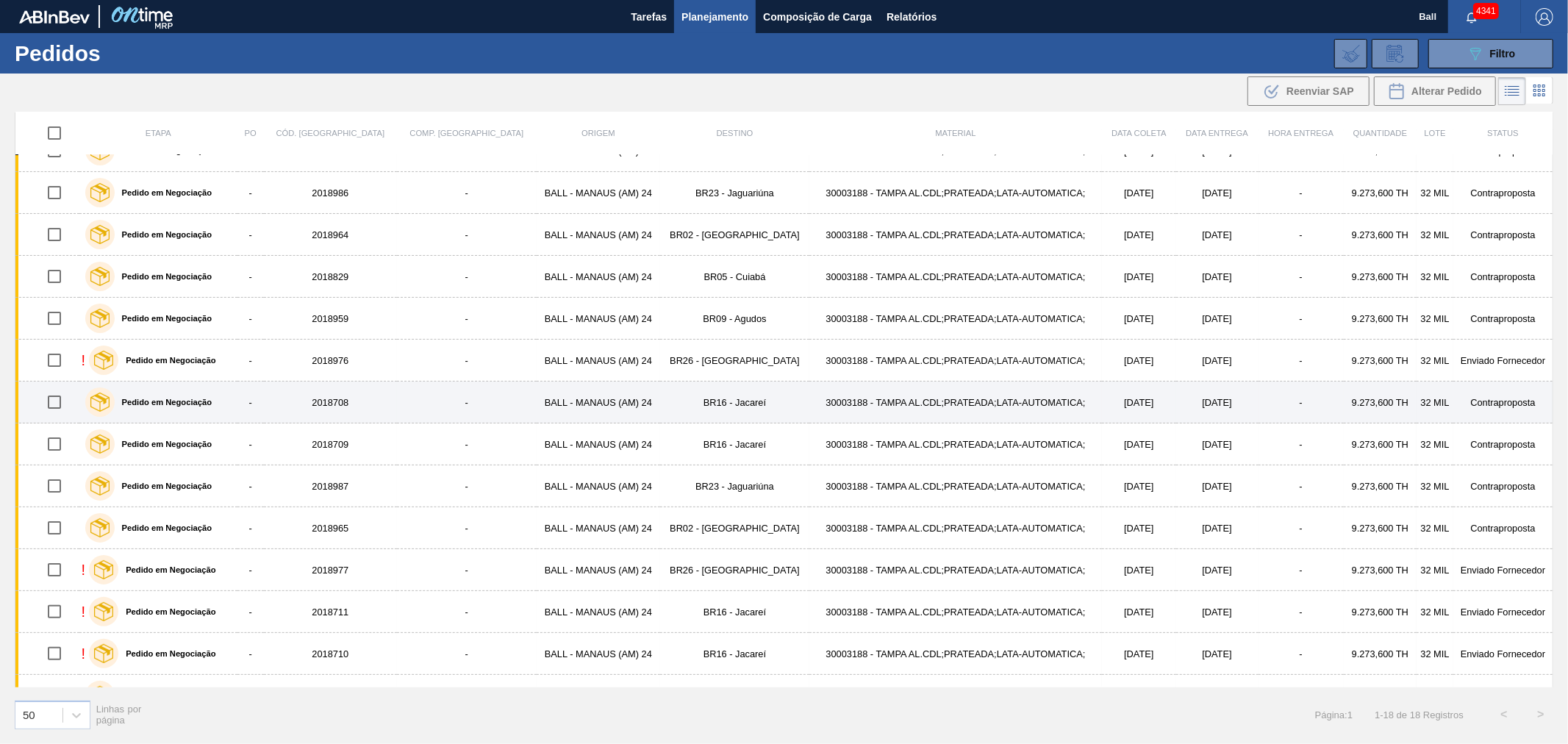
scroll to position [225, 0]
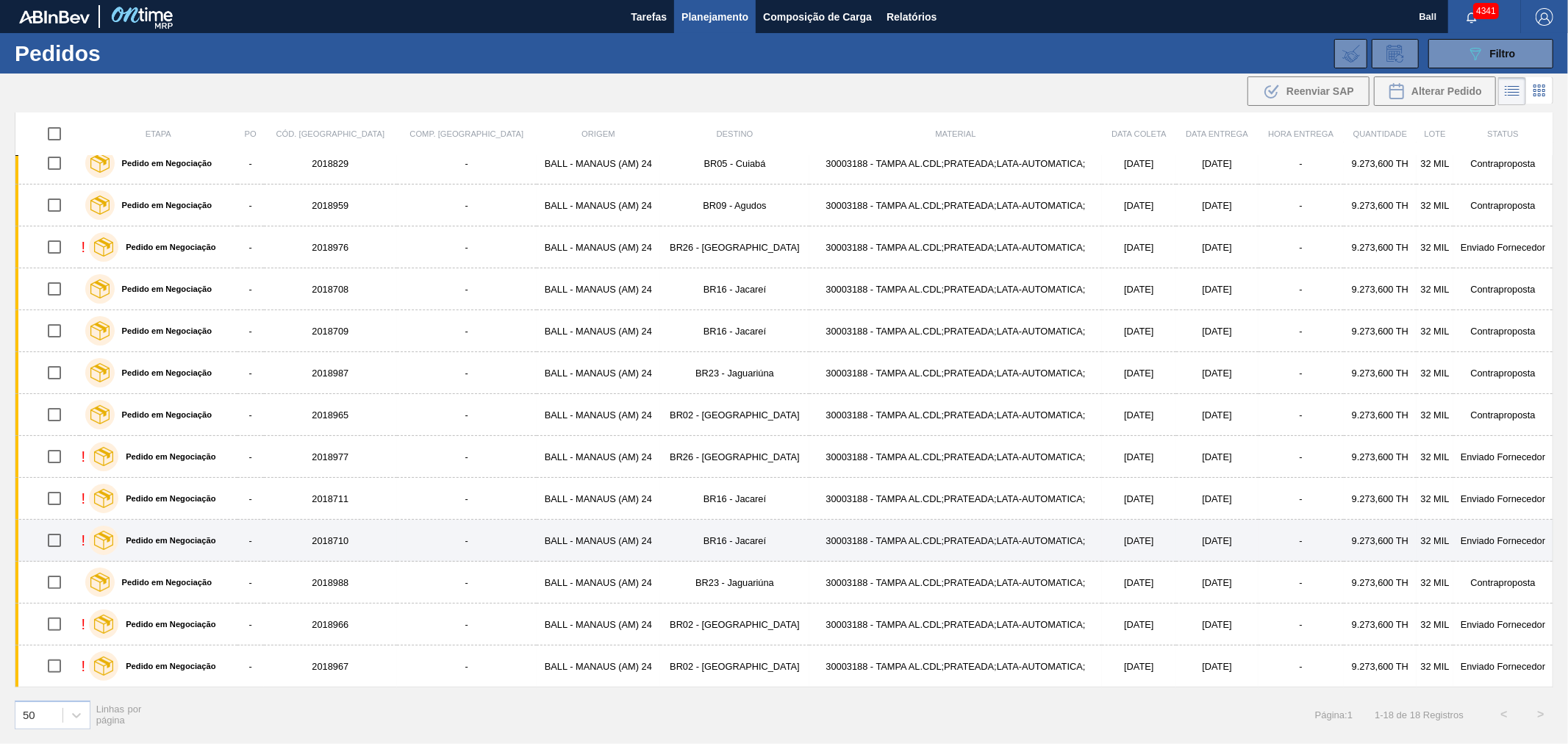
click at [660, 548] on td "BR16 - Jacareí" at bounding box center [735, 541] width 150 height 42
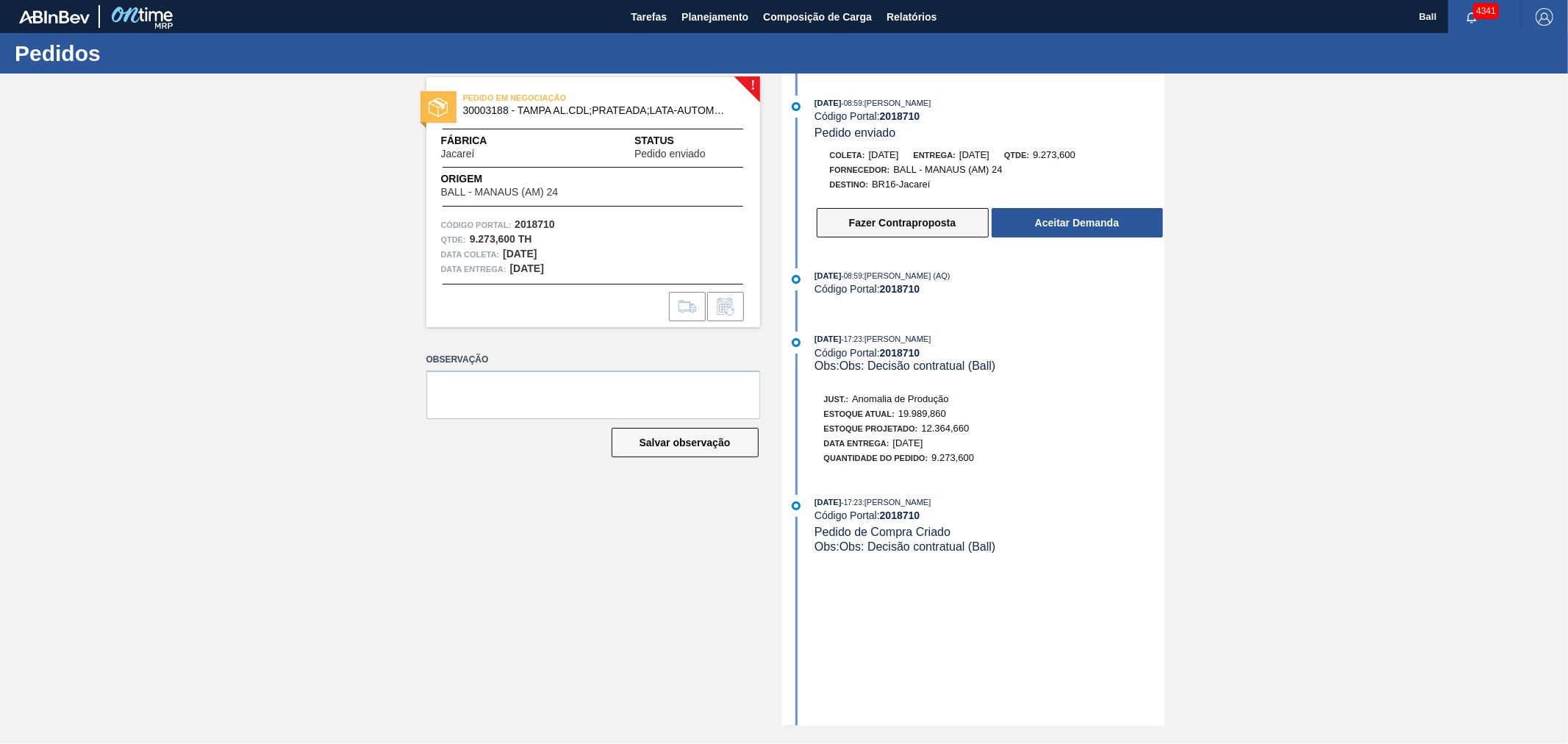
click at [851, 226] on button "Fazer Contraproposta" at bounding box center [902, 223] width 172 height 29
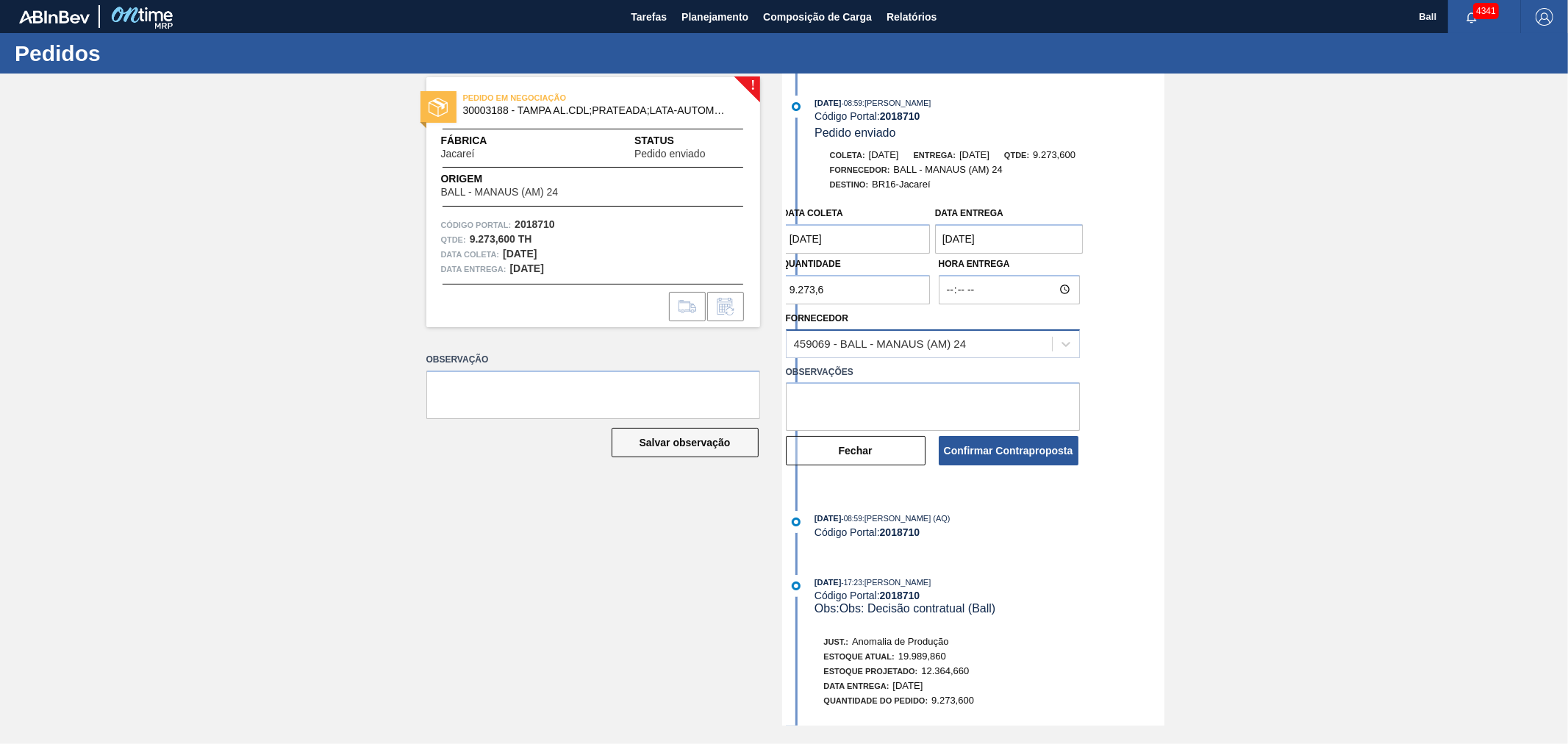
click at [819, 343] on div "459069 - BALL - MANAUS (AM) 24" at bounding box center [881, 343] width 173 height 13
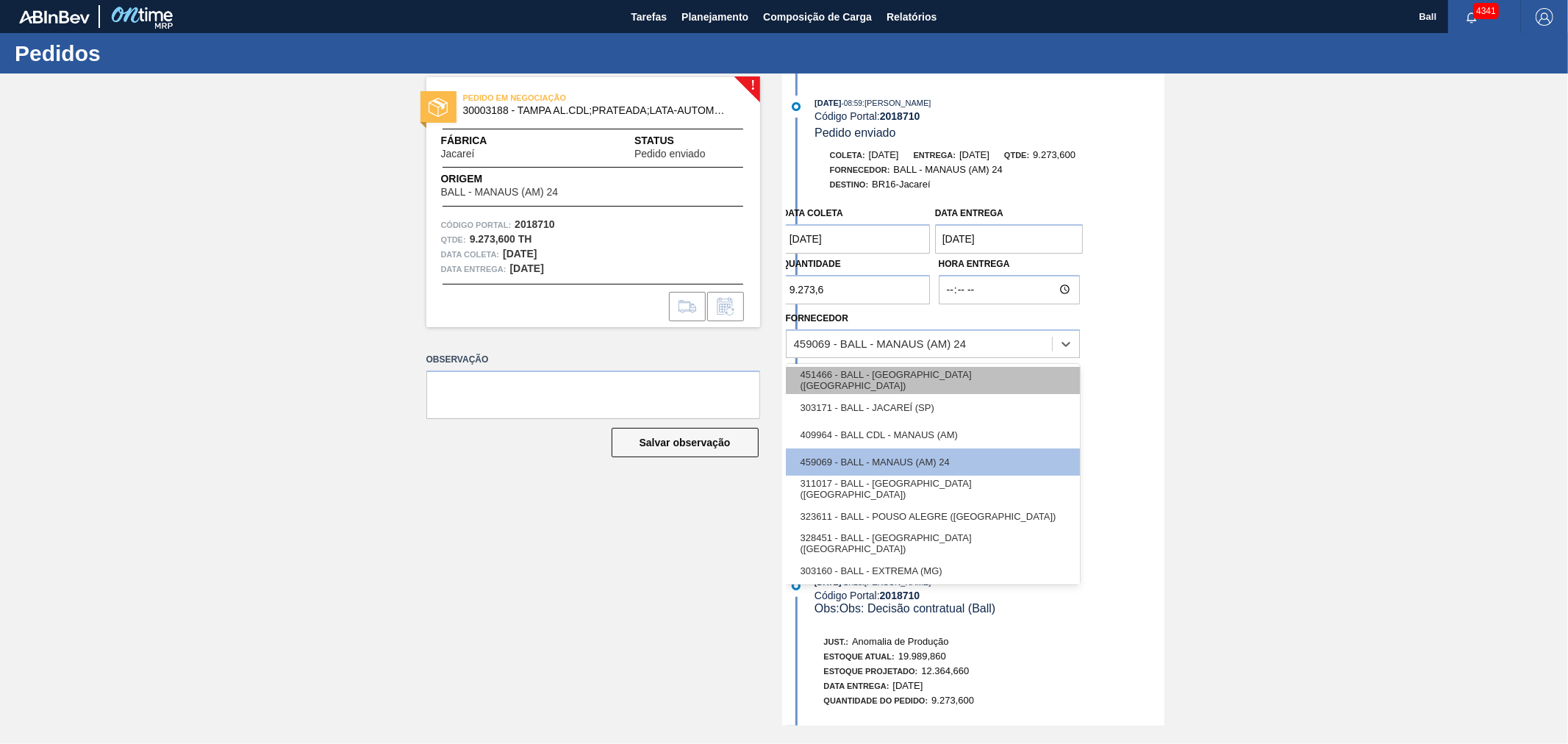
click at [842, 391] on div "451466 - BALL - [GEOGRAPHIC_DATA] ([GEOGRAPHIC_DATA])" at bounding box center [932, 380] width 294 height 27
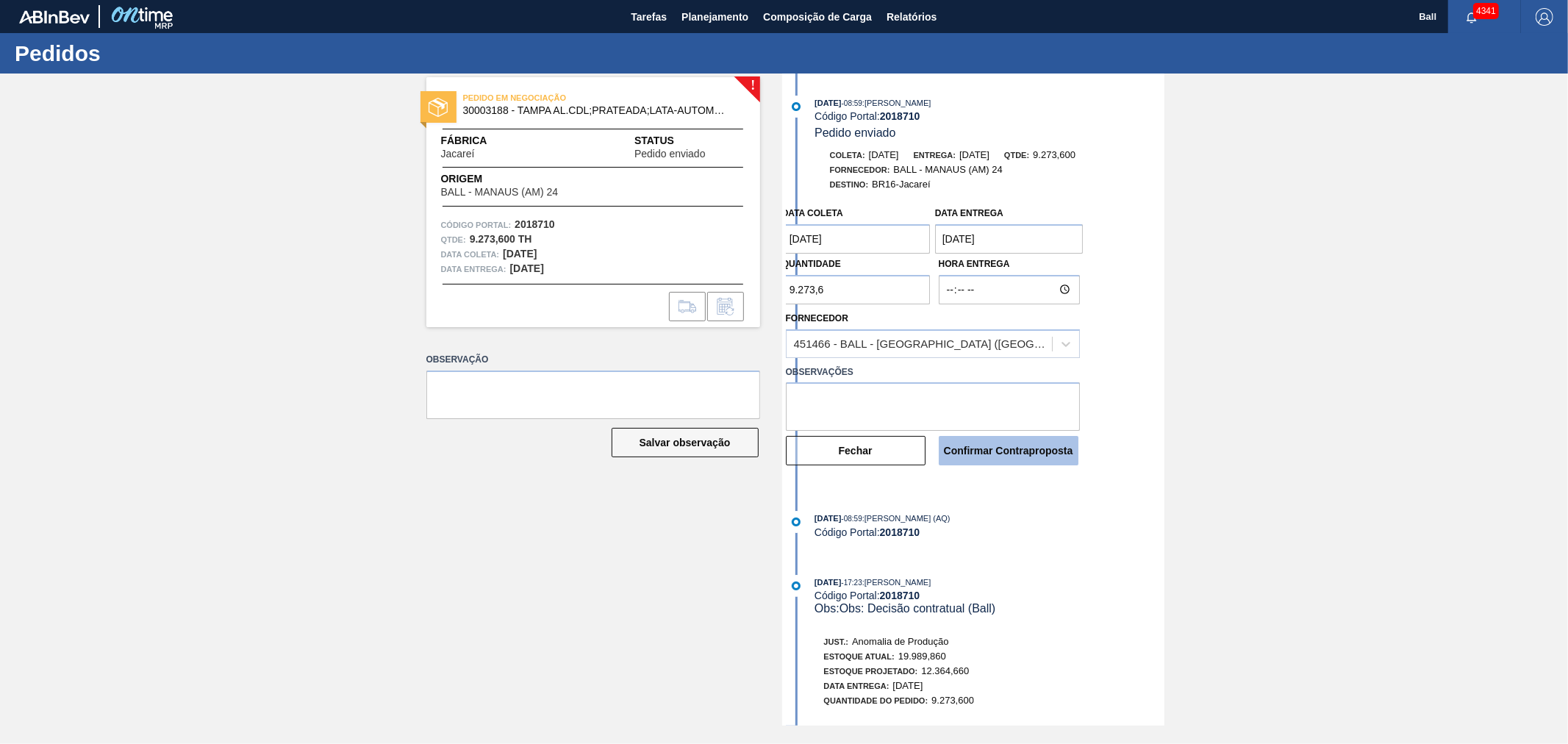
click at [1056, 447] on button "Confirmar Contraproposta" at bounding box center [1009, 450] width 140 height 29
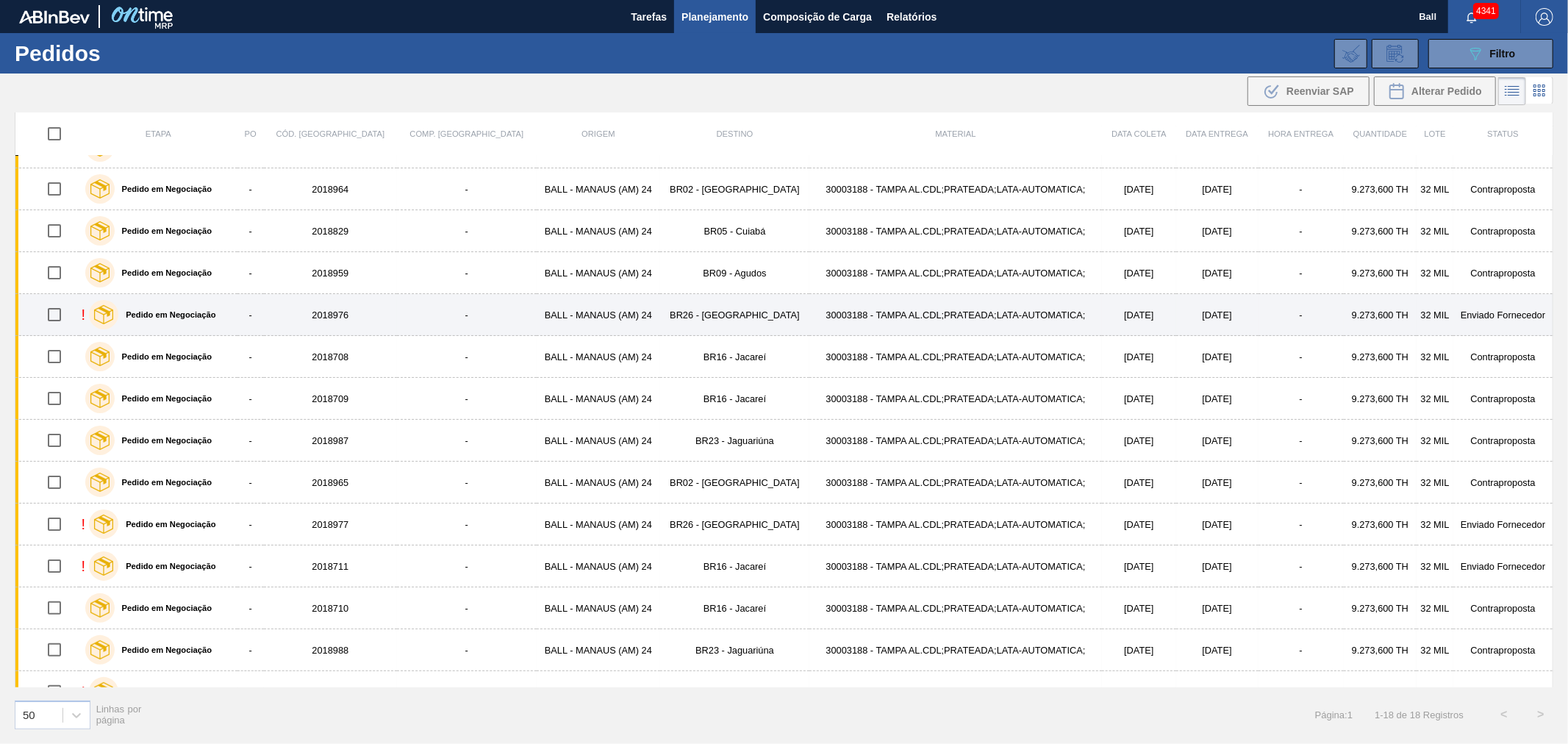
scroll to position [163, 0]
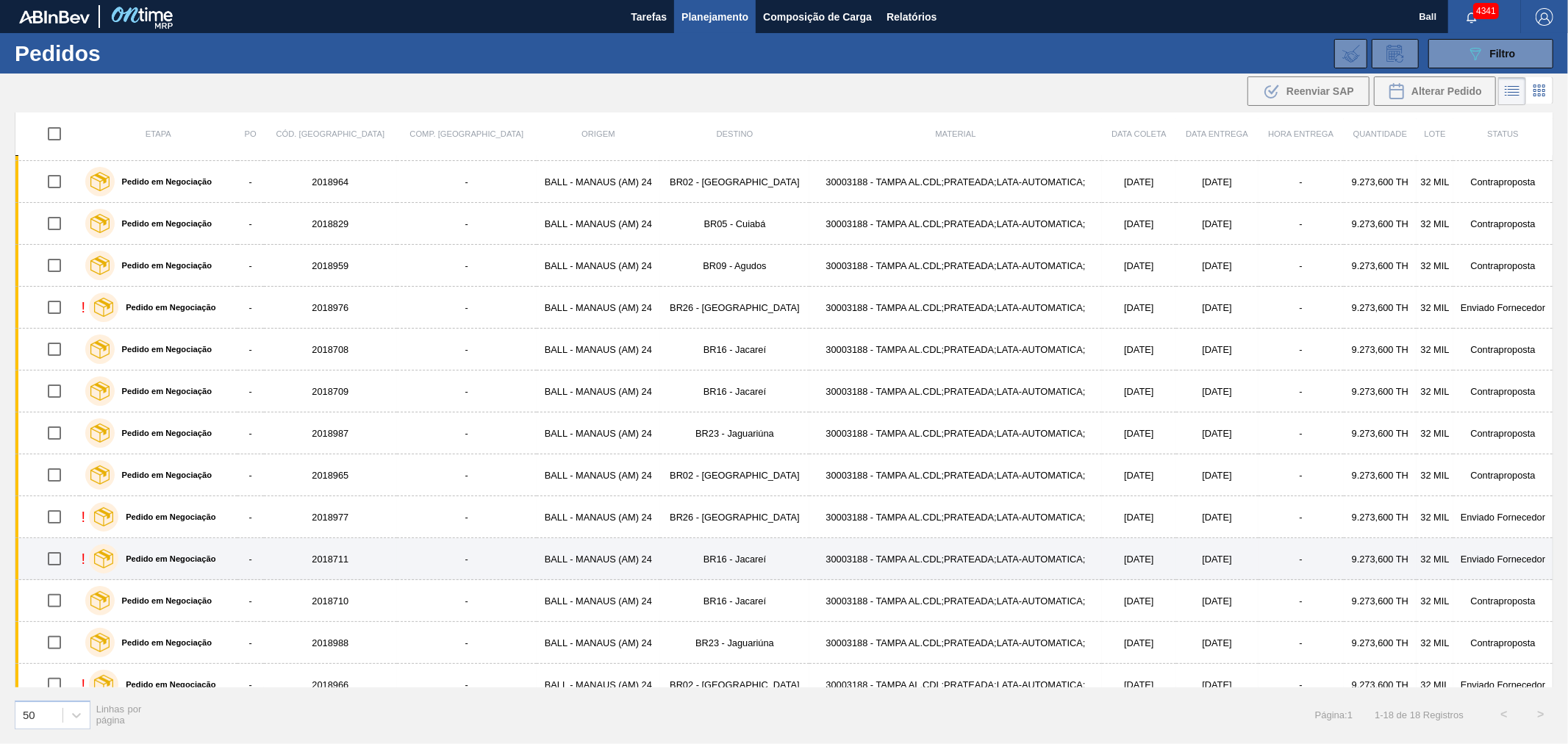
click at [537, 553] on td "BALL - MANAUS (AM) 24" at bounding box center [599, 559] width 124 height 42
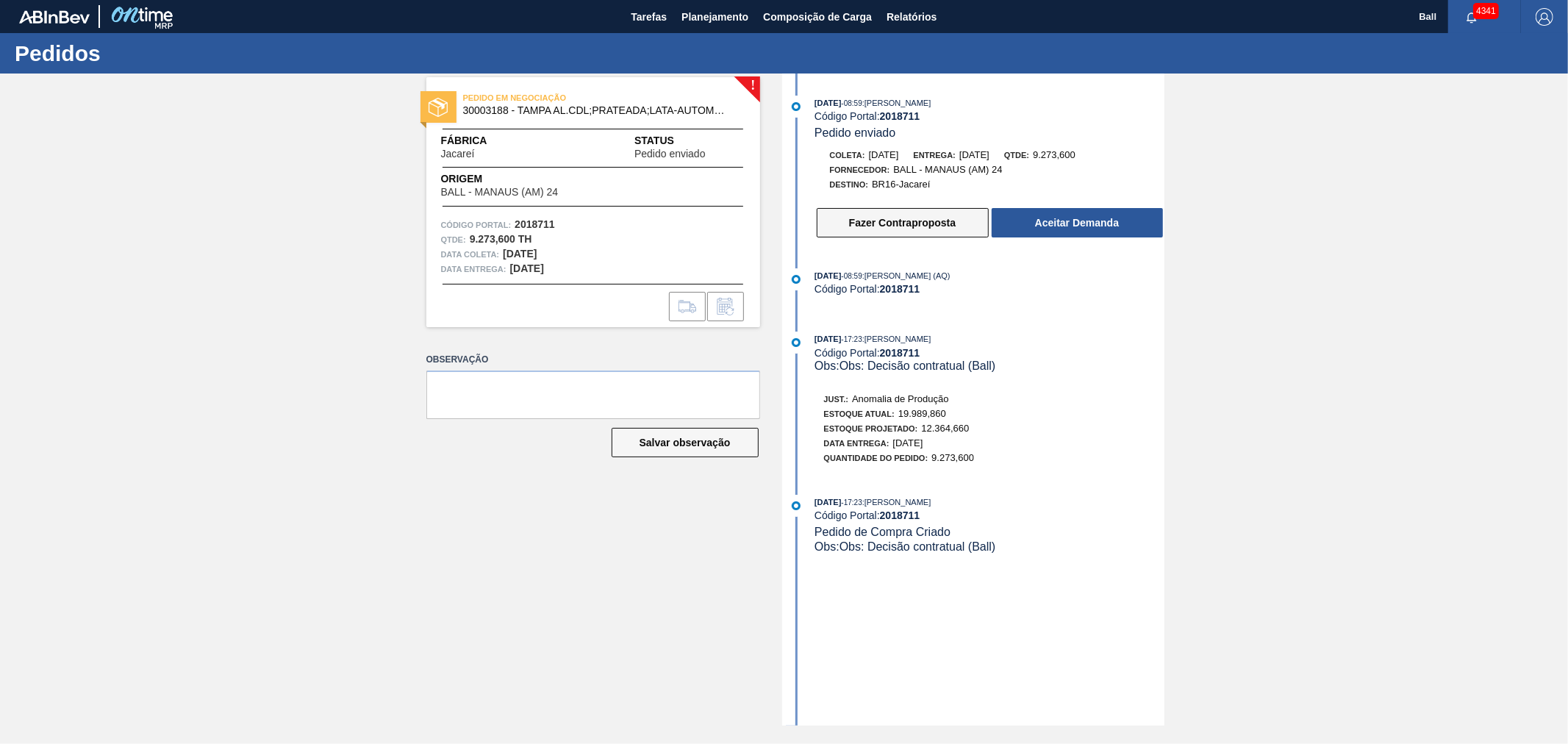
click at [861, 225] on button "Fazer Contraproposta" at bounding box center [902, 223] width 172 height 29
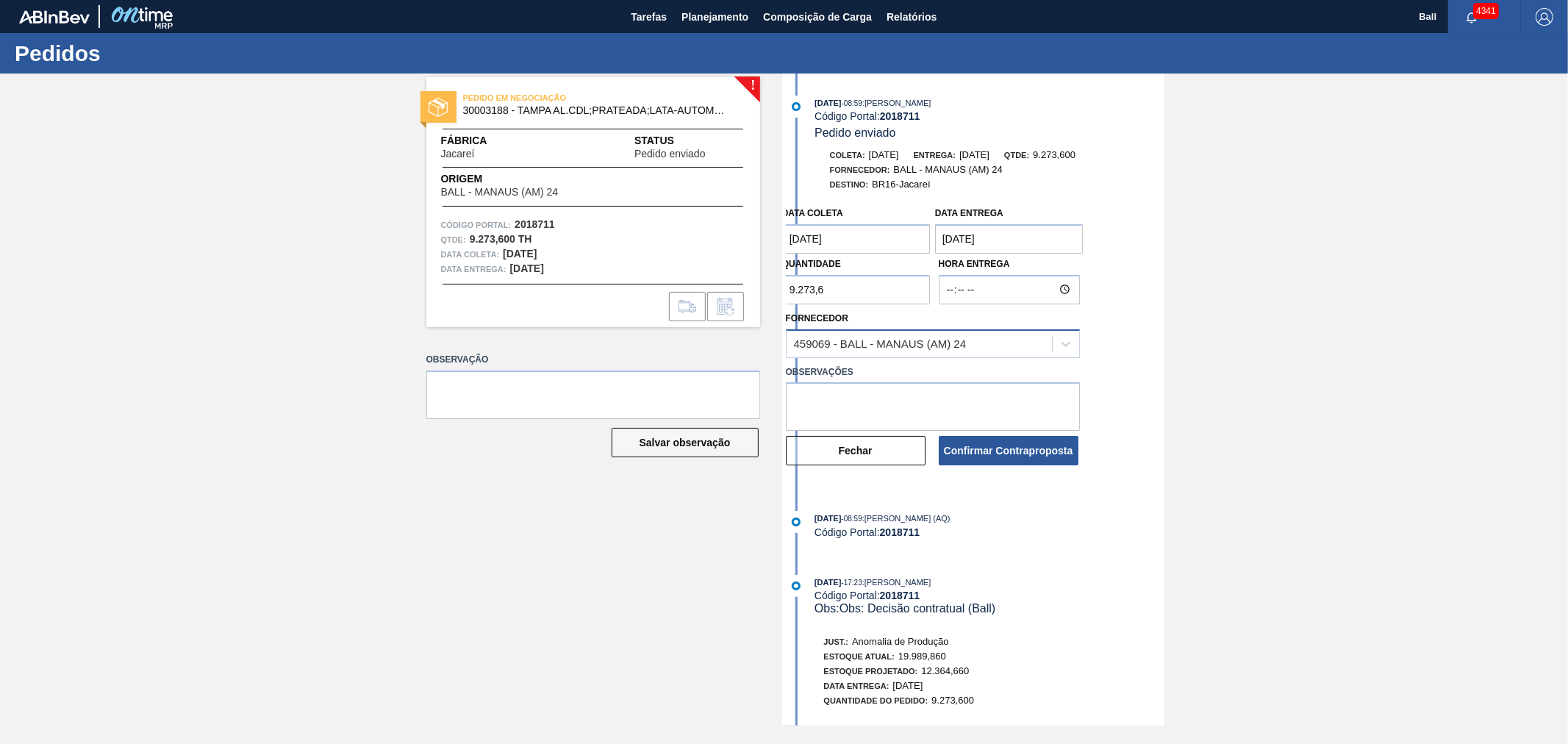
click at [828, 347] on div "459069 - BALL - MANAUS (AM) 24" at bounding box center [881, 343] width 173 height 13
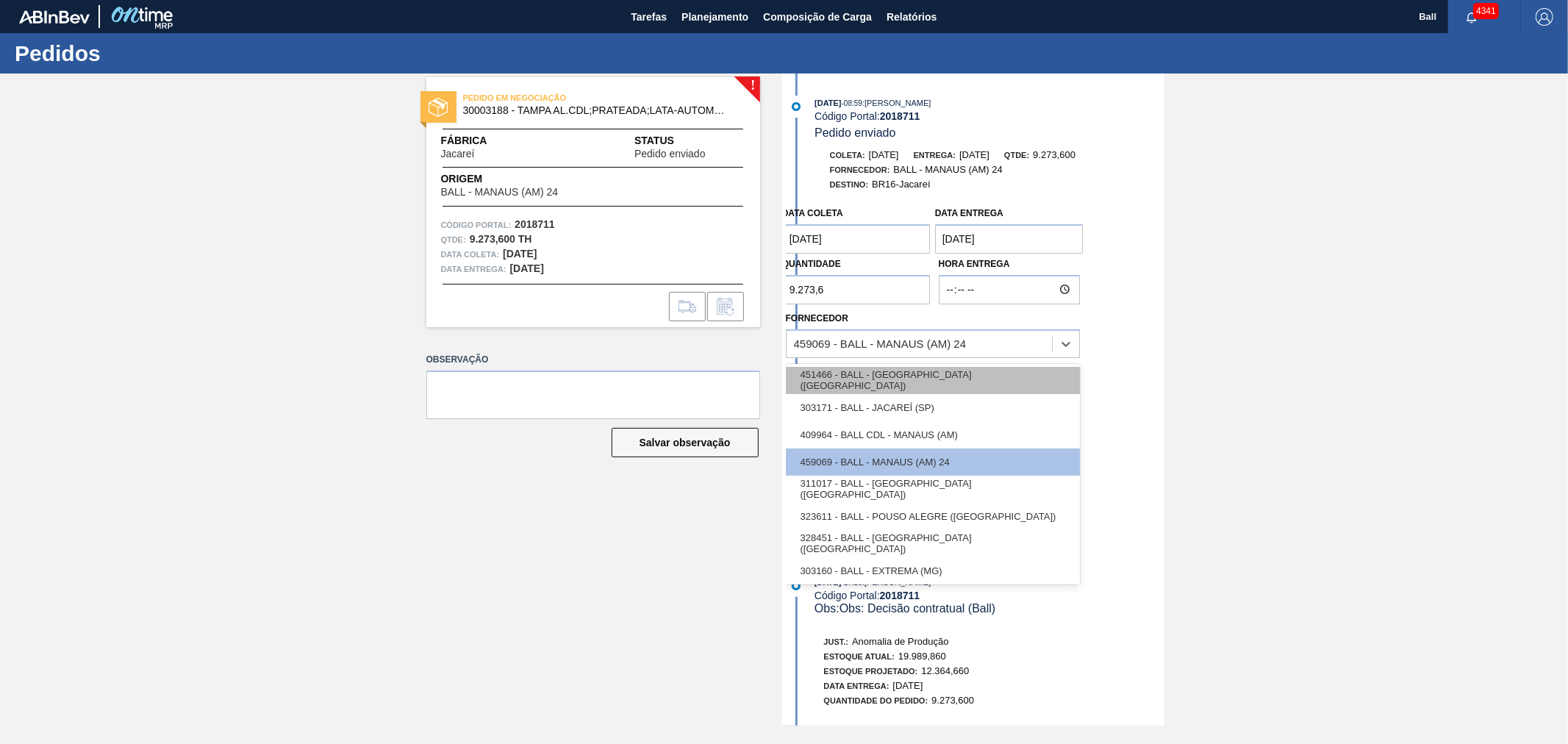
click at [821, 386] on div "451466 - BALL - [GEOGRAPHIC_DATA] ([GEOGRAPHIC_DATA])" at bounding box center [932, 380] width 294 height 27
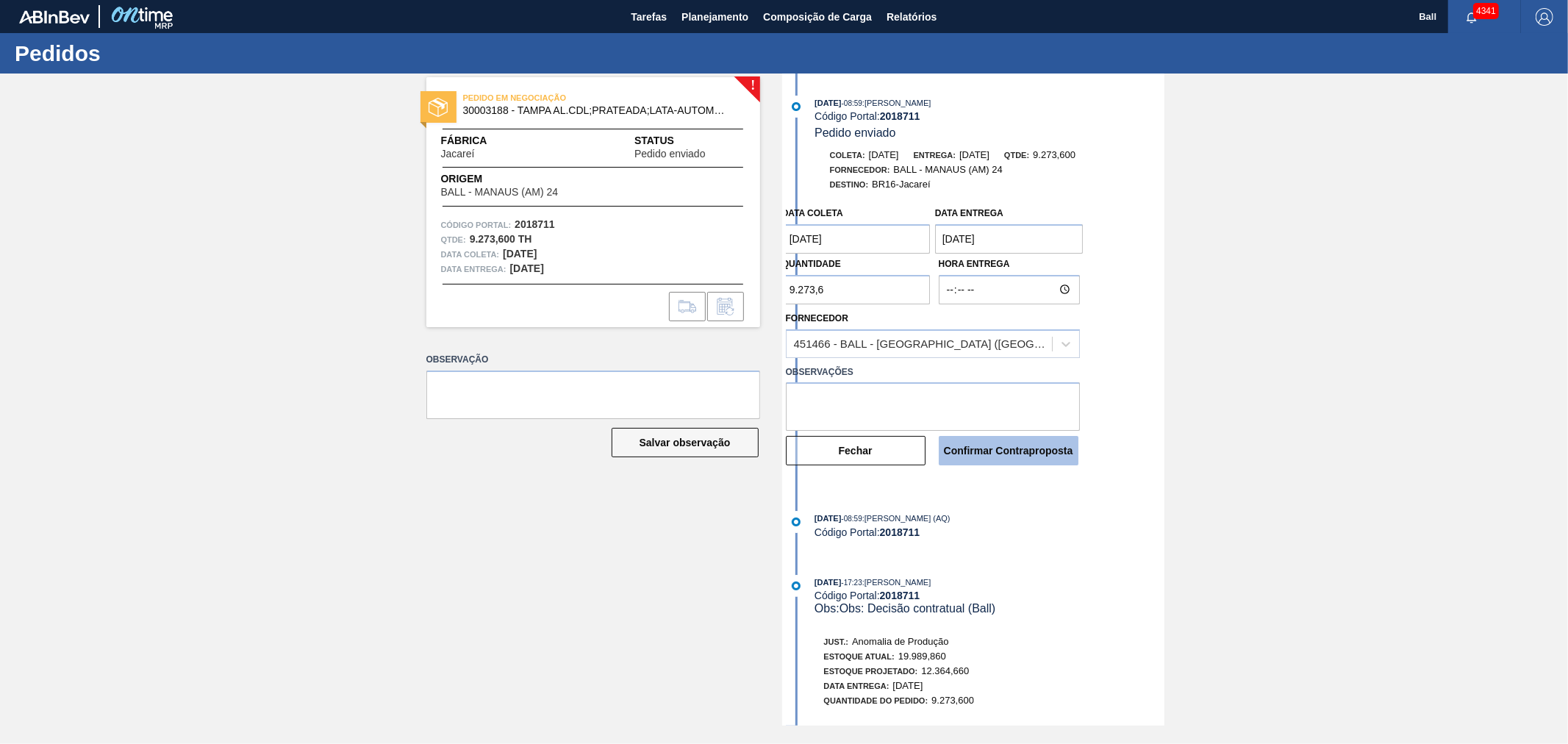
click at [993, 457] on button "Confirmar Contraproposta" at bounding box center [1009, 450] width 140 height 29
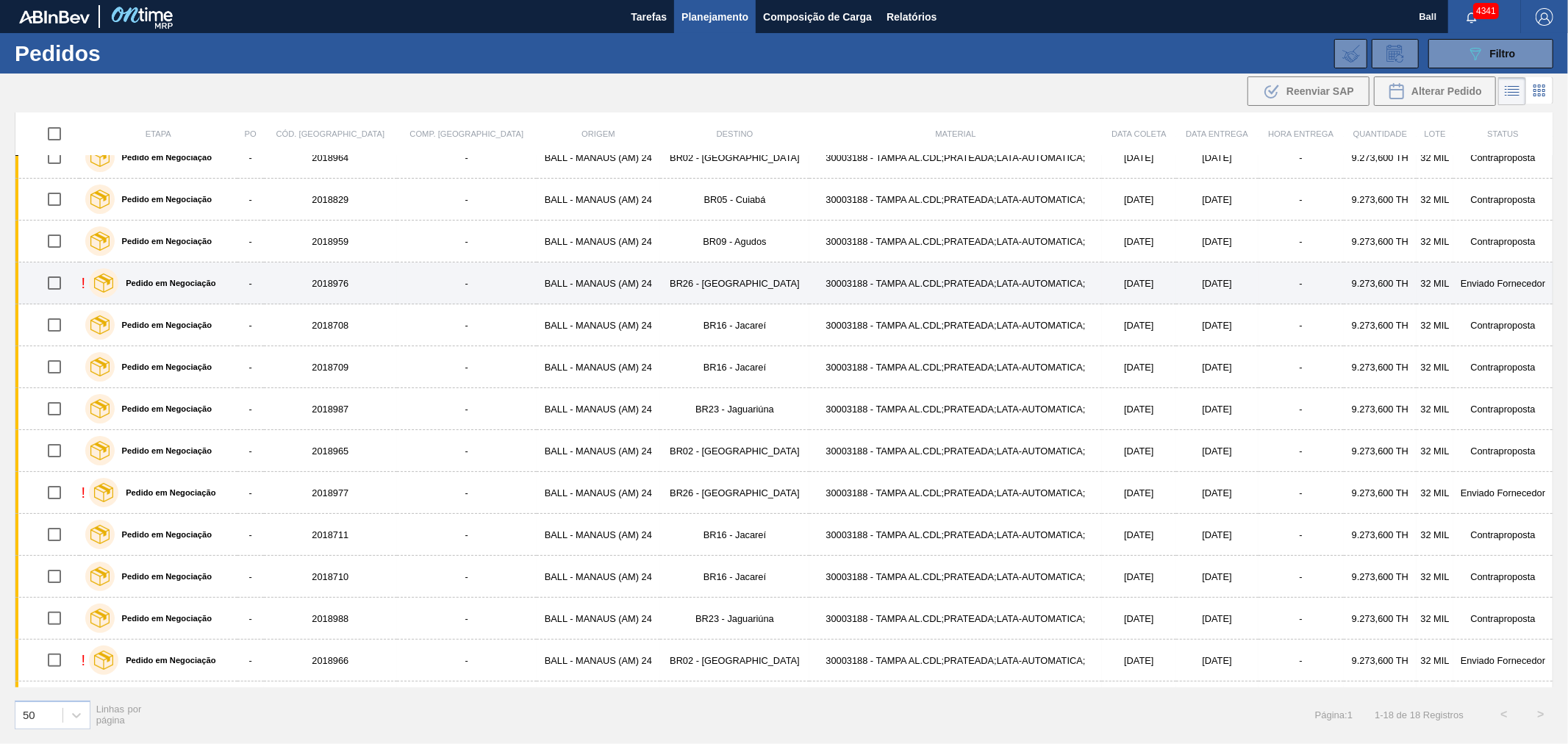
scroll to position [225, 0]
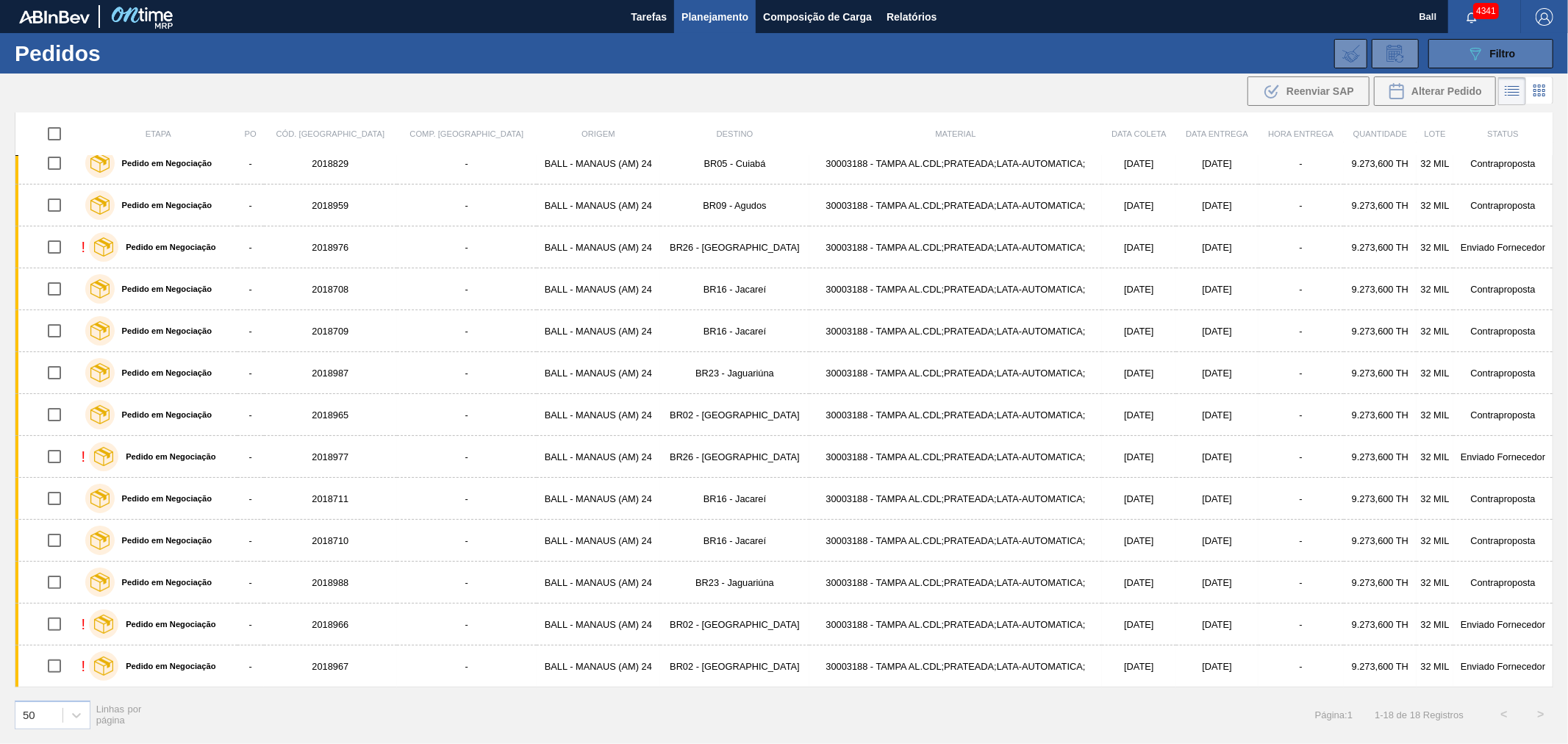
click at [1461, 50] on button "089F7B8B-B2A5-4AFE-B5C0-19BA573D28AC Filtro" at bounding box center [1490, 53] width 125 height 29
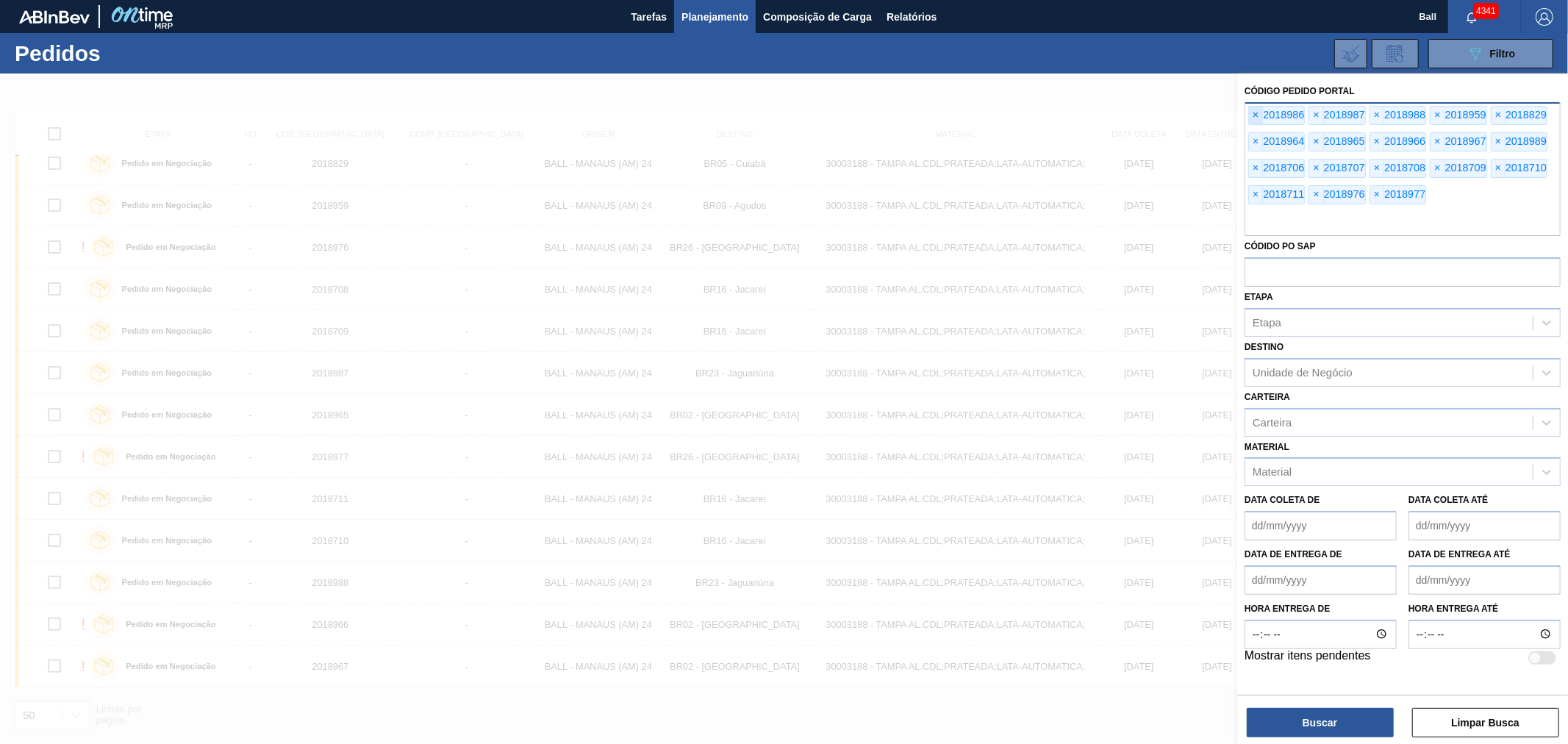
click at [1256, 114] on span "×" at bounding box center [1256, 116] width 14 height 18
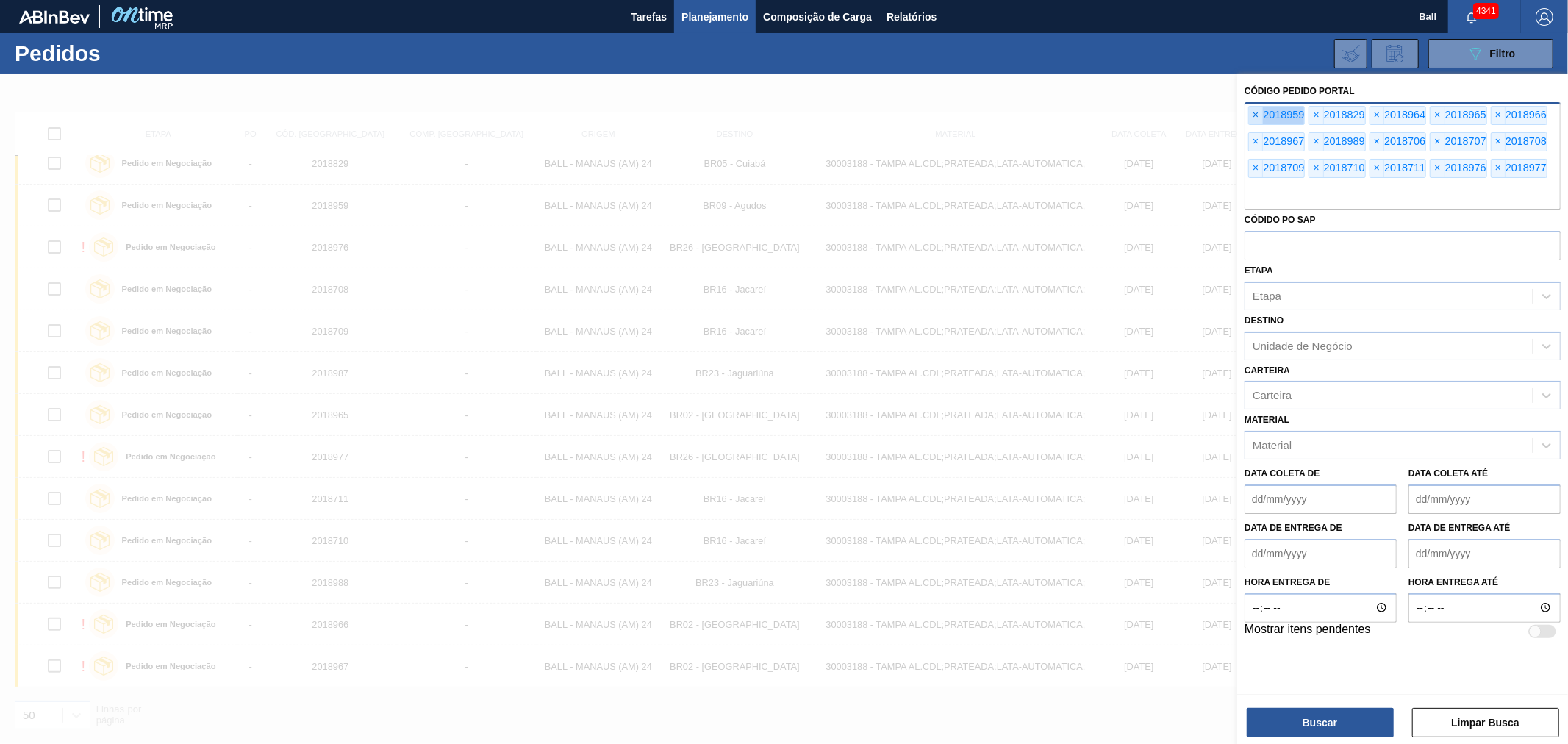
click at [1256, 114] on span "×" at bounding box center [1256, 116] width 14 height 18
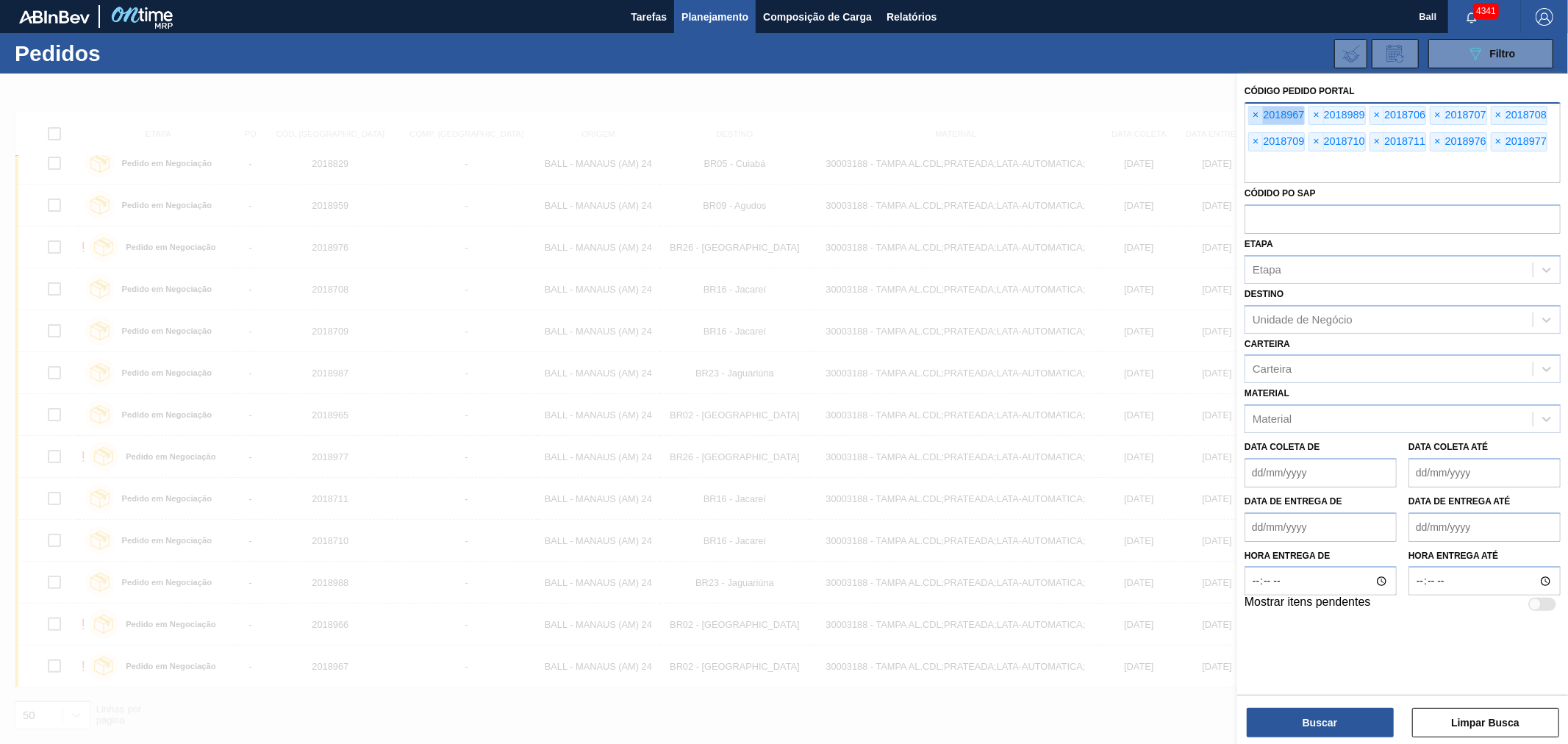
click at [1256, 114] on span "×" at bounding box center [1256, 116] width 14 height 18
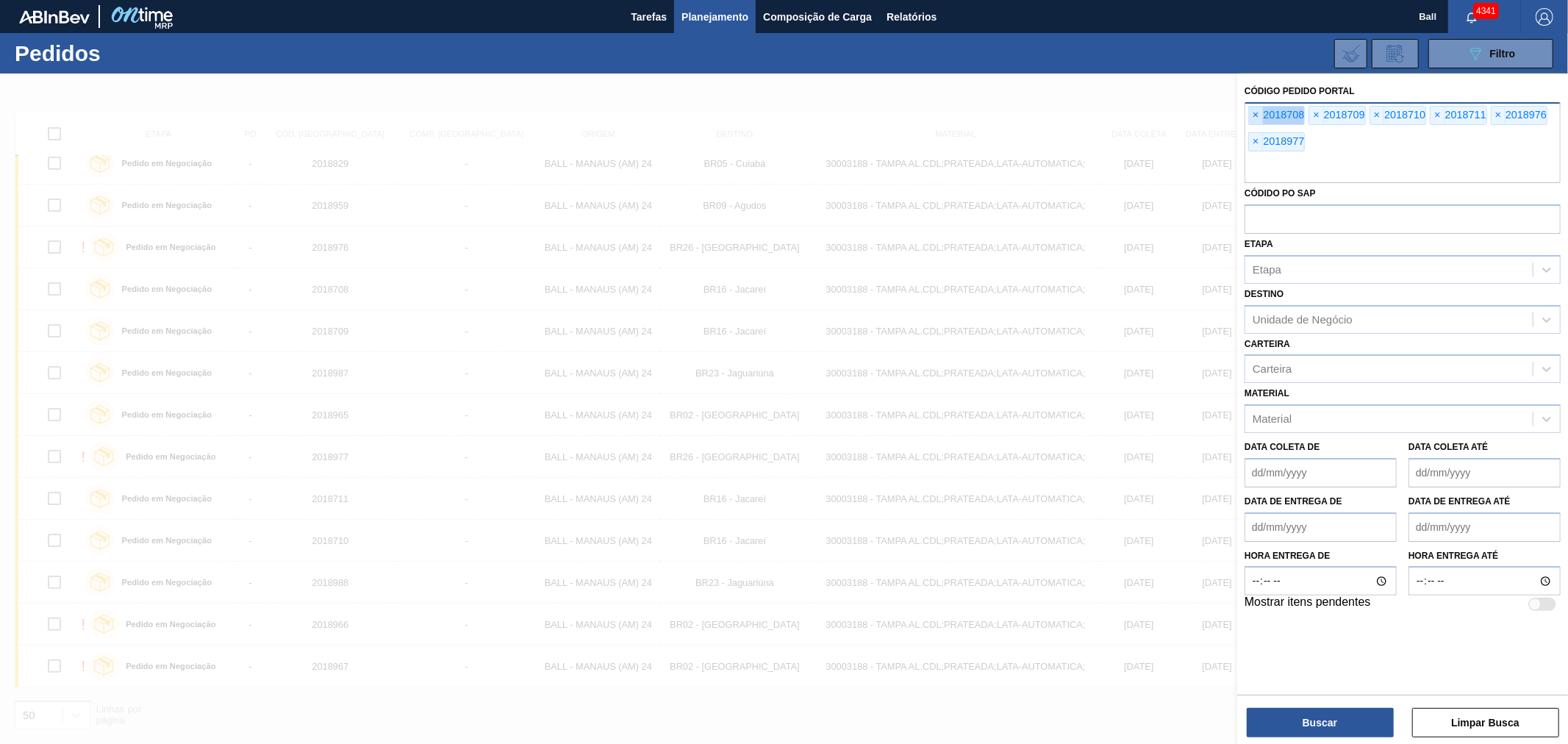
click at [1256, 114] on span "×" at bounding box center [1256, 116] width 14 height 18
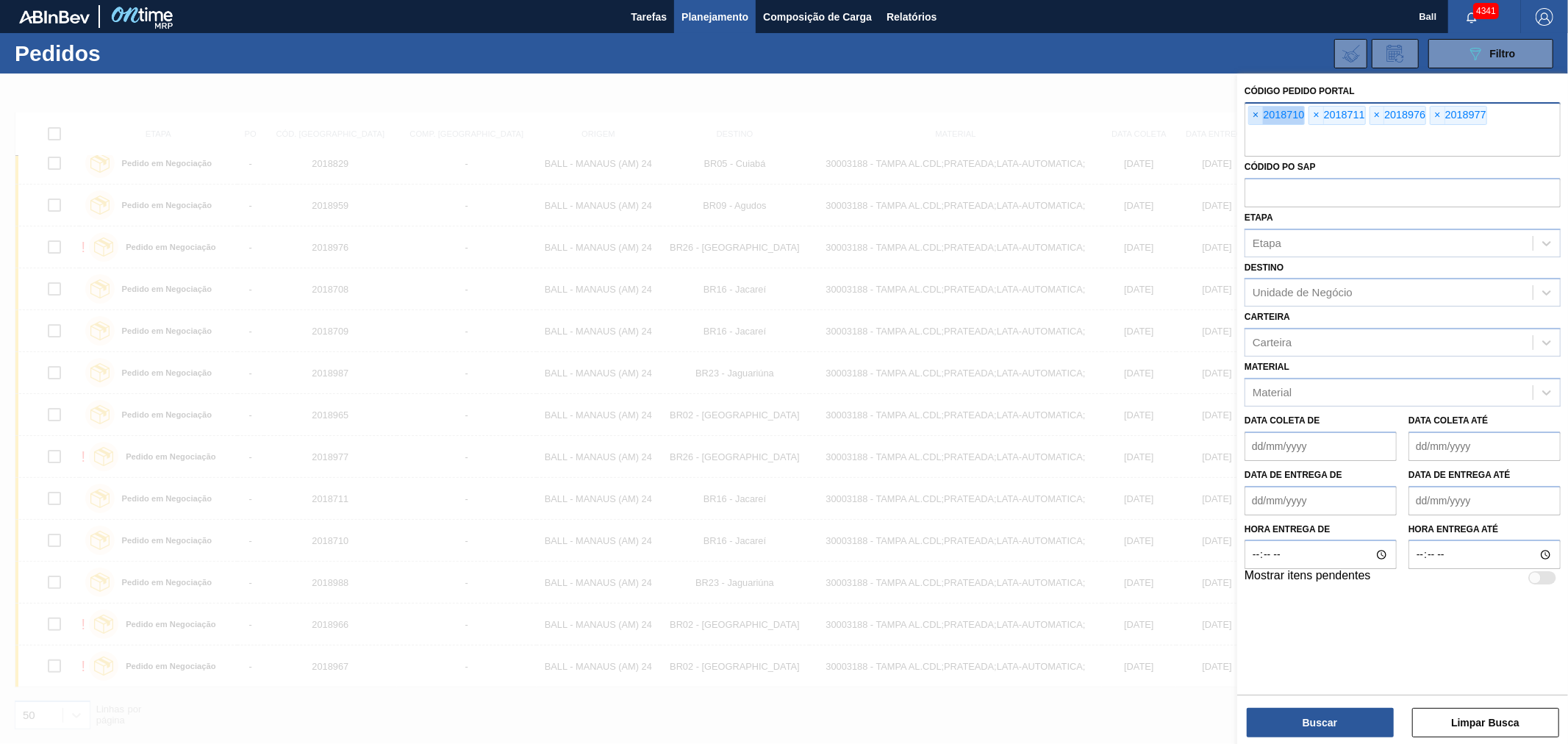
click at [1256, 114] on span "×" at bounding box center [1256, 116] width 14 height 18
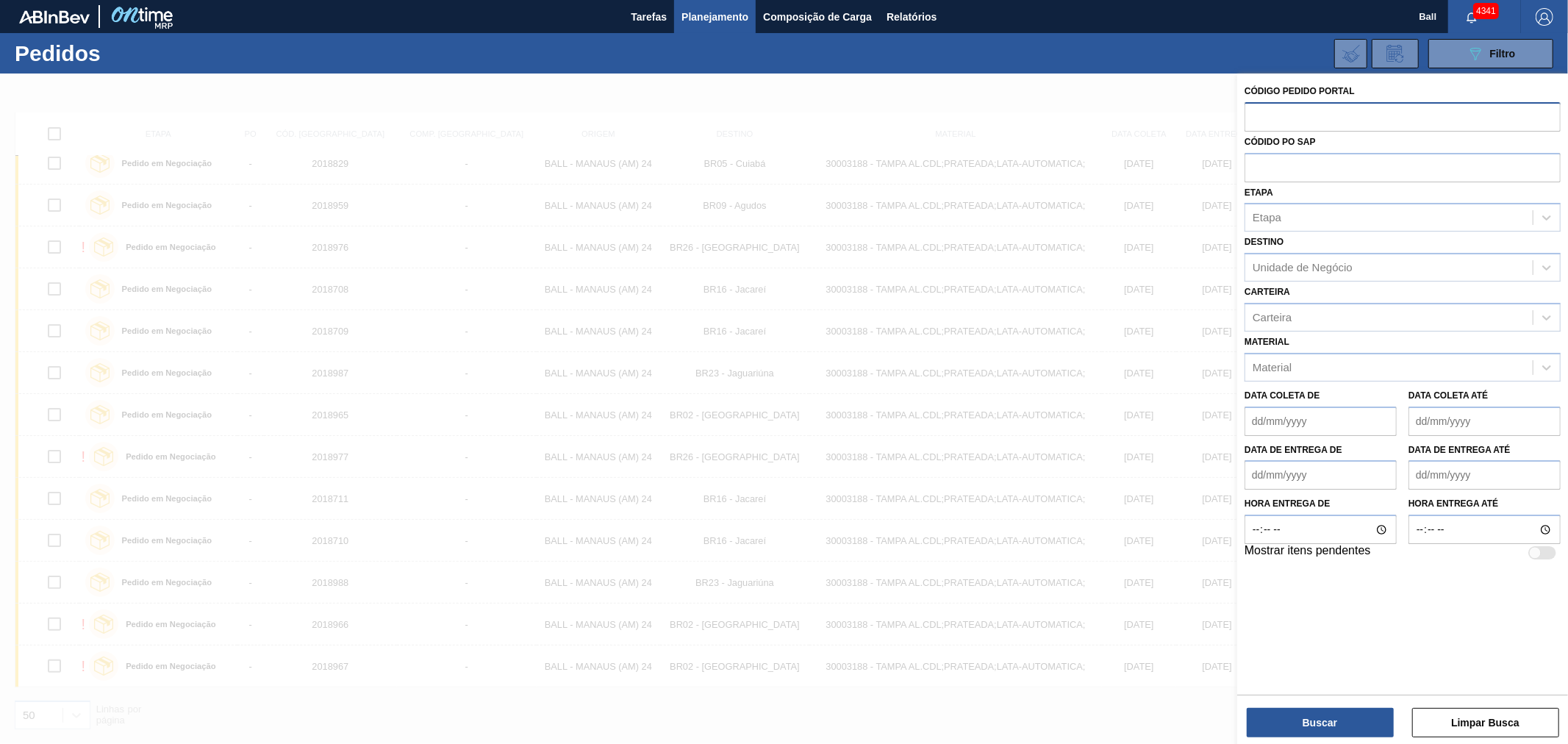
click at [1256, 114] on input "text" at bounding box center [1402, 116] width 316 height 28
paste input "2018959"
type input "2018959"
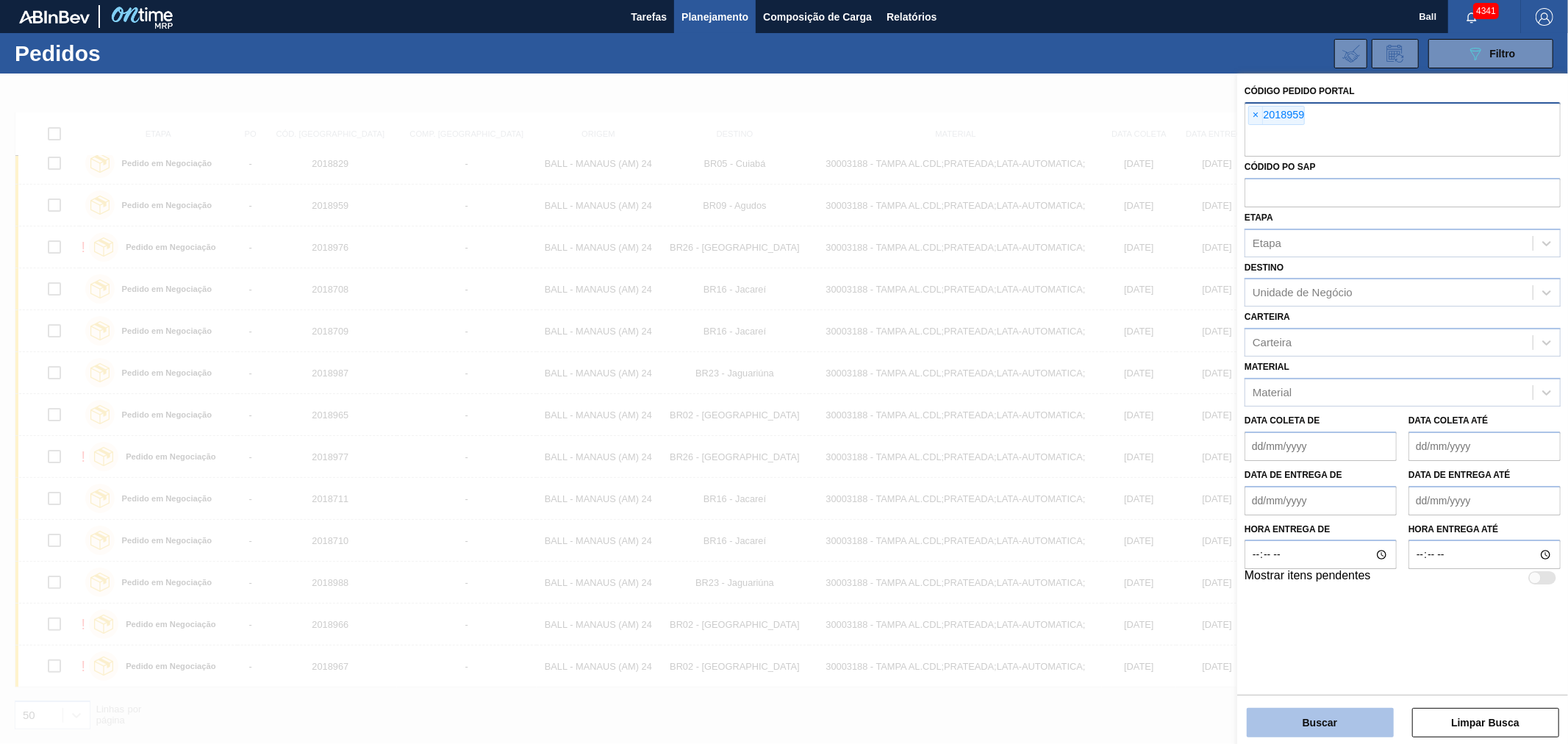
click at [1304, 730] on button "Buscar" at bounding box center [1320, 723] width 147 height 29
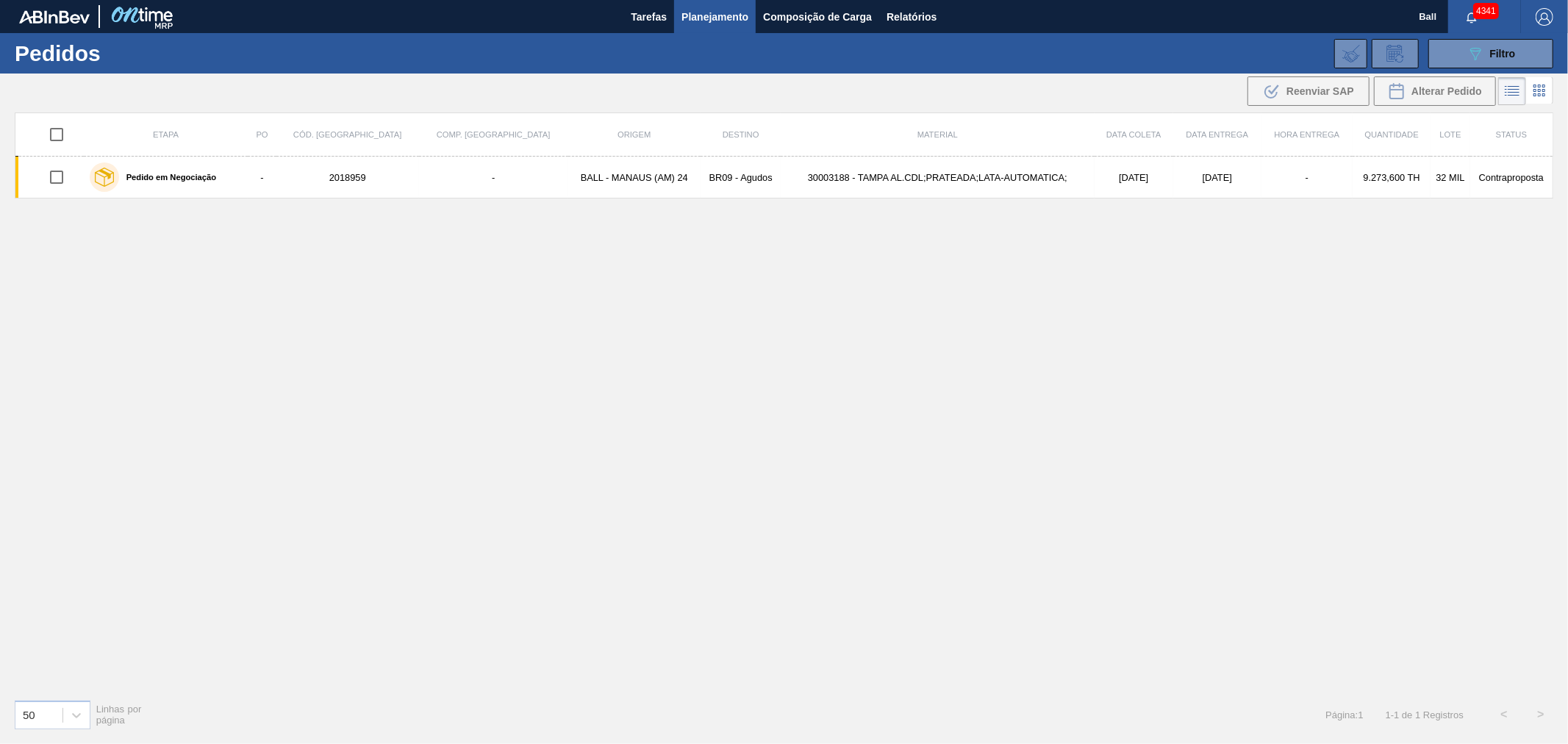
scroll to position [0, 0]
click at [893, 9] on span "Relatórios" at bounding box center [911, 17] width 50 height 18
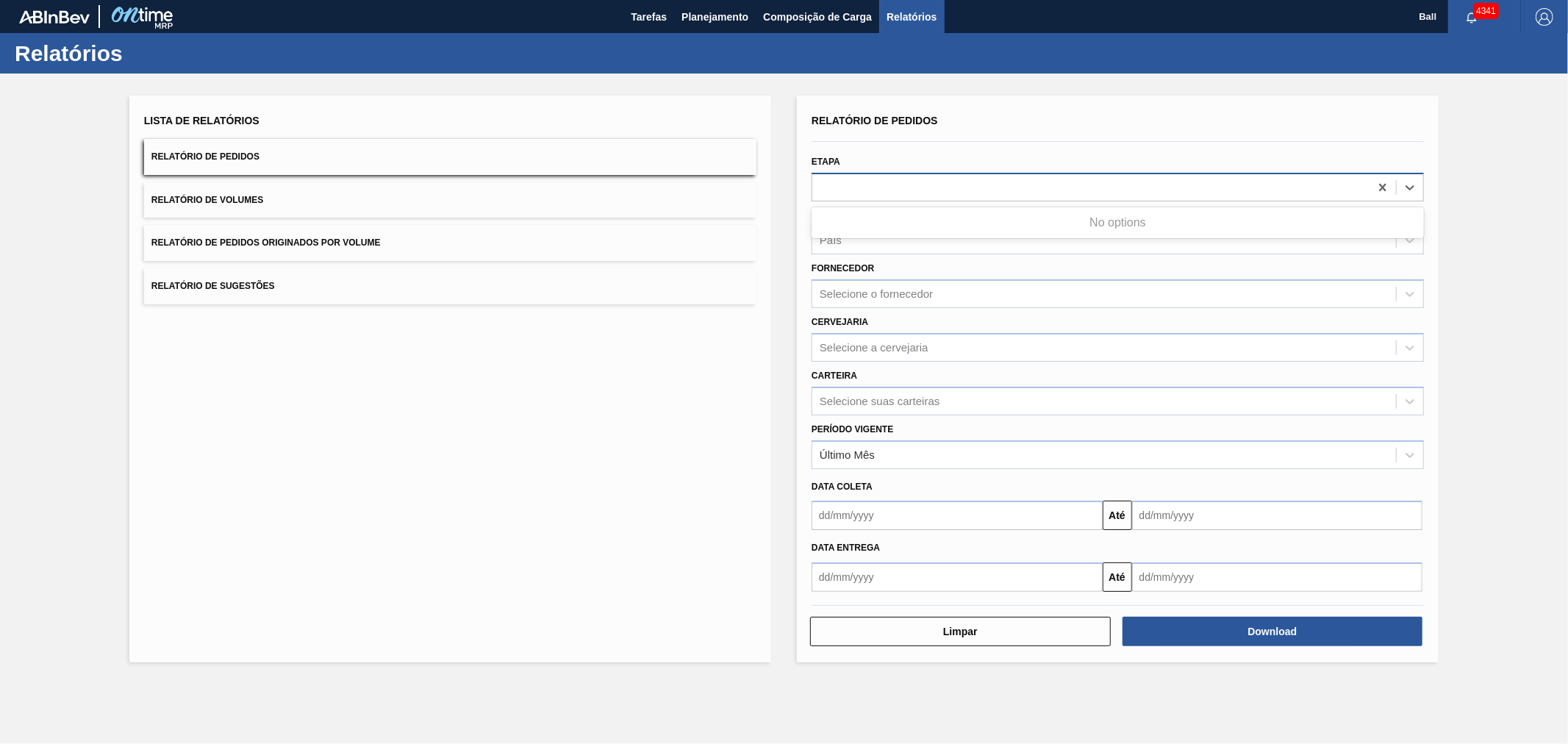
click at [858, 186] on div at bounding box center [1091, 187] width 557 height 21
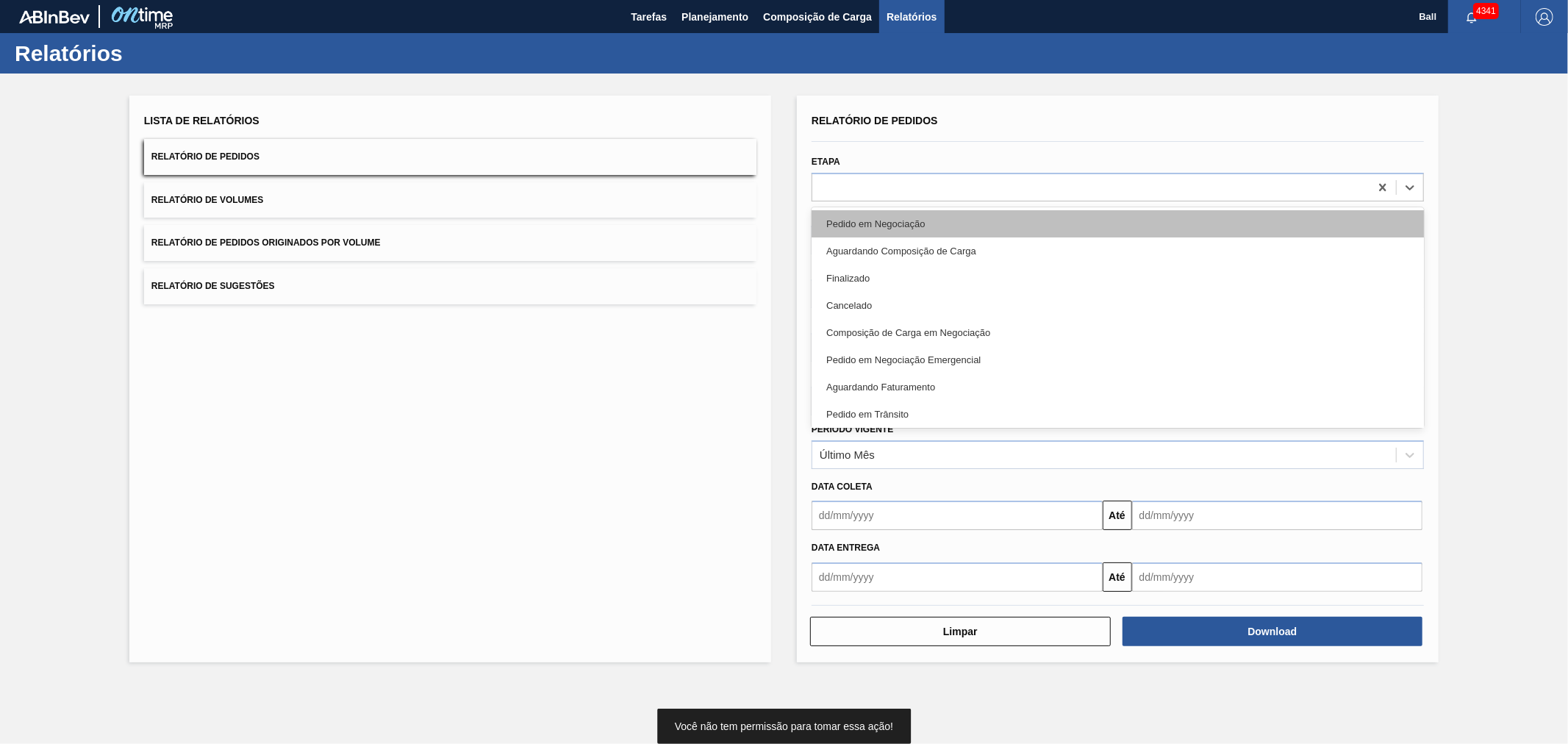
click at [854, 230] on div "Pedido em Negociação" at bounding box center [1118, 224] width 612 height 27
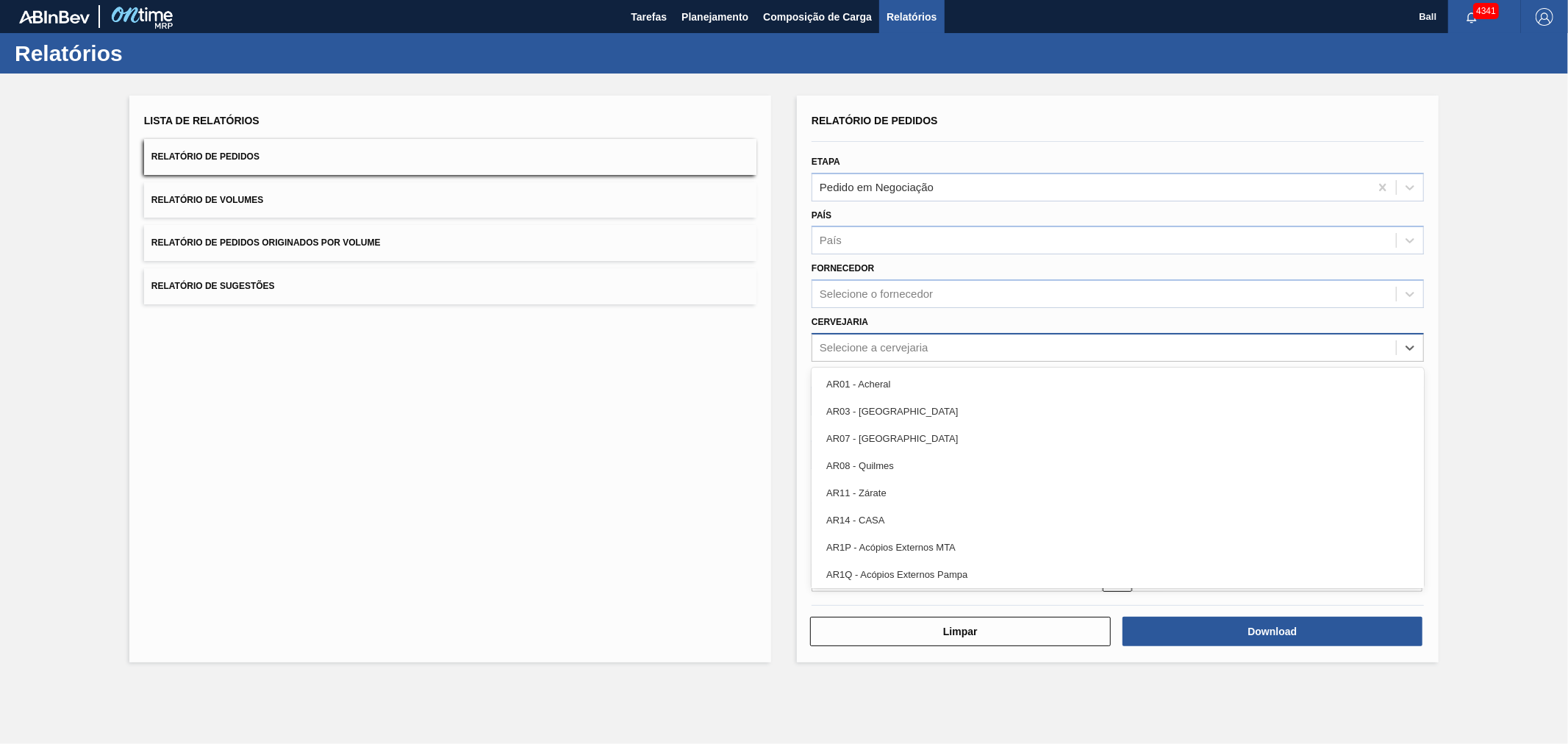
click at [846, 343] on div "Selecione a cervejaria" at bounding box center [874, 347] width 109 height 13
type input "y"
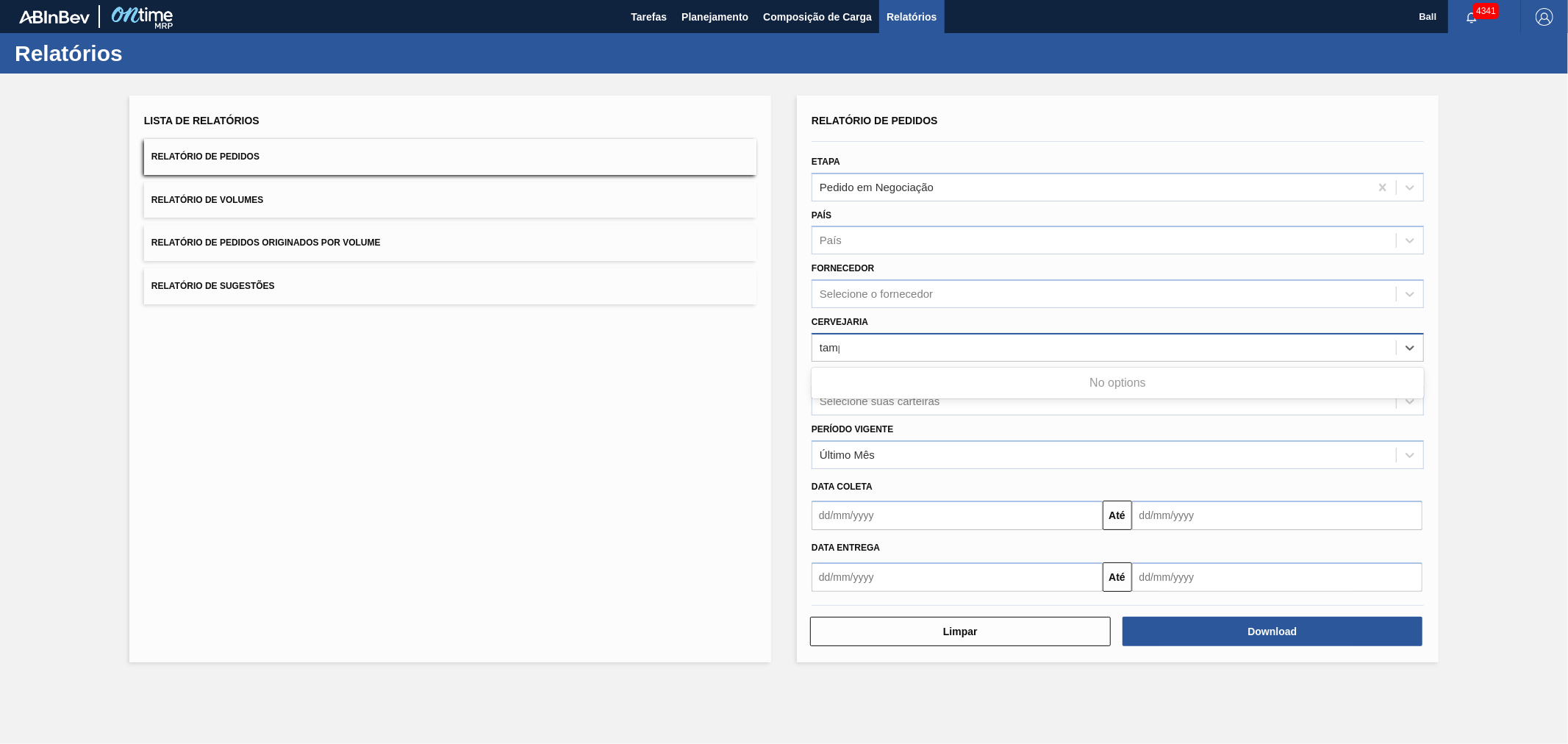
type input "[GEOGRAPHIC_DATA]"
drag, startPoint x: 854, startPoint y: 343, endPoint x: 753, endPoint y: 348, distance: 101.1
click at [754, 348] on div "Lista de Relatórios Relatório de Pedidos Relatório de Volumes Relatório de Pedi…" at bounding box center [784, 377] width 1568 height 608
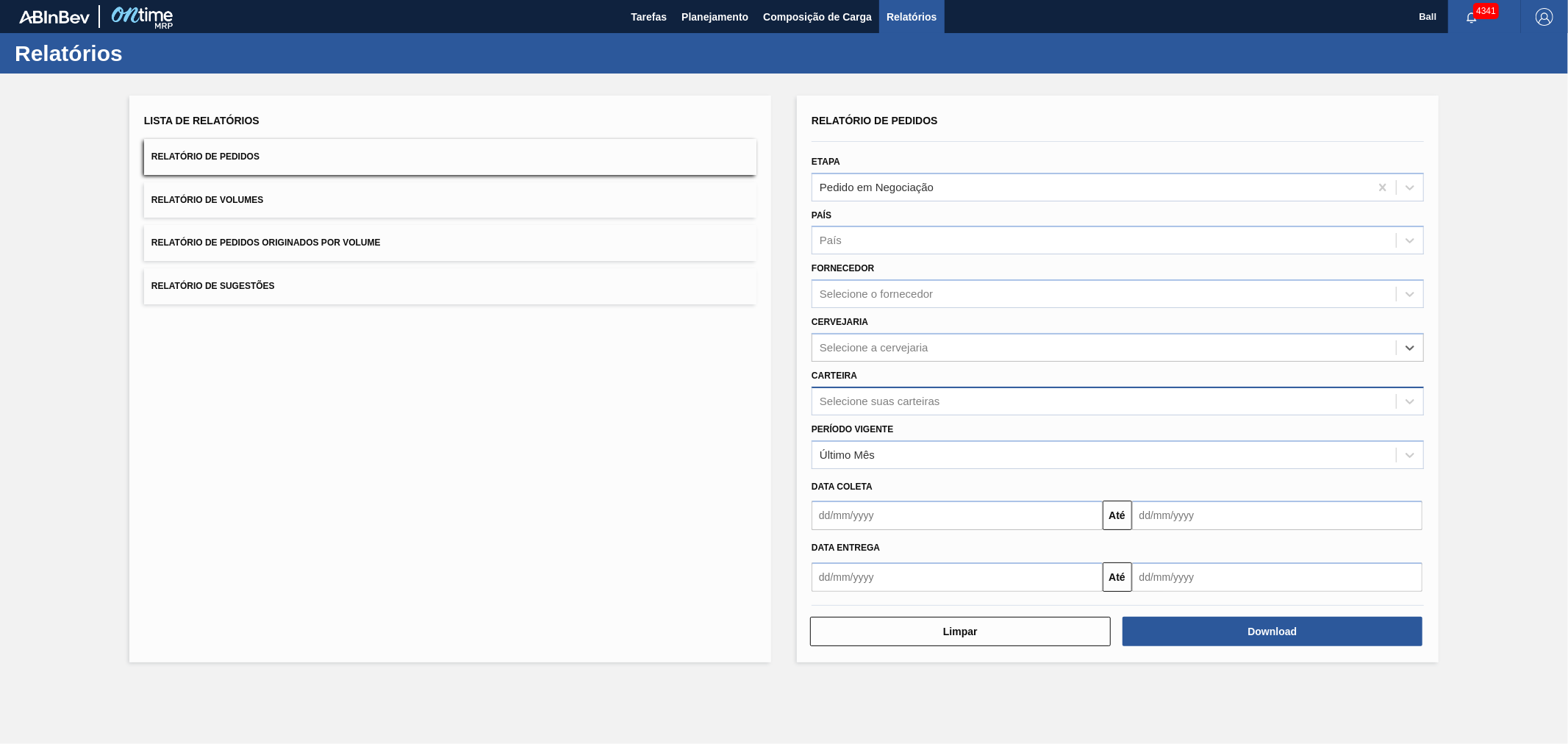
click at [982, 409] on div "Selecione suas carteiras" at bounding box center [1118, 401] width 612 height 28
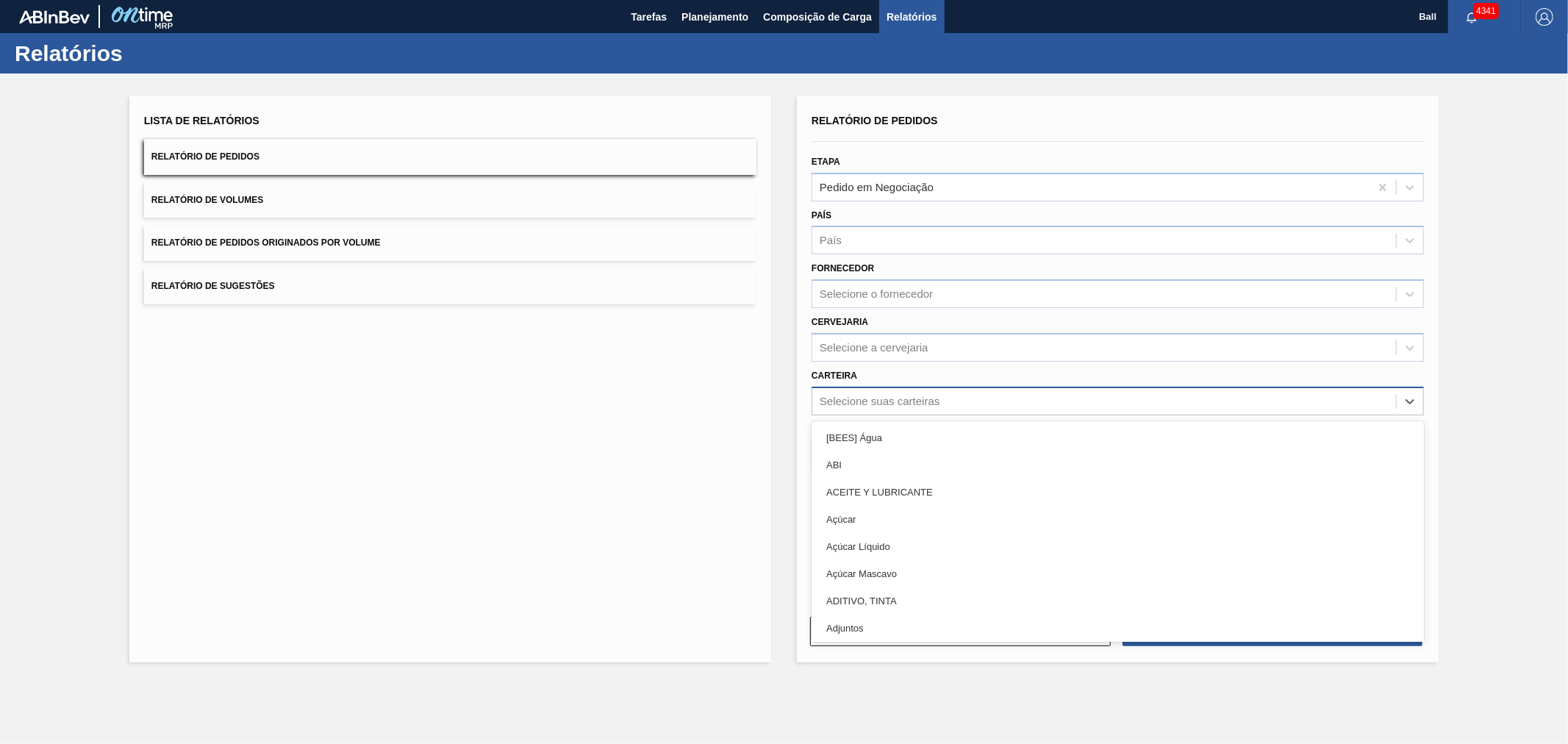
type input "y"
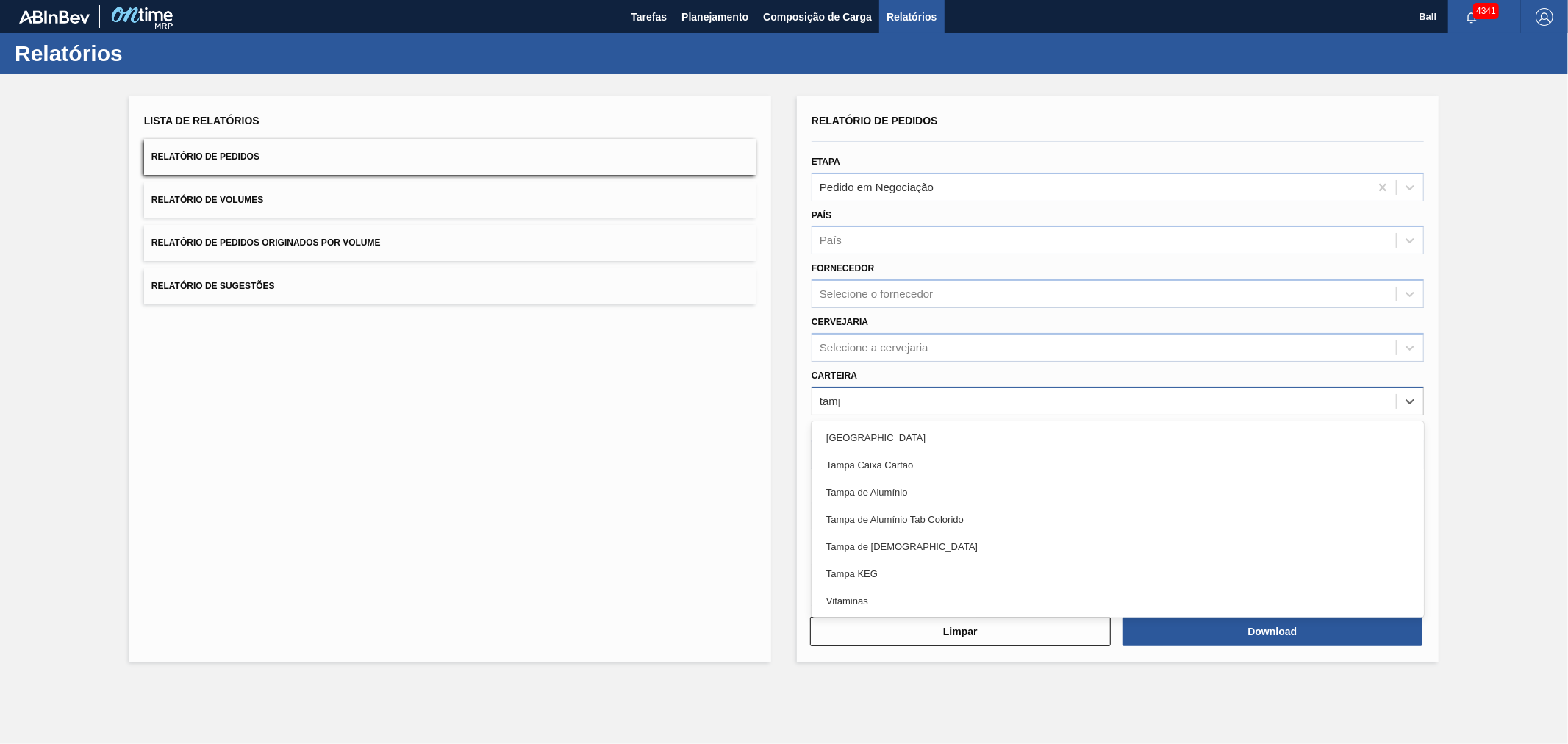
type input "[GEOGRAPHIC_DATA]"
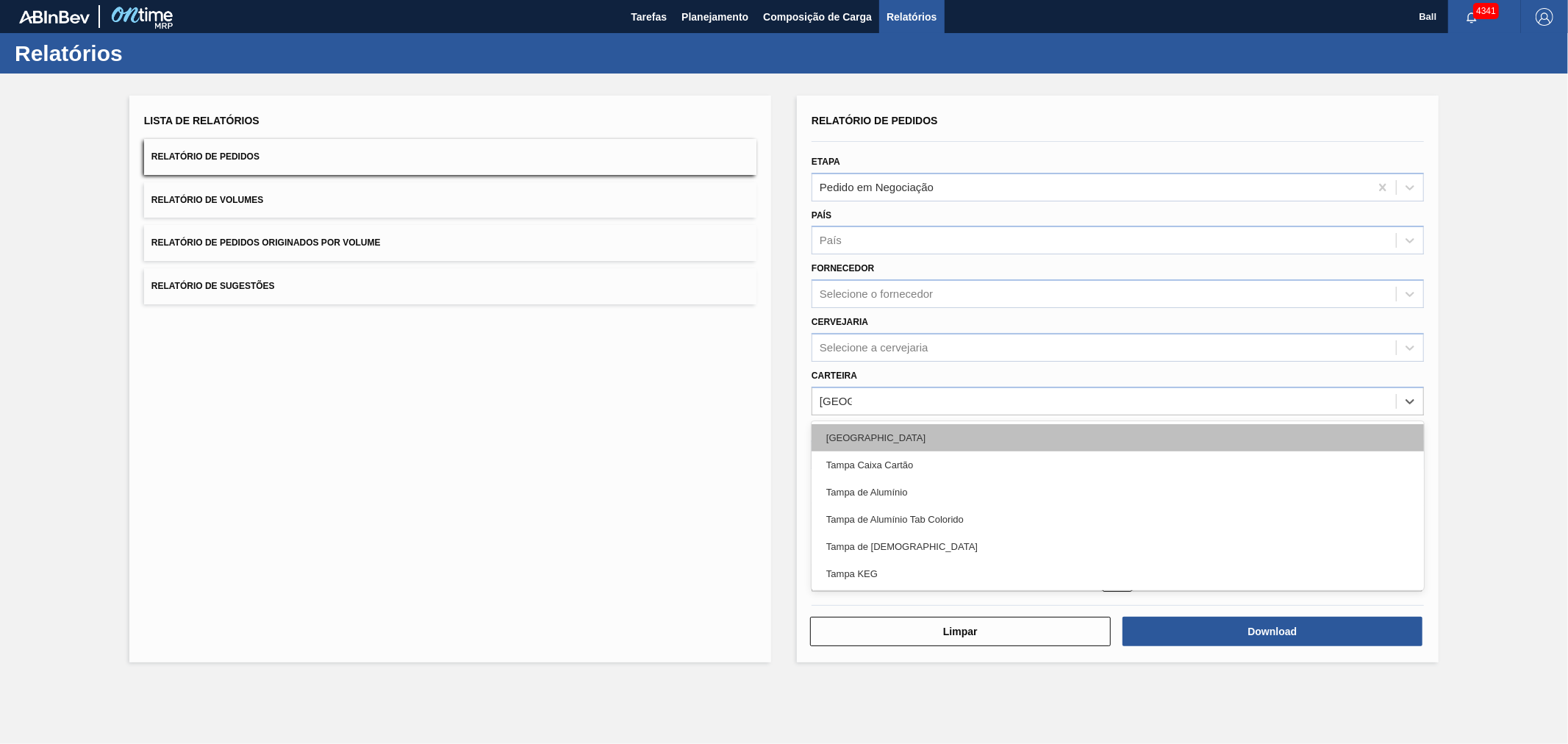
click at [938, 438] on div "[GEOGRAPHIC_DATA]" at bounding box center [1118, 438] width 612 height 27
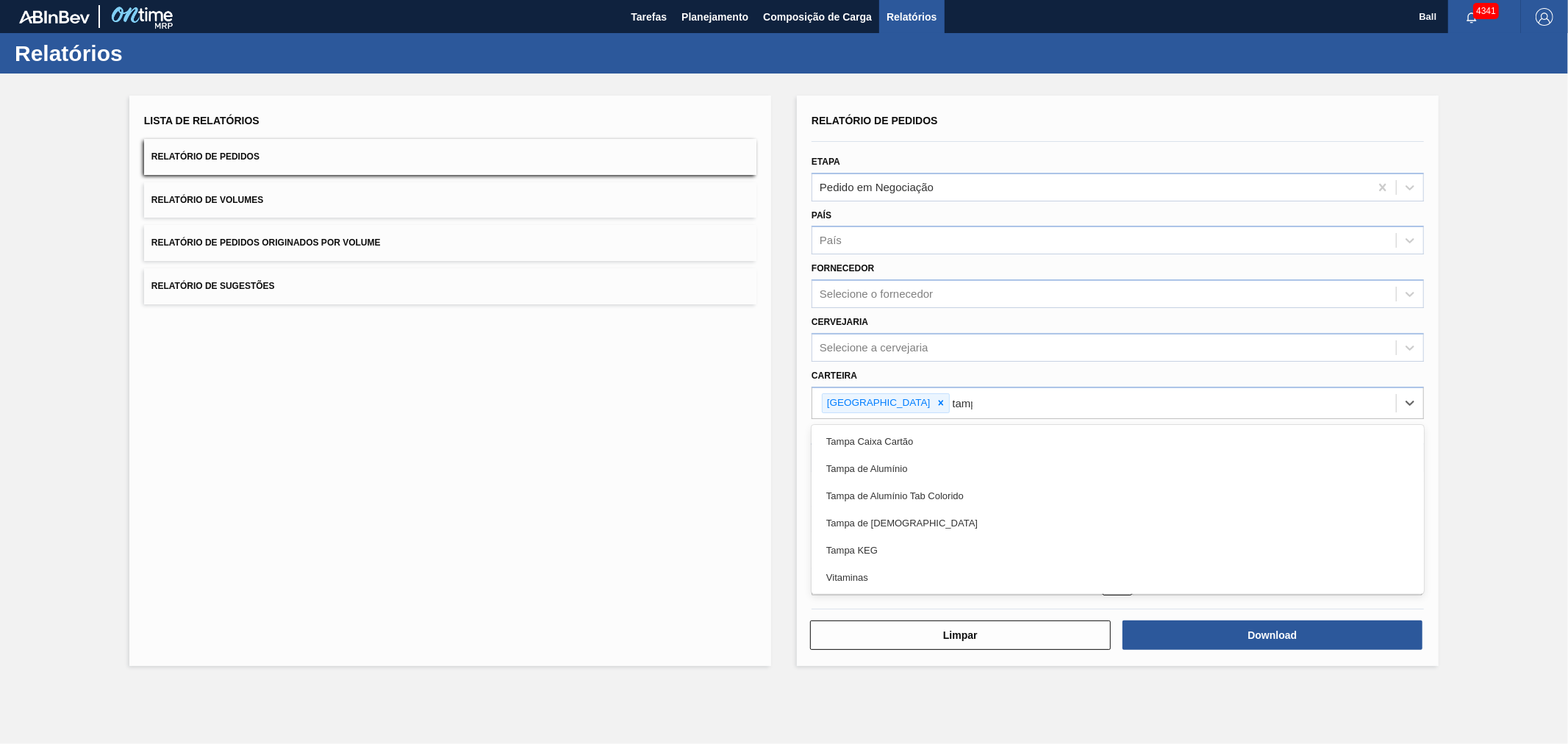
type input "[GEOGRAPHIC_DATA]"
click at [921, 455] on div "Tampa de Alumínio" at bounding box center [1118, 469] width 612 height 27
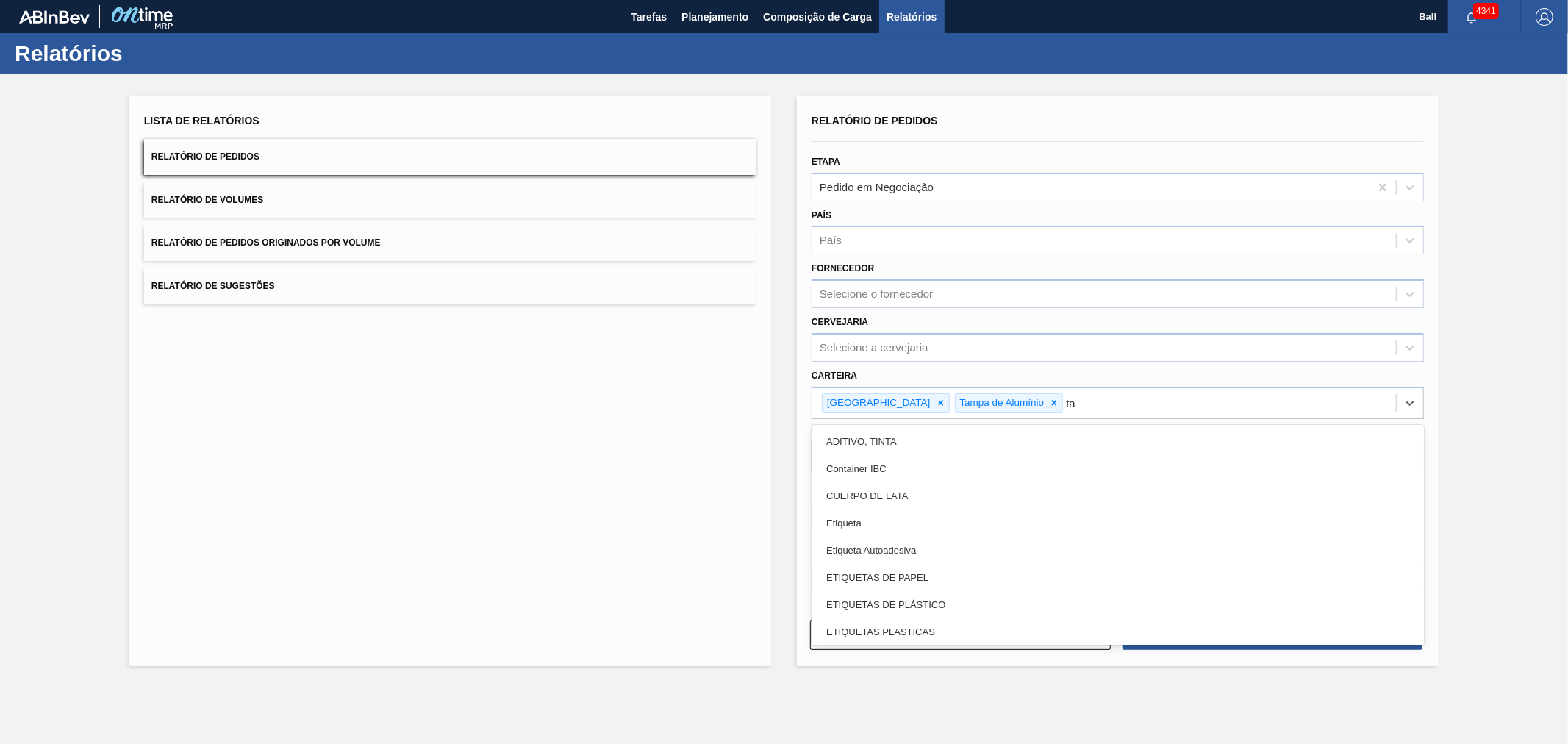
type input "tam"
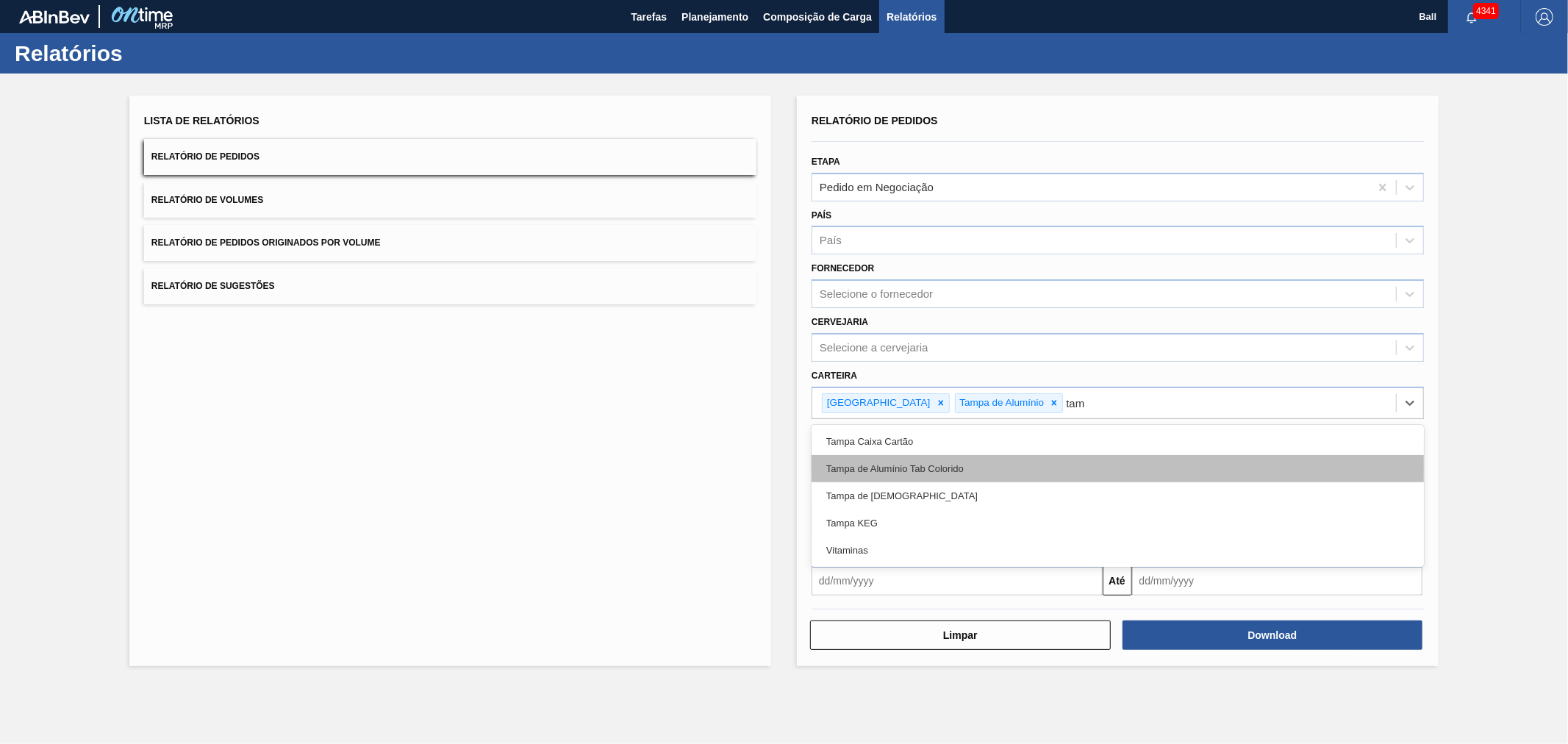
click at [918, 466] on div "Tampa de Alumínio Tab Colorido" at bounding box center [1118, 469] width 612 height 27
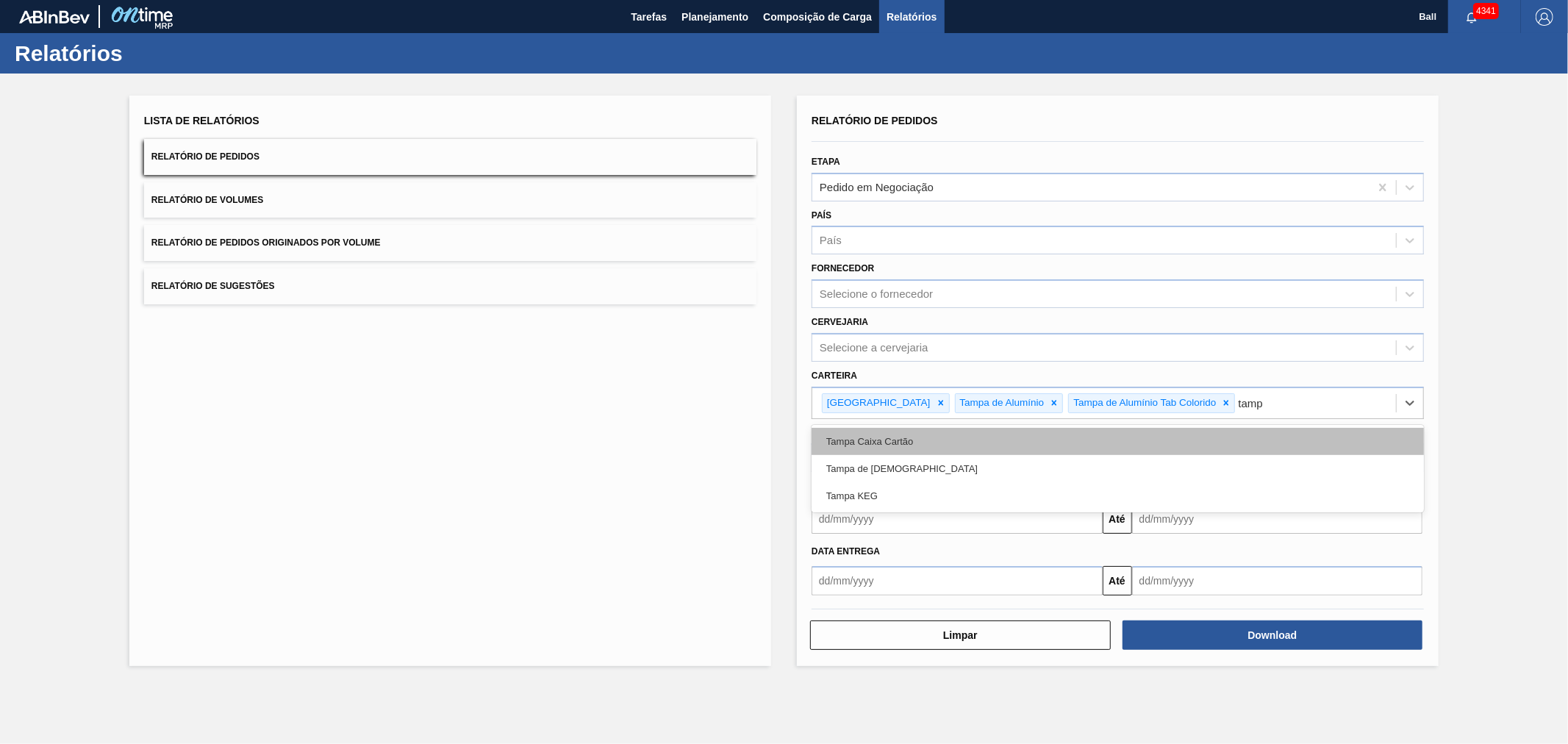
type input "[GEOGRAPHIC_DATA]"
click at [876, 477] on div "Tampa de [DEMOGRAPHIC_DATA]" at bounding box center [1118, 469] width 612 height 27
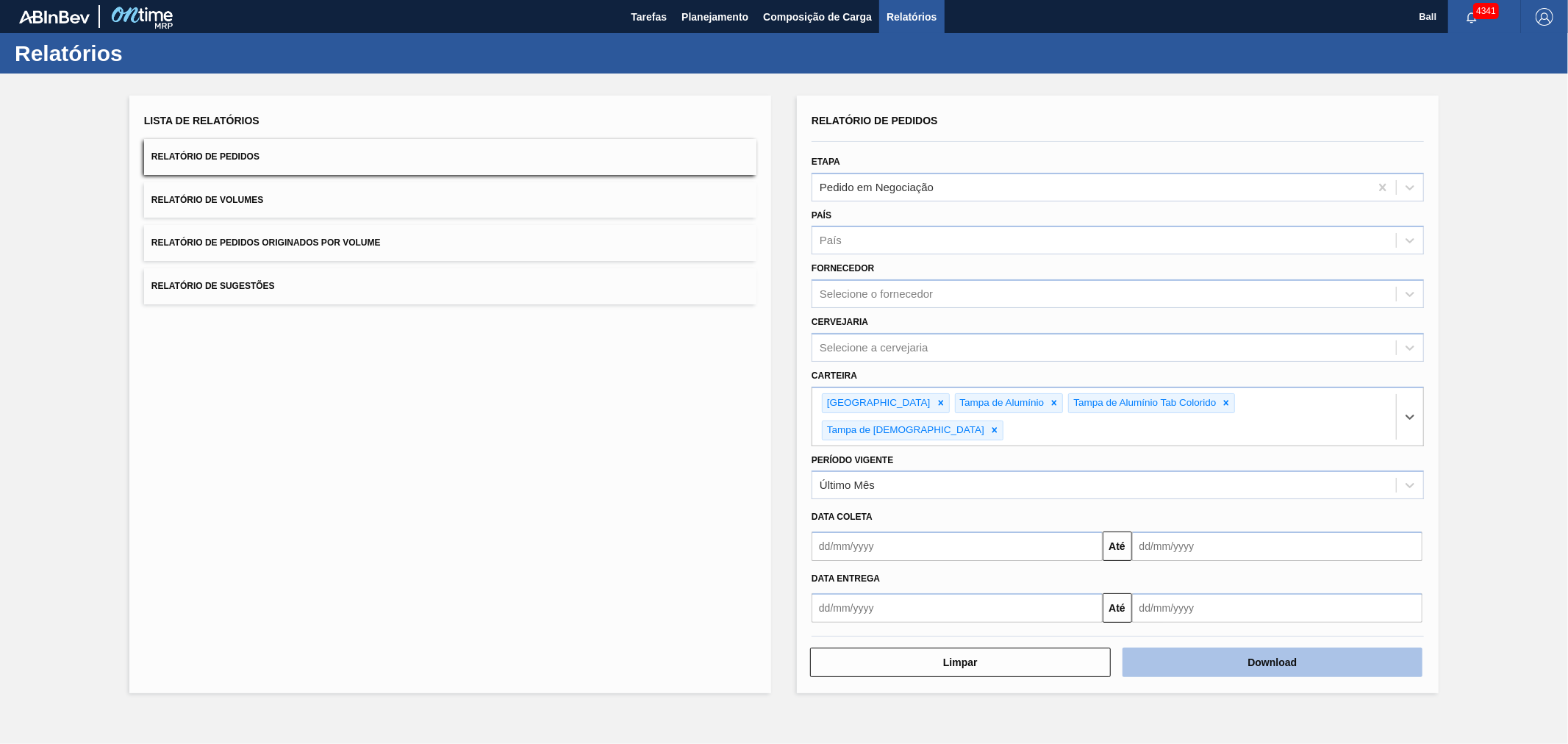
click at [1265, 648] on button "Download" at bounding box center [1272, 662] width 300 height 29
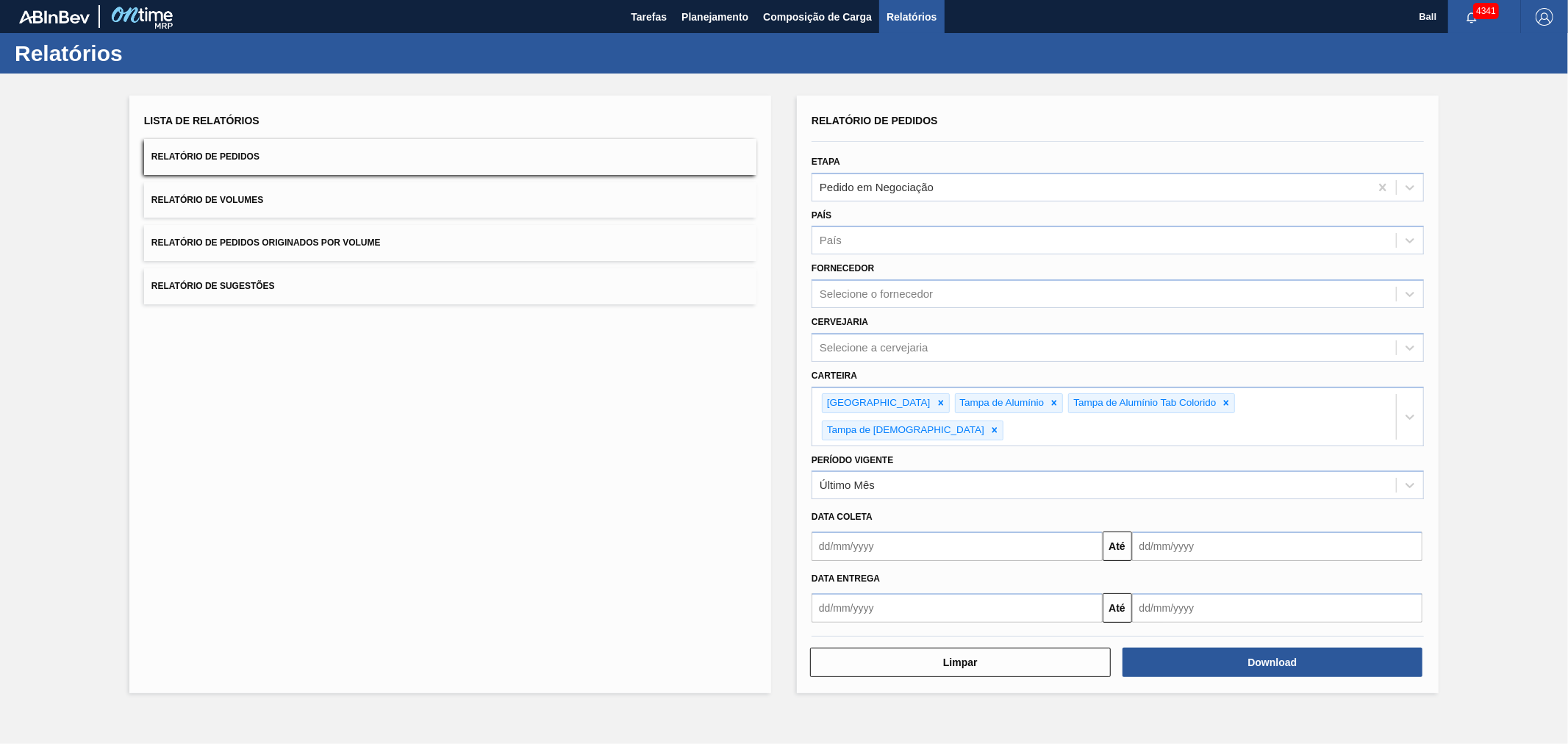
click at [1542, 301] on div "Lista de Relatórios Relatório de Pedidos Relatório de Volumes Relatório de Pedi…" at bounding box center [784, 393] width 1568 height 638
click at [702, 10] on span "Planejamento" at bounding box center [714, 17] width 67 height 18
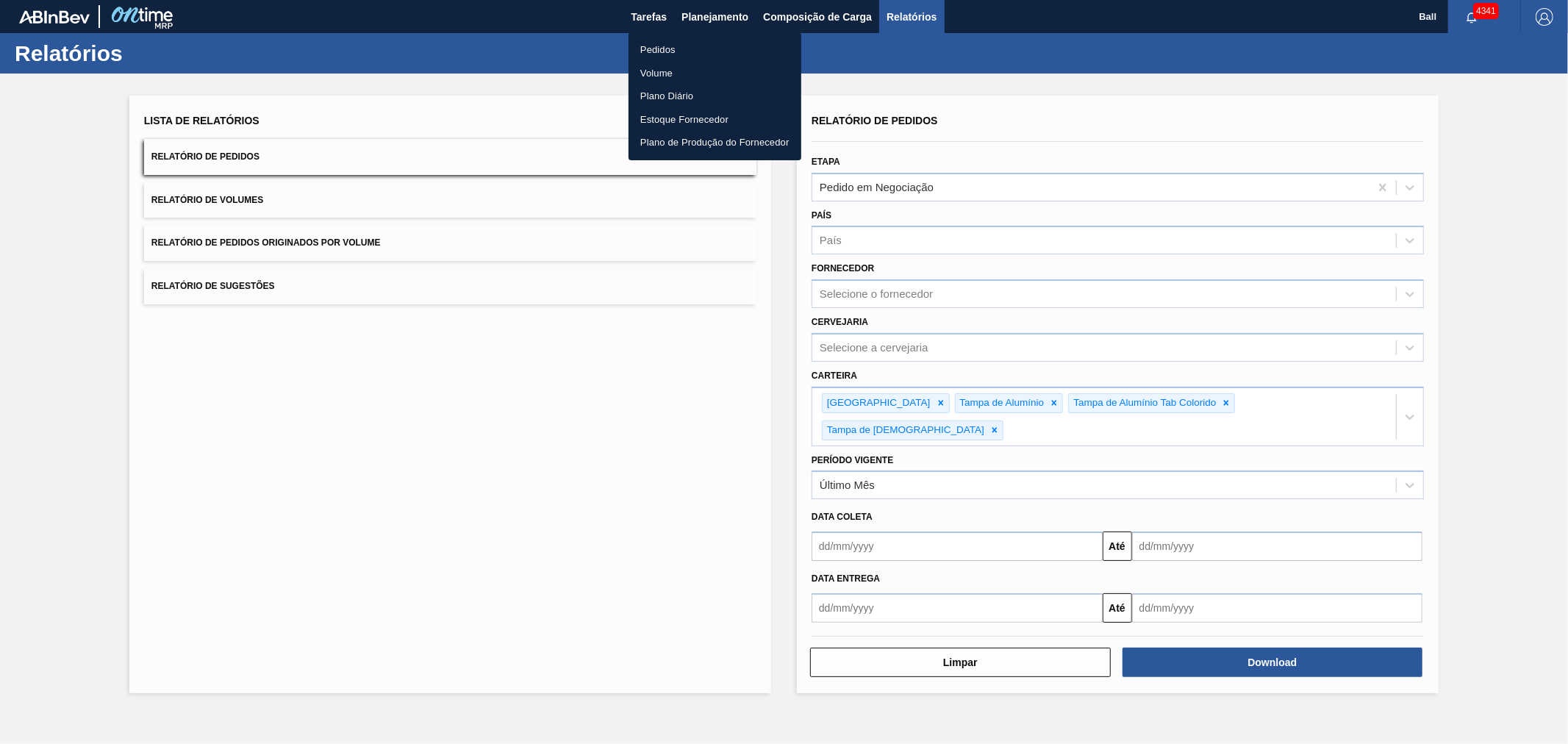
click at [651, 47] on li "Pedidos" at bounding box center [715, 50] width 173 height 23
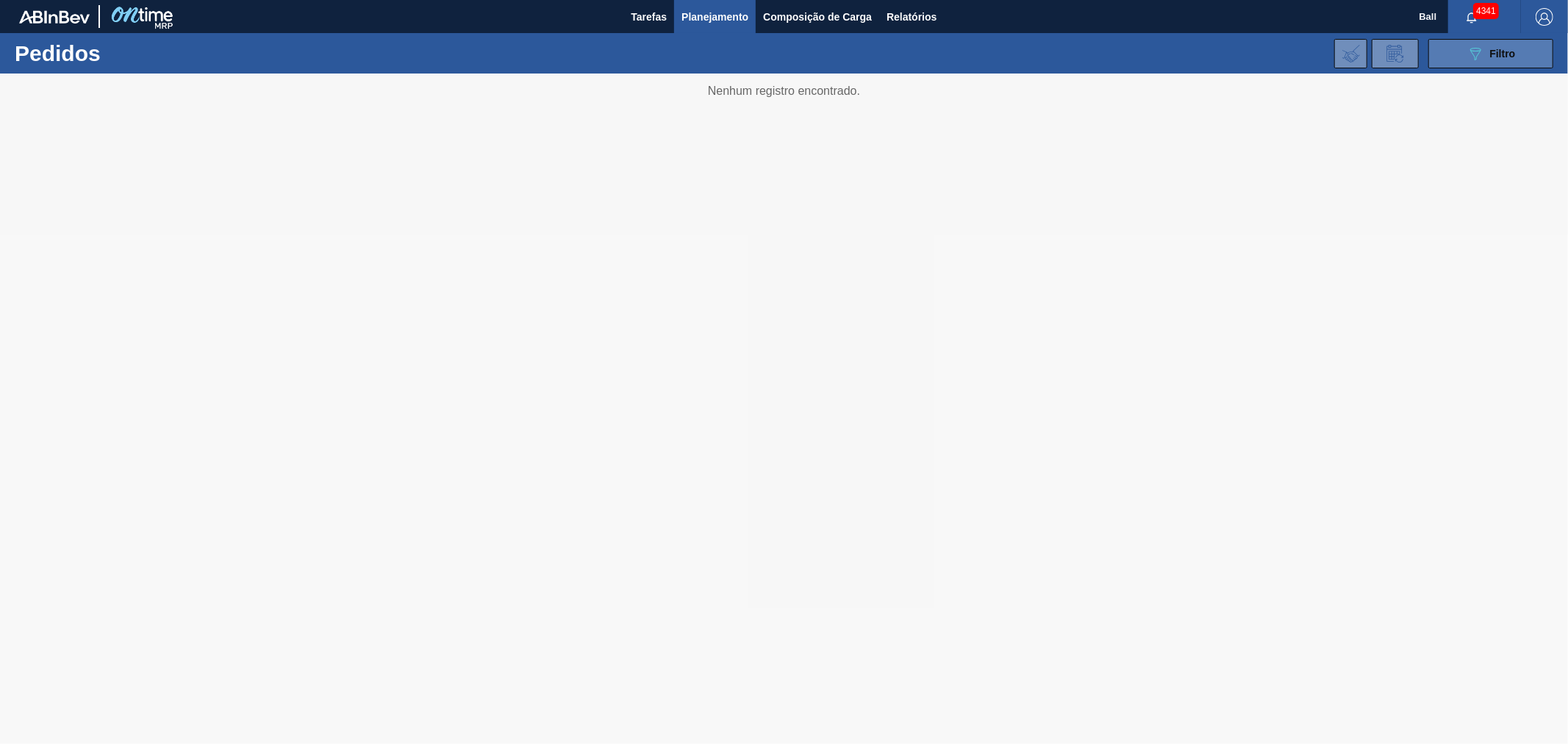
click at [1505, 47] on div "089F7B8B-B2A5-4AFE-B5C0-19BA573D28AC Filtro" at bounding box center [1491, 53] width 50 height 18
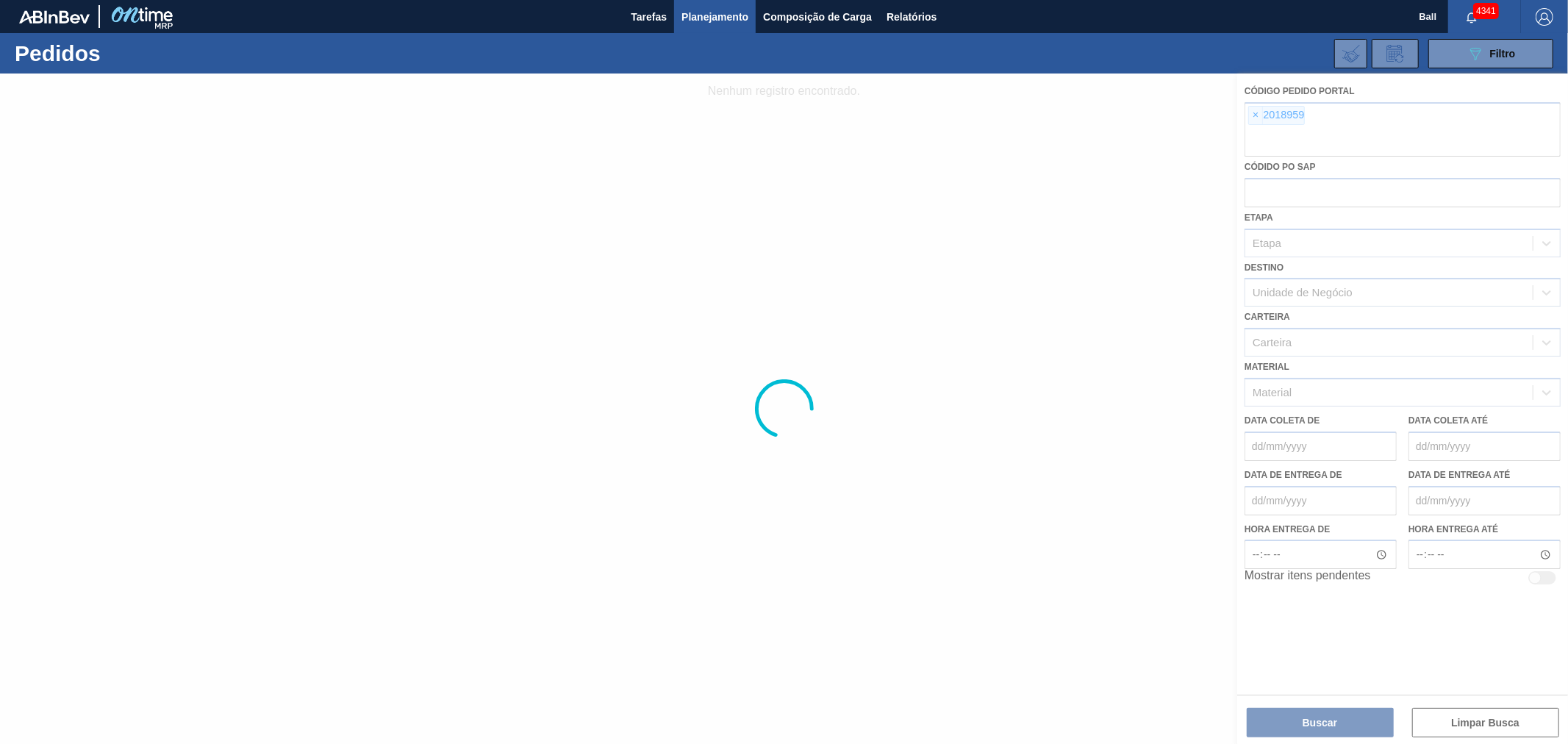
click at [1254, 116] on div at bounding box center [784, 409] width 1568 height 671
click at [1259, 110] on div at bounding box center [784, 409] width 1568 height 671
click at [1255, 113] on div at bounding box center [784, 409] width 1568 height 671
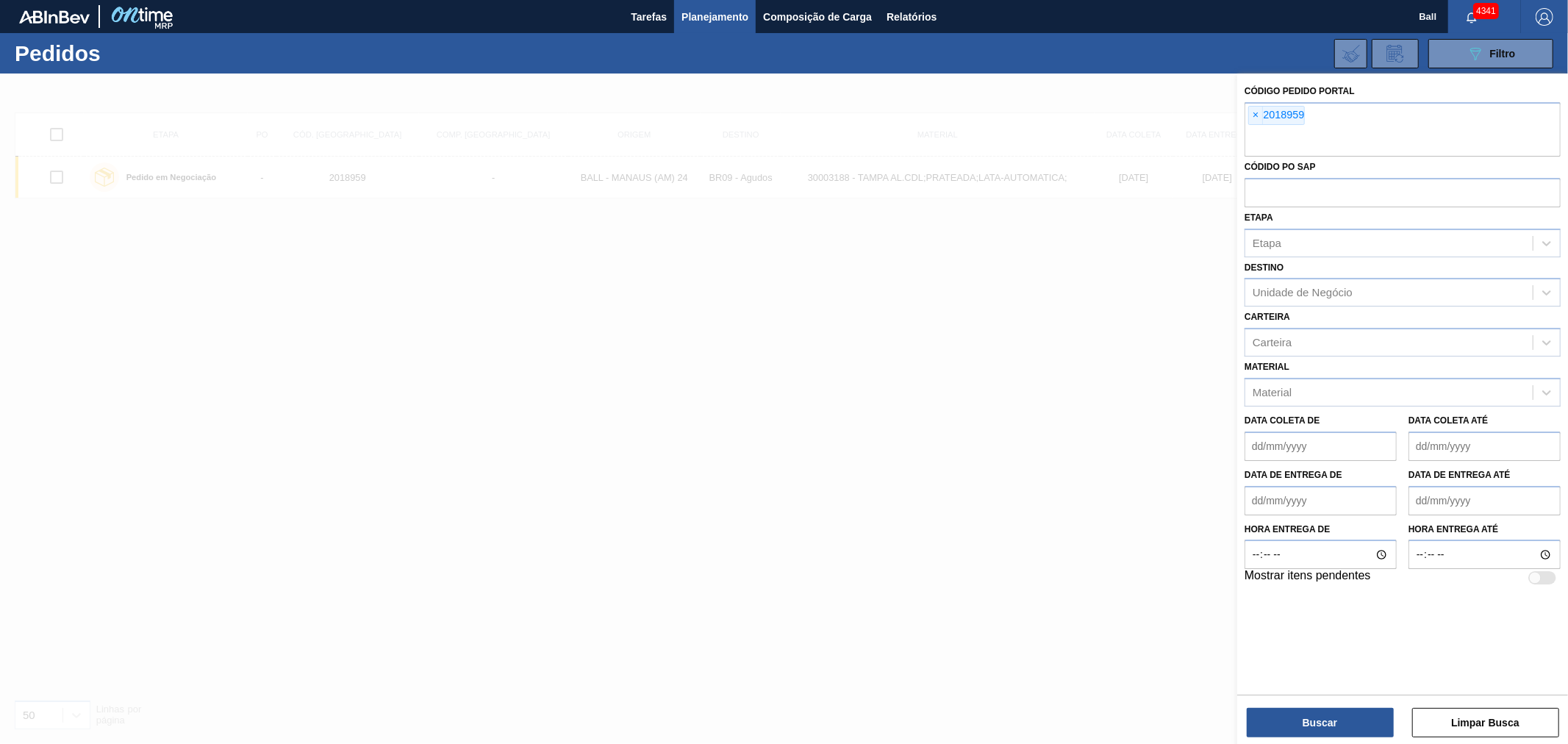
click at [1255, 113] on span "×" at bounding box center [1256, 116] width 14 height 18
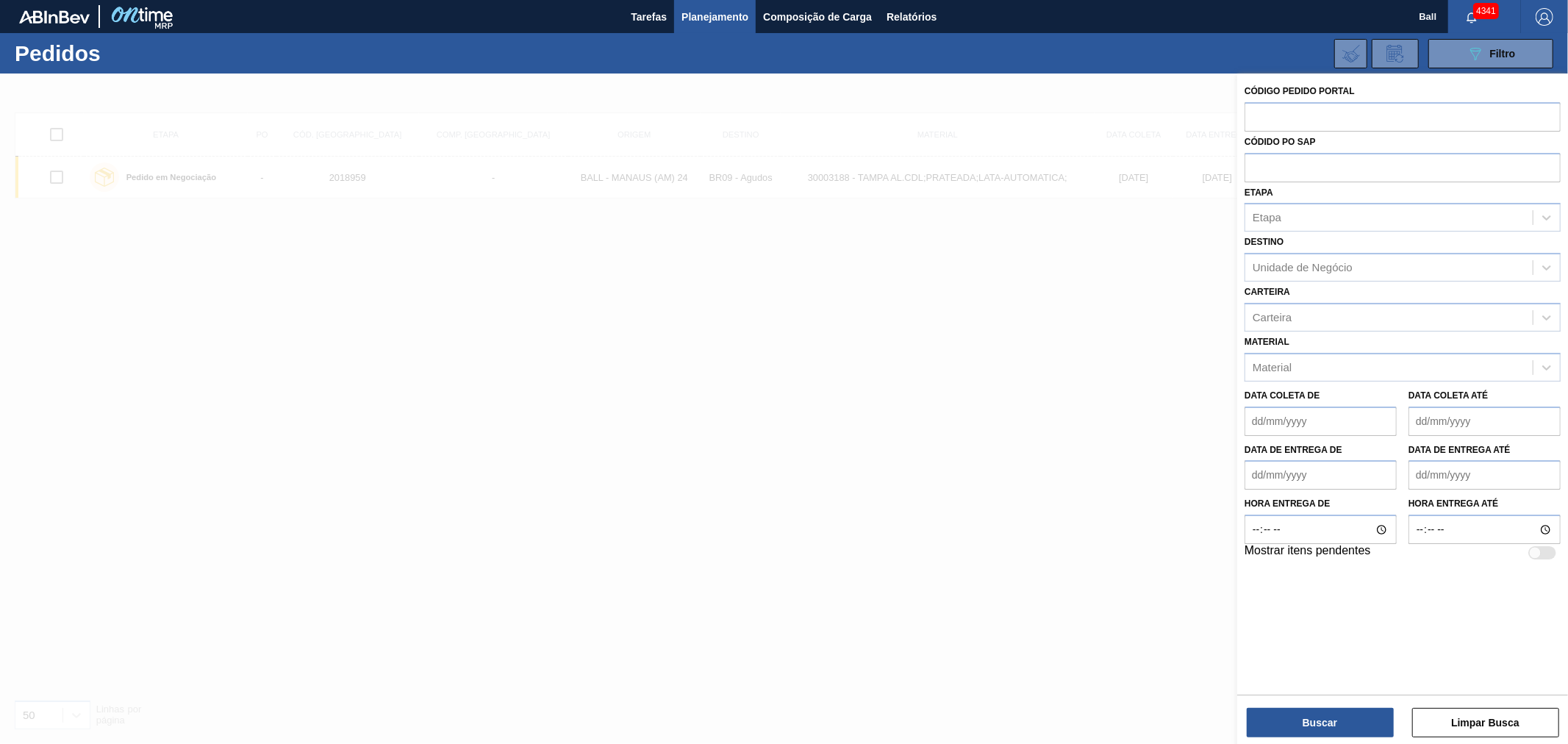
paste input "text"
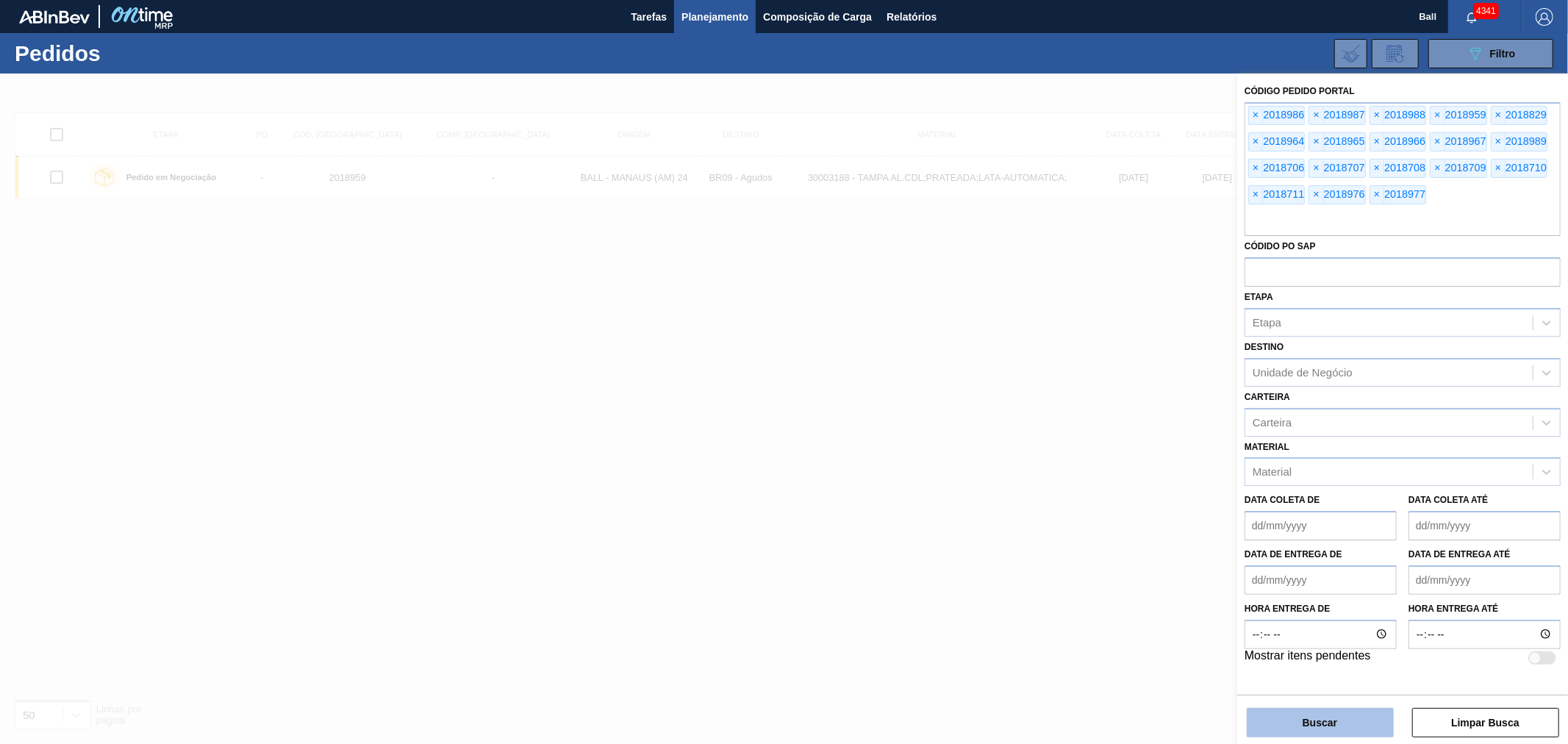
click at [1343, 725] on button "Buscar" at bounding box center [1320, 723] width 147 height 29
